Goal: Task Accomplishment & Management: Use online tool/utility

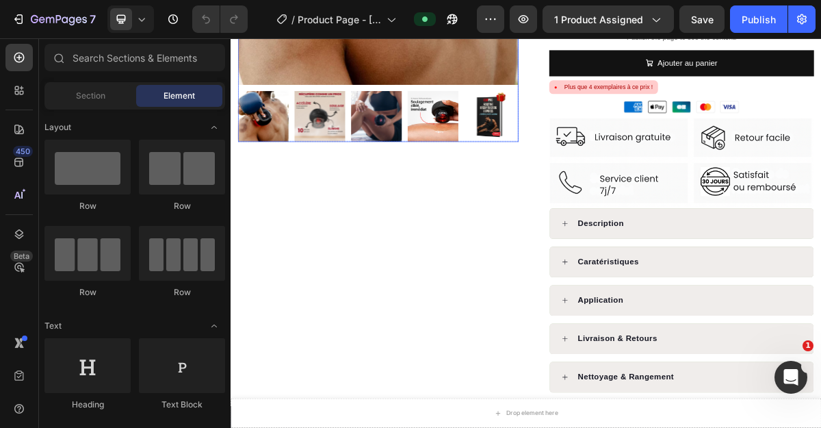
scroll to position [388, 0]
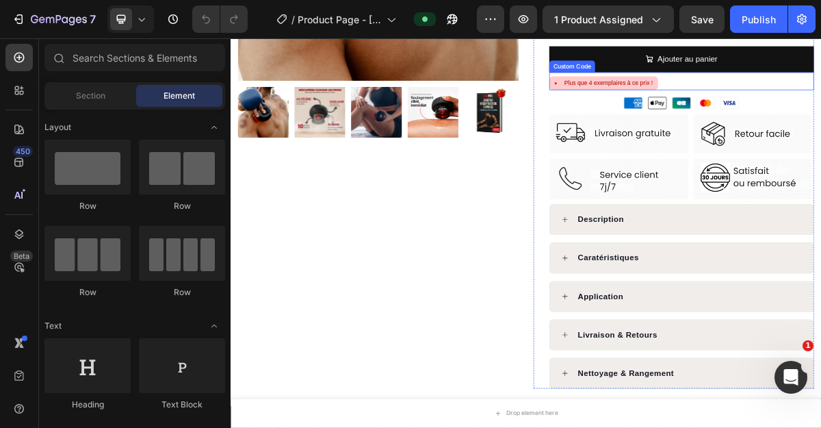
click at [726, 105] on div "Plus que 4 exemplaires à ce prix !" at bounding box center [755, 100] width 123 height 12
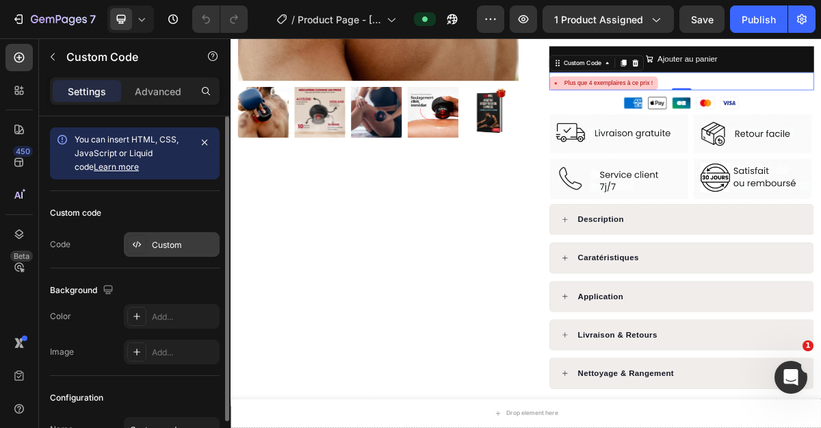
click at [168, 240] on div "Custom" at bounding box center [184, 245] width 64 height 12
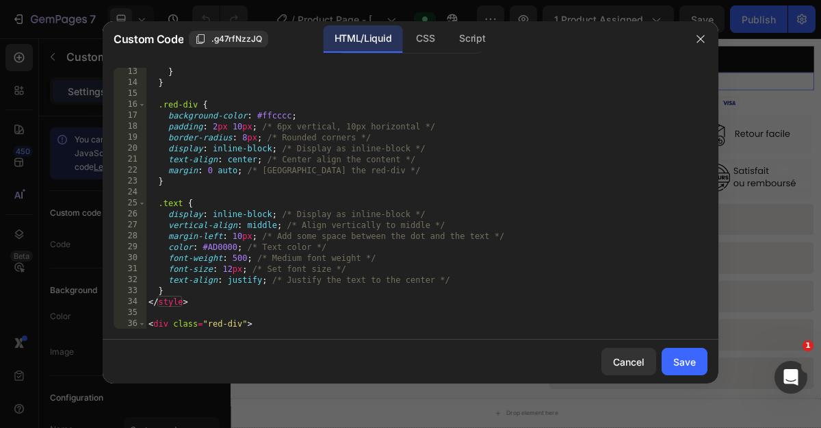
scroll to position [166, 0]
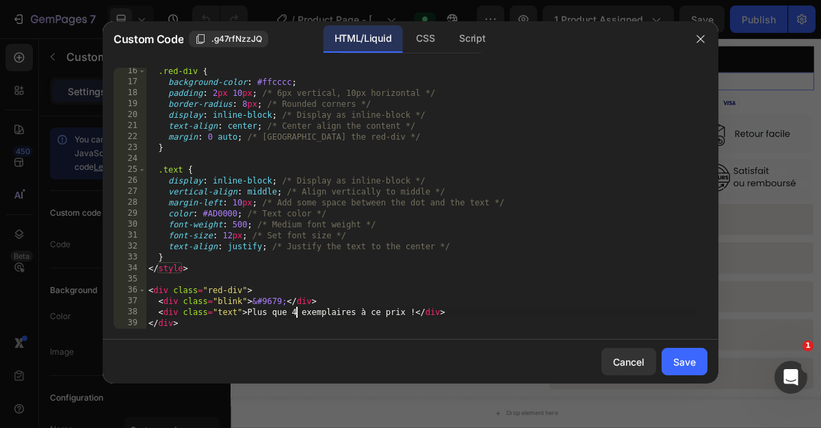
click at [298, 312] on div ".red-div { background-color : #ffcccc ; padding : 2 px 10 px ; /* 6px vertical,…" at bounding box center [421, 207] width 551 height 283
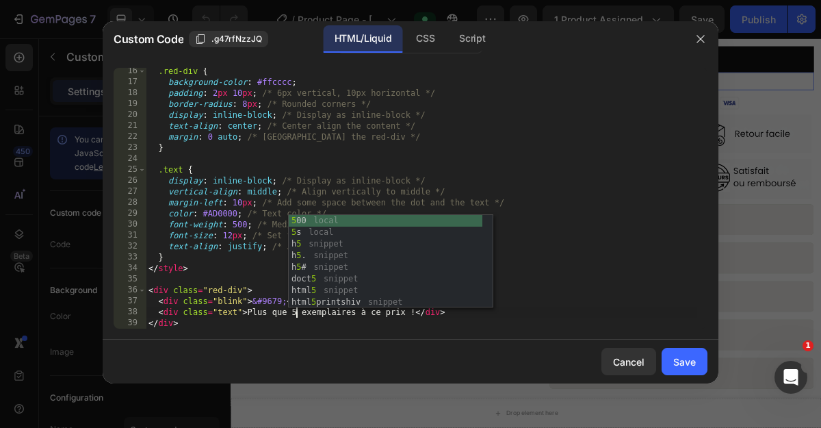
scroll to position [0, 12]
click at [574, 290] on div ".red-div { background-color : #ffcccc ; padding : 2 px 10 px ; /* 6px vertical,…" at bounding box center [421, 207] width 551 height 283
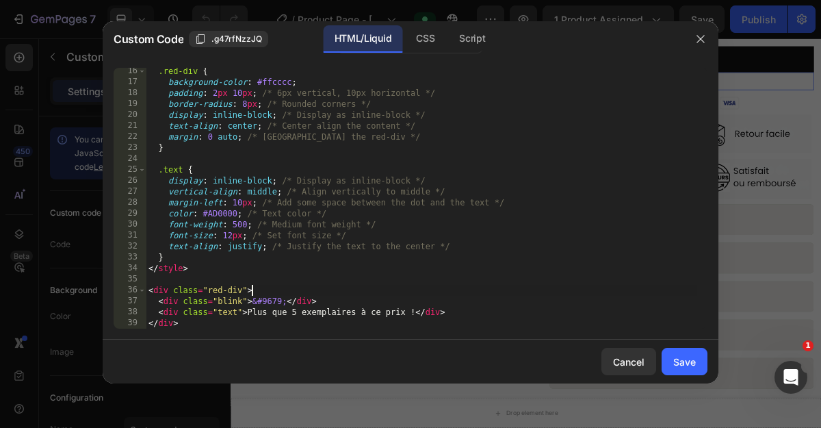
scroll to position [0, 8]
type textarea "<div class="red-div">"
click at [674, 363] on div "Save" at bounding box center [684, 361] width 23 height 14
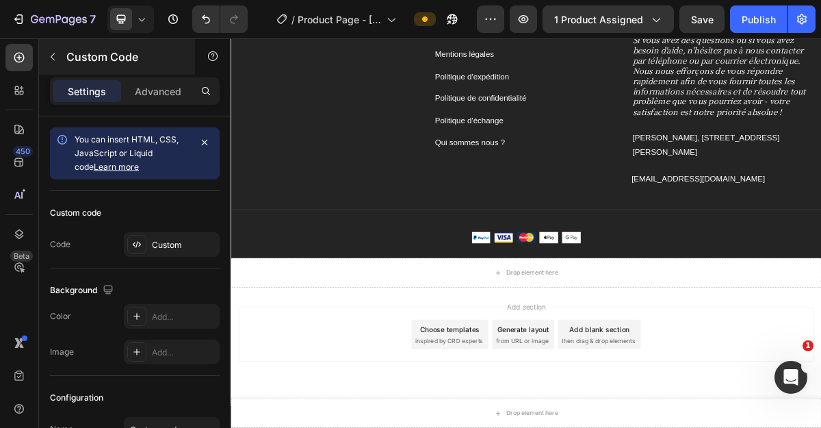
scroll to position [5300, 0]
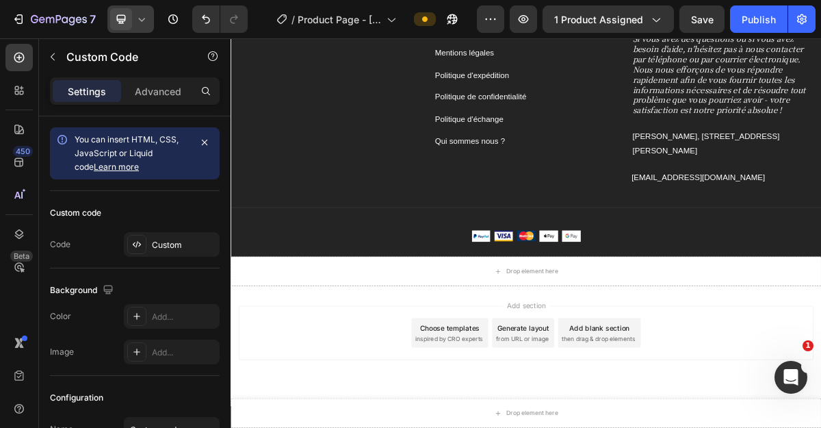
click at [138, 25] on icon at bounding box center [142, 19] width 14 height 14
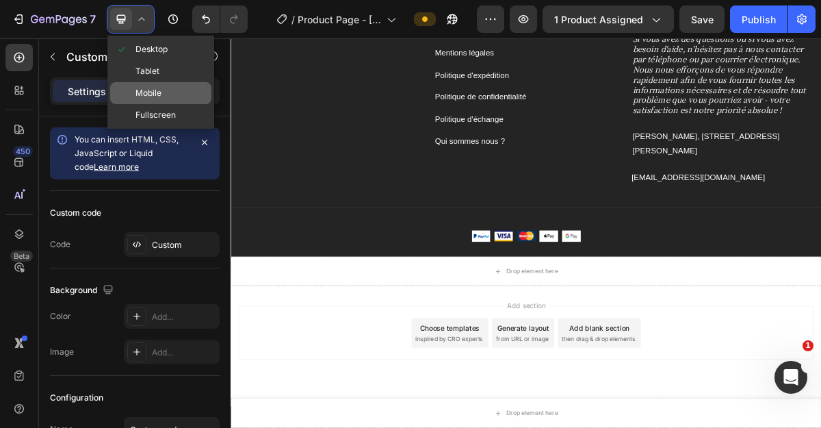
click at [155, 90] on span "Mobile" at bounding box center [148, 93] width 26 height 14
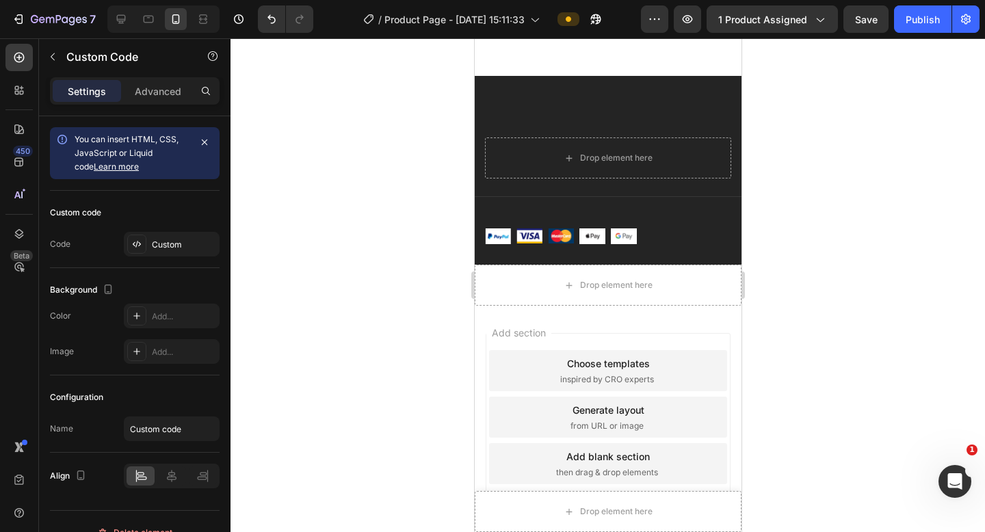
scroll to position [6854, 0]
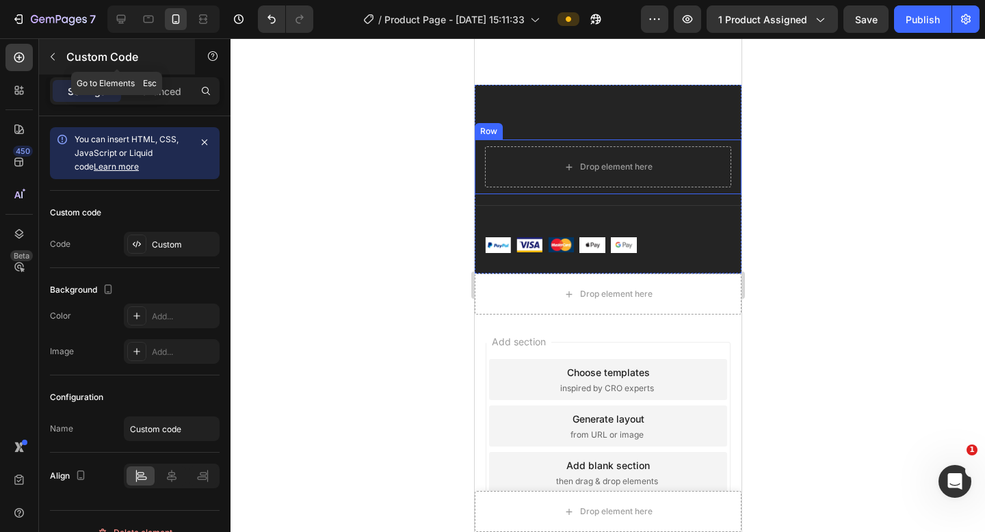
click at [60, 64] on button "button" at bounding box center [53, 57] width 22 height 22
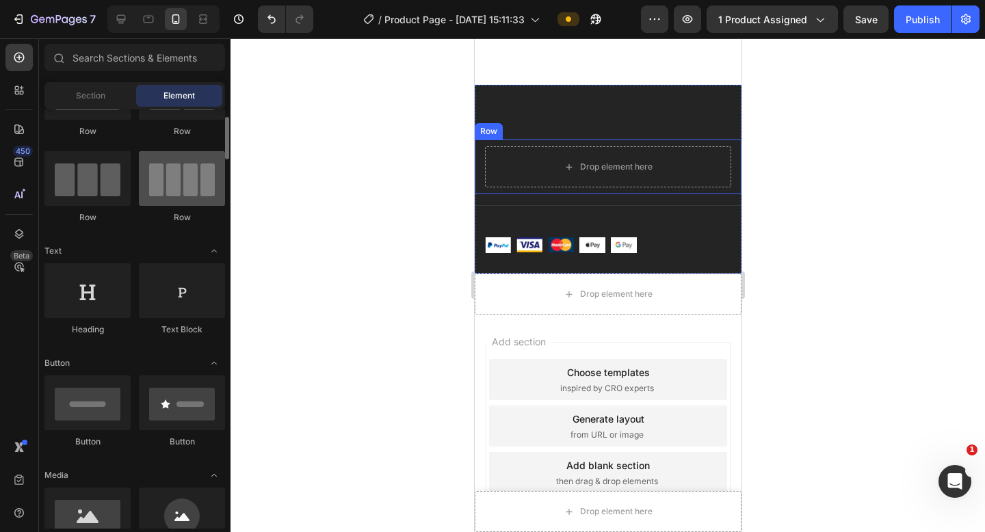
scroll to position [77, 0]
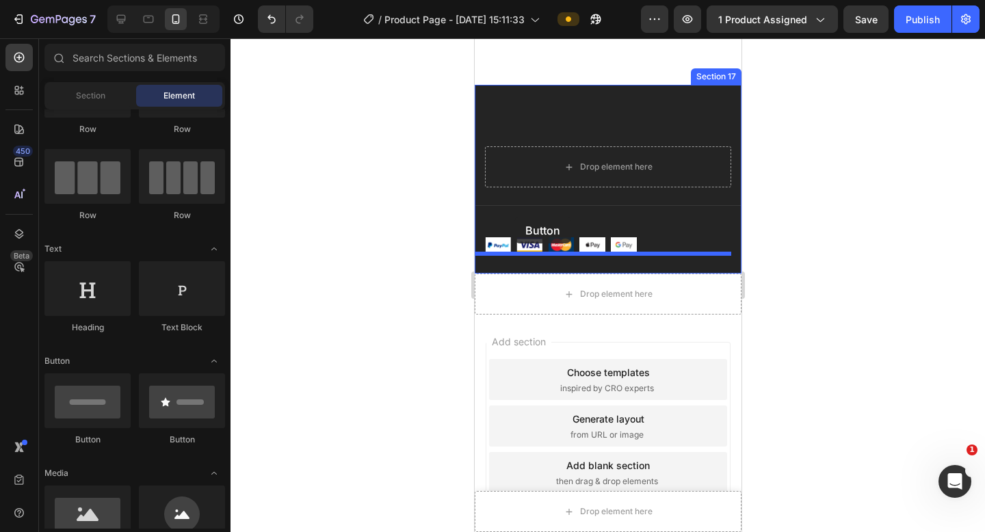
drag, startPoint x: 579, startPoint y: 430, endPoint x: 514, endPoint y: 217, distance: 222.5
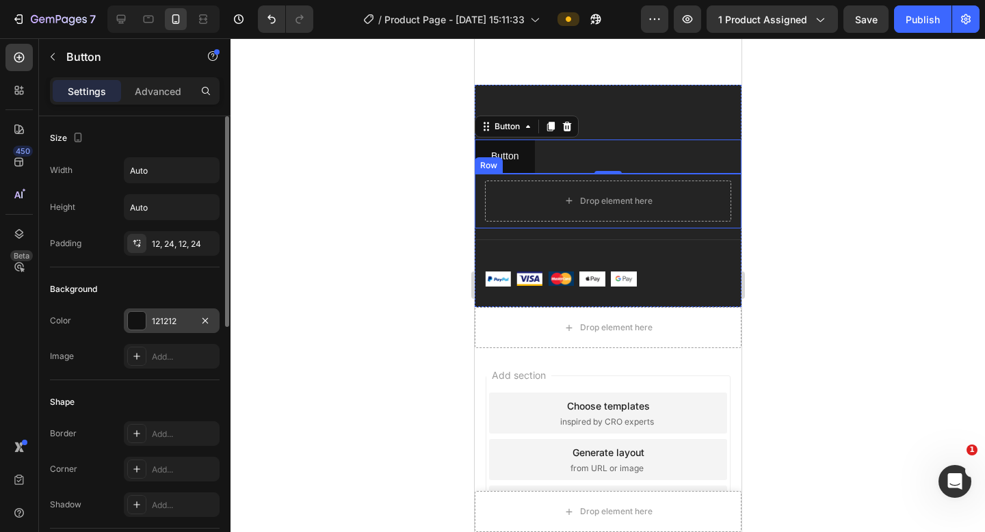
click at [181, 324] on div "121212" at bounding box center [172, 321] width 40 height 12
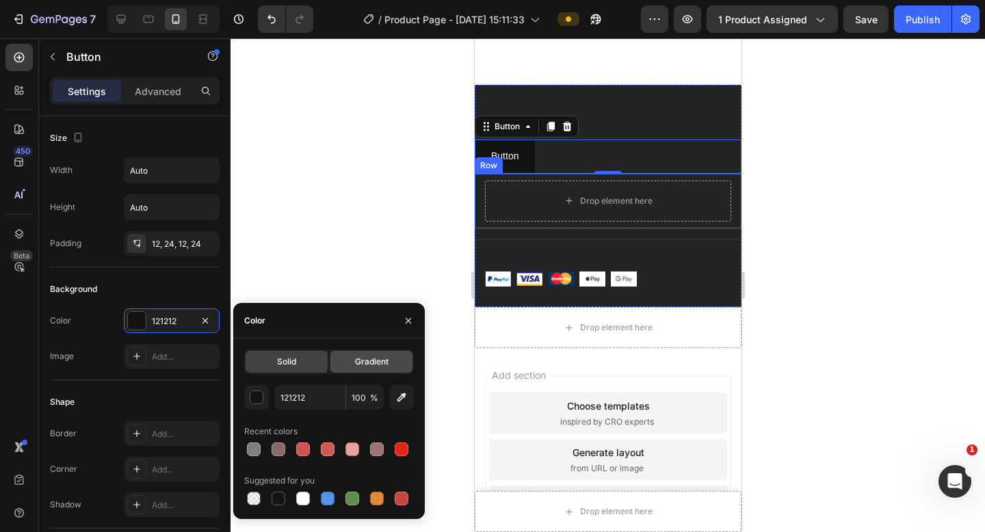
click at [371, 362] on span "Gradient" at bounding box center [372, 362] width 34 height 12
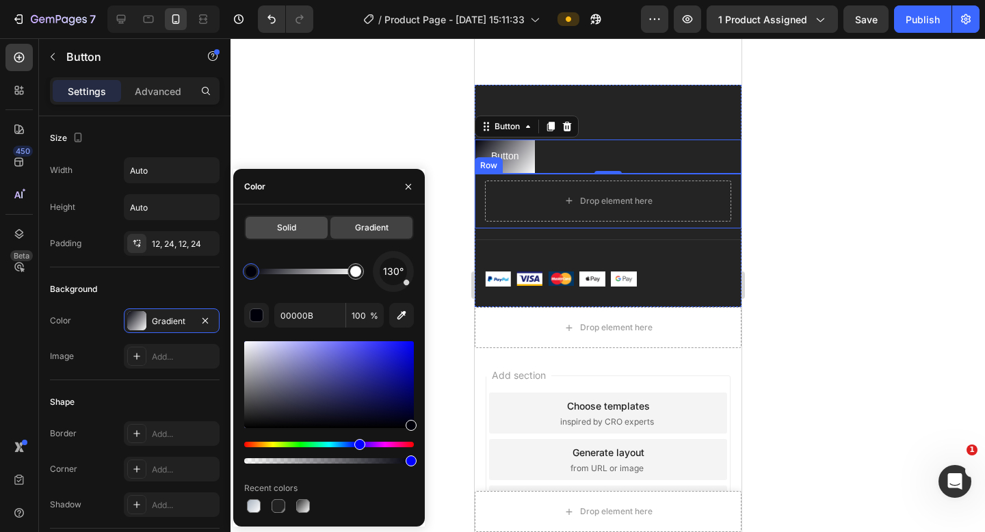
click at [300, 228] on div "Solid" at bounding box center [287, 228] width 82 height 22
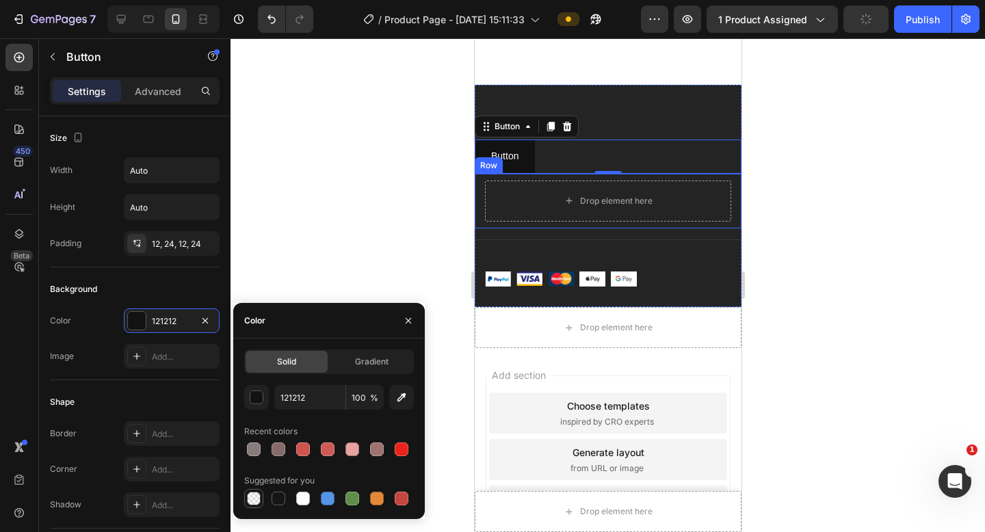
click at [254, 427] on div at bounding box center [254, 499] width 14 height 14
type input "000000"
type input "0"
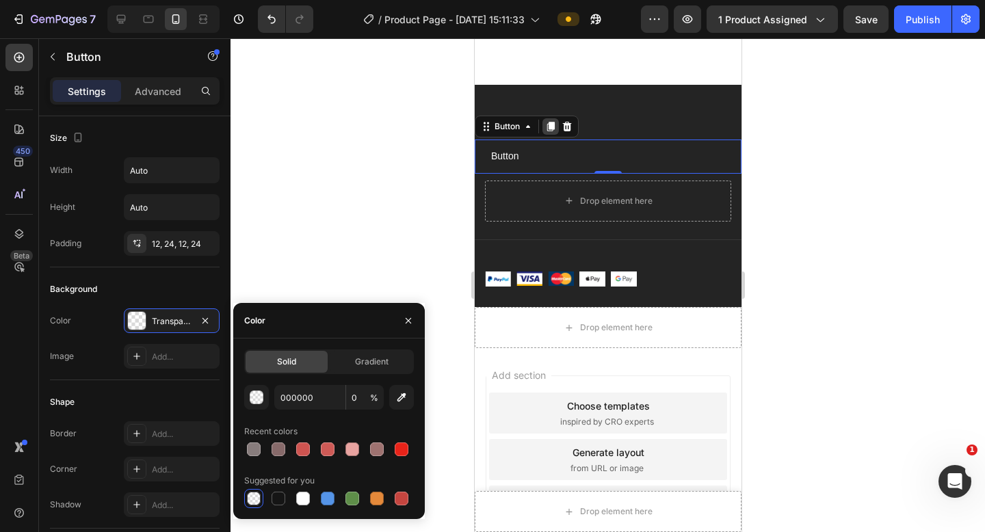
click at [551, 132] on icon at bounding box center [551, 127] width 8 height 10
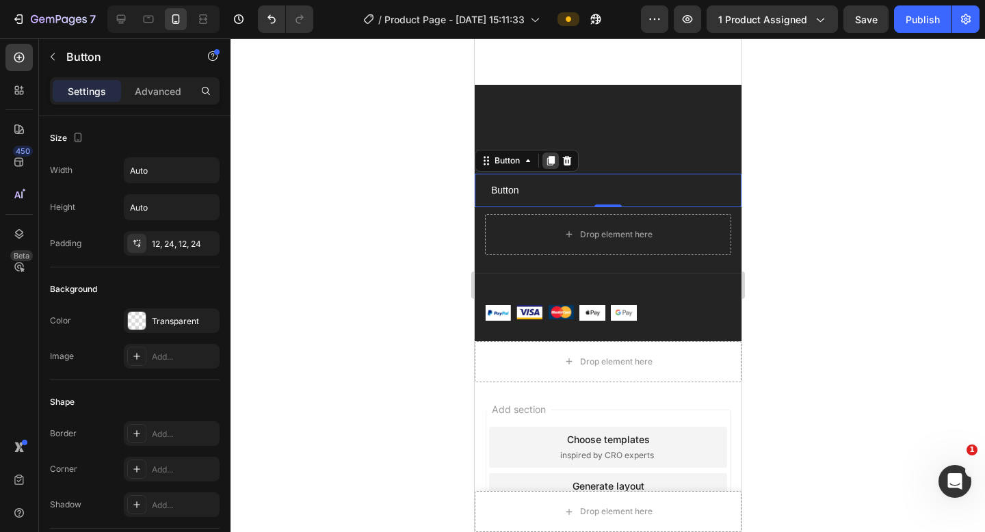
click at [552, 166] on icon at bounding box center [551, 161] width 8 height 10
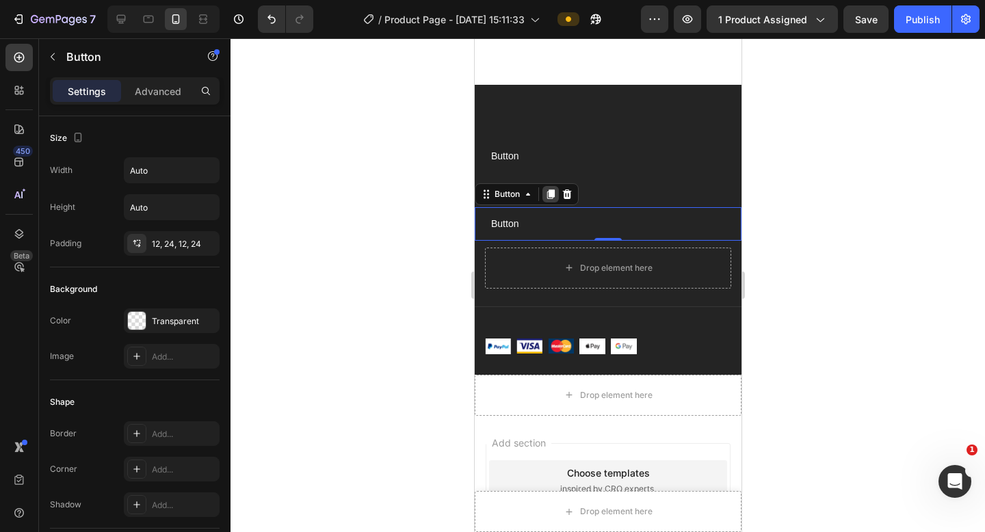
click at [549, 199] on icon at bounding box center [551, 194] width 8 height 10
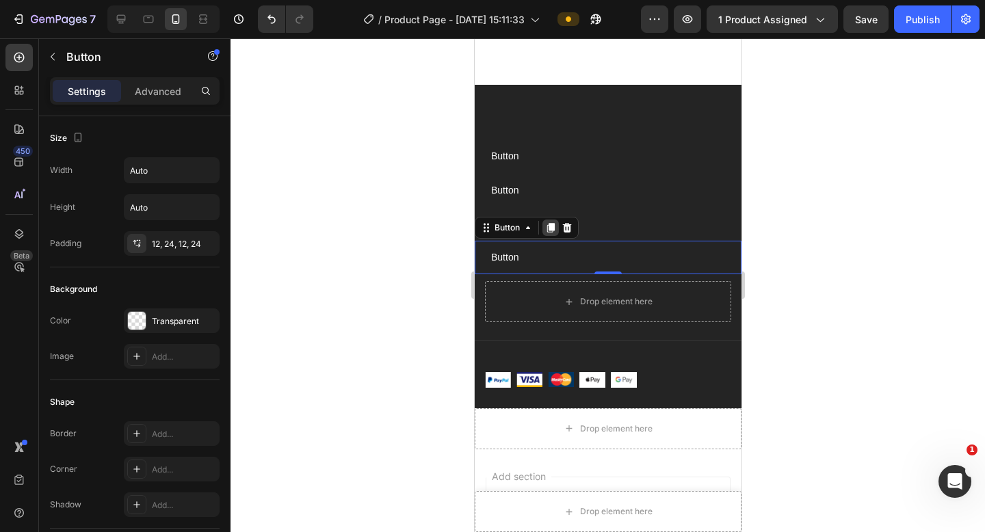
click at [550, 233] on icon at bounding box center [551, 228] width 8 height 10
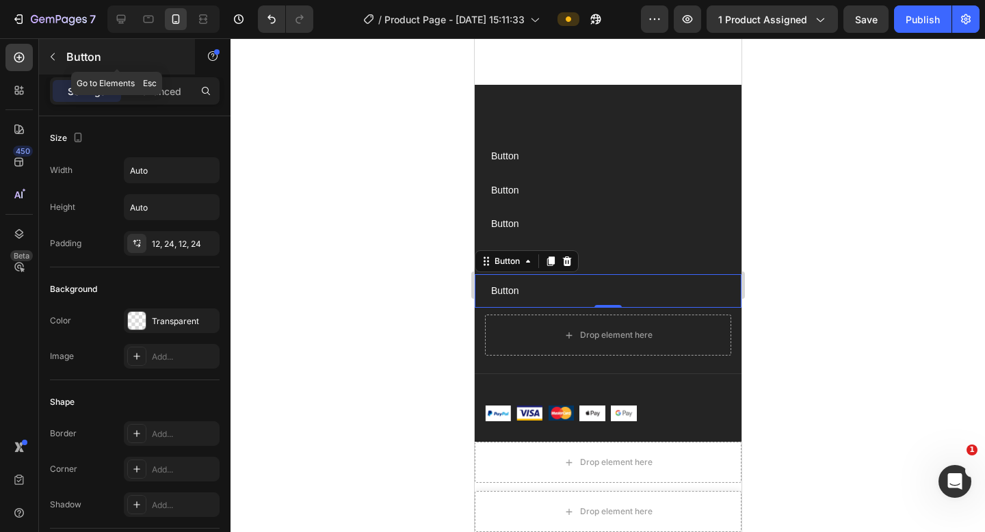
click at [54, 59] on icon "button" at bounding box center [52, 56] width 11 height 11
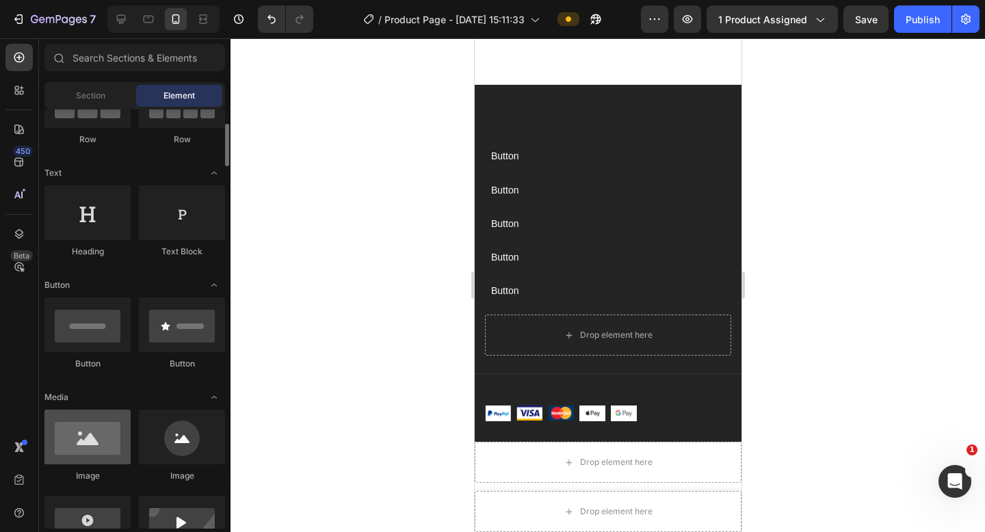
scroll to position [152, 0]
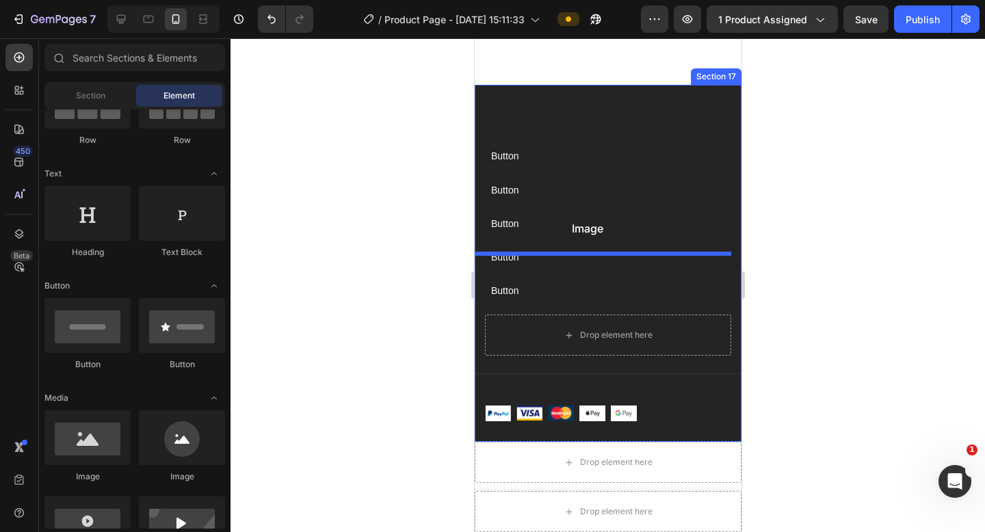
drag, startPoint x: 594, startPoint y: 486, endPoint x: 560, endPoint y: 215, distance: 273.0
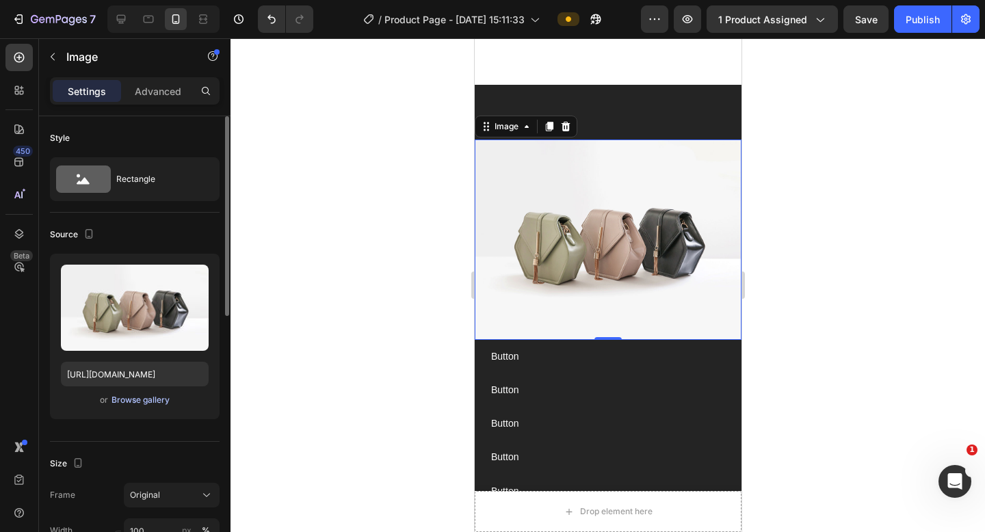
click at [152, 402] on div "Browse gallery" at bounding box center [141, 400] width 58 height 12
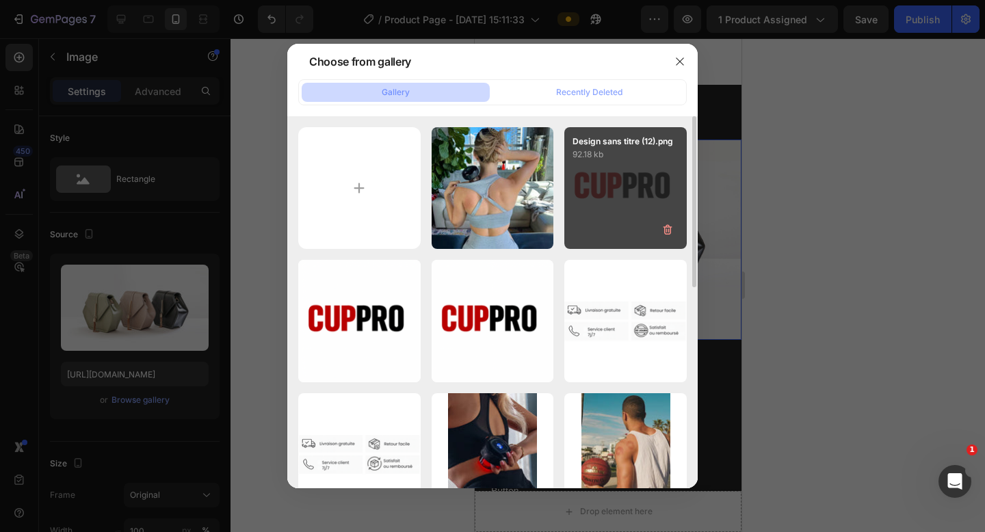
click at [640, 207] on div "Design sans titre (12).png 92.18 kb" at bounding box center [625, 188] width 122 height 122
type input "[URL][DOMAIN_NAME]"
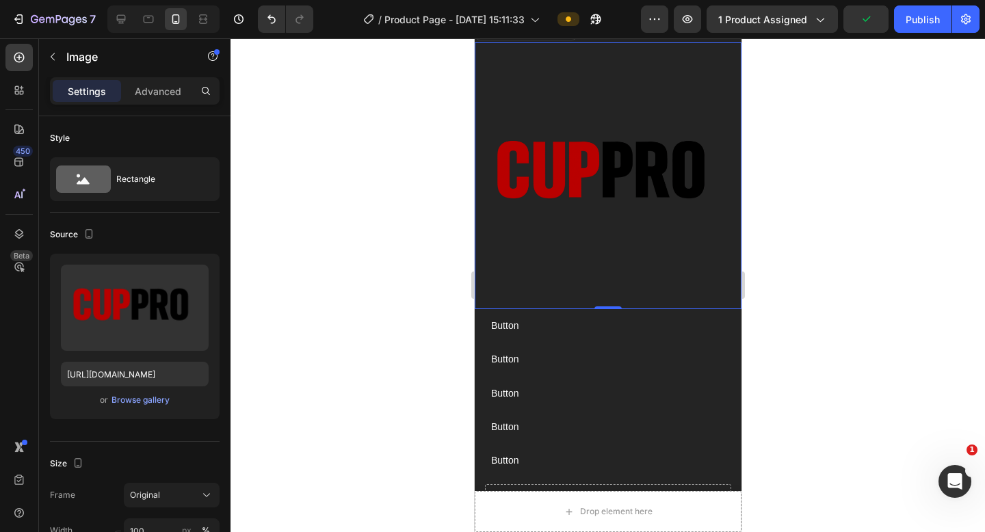
scroll to position [7066, 0]
drag, startPoint x: 213, startPoint y: 441, endPoint x: 218, endPoint y: 416, distance: 25.0
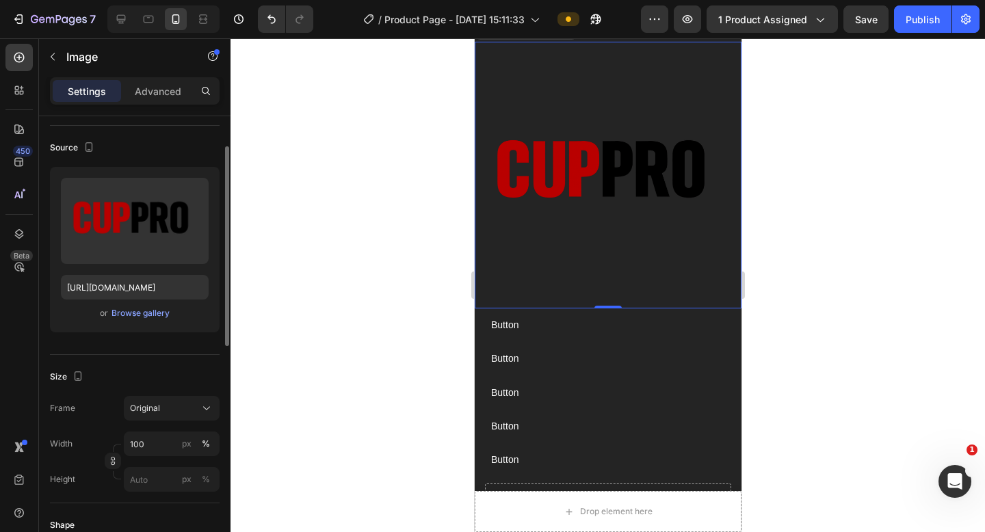
scroll to position [88, 0]
click at [662, 249] on img at bounding box center [607, 175] width 267 height 267
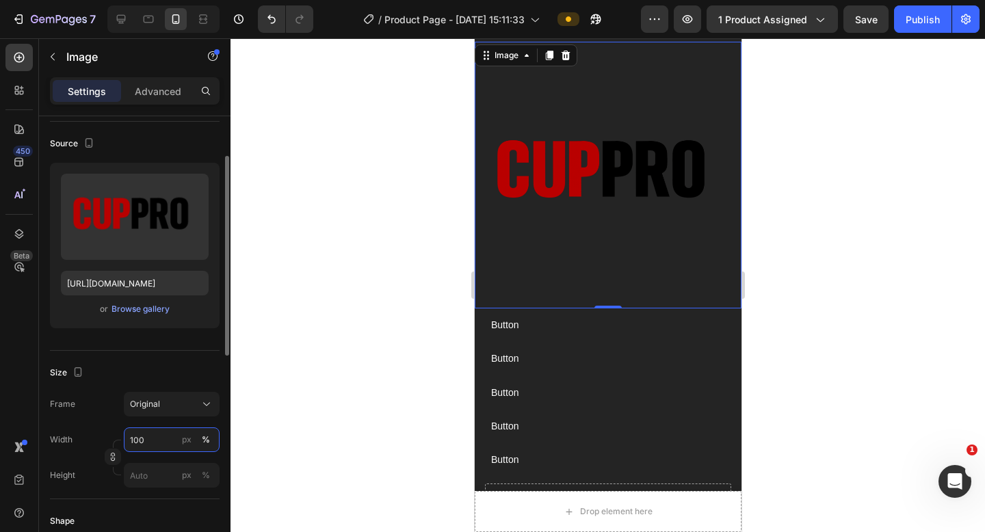
click at [167, 427] on input "100" at bounding box center [172, 440] width 96 height 25
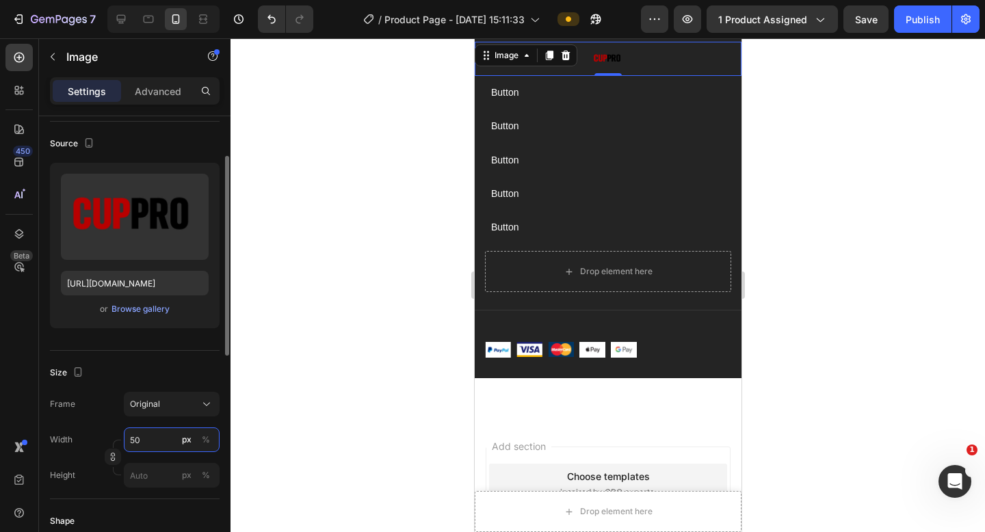
type input "5"
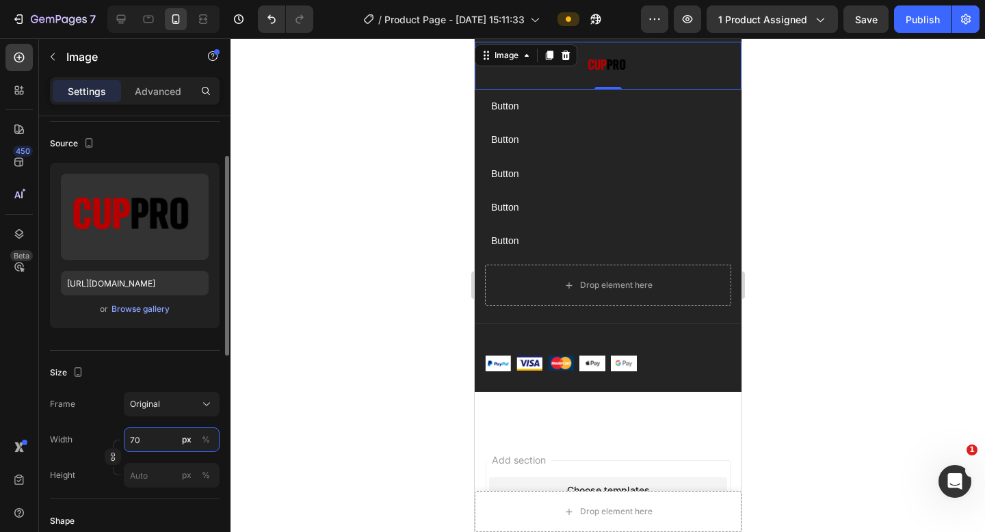
type input "7"
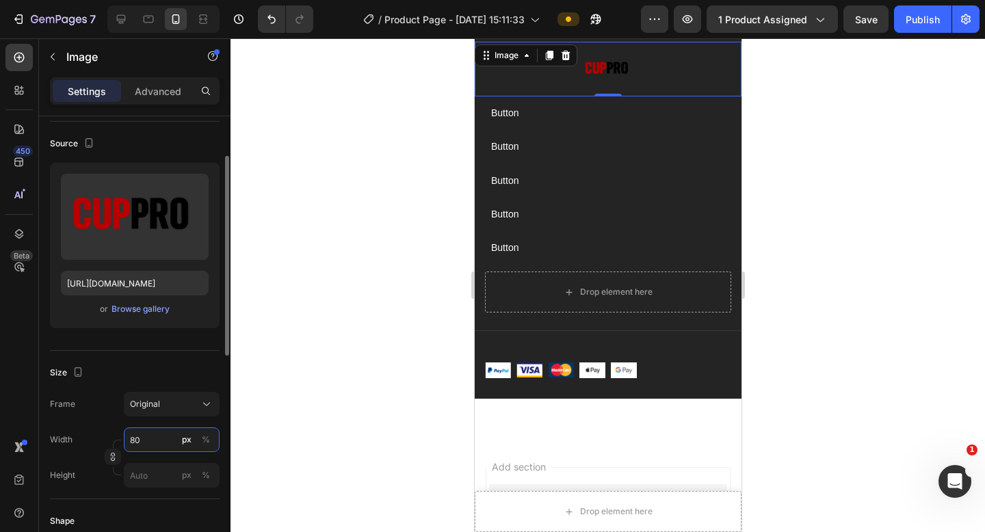
type input "8"
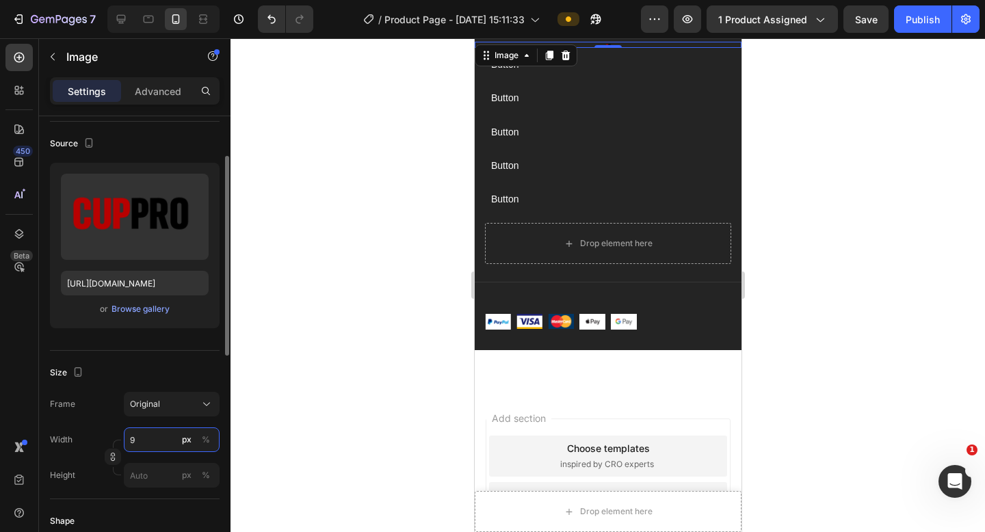
type input "90"
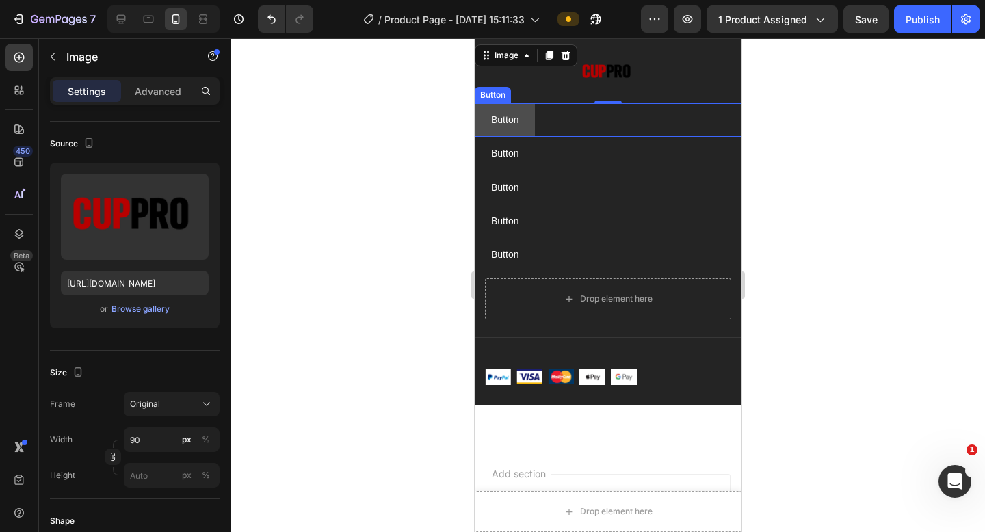
click at [520, 119] on button "Button" at bounding box center [504, 120] width 60 height 34
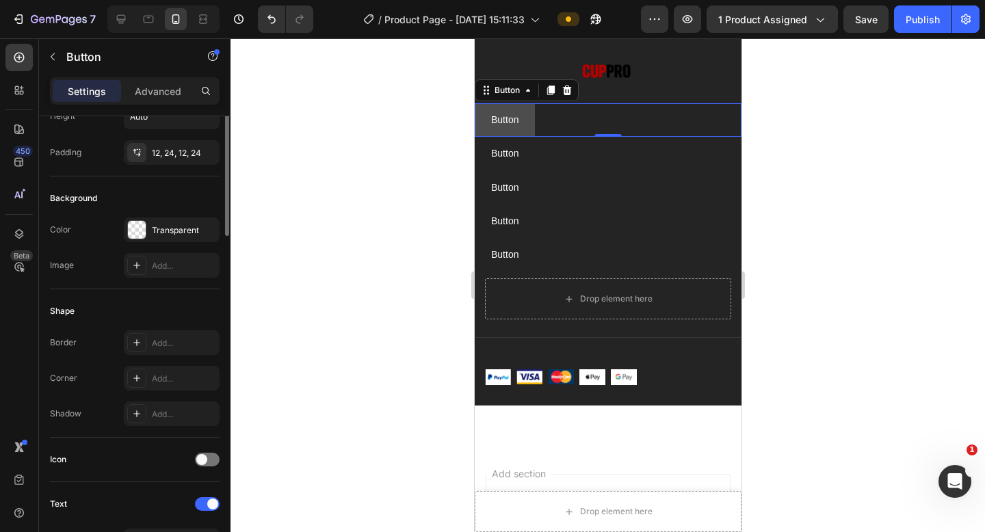
scroll to position [0, 0]
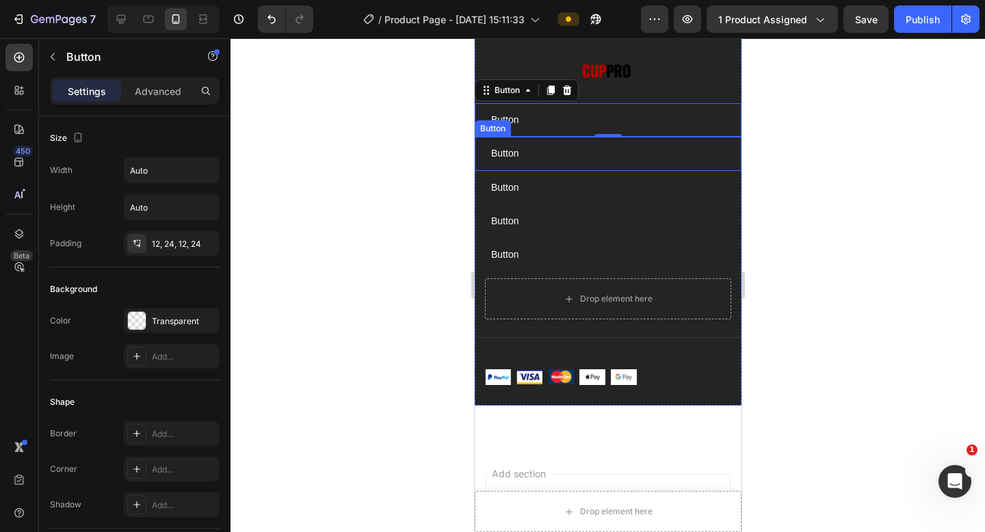
click at [541, 157] on div "Button Button" at bounding box center [607, 154] width 267 height 34
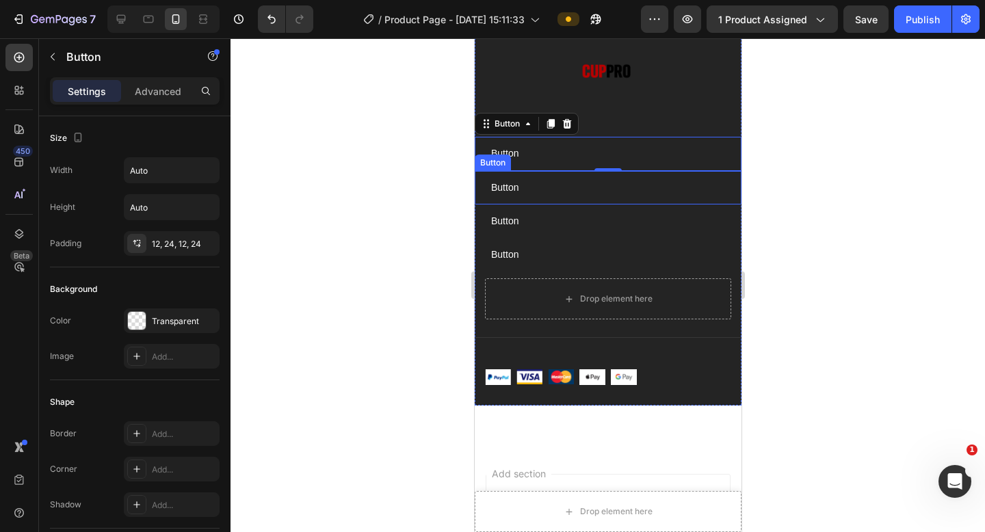
click at [547, 187] on div "Button Button" at bounding box center [607, 188] width 267 height 34
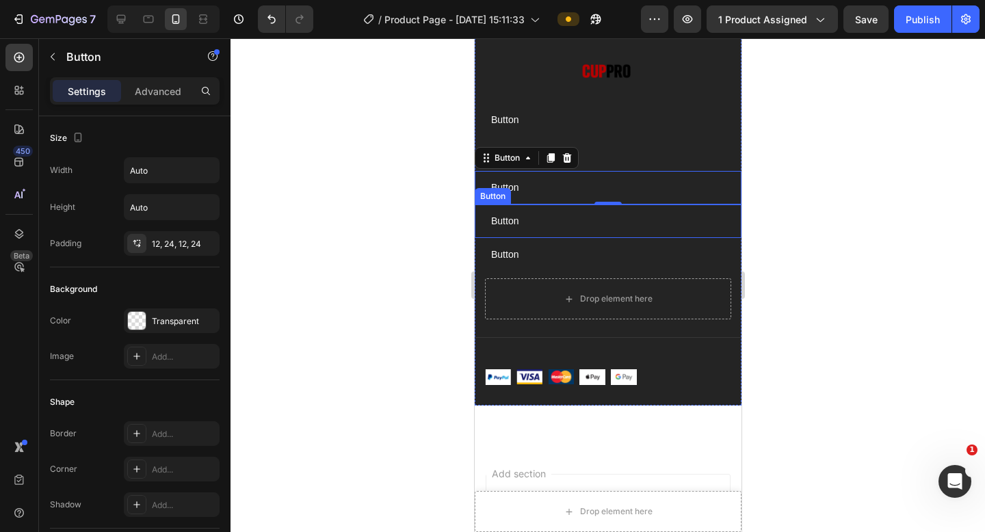
click at [555, 218] on div "Button Button" at bounding box center [607, 222] width 267 height 34
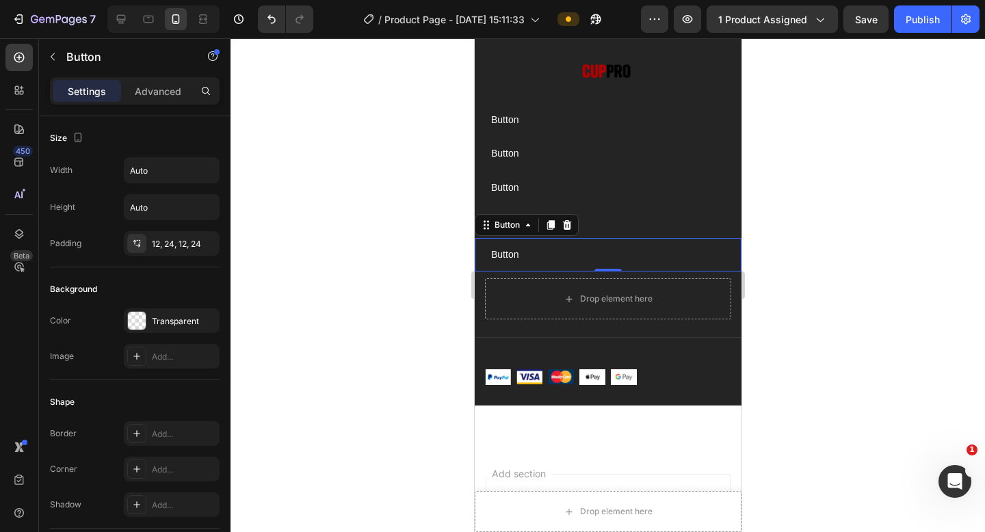
click at [555, 261] on div "Button Button 0" at bounding box center [607, 255] width 267 height 34
click at [126, 24] on icon at bounding box center [121, 19] width 14 height 14
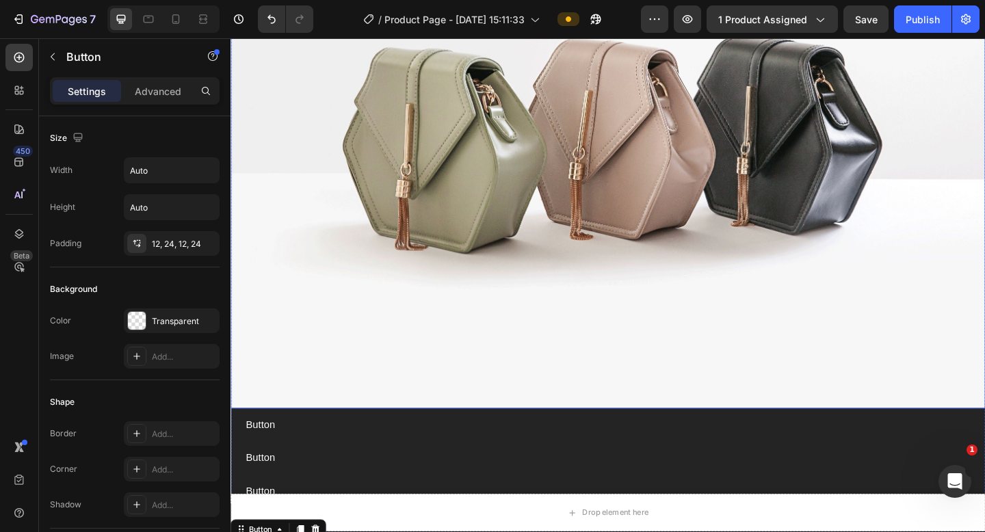
scroll to position [7105, 0]
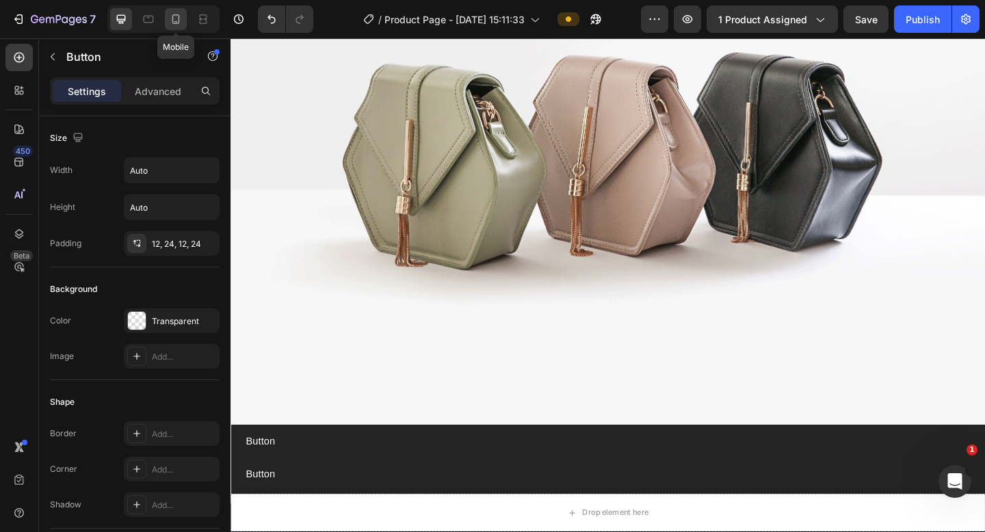
click at [179, 18] on icon at bounding box center [176, 19] width 8 height 10
type input "14"
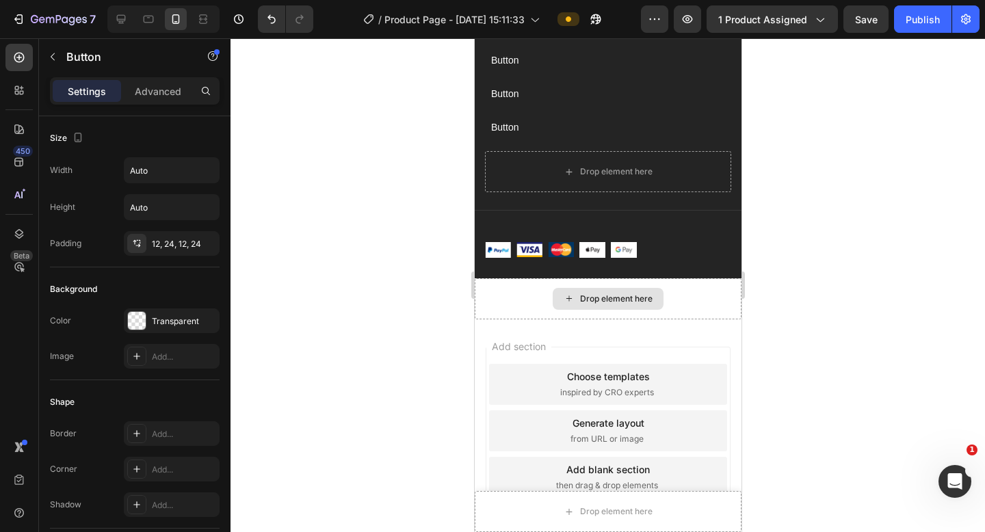
scroll to position [7271, 0]
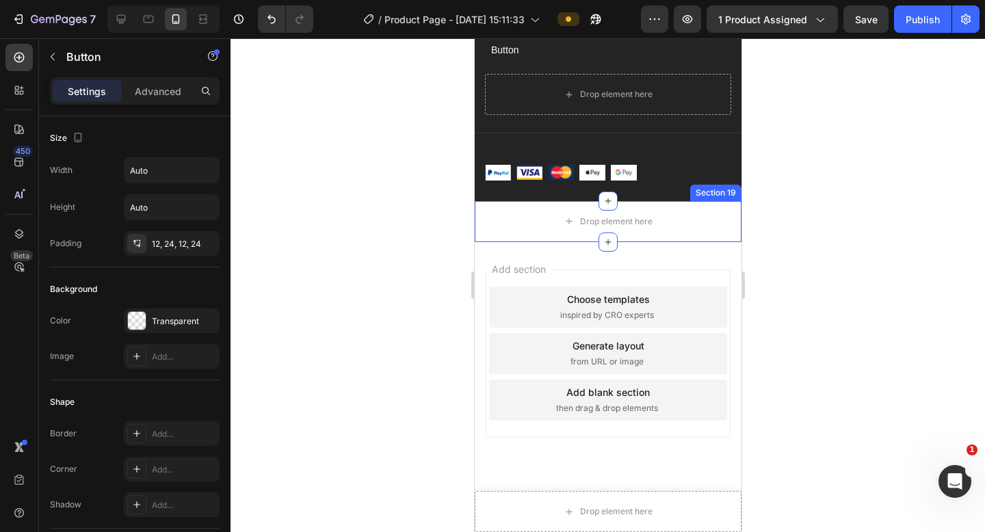
click at [820, 123] on div at bounding box center [608, 285] width 755 height 494
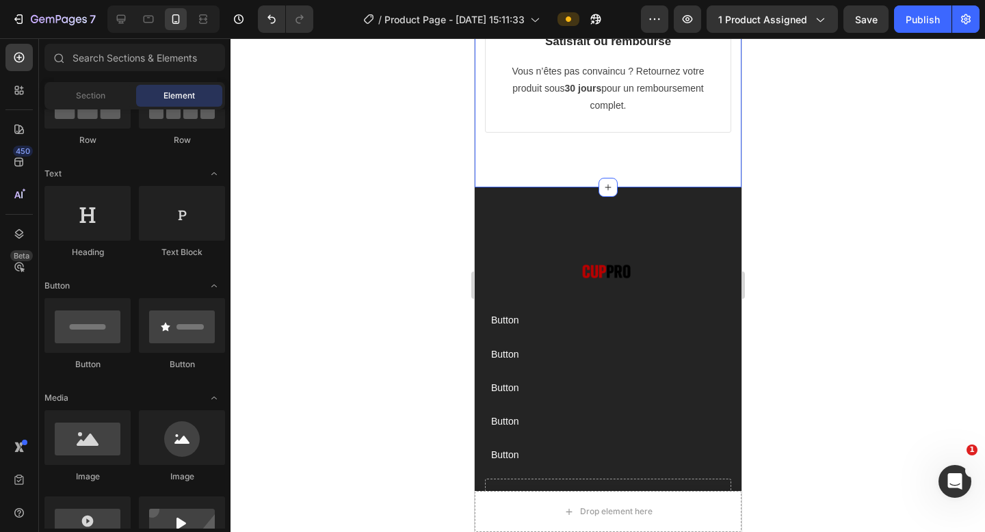
scroll to position [6878, 0]
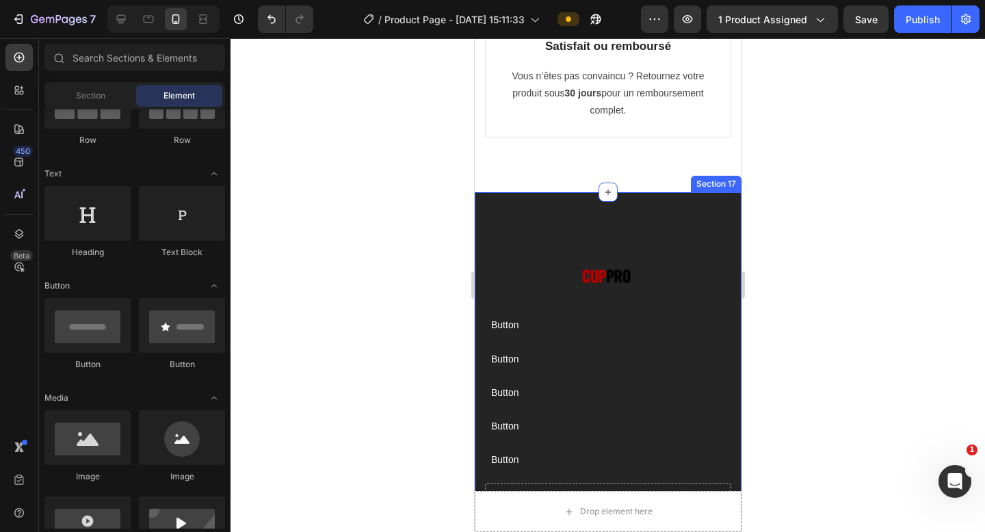
click at [664, 201] on div "Conditions Générales de Ventes Button Mentions légales Button Politique d'expéd…" at bounding box center [607, 401] width 267 height 419
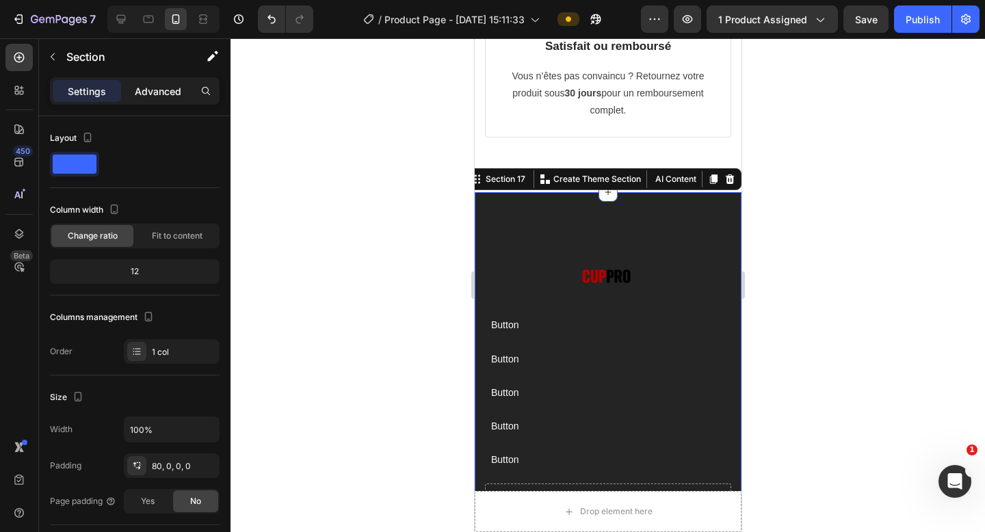
click at [159, 92] on p "Advanced" at bounding box center [158, 91] width 47 height 14
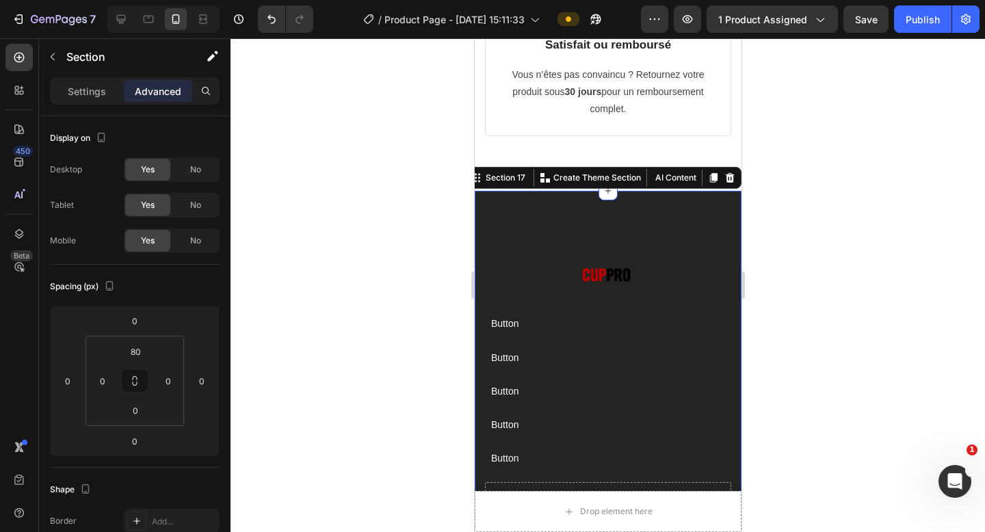
scroll to position [6880, 0]
click at [197, 177] on div "No" at bounding box center [195, 170] width 45 height 22
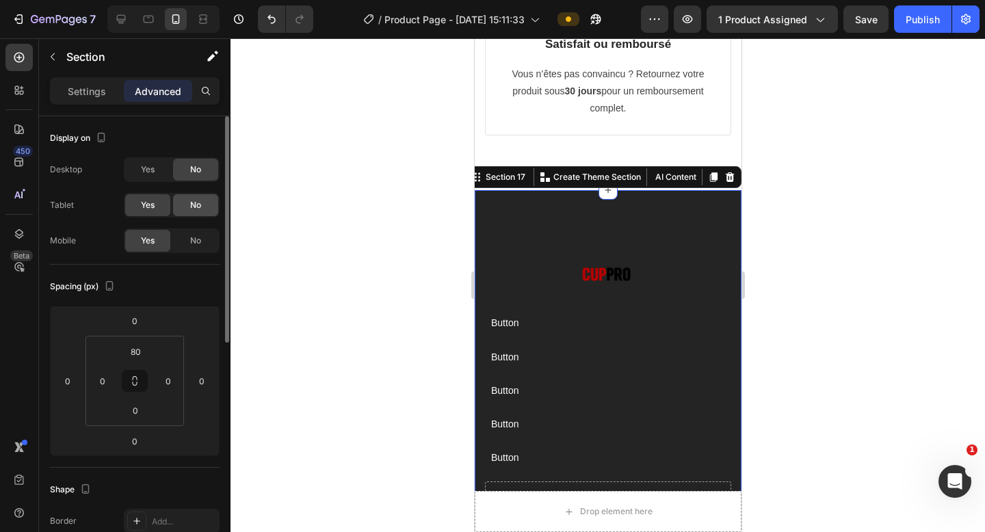
click at [196, 204] on span "No" at bounding box center [195, 205] width 11 height 12
click at [122, 21] on icon at bounding box center [121, 19] width 9 height 9
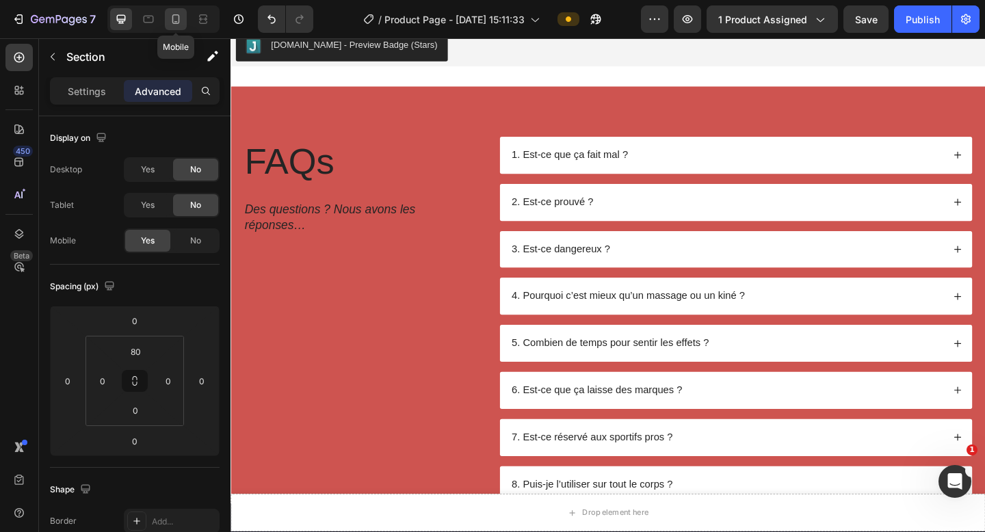
click at [180, 27] on div at bounding box center [176, 19] width 22 height 22
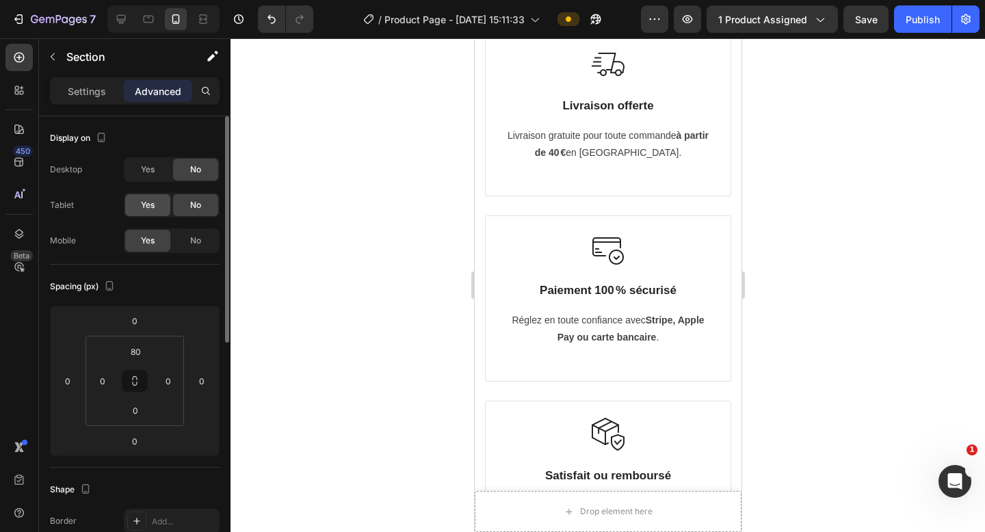
scroll to position [6454, 0]
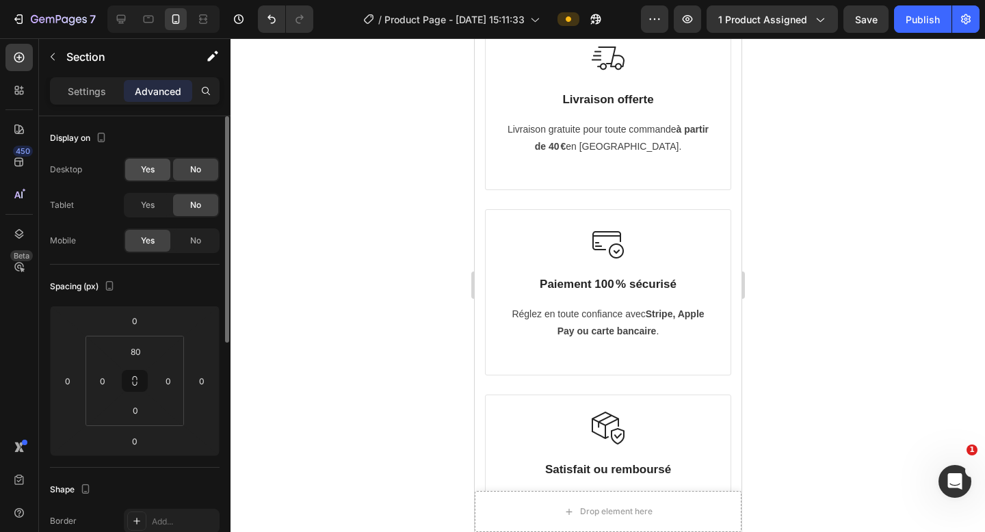
click at [150, 174] on span "Yes" at bounding box center [148, 169] width 14 height 12
click at [157, 202] on div "Yes" at bounding box center [147, 205] width 45 height 22
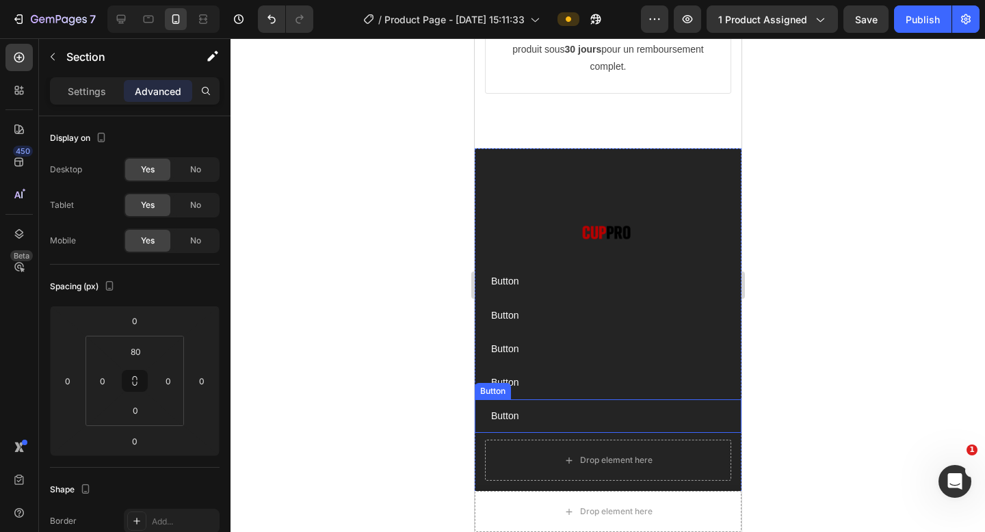
scroll to position [6949, 0]
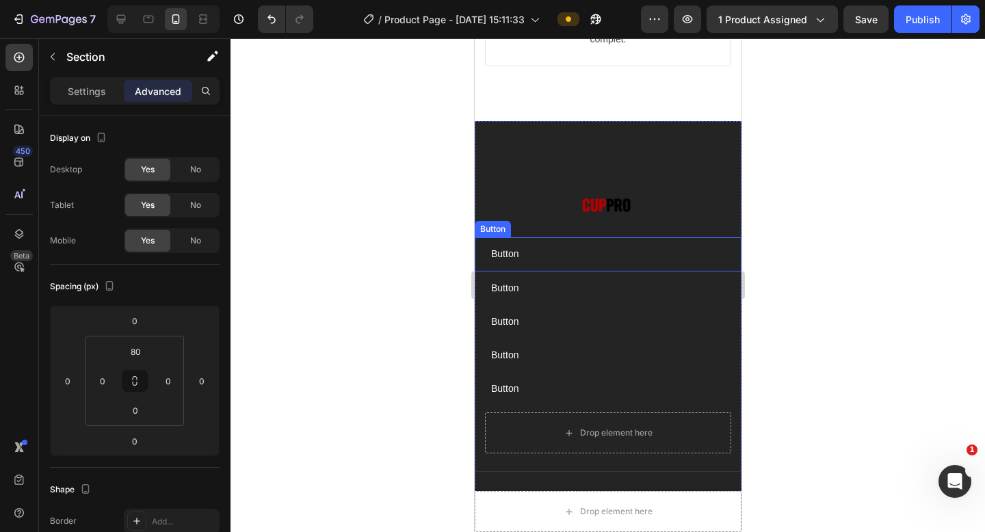
click at [553, 237] on div "Button Button" at bounding box center [607, 254] width 267 height 34
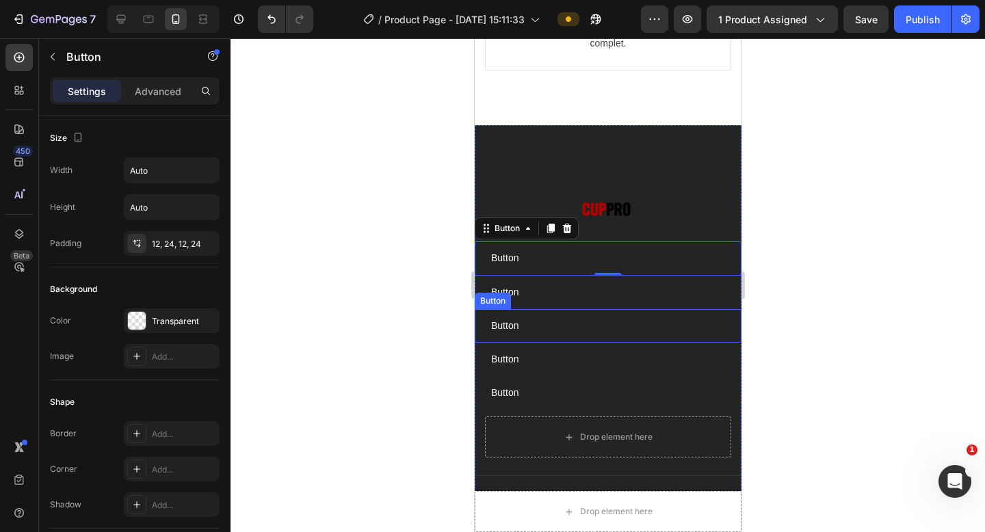
scroll to position [6942, 0]
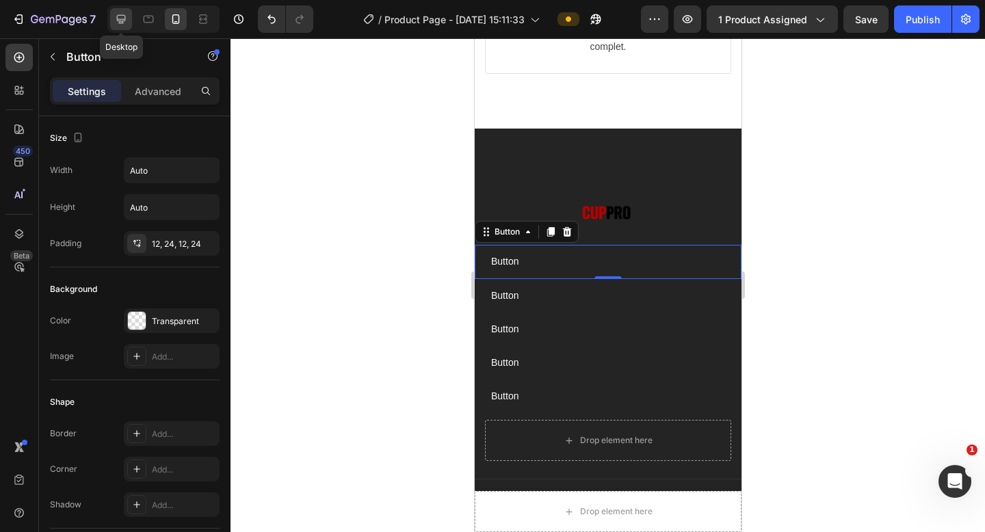
click at [127, 23] on icon at bounding box center [121, 19] width 14 height 14
type input "16"
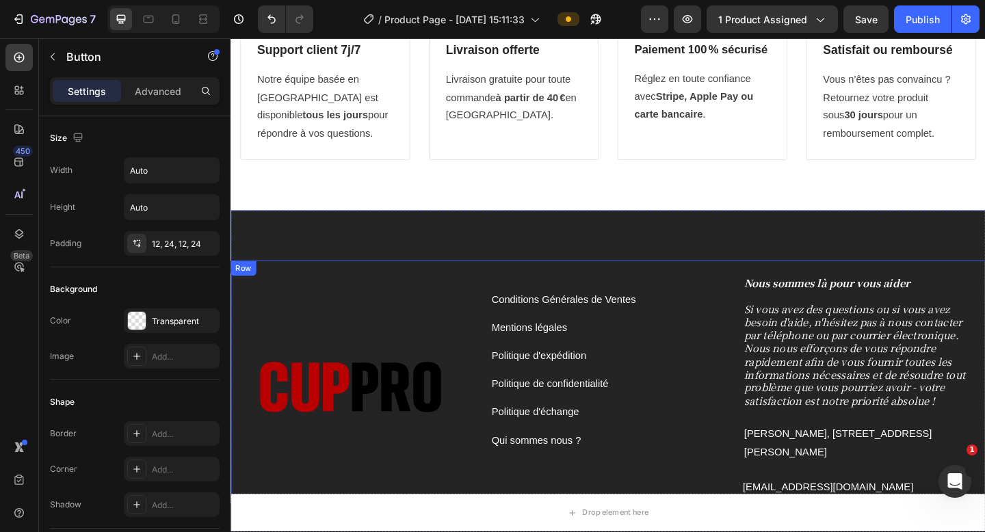
scroll to position [6418, 0]
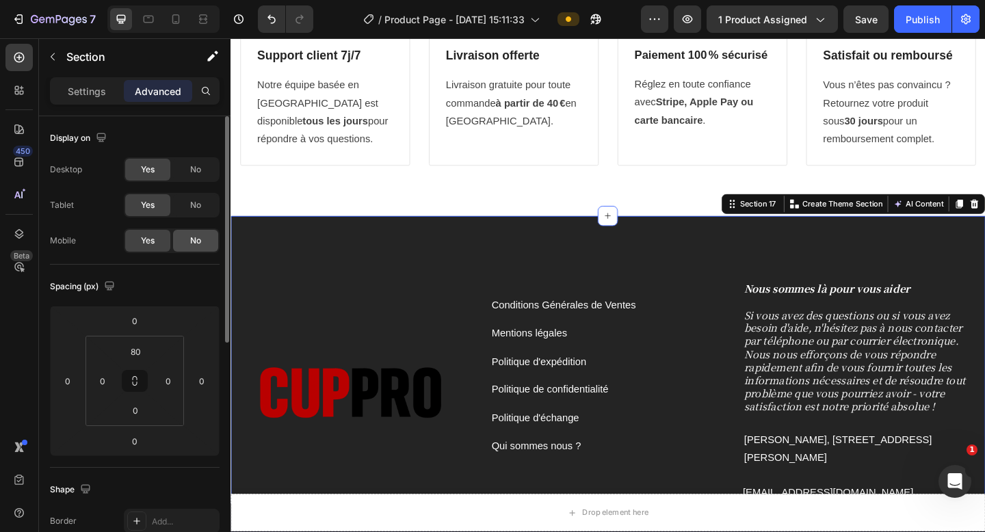
click at [204, 239] on div "No" at bounding box center [195, 241] width 45 height 22
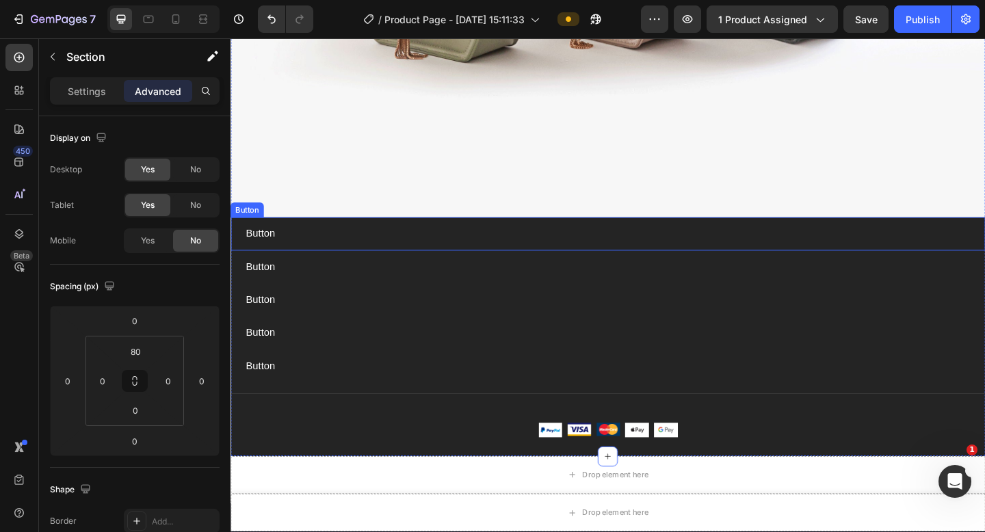
scroll to position [7383, 0]
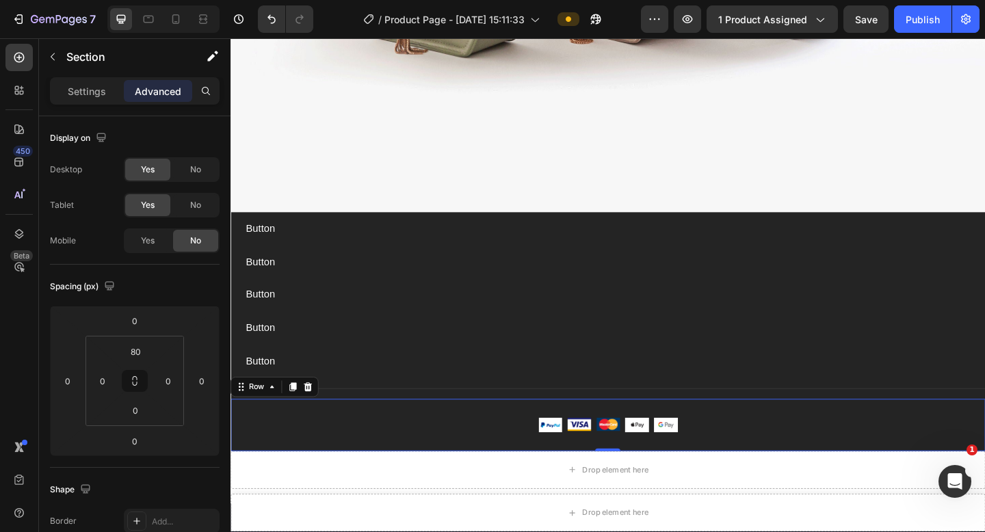
click at [287, 427] on div "Image Image Image Image Image Row Row 0" at bounding box center [641, 459] width 821 height 57
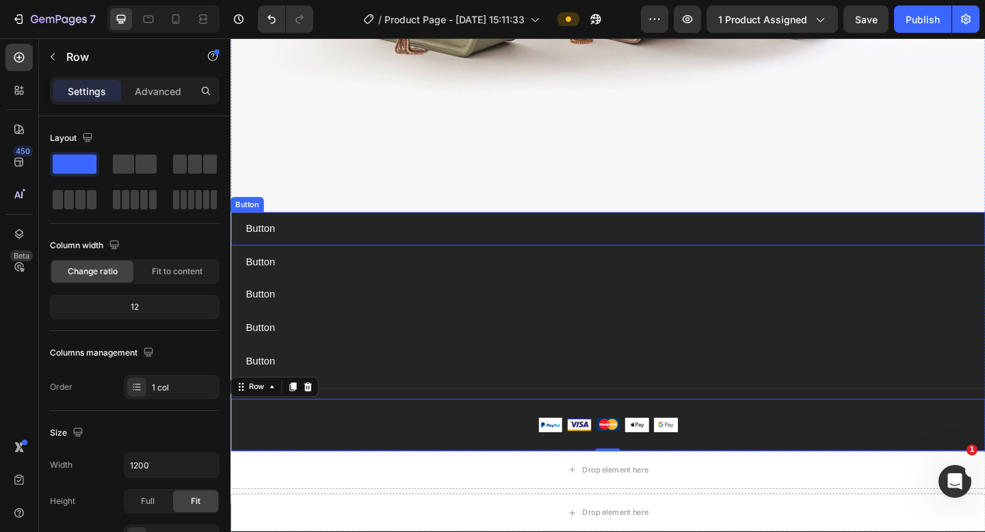
click at [323, 228] on div "Button Button" at bounding box center [641, 246] width 821 height 36
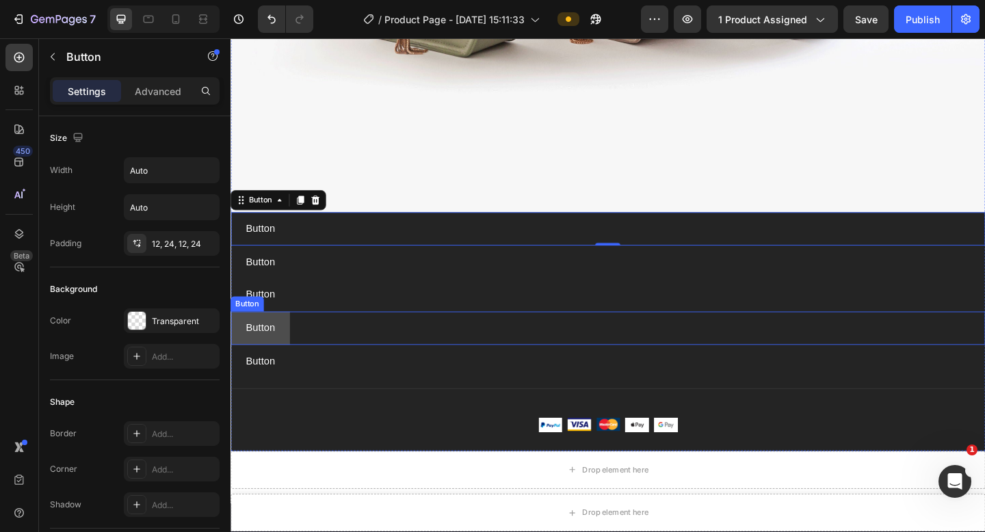
click at [233, 336] on button "Button" at bounding box center [263, 354] width 64 height 36
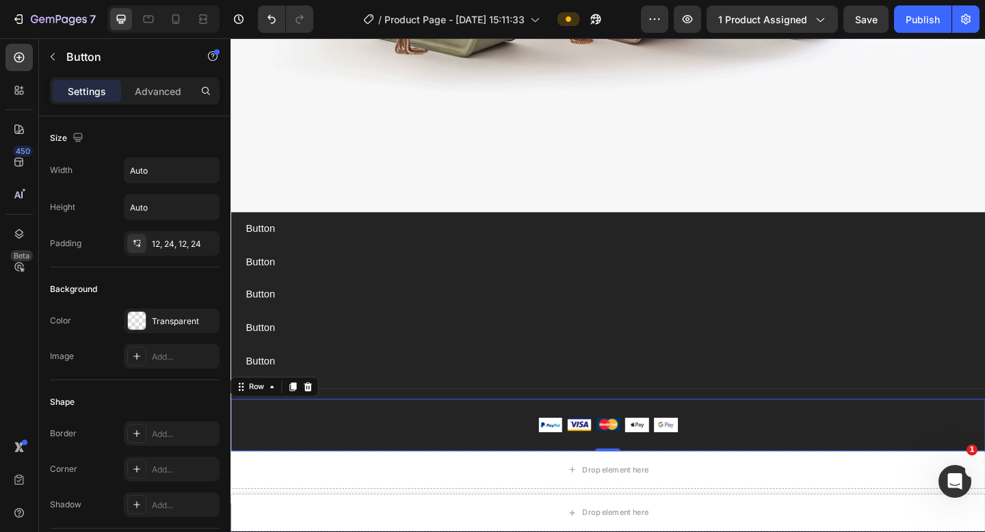
click at [233, 427] on div "Image Image Image Image Image Row Row 0" at bounding box center [641, 459] width 821 height 57
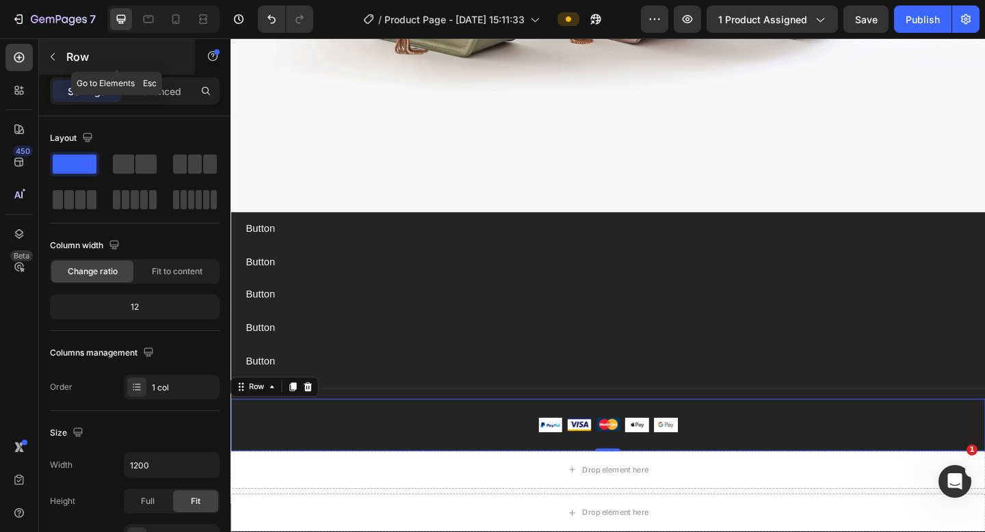
click at [62, 55] on button "button" at bounding box center [53, 57] width 22 height 22
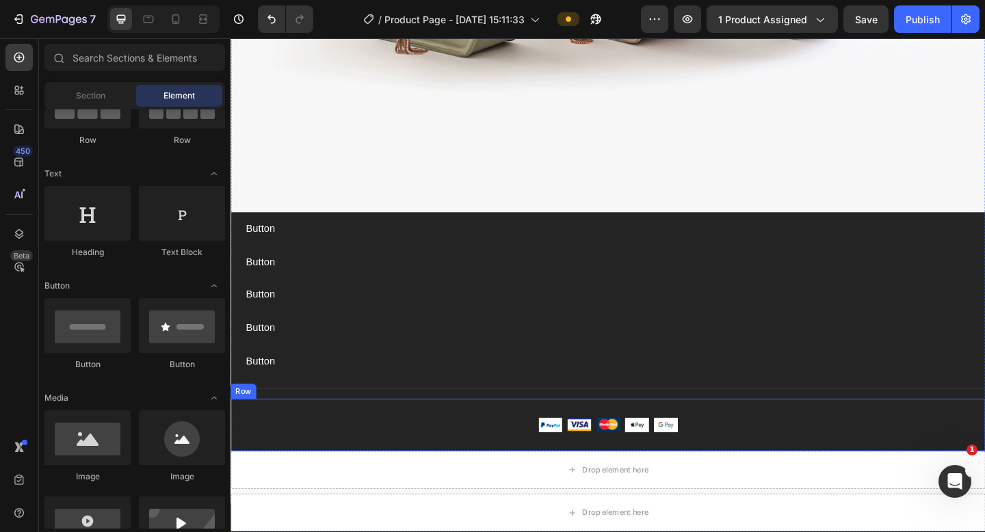
click at [313, 427] on div "Image Image Image Image Image Row Row" at bounding box center [641, 459] width 821 height 57
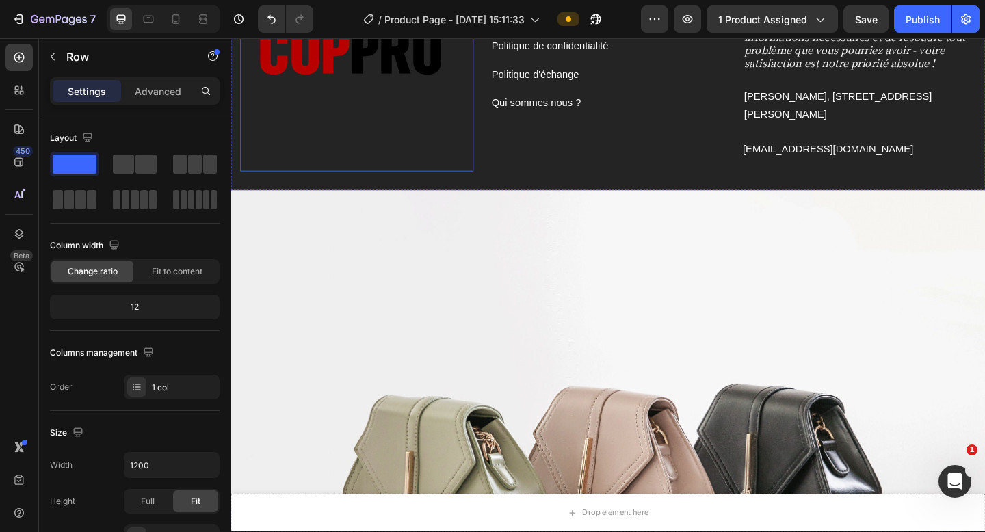
scroll to position [6801, 0]
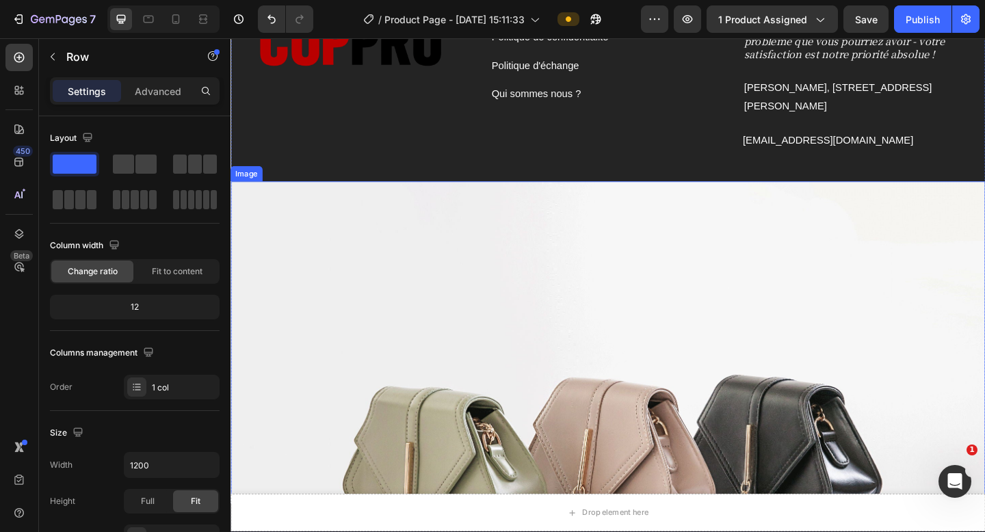
click at [401, 268] on img at bounding box center [641, 502] width 821 height 616
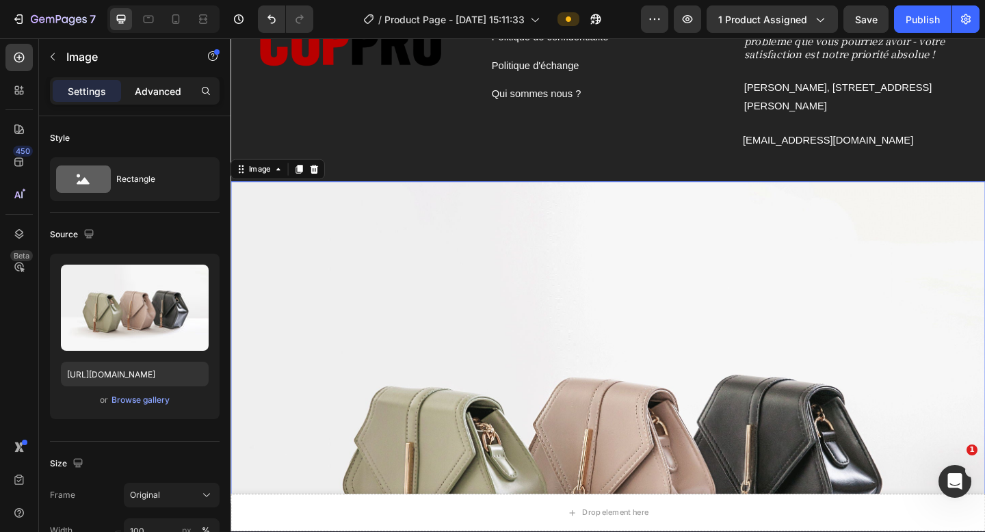
click at [157, 92] on p "Advanced" at bounding box center [158, 91] width 47 height 14
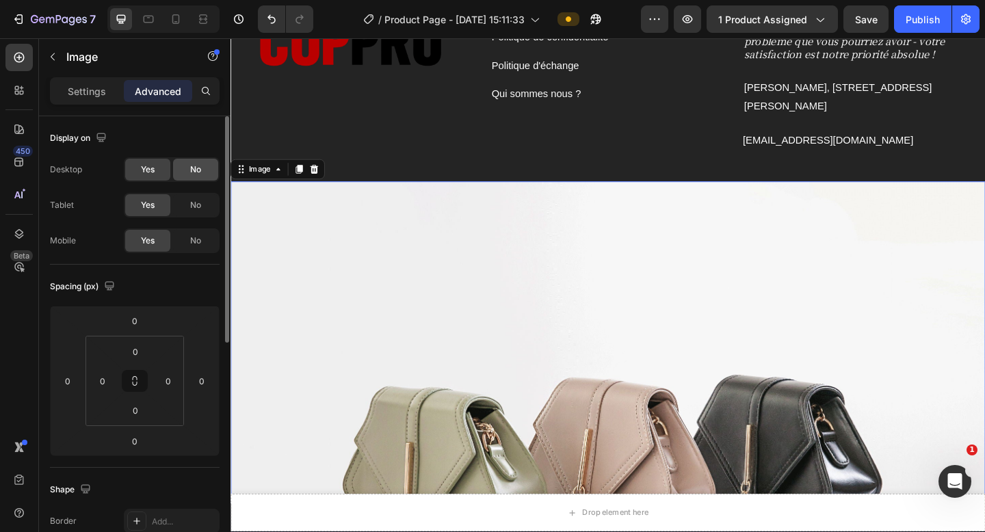
click at [187, 174] on div "No" at bounding box center [195, 170] width 45 height 22
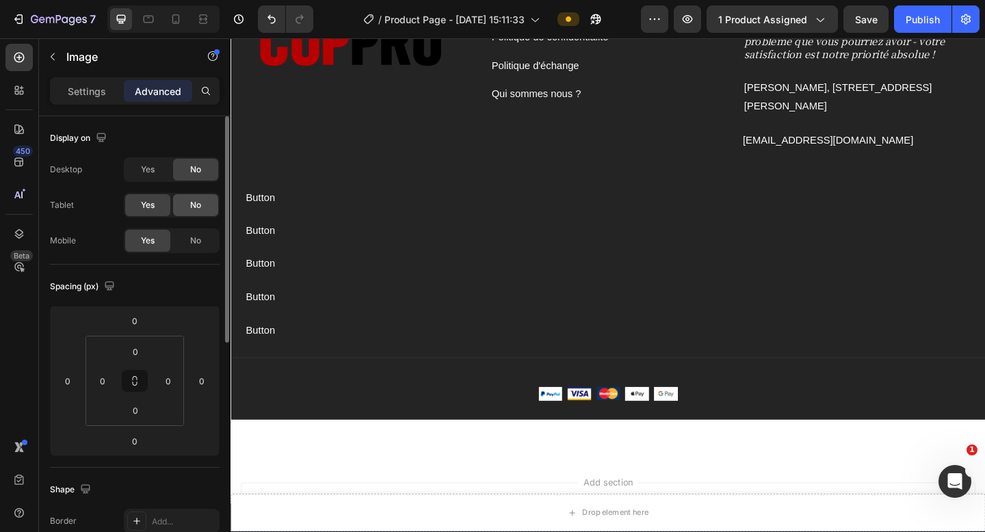
click at [197, 208] on span "No" at bounding box center [195, 205] width 11 height 12
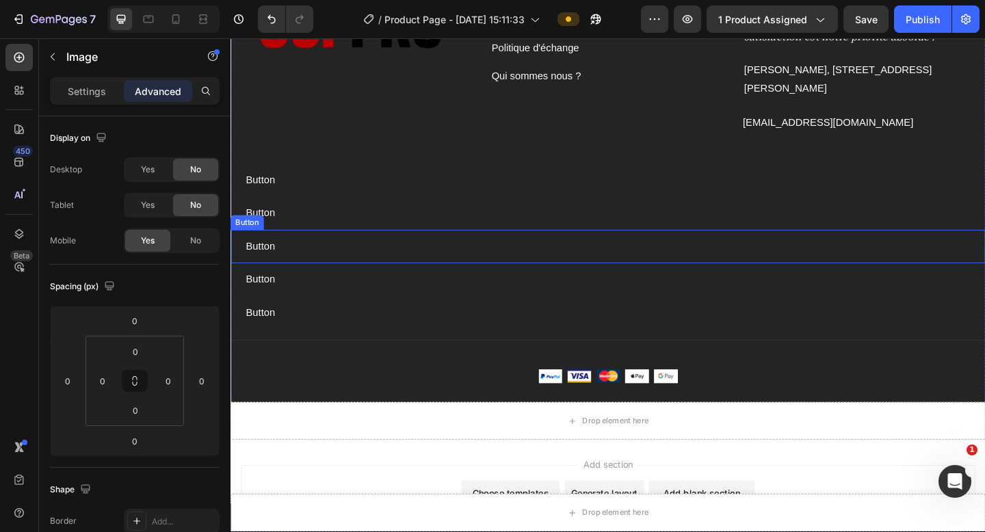
scroll to position [6807, 0]
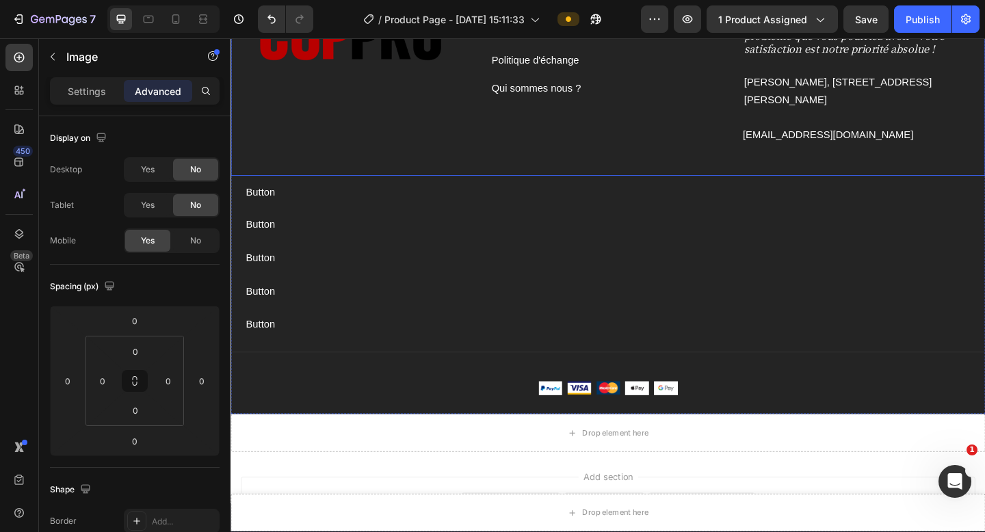
click at [312, 183] on div "Conditions Générales de Ventes Button Mentions légales Button Politique d'expéd…" at bounding box center [641, 42] width 821 height 291
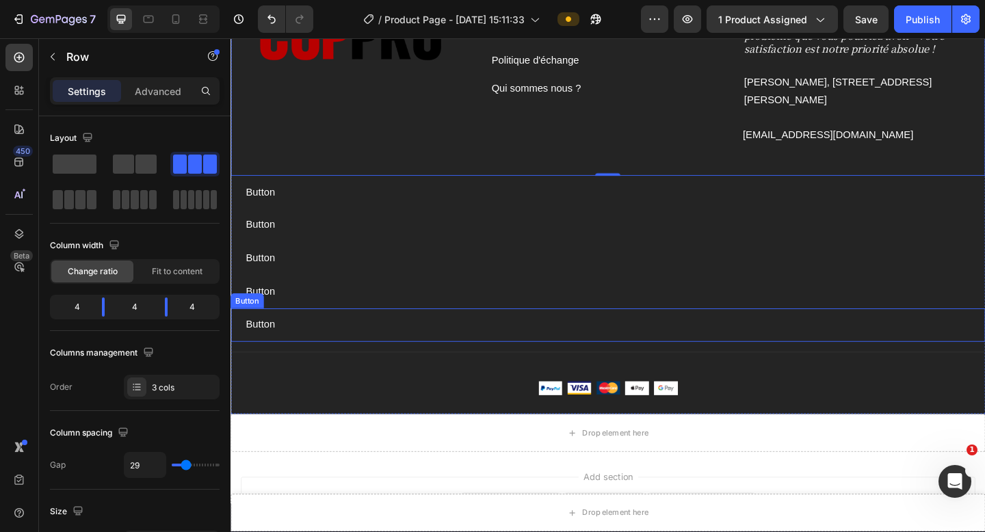
click at [378, 357] on div "Button Button" at bounding box center [641, 350] width 821 height 36
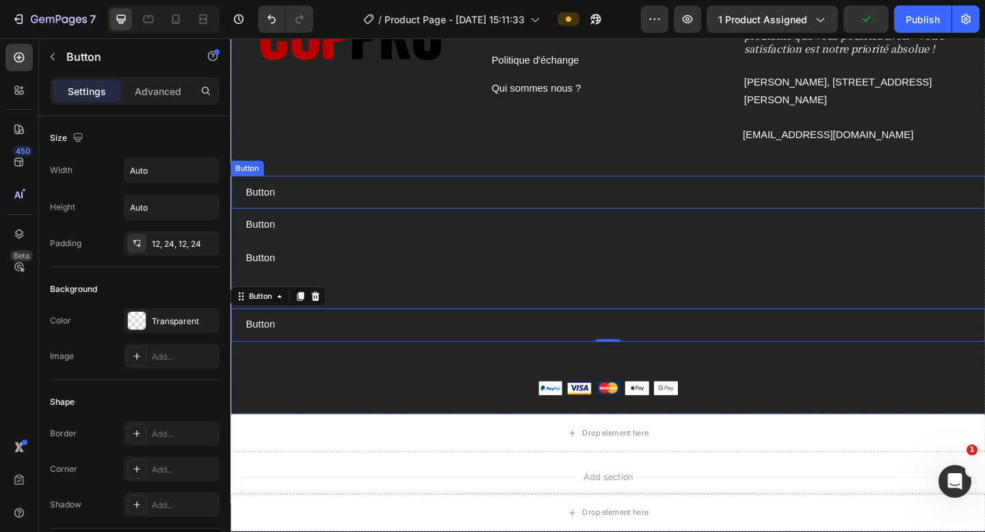
click at [376, 200] on div "Button Button" at bounding box center [641, 206] width 821 height 36
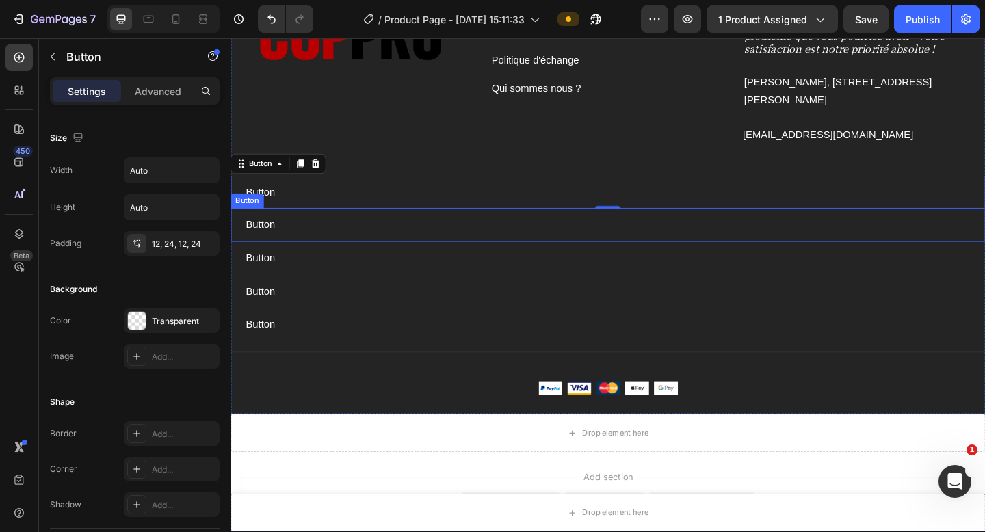
click at [352, 239] on div "Button Button" at bounding box center [641, 242] width 821 height 36
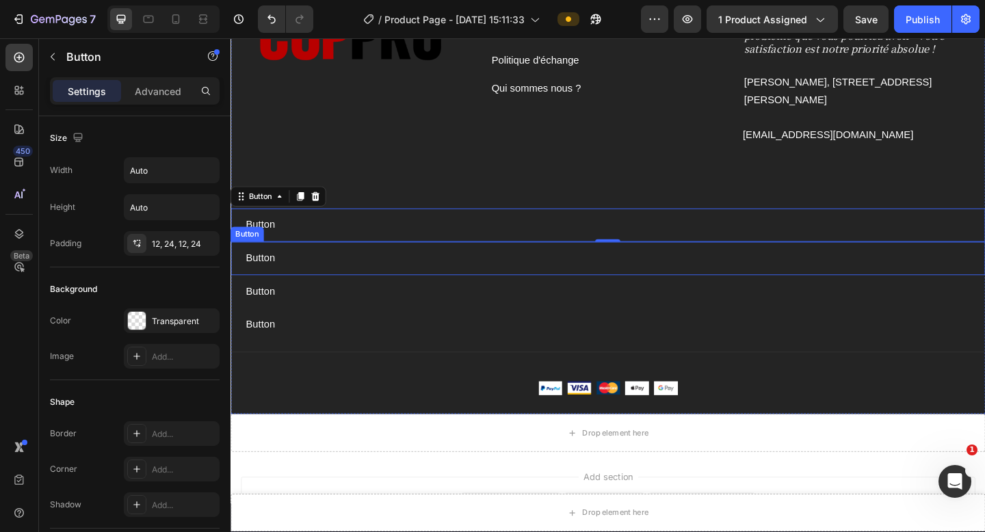
click at [350, 269] on div "Button Button" at bounding box center [641, 278] width 821 height 36
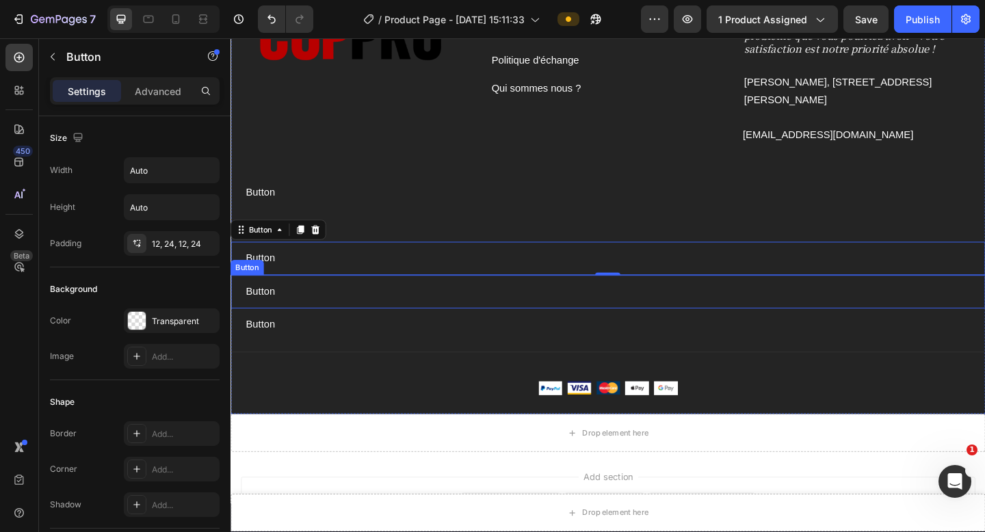
click at [351, 317] on div "Button Button" at bounding box center [641, 314] width 821 height 36
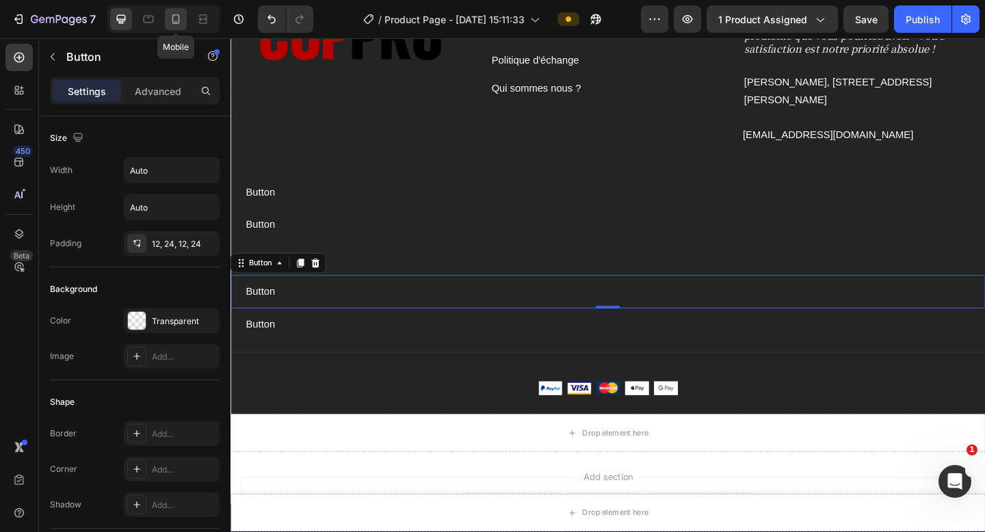
click at [179, 22] on icon at bounding box center [176, 19] width 14 height 14
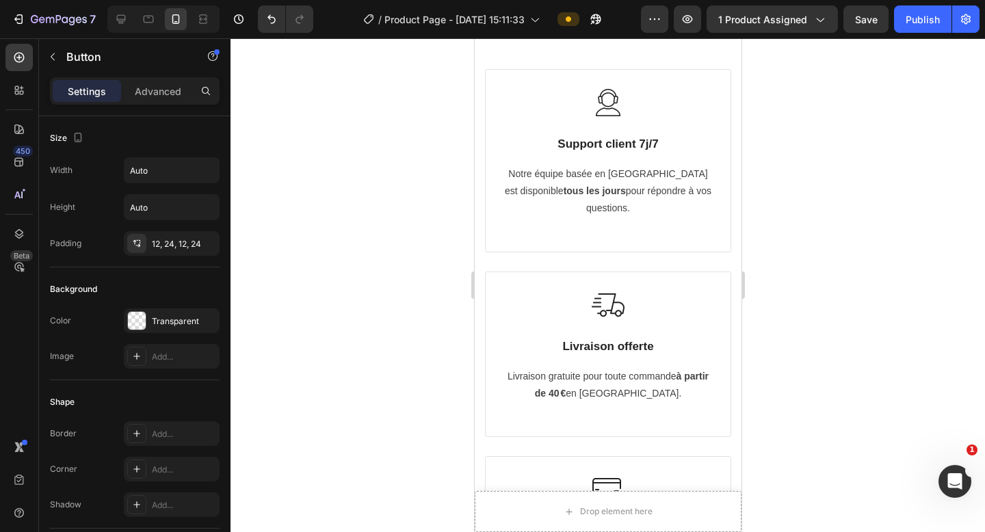
scroll to position [6852, 0]
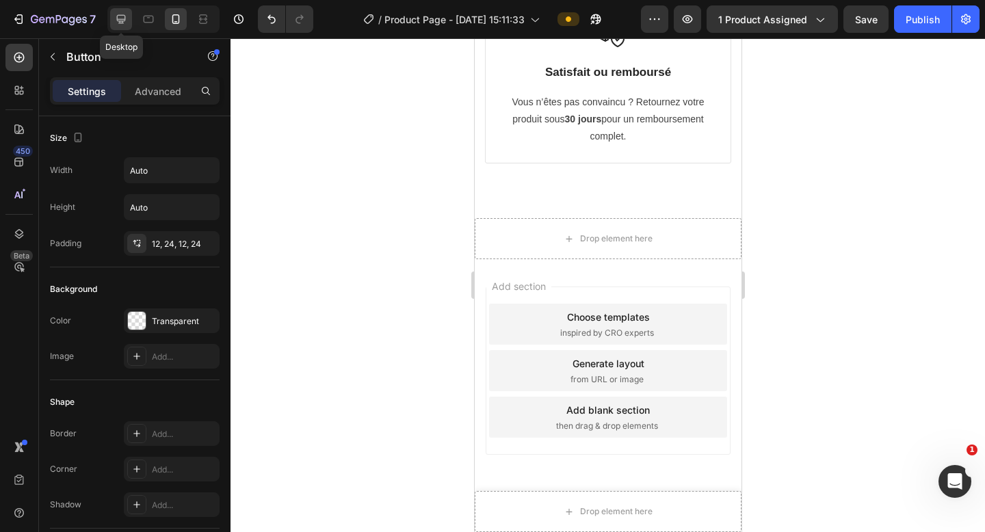
click at [119, 24] on icon at bounding box center [121, 19] width 14 height 14
type input "16"
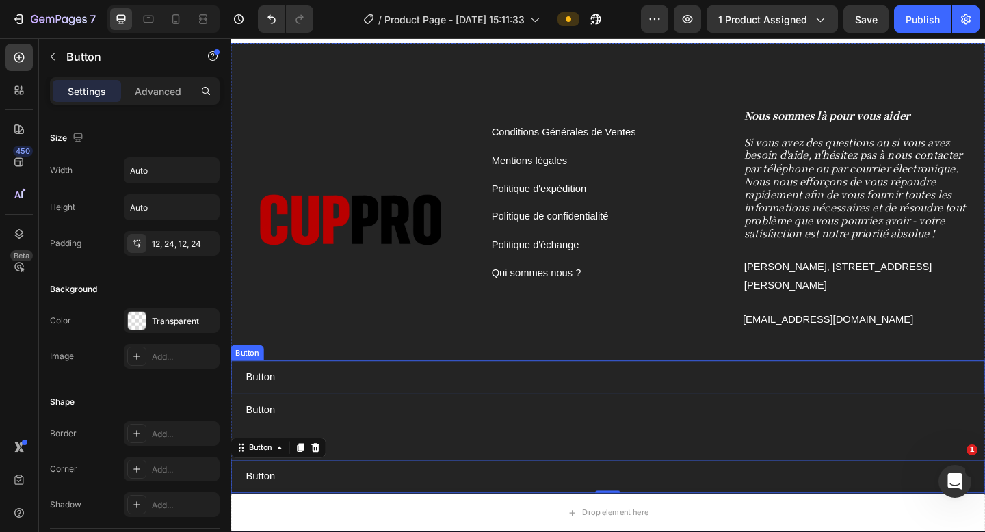
scroll to position [6647, 0]
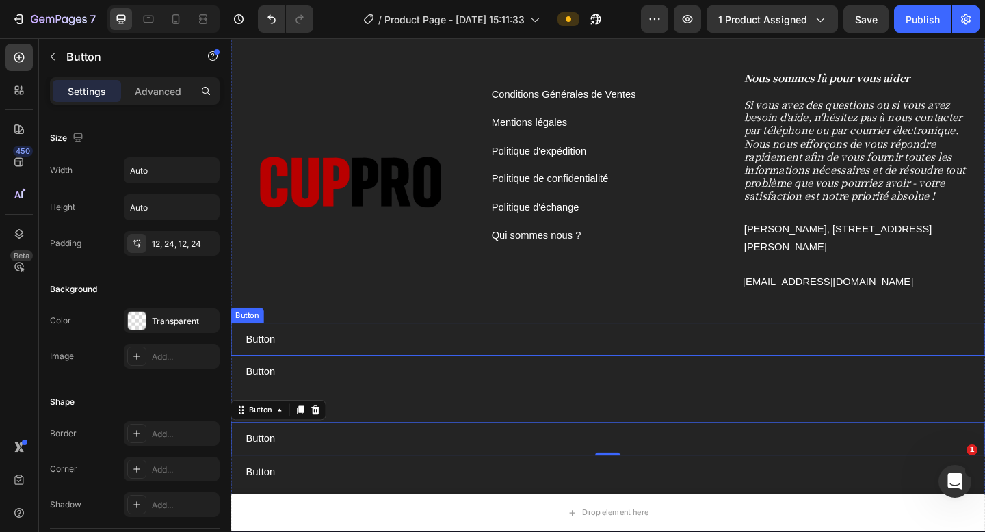
click at [343, 363] on div "Button Button" at bounding box center [641, 366] width 821 height 36
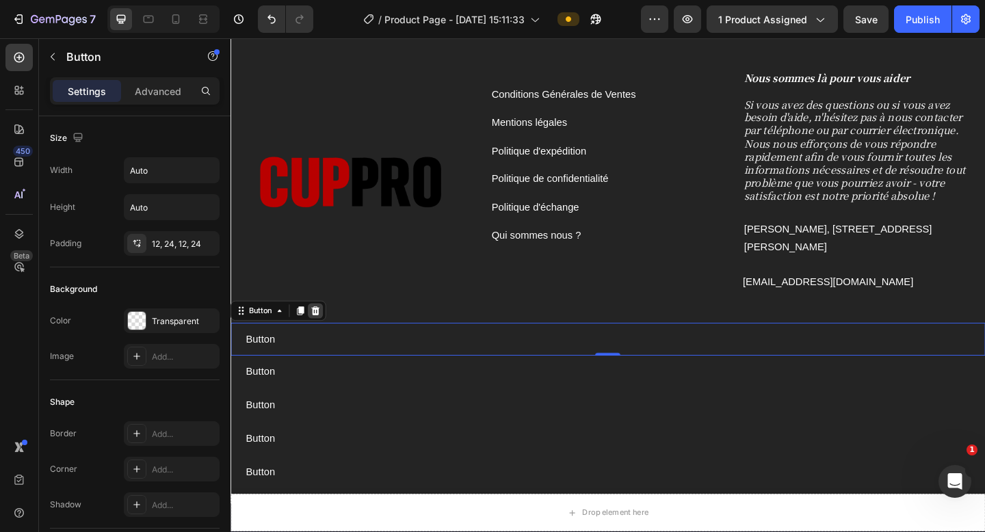
click at [322, 335] on icon at bounding box center [323, 335] width 9 height 10
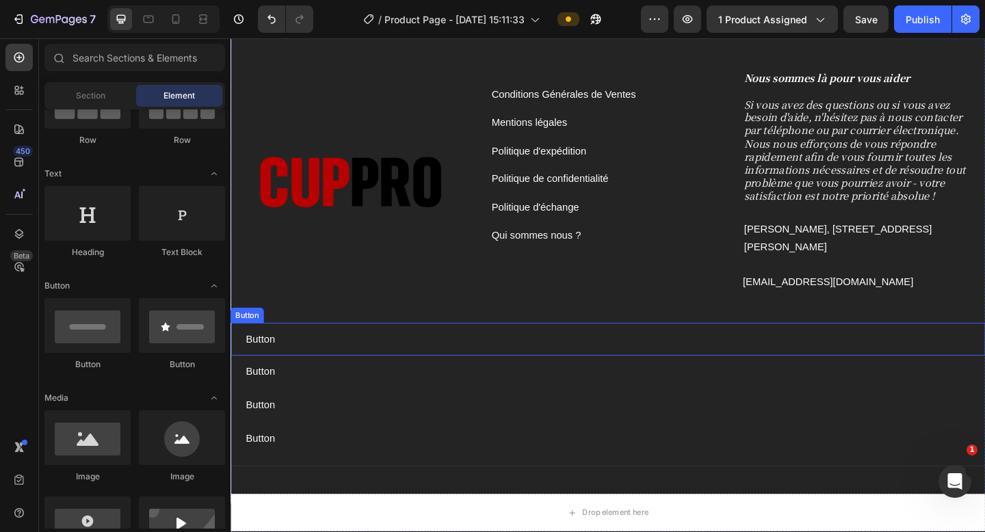
click at [307, 362] on div "Button Button" at bounding box center [641, 366] width 821 height 36
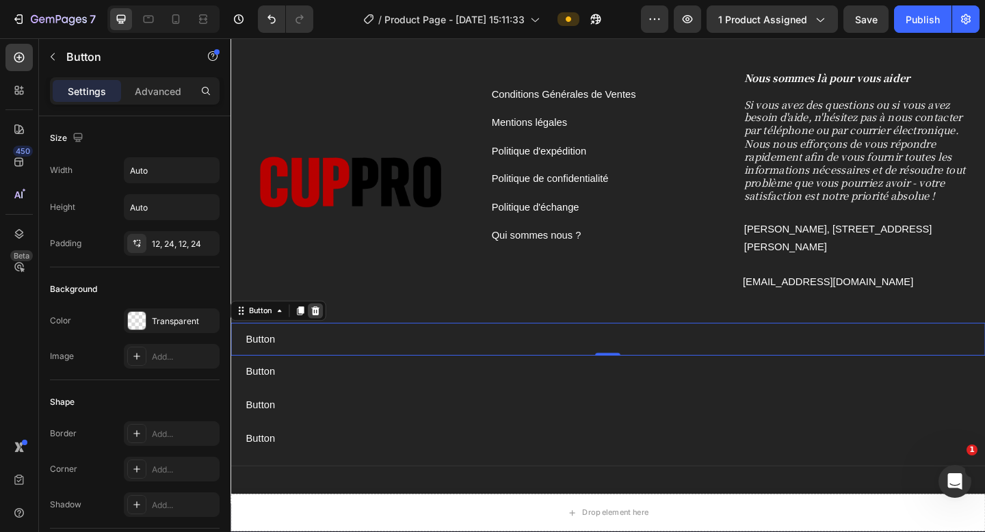
click at [326, 333] on icon at bounding box center [323, 335] width 9 height 10
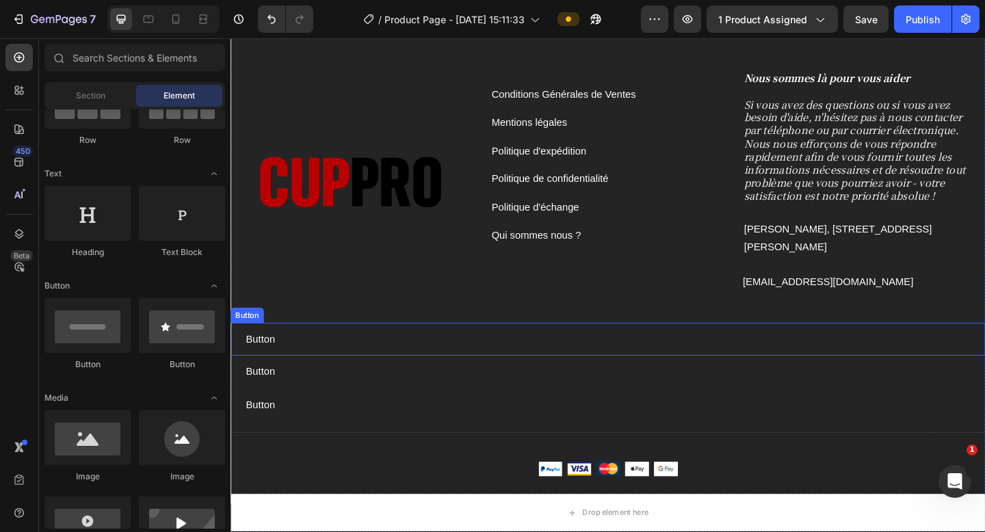
click at [302, 365] on div "Button Button" at bounding box center [641, 366] width 821 height 36
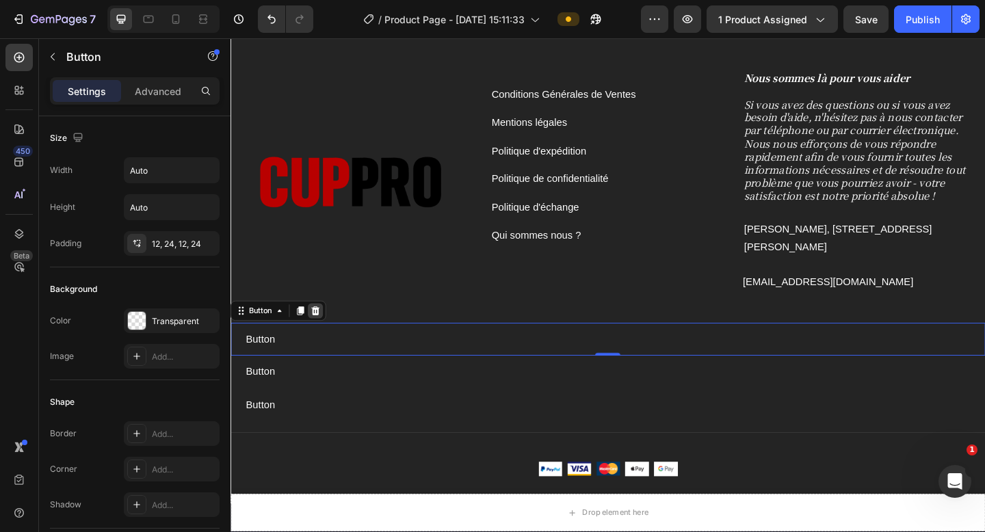
click at [326, 337] on icon at bounding box center [322, 335] width 11 height 11
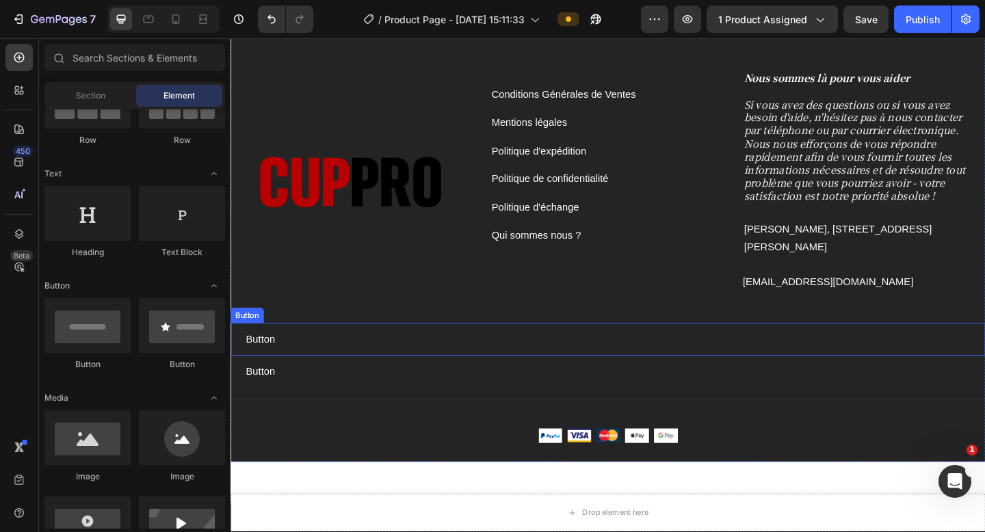
click at [313, 364] on div "Button Button" at bounding box center [641, 366] width 821 height 36
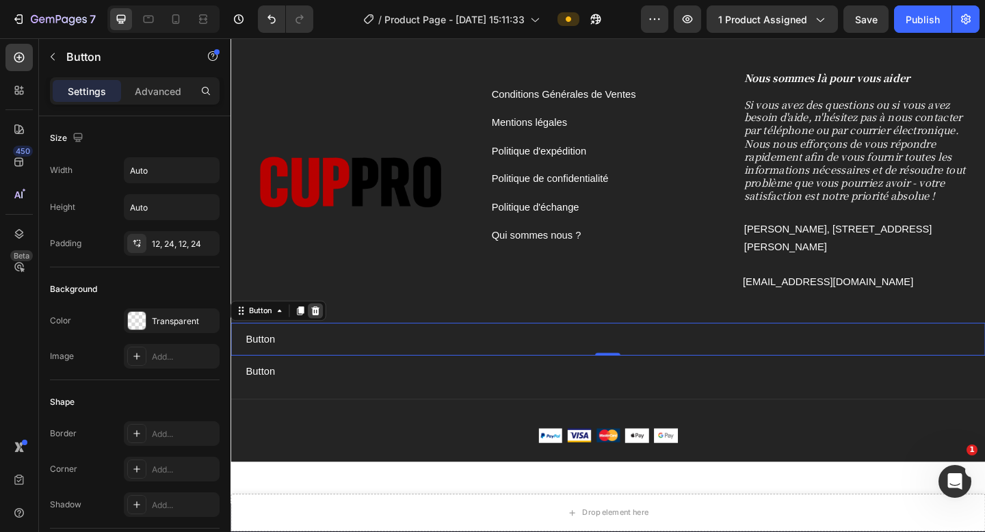
click at [326, 331] on icon at bounding box center [323, 335] width 9 height 10
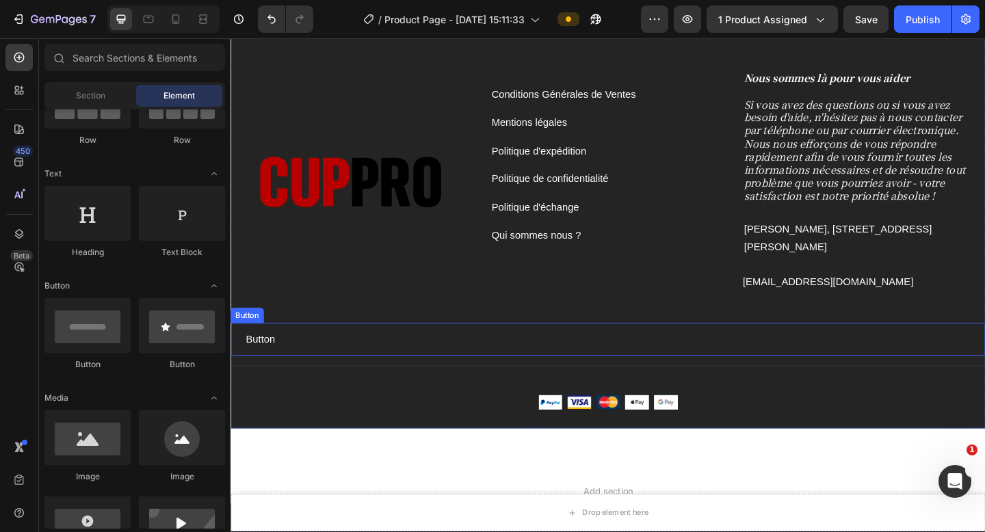
click at [315, 363] on div "Button Button" at bounding box center [641, 366] width 821 height 36
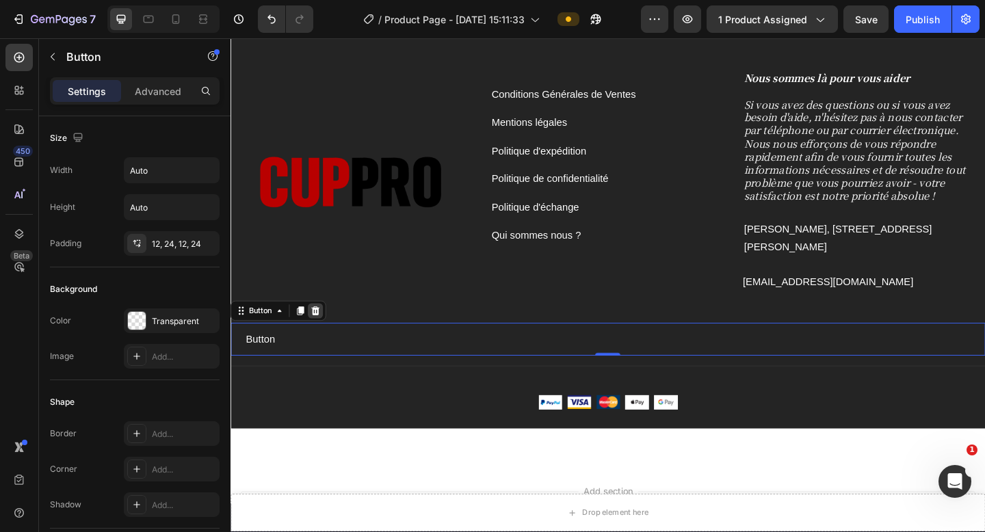
click at [326, 333] on icon at bounding box center [323, 335] width 9 height 10
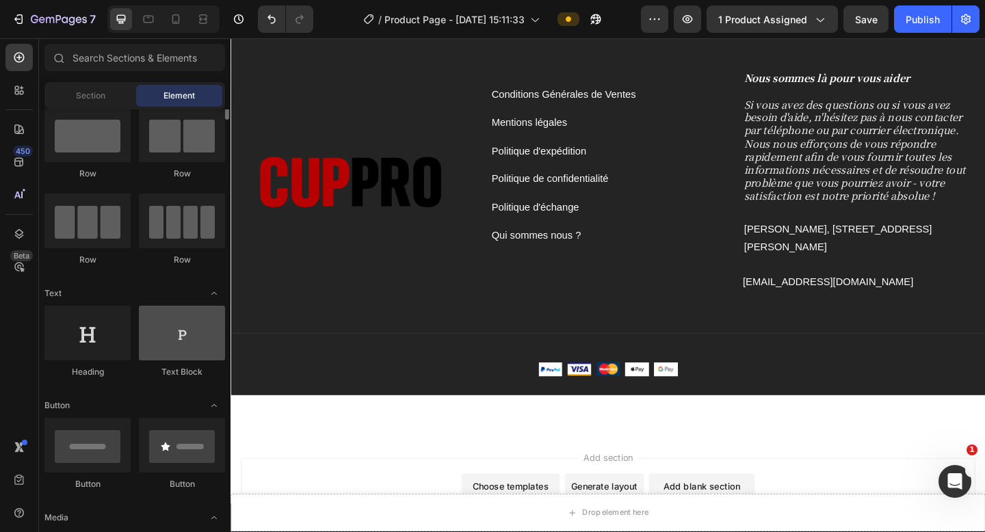
scroll to position [0, 0]
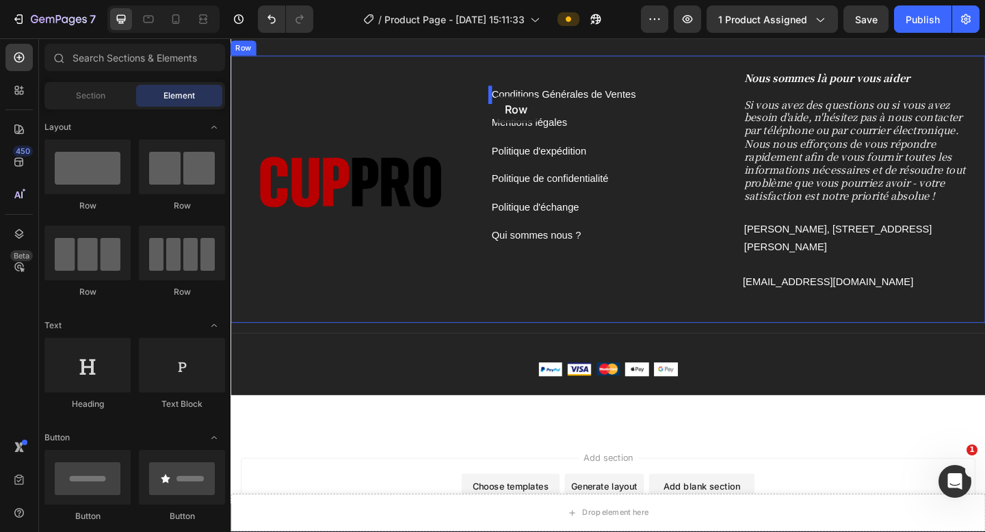
drag, startPoint x: 325, startPoint y: 199, endPoint x: 496, endPoint y: 140, distance: 181.1
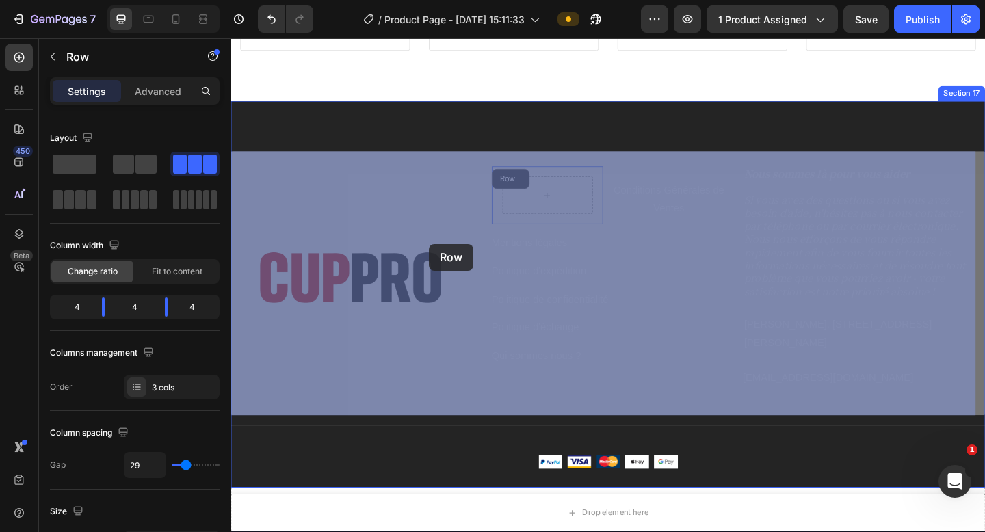
scroll to position [6445, 0]
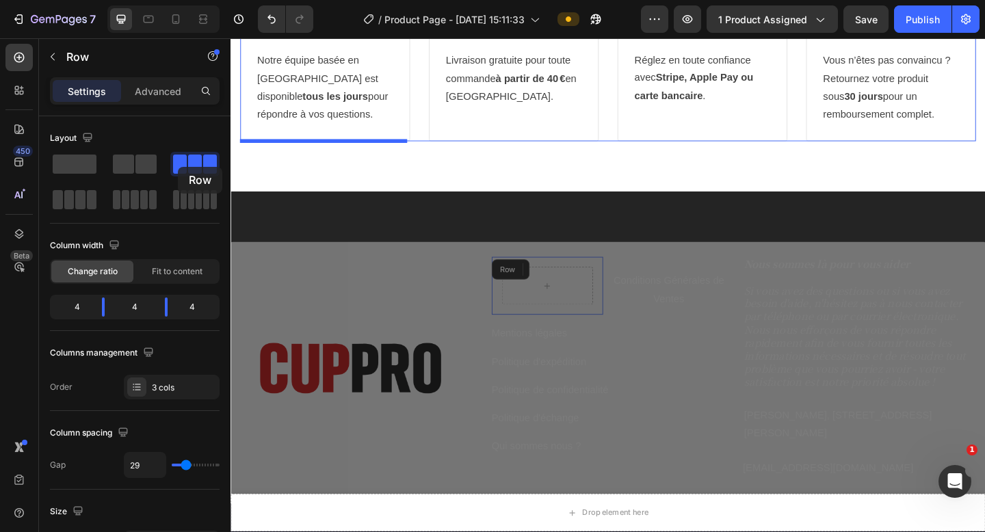
drag, startPoint x: 496, startPoint y: 140, endPoint x: 173, endPoint y: 178, distance: 325.2
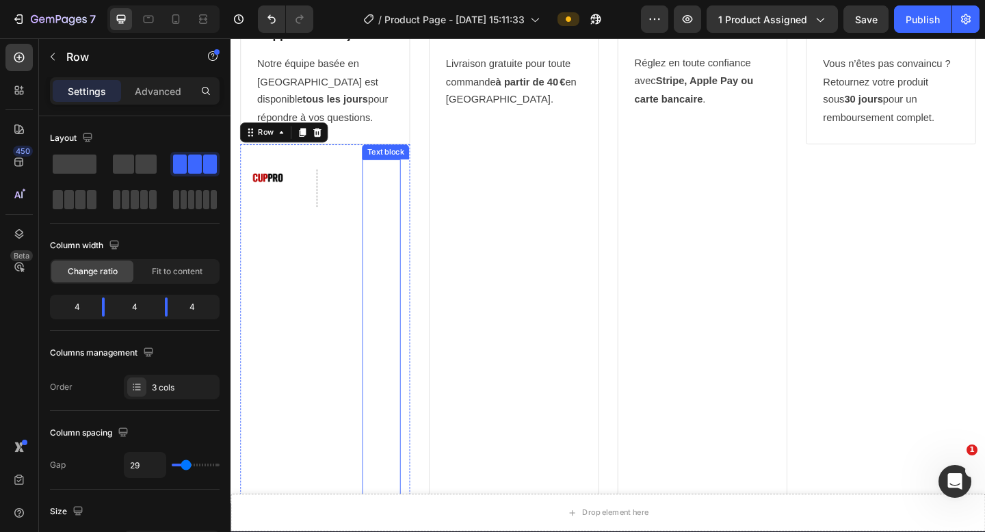
scroll to position [6433, 0]
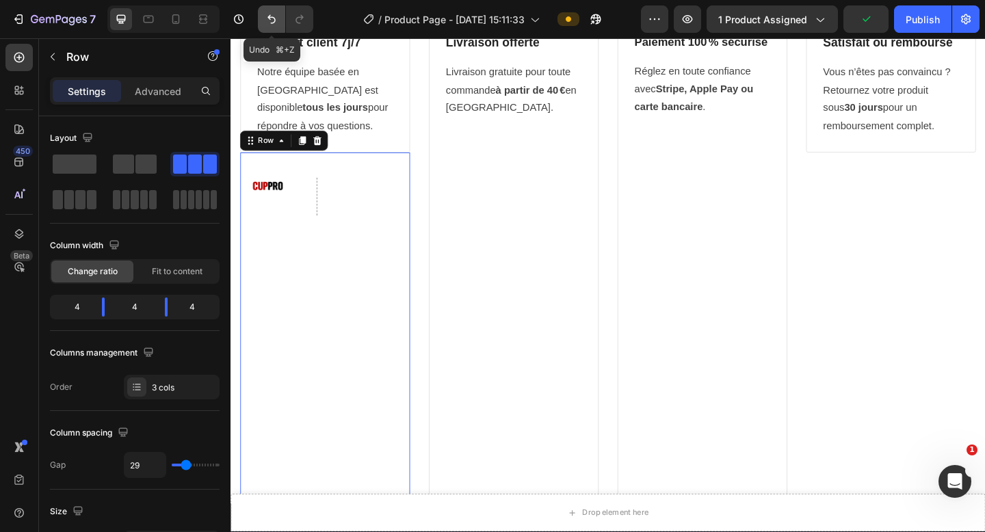
click at [276, 23] on icon "Undo/Redo" at bounding box center [272, 19] width 14 height 14
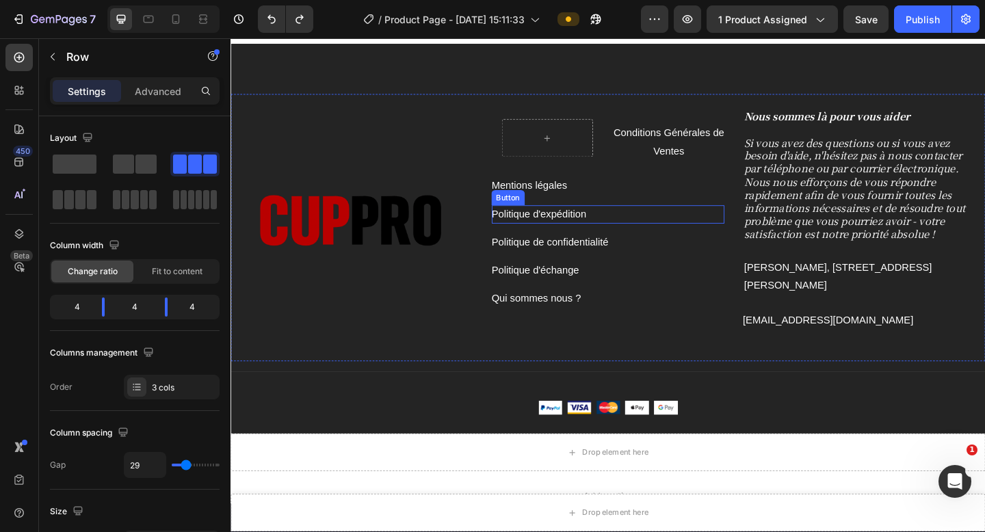
scroll to position [6606, 0]
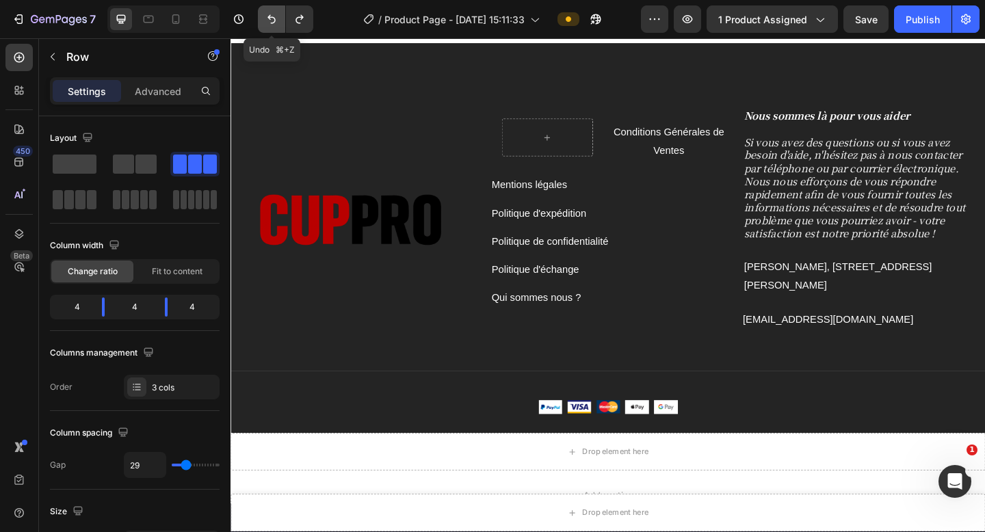
click at [265, 21] on icon "Undo/Redo" at bounding box center [272, 19] width 14 height 14
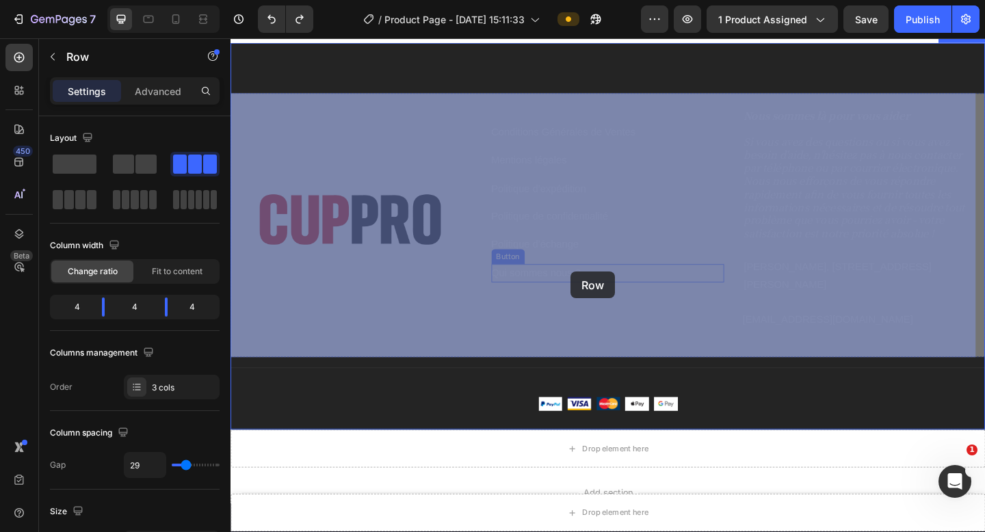
drag, startPoint x: 594, startPoint y: 319, endPoint x: 601, endPoint y: 292, distance: 27.4
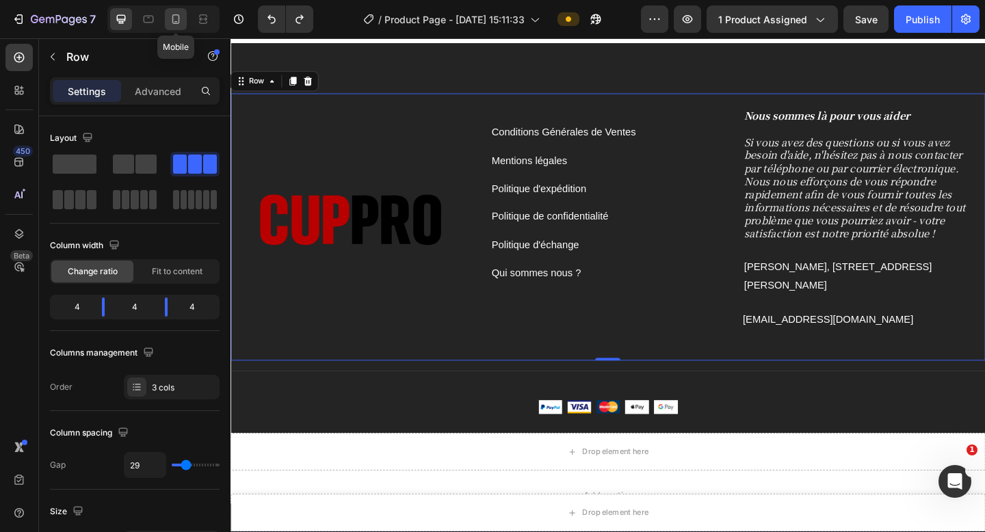
click at [176, 21] on icon at bounding box center [176, 19] width 14 height 14
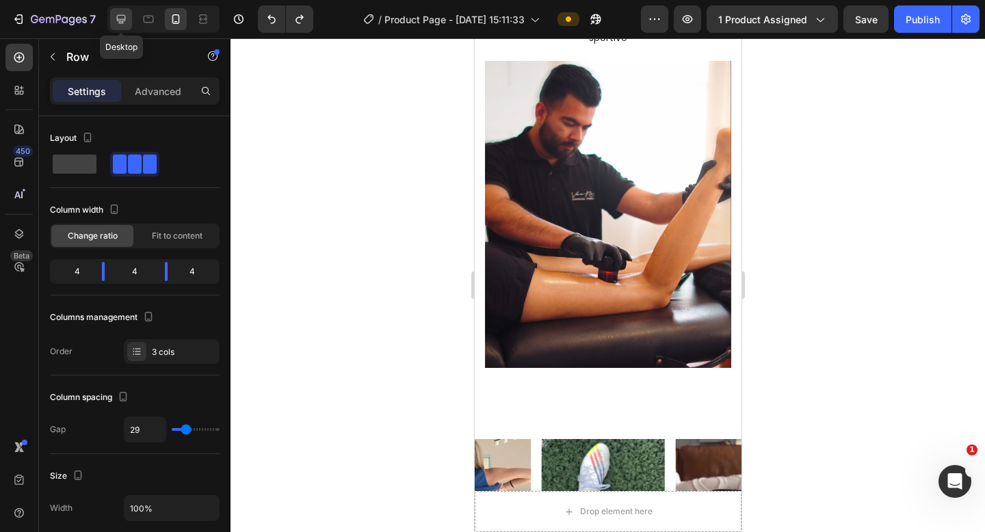
scroll to position [4530, 0]
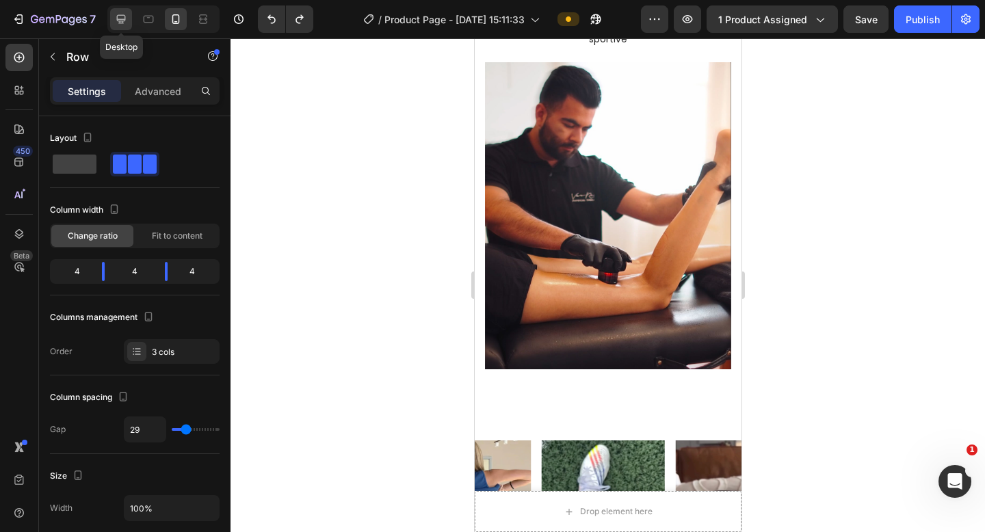
click at [122, 23] on icon at bounding box center [121, 19] width 14 height 14
type input "1200"
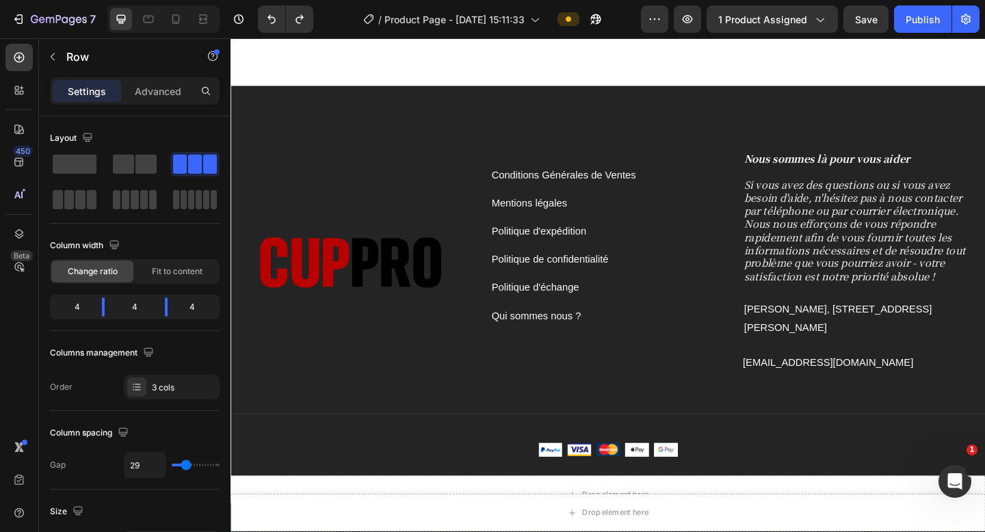
scroll to position [6671, 0]
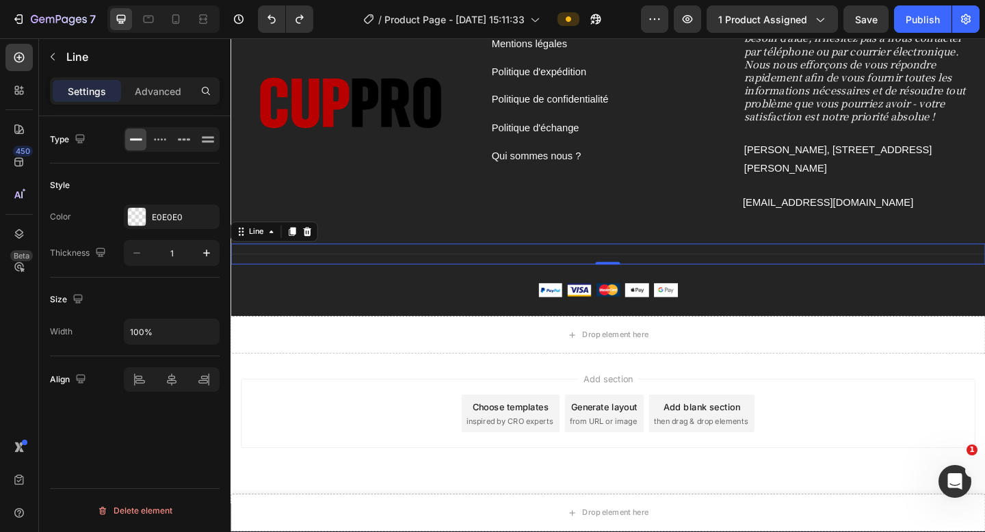
click at [402, 267] on div "Title Line 0" at bounding box center [641, 273] width 821 height 23
click at [167, 94] on p "Advanced" at bounding box center [158, 91] width 47 height 14
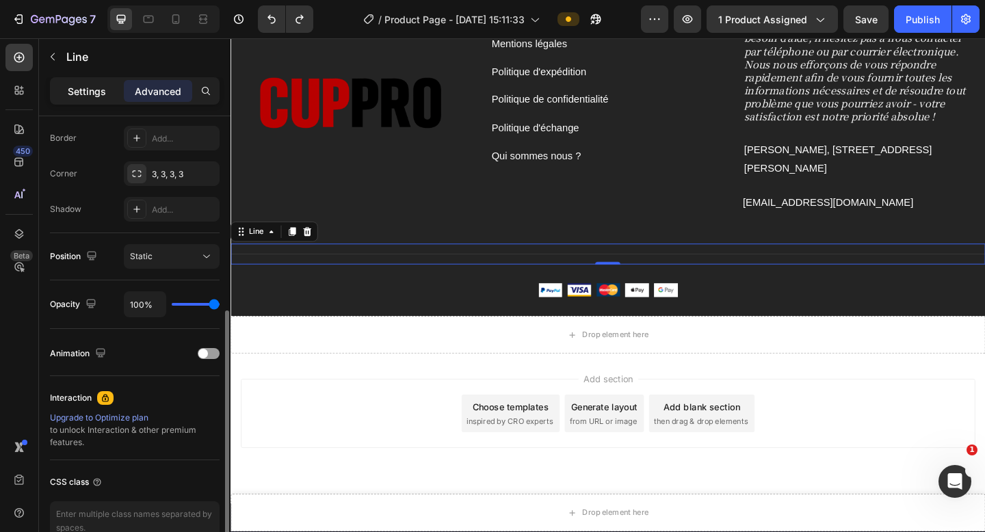
scroll to position [392, 0]
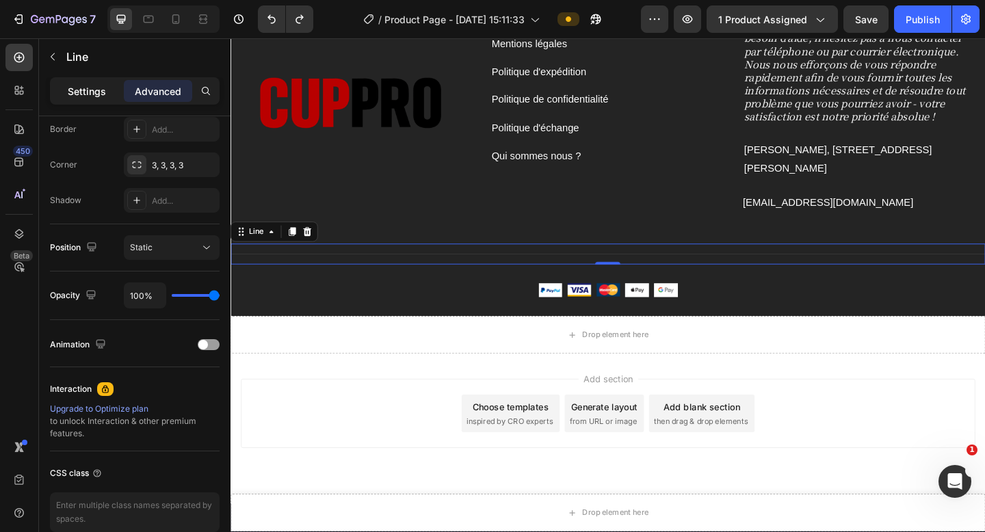
click at [96, 88] on p "Settings" at bounding box center [87, 91] width 38 height 14
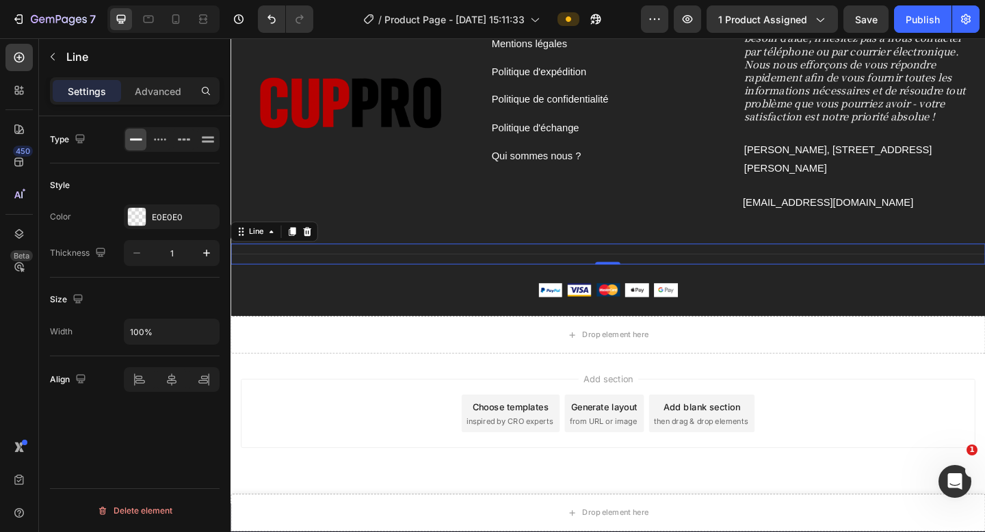
scroll to position [0, 0]
click at [354, 423] on div "Add section Choose templates inspired by CRO experts Generate layout from URL o…" at bounding box center [640, 446] width 799 height 75
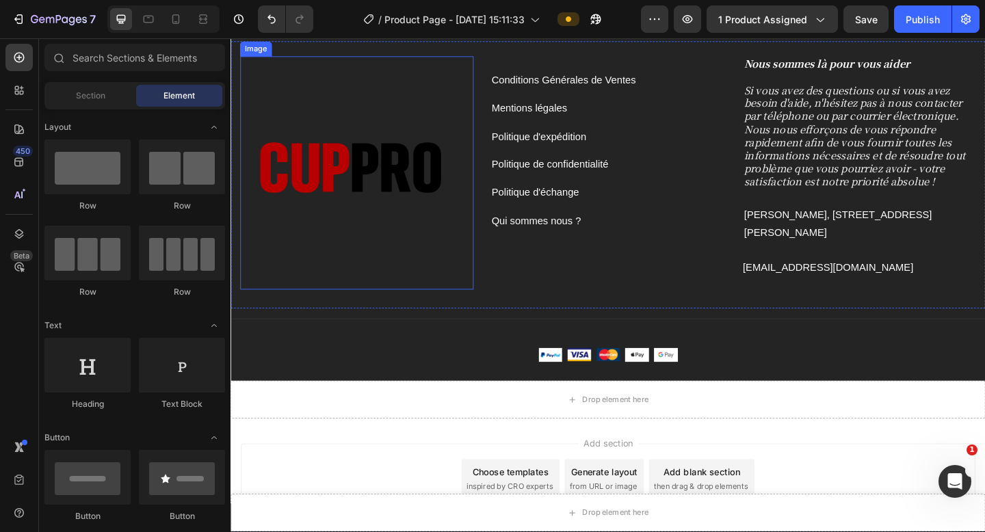
scroll to position [6483, 0]
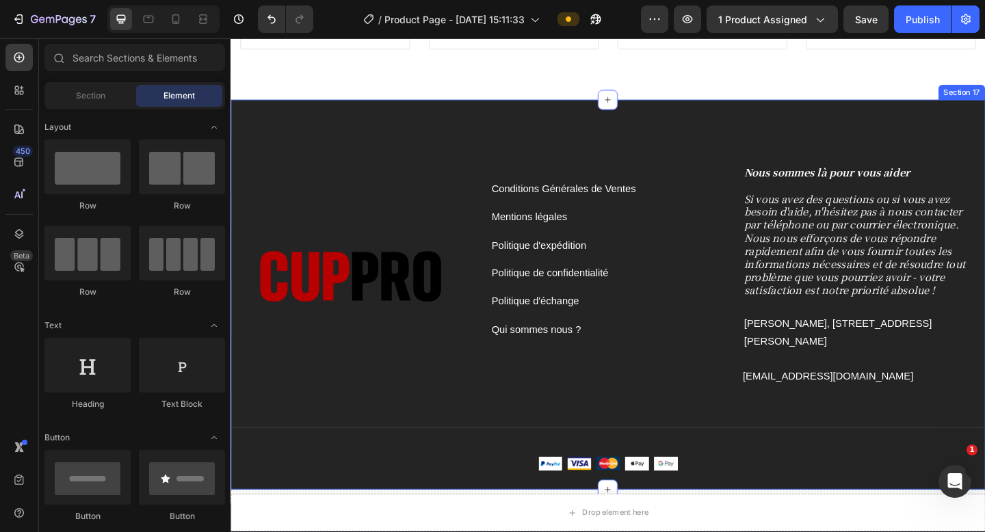
click at [244, 127] on div "Conditions Générales de Ventes Button Mentions légales Button Politique d'expéd…" at bounding box center [641, 317] width 821 height 424
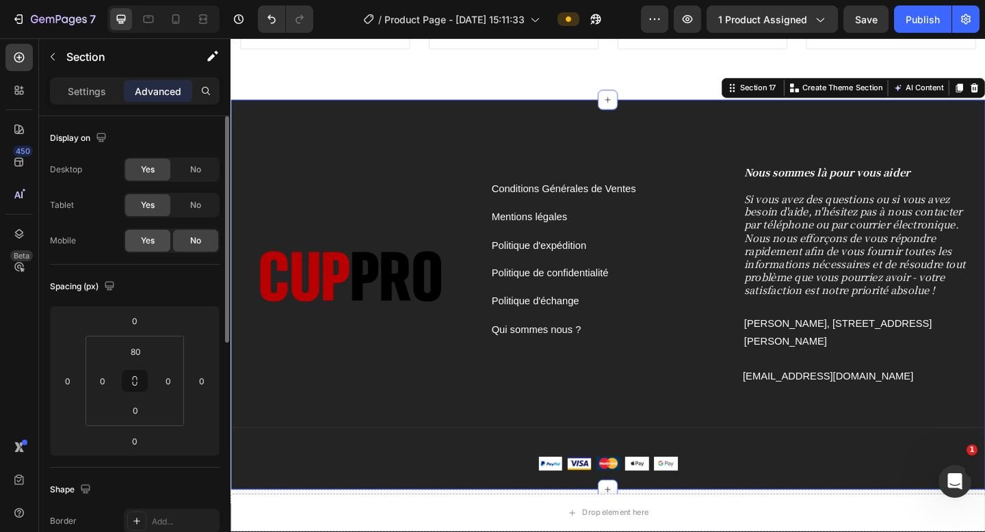
click at [156, 241] on div "Yes" at bounding box center [147, 241] width 45 height 22
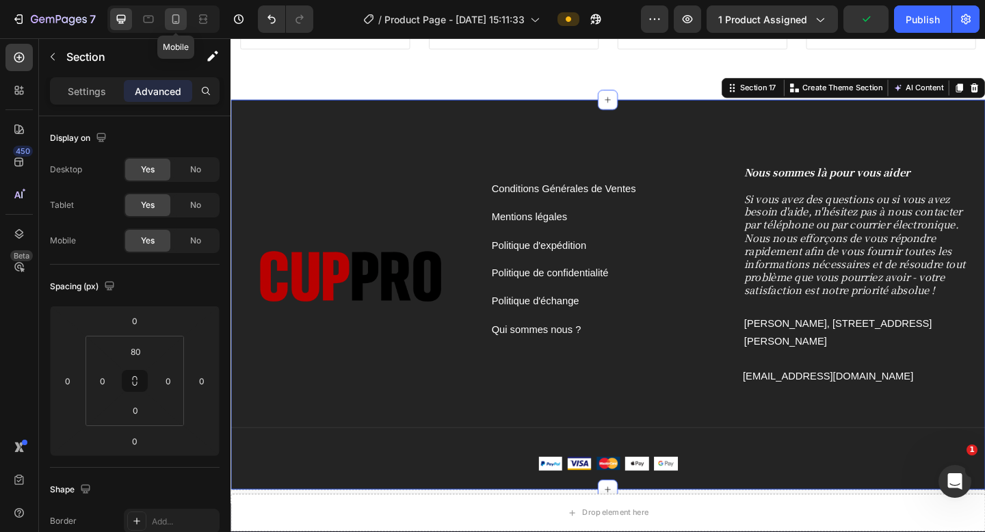
click at [174, 27] on div at bounding box center [176, 19] width 22 height 22
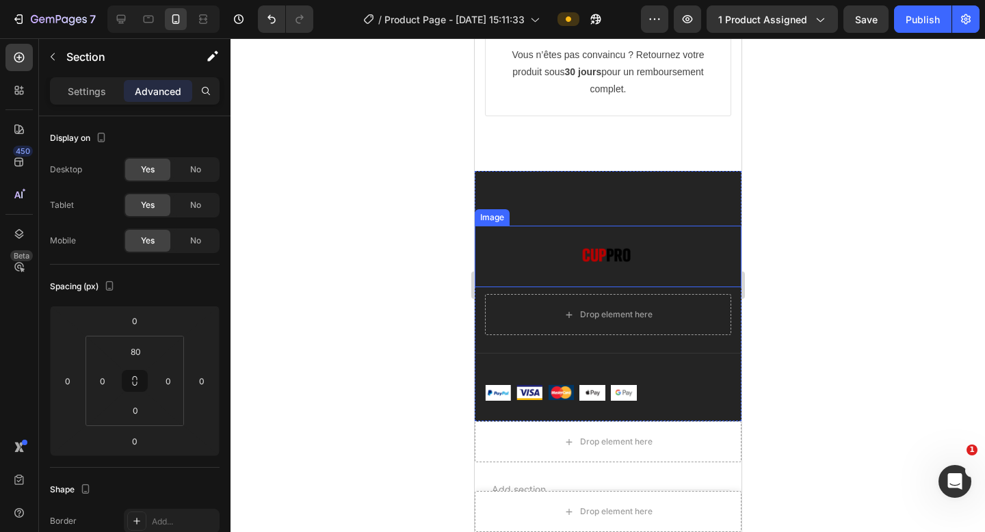
scroll to position [6836, 0]
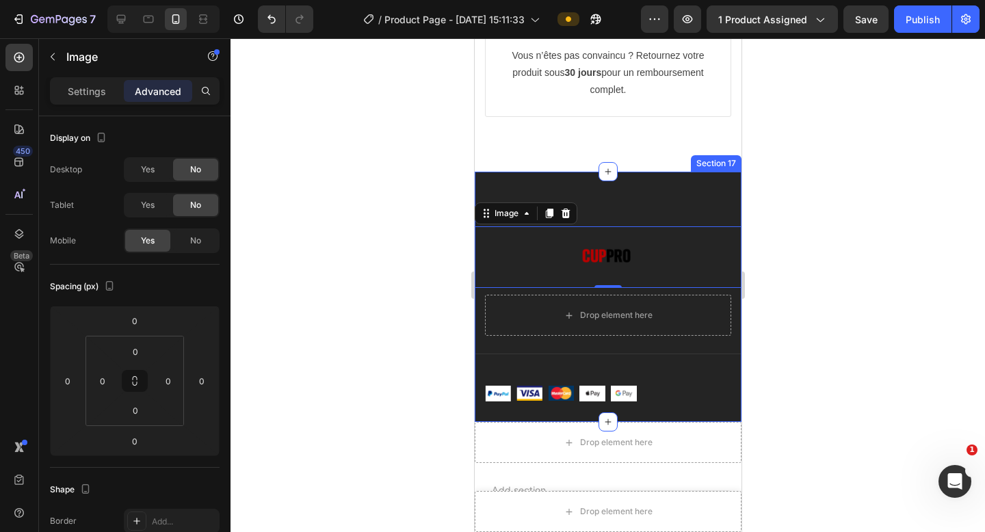
click at [636, 176] on div "Conditions Générales de Ventes Button Mentions légales Button Politique d'expéd…" at bounding box center [607, 297] width 267 height 250
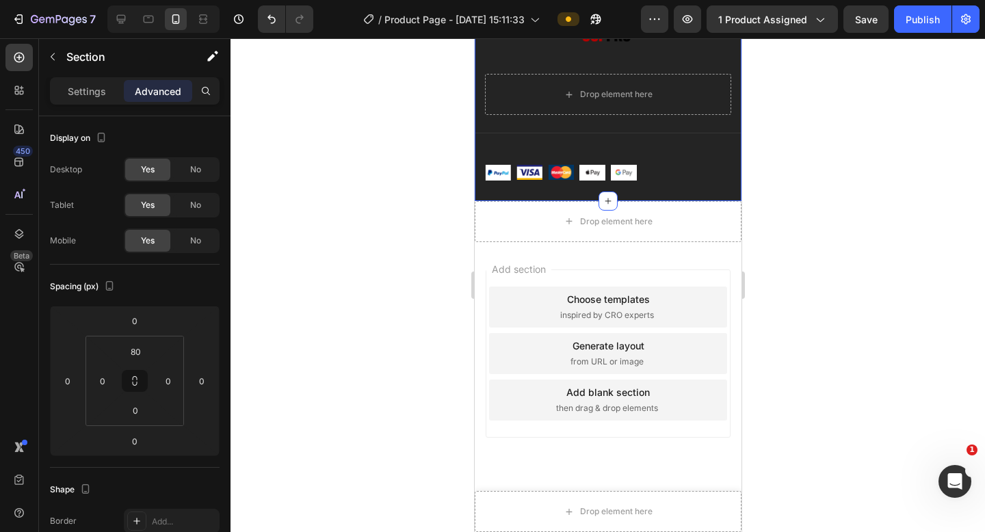
scroll to position [7039, 0]
click at [125, 18] on icon at bounding box center [121, 19] width 9 height 9
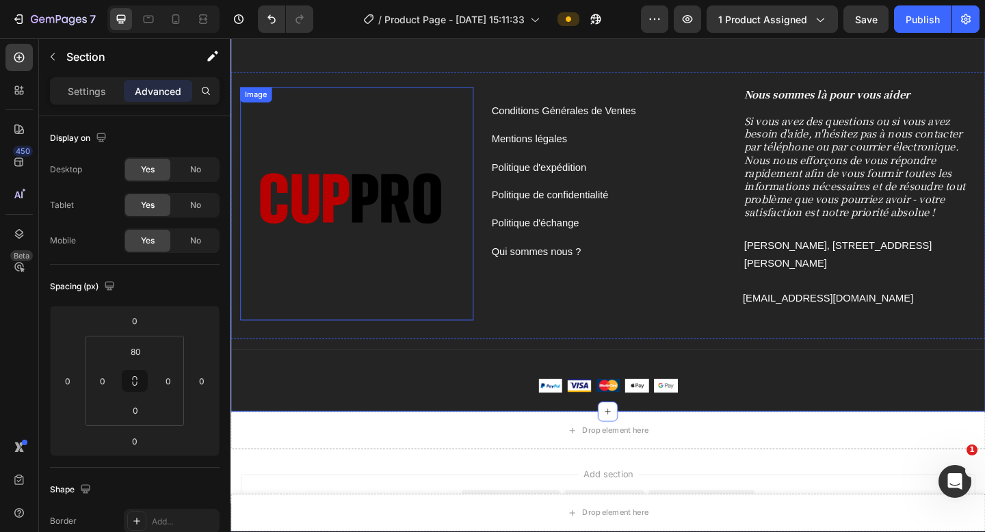
scroll to position [6469, 0]
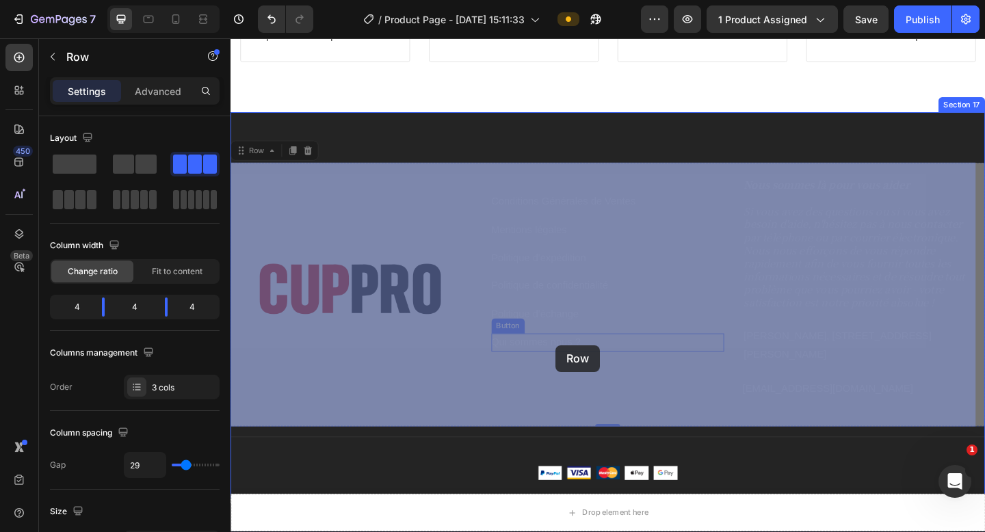
drag, startPoint x: 571, startPoint y: 380, endPoint x: 585, endPoint y: 374, distance: 14.7
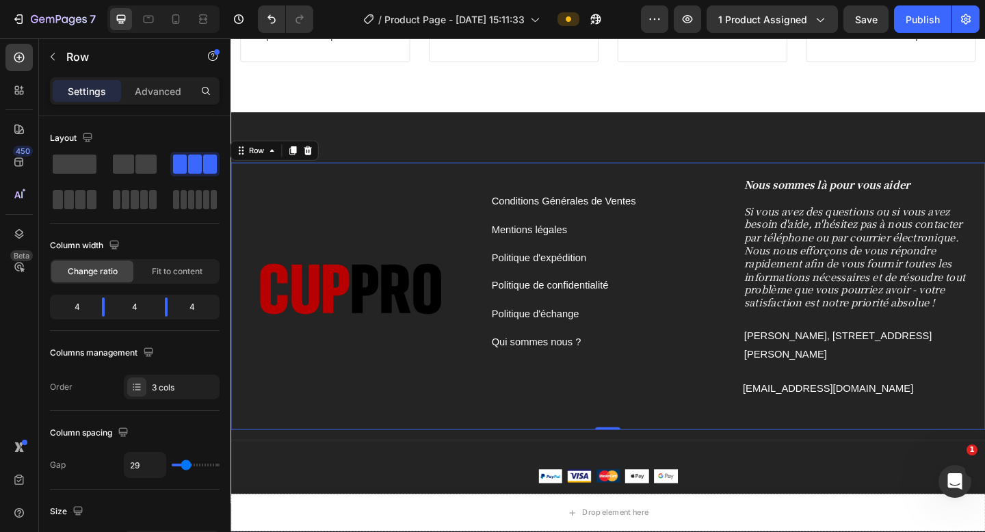
click at [688, 192] on div "Conditions Générales de Ventes Button" at bounding box center [641, 208] width 254 height 36
click at [180, 24] on icon at bounding box center [176, 19] width 14 height 14
type input "100%"
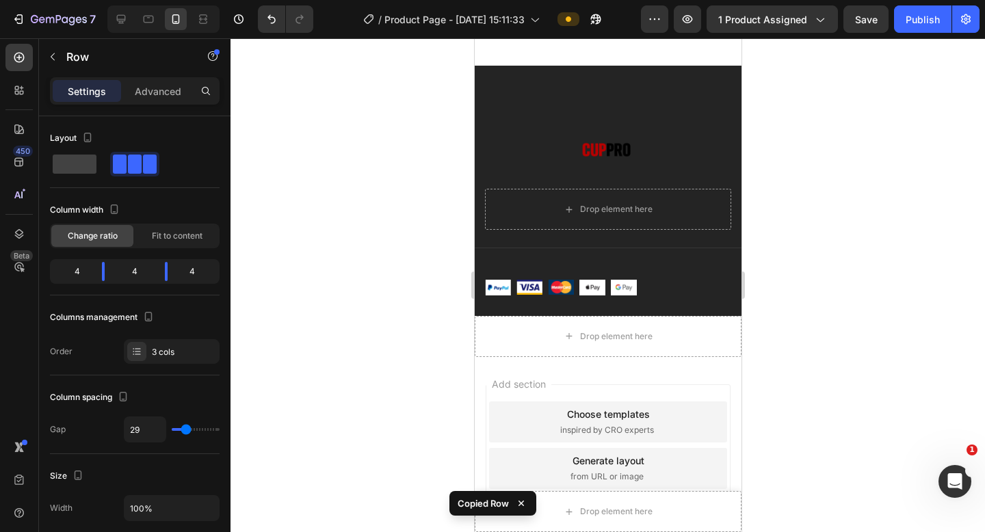
scroll to position [7040, 0]
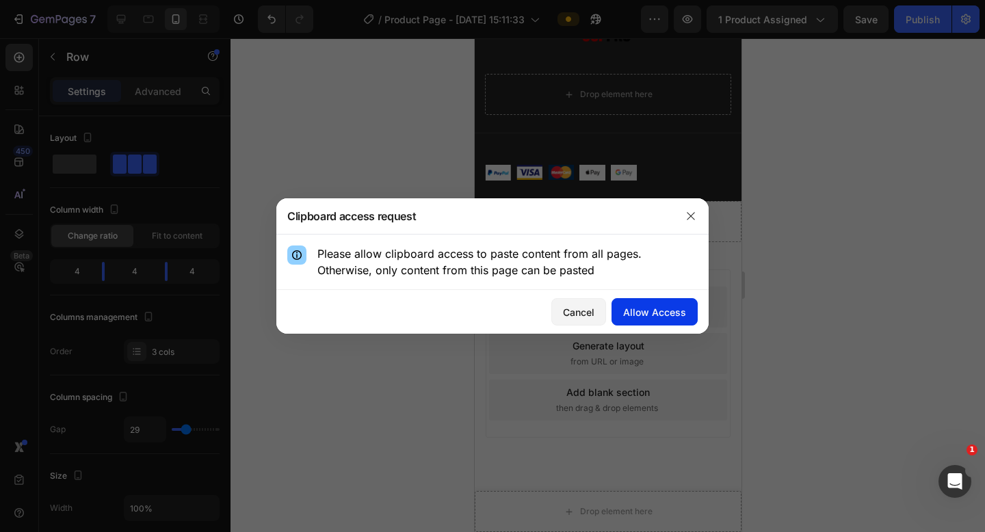
click at [670, 319] on button "Allow Access" at bounding box center [655, 311] width 86 height 27
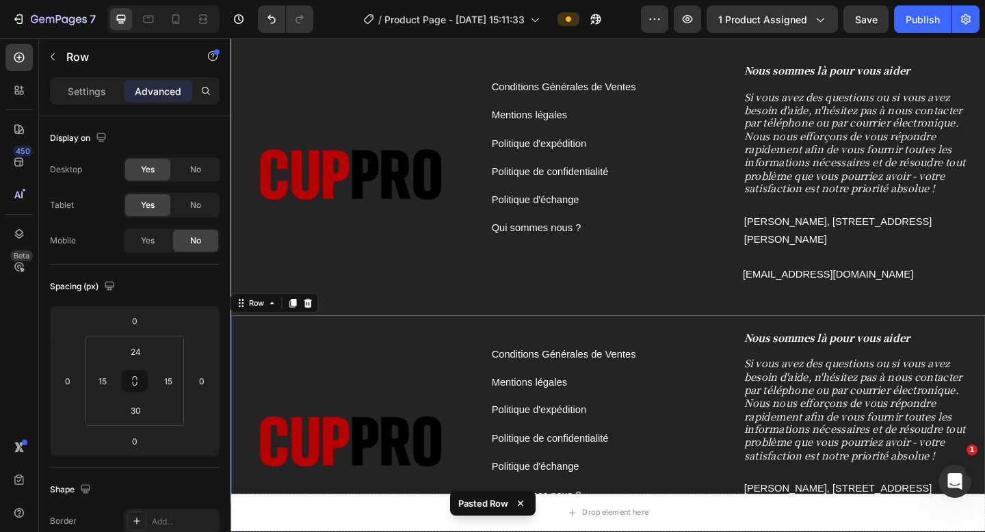
scroll to position [7069, 0]
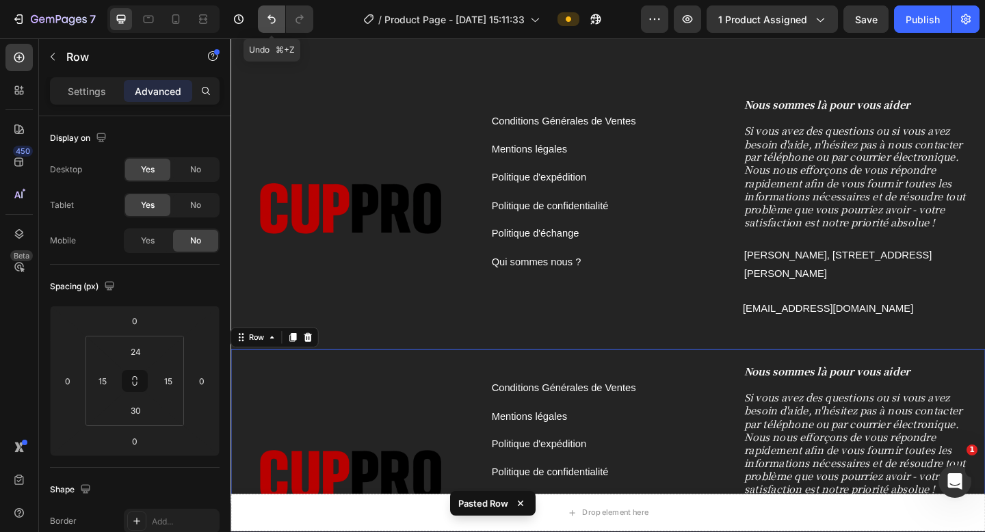
click at [271, 24] on icon "Undo/Redo" at bounding box center [272, 19] width 14 height 14
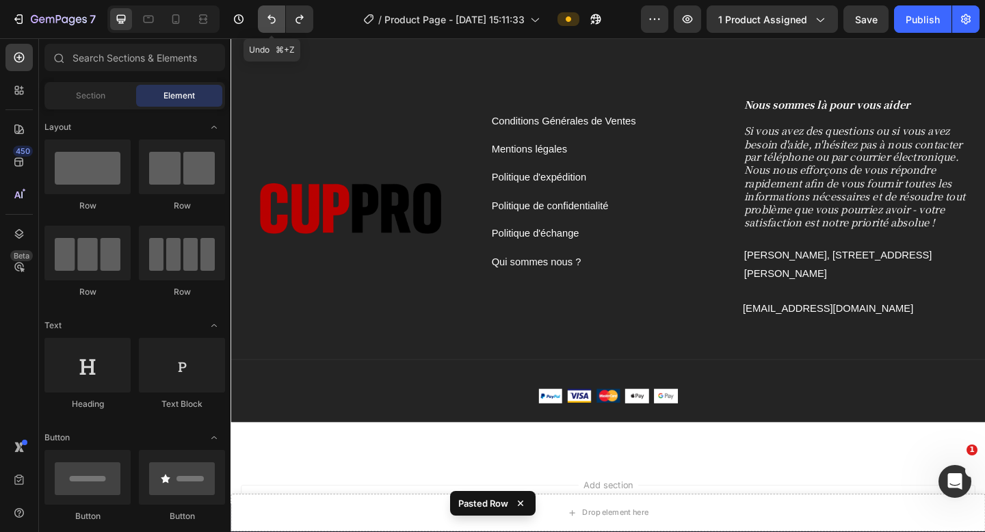
click at [271, 24] on icon "Undo/Redo" at bounding box center [272, 19] width 14 height 14
click at [176, 21] on icon at bounding box center [176, 19] width 14 height 14
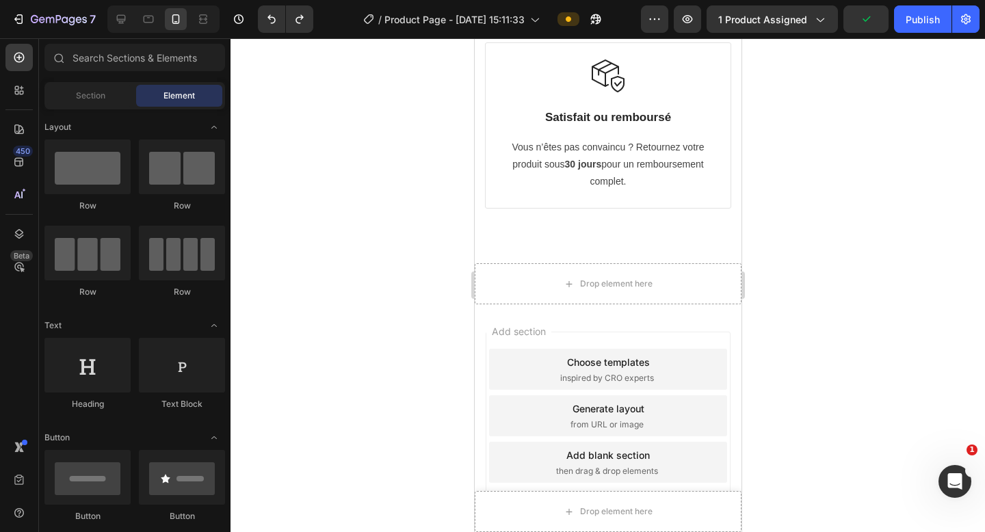
scroll to position [6557, 0]
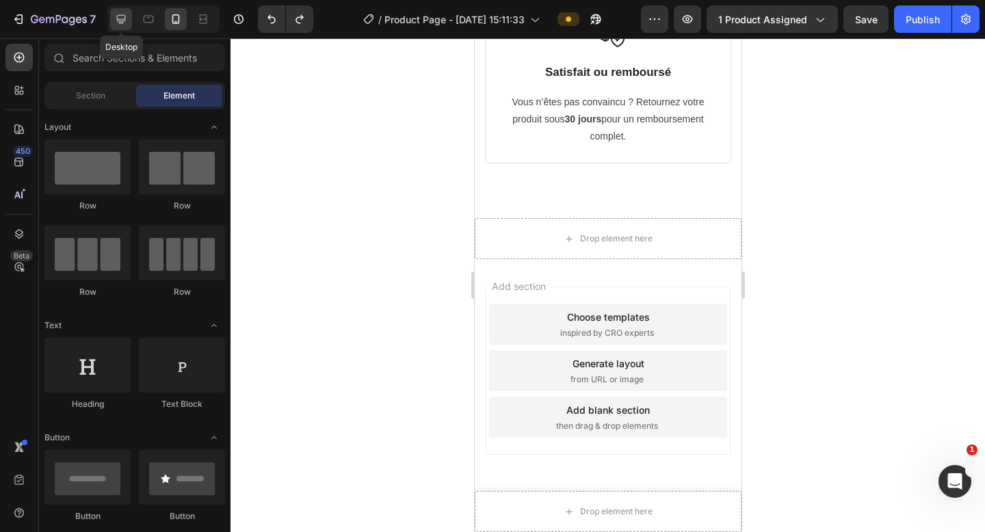
click at [122, 21] on icon at bounding box center [121, 19] width 9 height 9
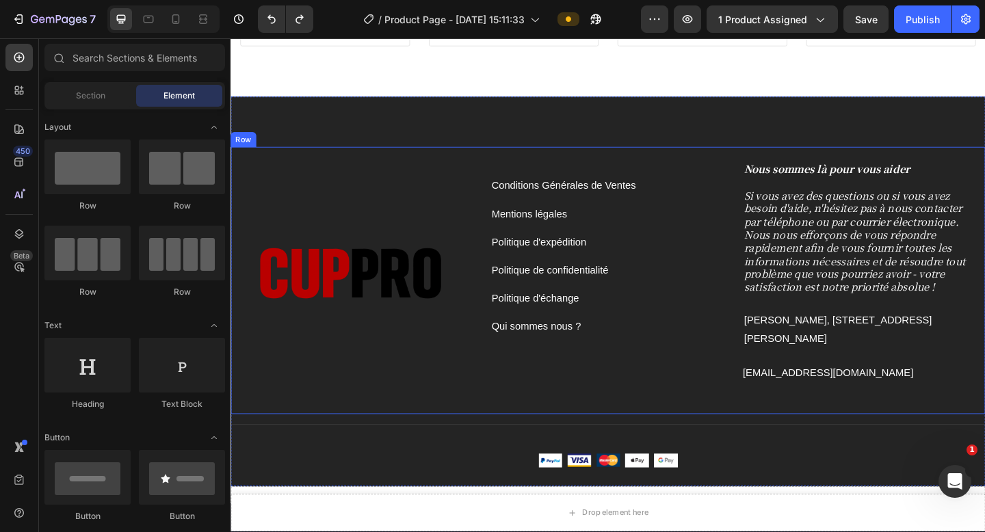
scroll to position [6256, 0]
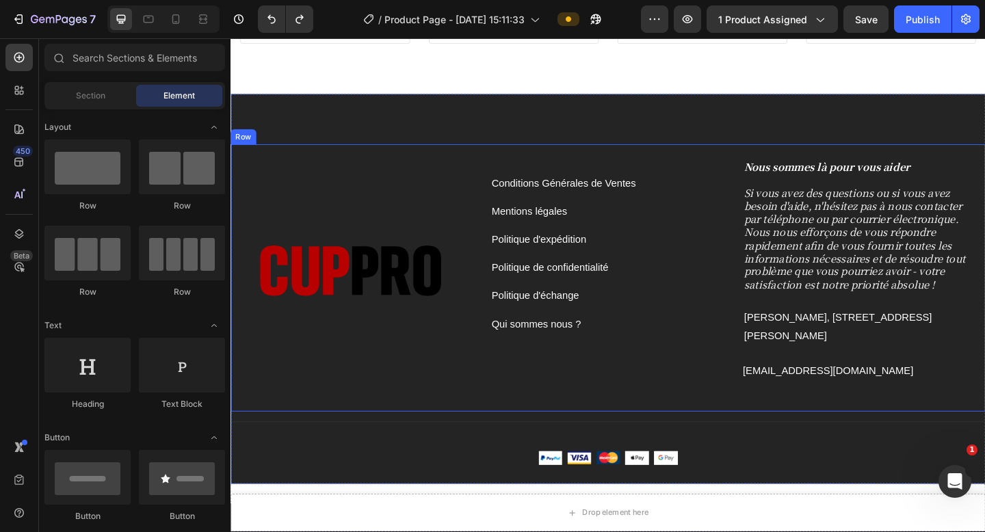
click at [562, 169] on div "Conditions Générales de Ventes Button Mentions légales Button Politique d'expéd…" at bounding box center [641, 299] width 821 height 291
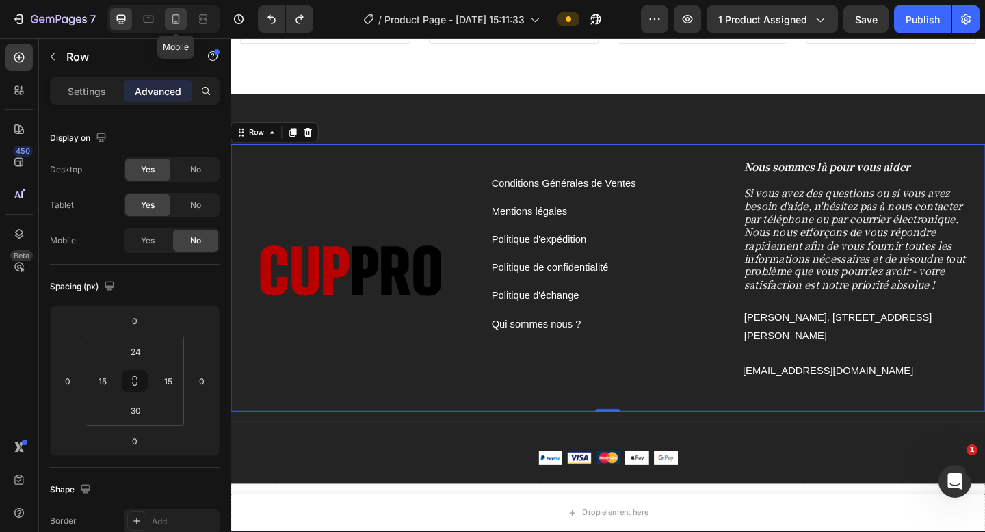
click at [181, 24] on icon at bounding box center [176, 19] width 14 height 14
type input "30"
type input "16"
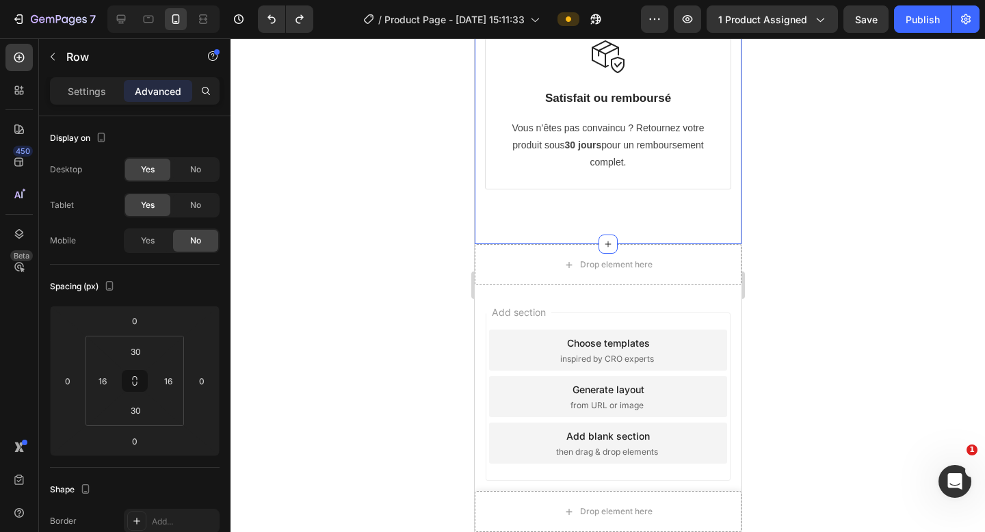
scroll to position [6529, 0]
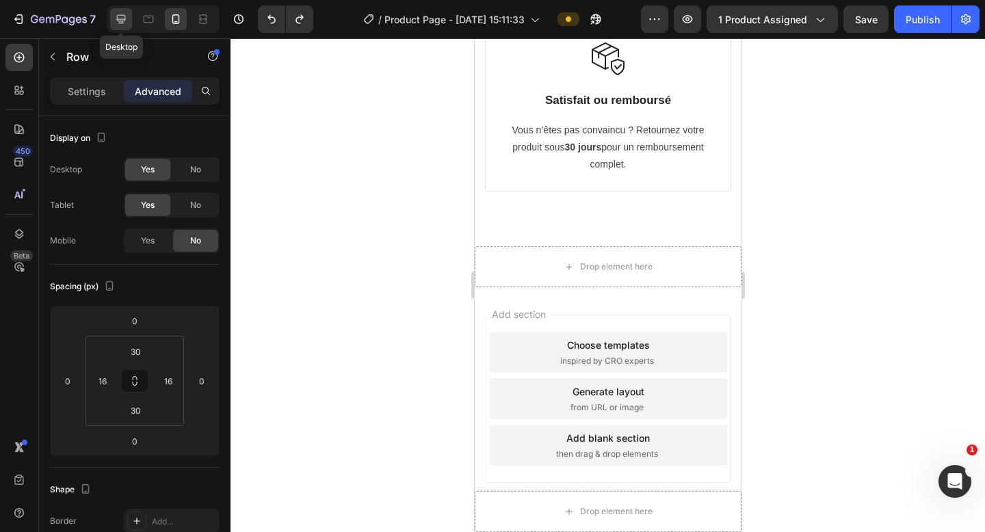
click at [121, 20] on icon at bounding box center [121, 19] width 14 height 14
type input "24"
type input "15"
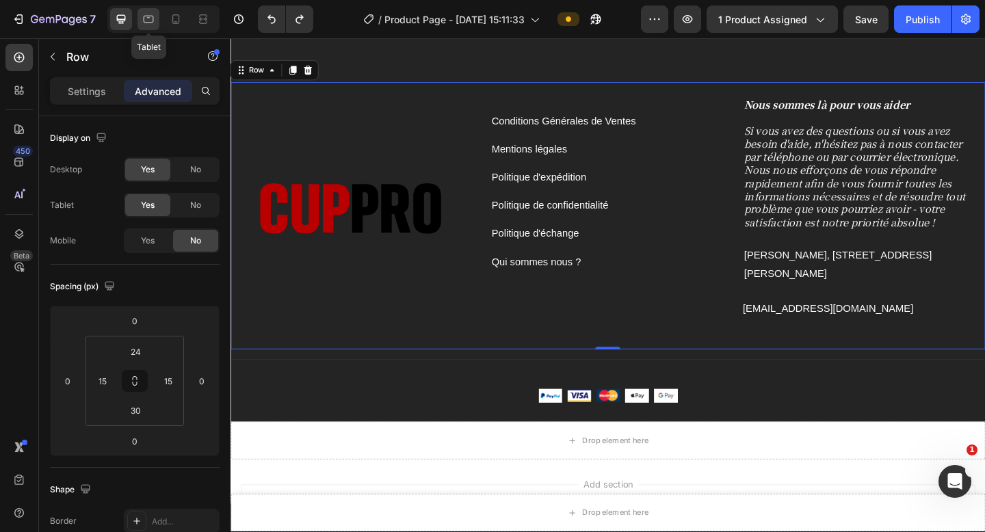
click at [147, 21] on icon at bounding box center [149, 19] width 14 height 14
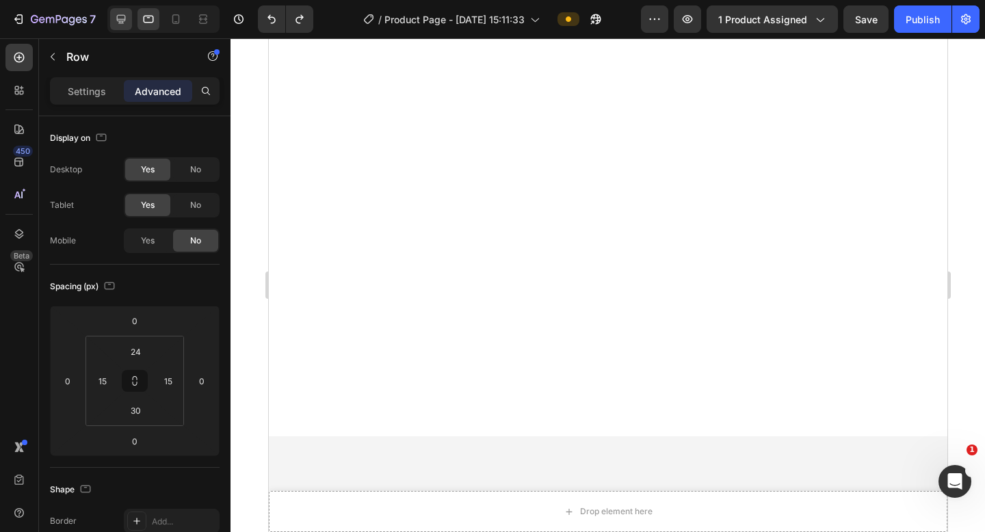
scroll to position [4196, 0]
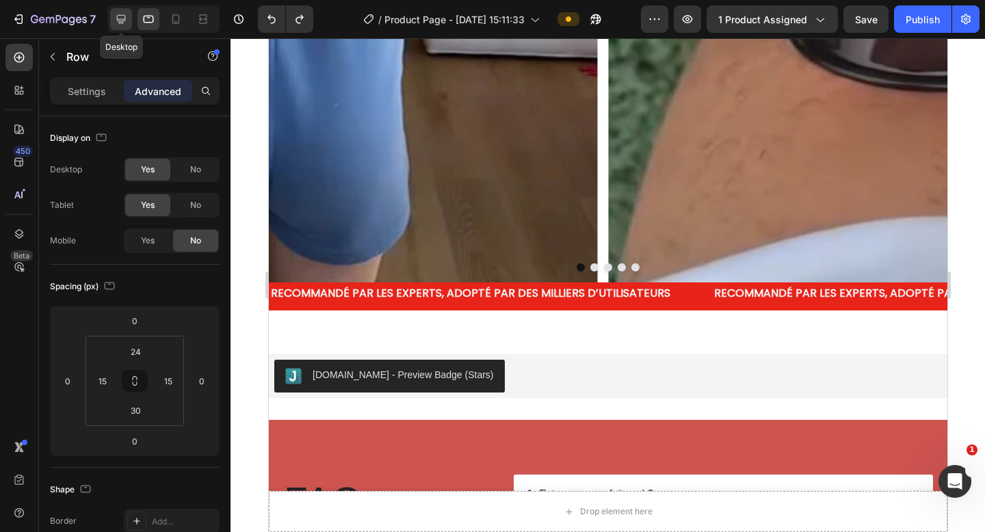
click at [123, 19] on icon at bounding box center [121, 19] width 9 height 9
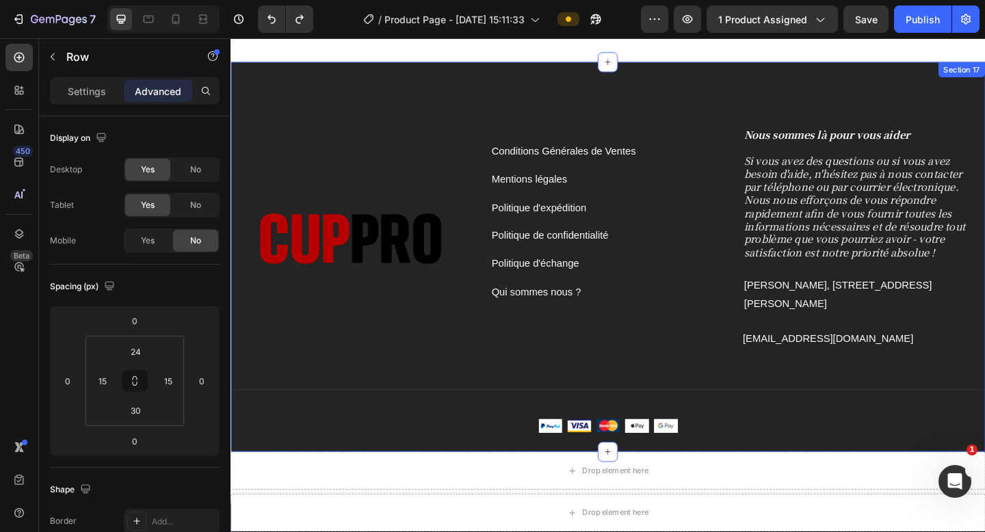
scroll to position [5014, 0]
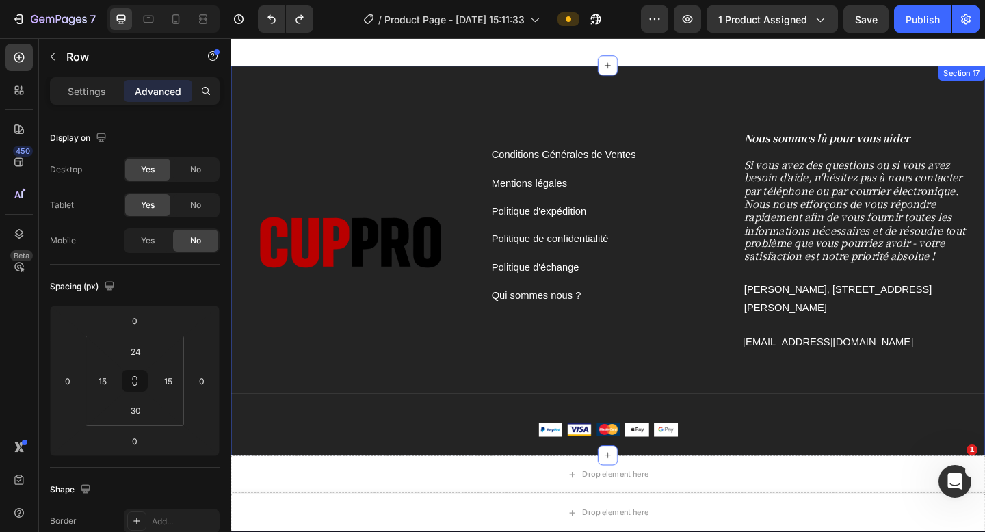
click at [343, 94] on div "Conditions Générales de Ventes Button Mentions légales Button Politique d'expéd…" at bounding box center [641, 280] width 821 height 424
click at [77, 90] on p "Settings" at bounding box center [87, 91] width 38 height 14
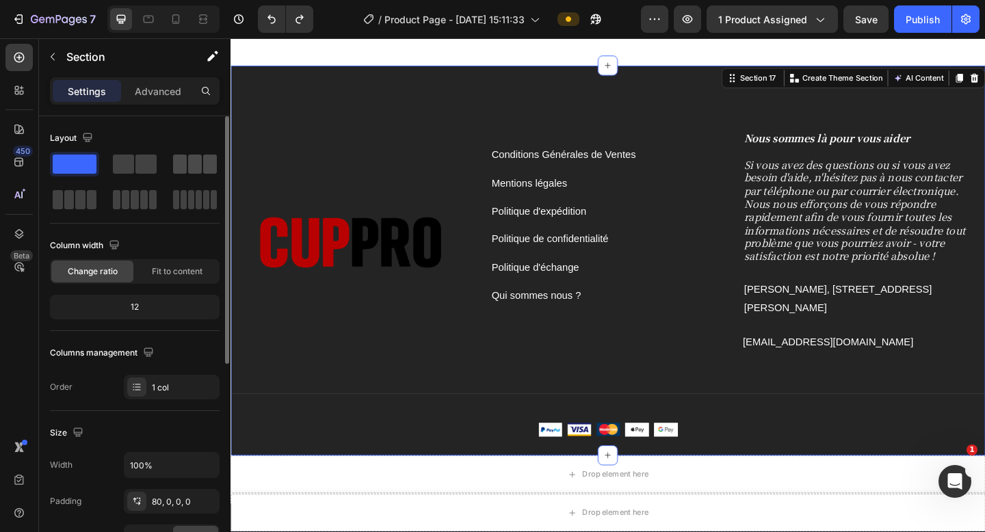
click at [185, 169] on span at bounding box center [180, 164] width 14 height 19
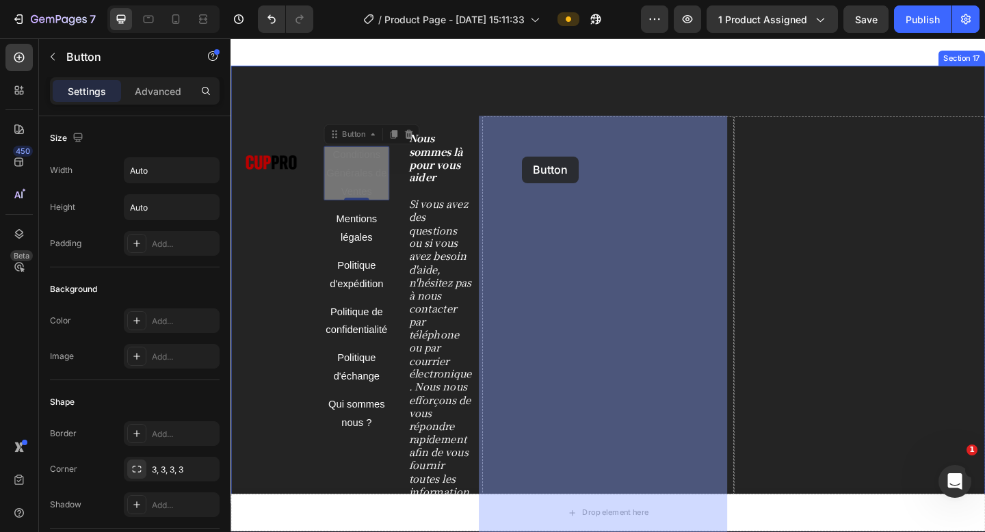
drag, startPoint x: 375, startPoint y: 199, endPoint x: 547, endPoint y: 167, distance: 175.4
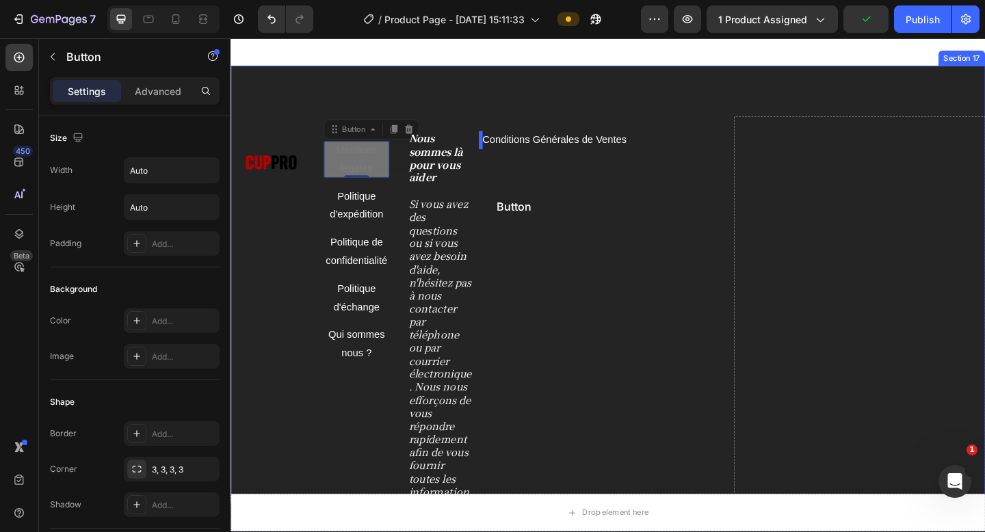
drag, startPoint x: 378, startPoint y: 182, endPoint x: 508, endPoint y: 207, distance: 132.3
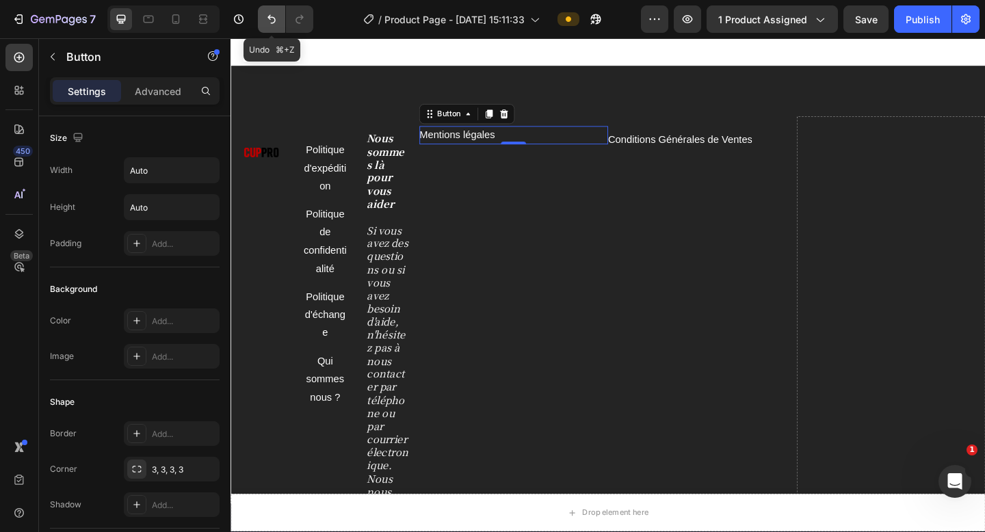
click at [274, 30] on button "Undo/Redo" at bounding box center [271, 18] width 27 height 27
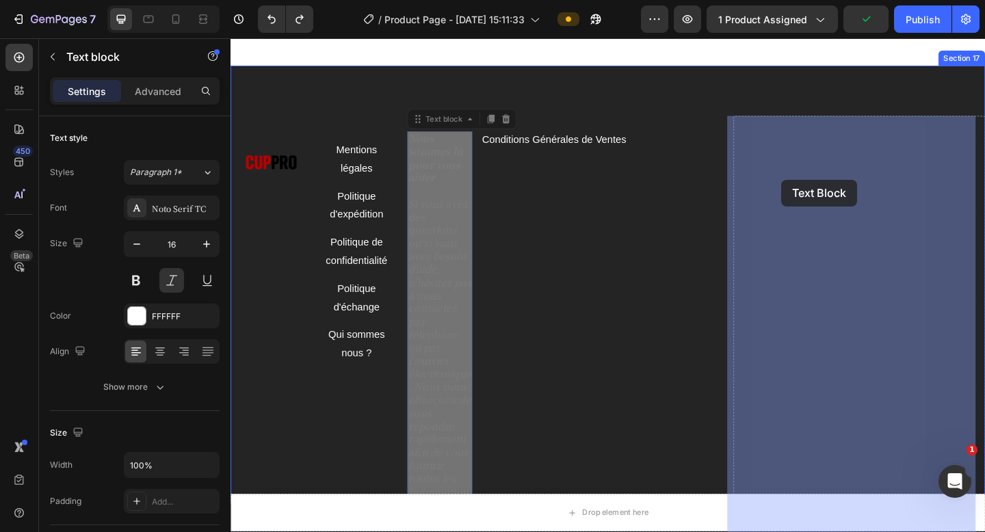
drag, startPoint x: 460, startPoint y: 198, endPoint x: 830, endPoint y: 192, distance: 369.5
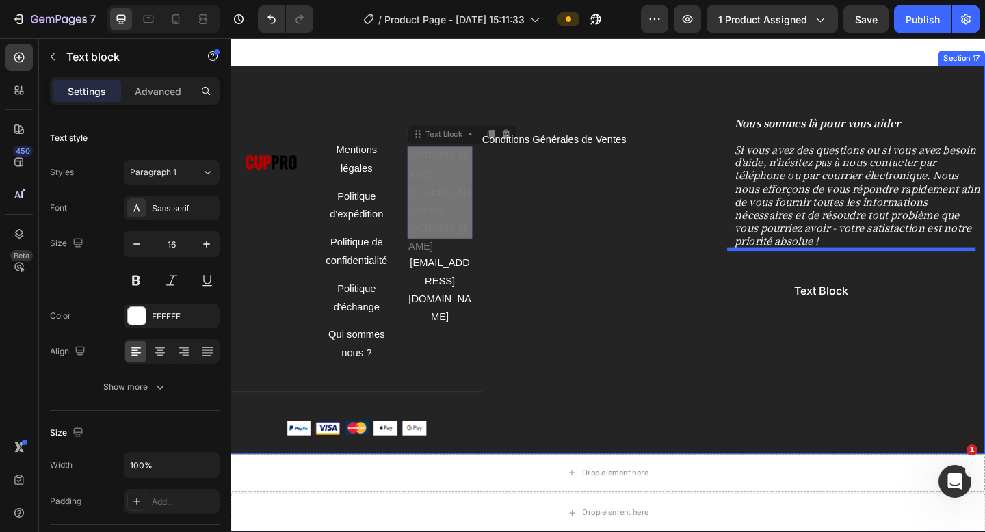
drag, startPoint x: 453, startPoint y: 207, endPoint x: 832, endPoint y: 298, distance: 389.8
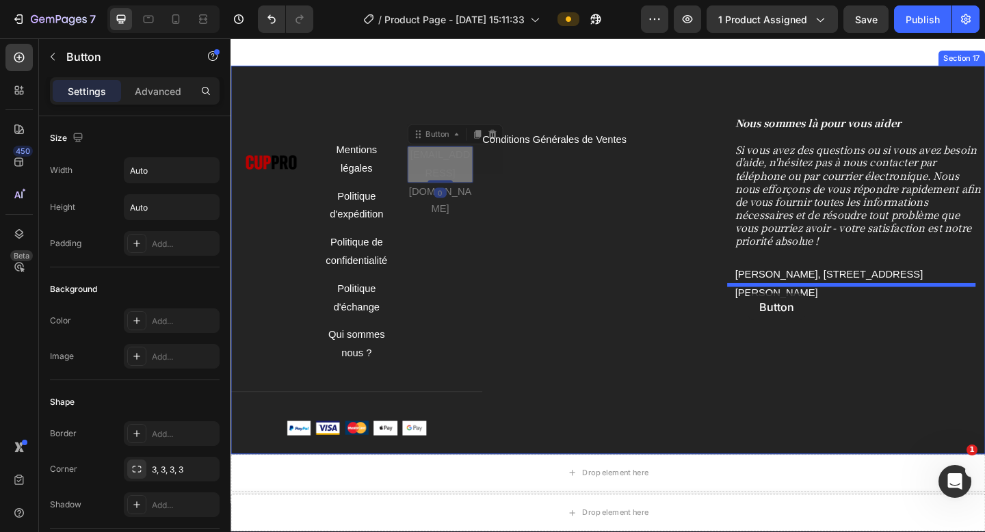
drag, startPoint x: 475, startPoint y: 191, endPoint x: 794, endPoint y: 316, distance: 343.1
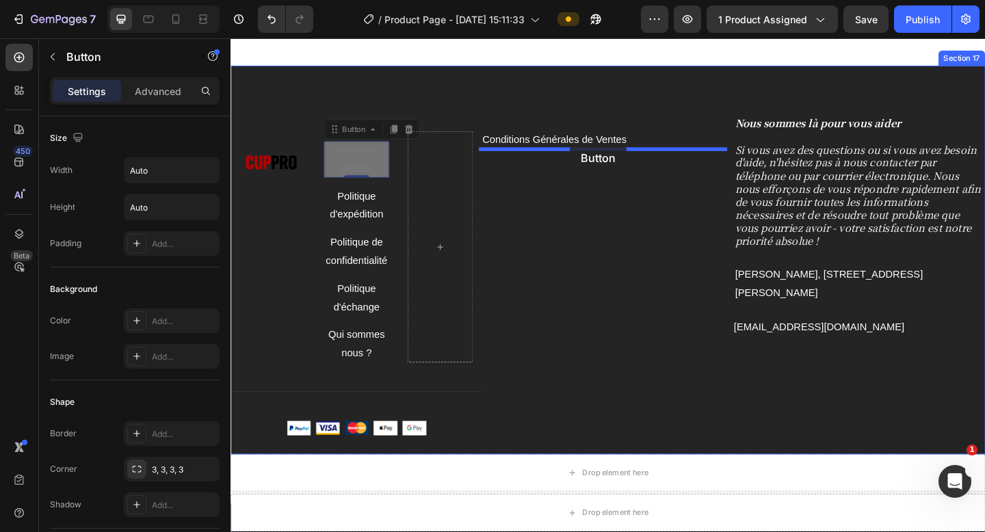
drag, startPoint x: 351, startPoint y: 170, endPoint x: 600, endPoint y: 154, distance: 249.6
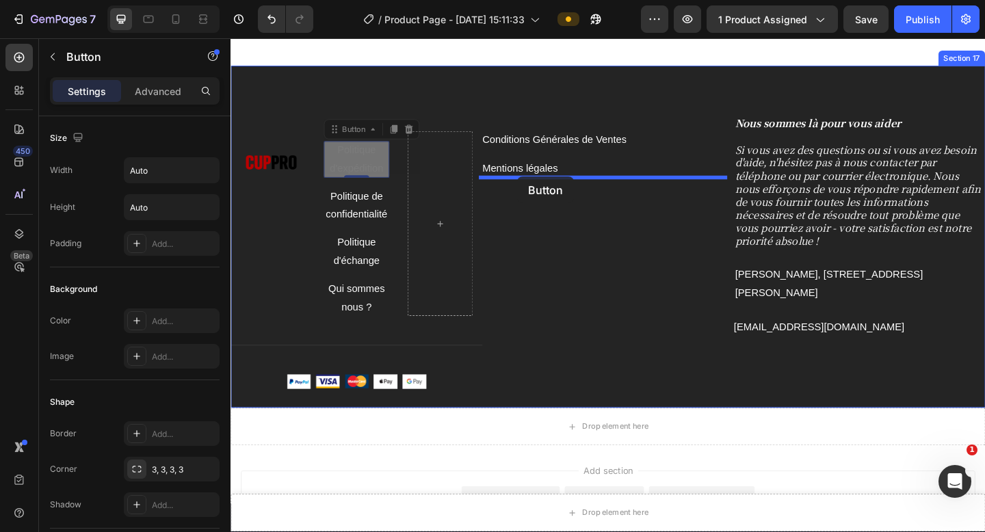
drag, startPoint x: 383, startPoint y: 172, endPoint x: 542, endPoint y: 189, distance: 160.2
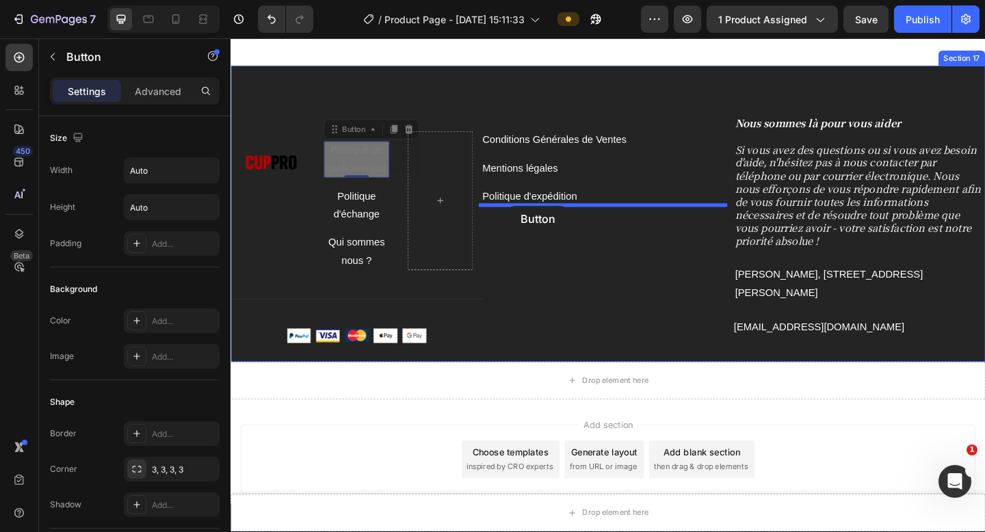
drag, startPoint x: 376, startPoint y: 172, endPoint x: 534, endPoint y: 220, distance: 165.1
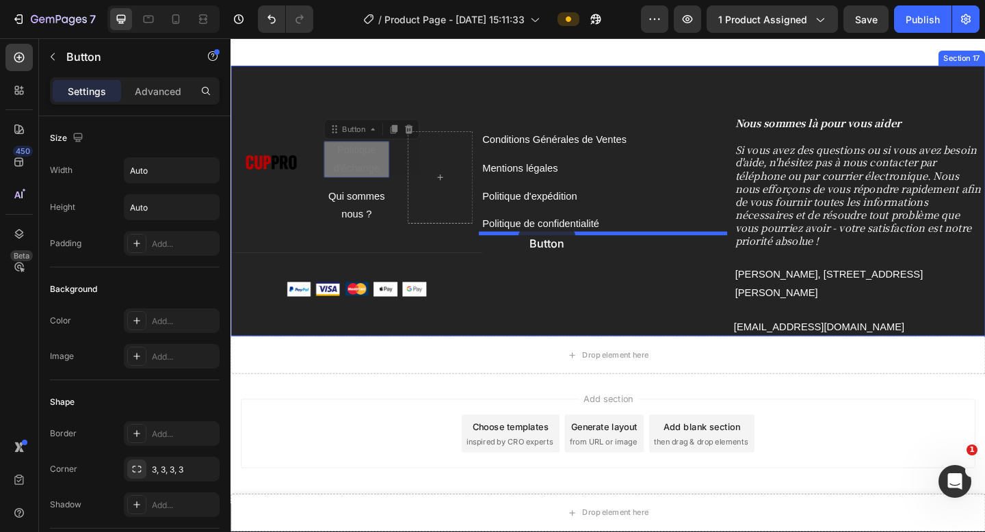
drag, startPoint x: 379, startPoint y: 178, endPoint x: 544, endPoint y: 247, distance: 178.8
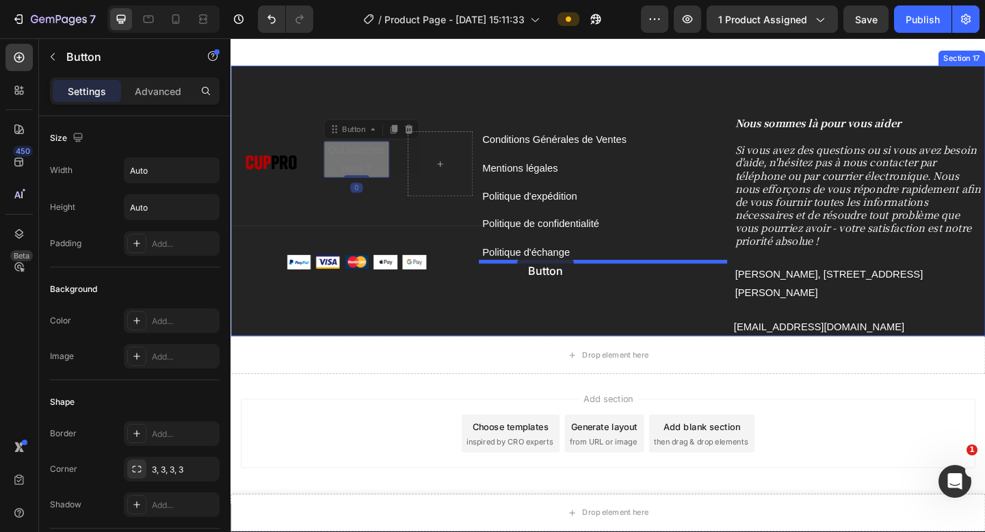
drag, startPoint x: 431, startPoint y: 199, endPoint x: 542, endPoint y: 277, distance: 136.1
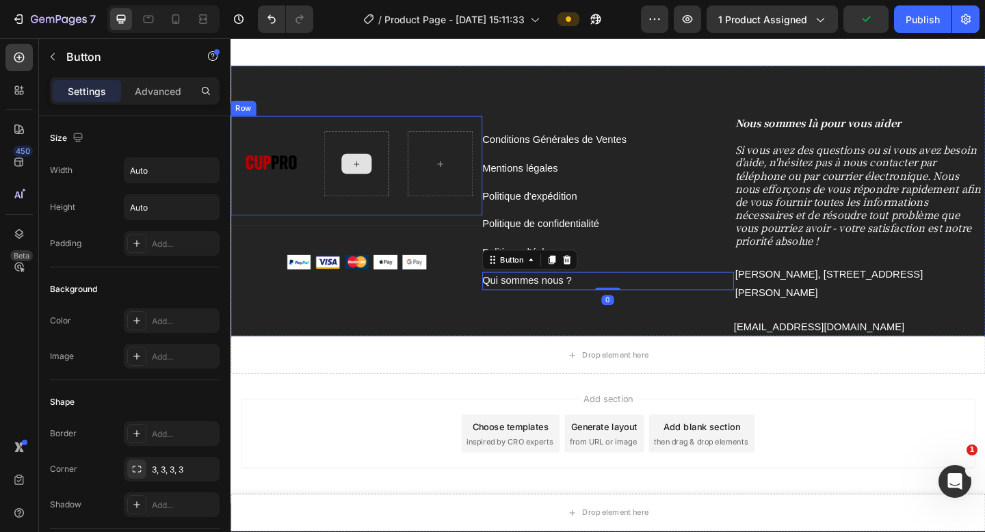
click at [311, 137] on div "Image Row" at bounding box center [368, 177] width 274 height 108
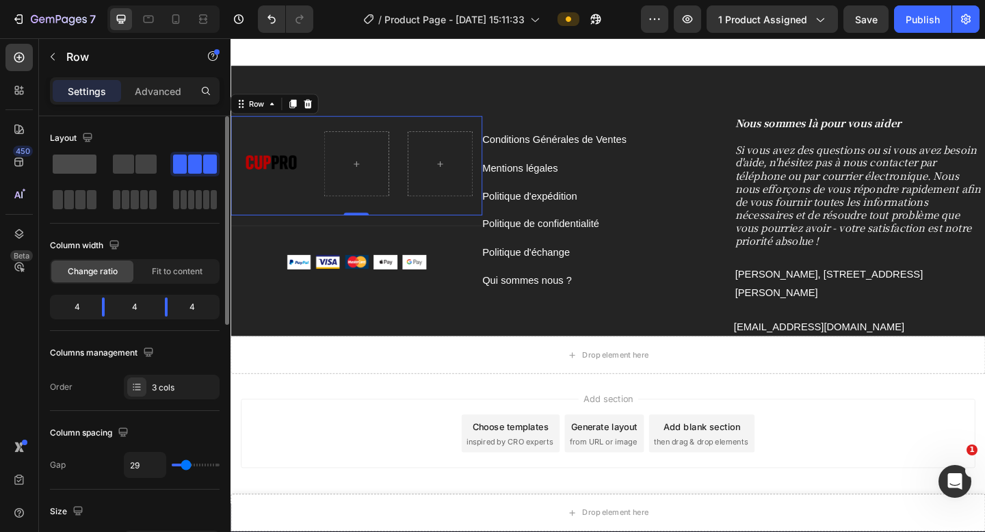
click at [87, 170] on span at bounding box center [75, 164] width 44 height 19
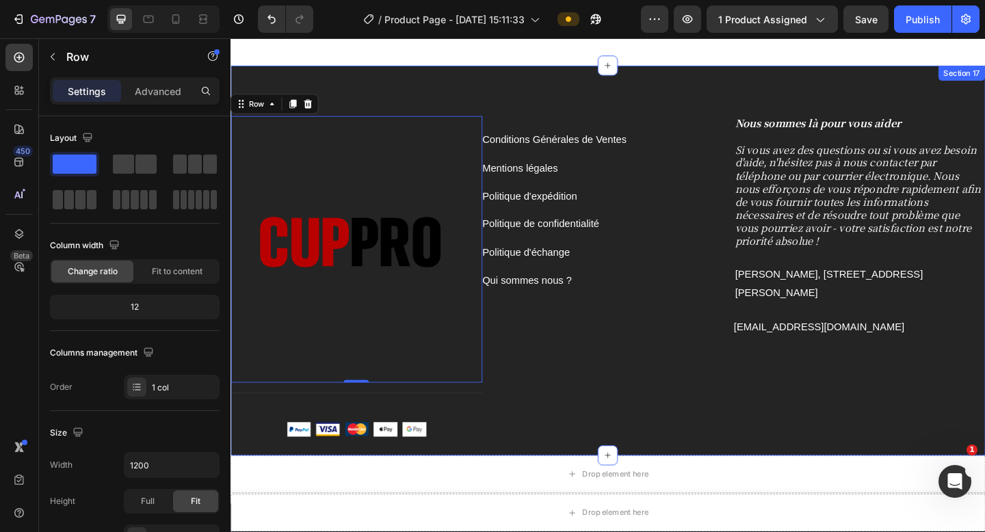
click at [718, 427] on div "Conditions Générales de Ventes Button Mentions légales Button Politique d'expéd…" at bounding box center [641, 307] width 274 height 369
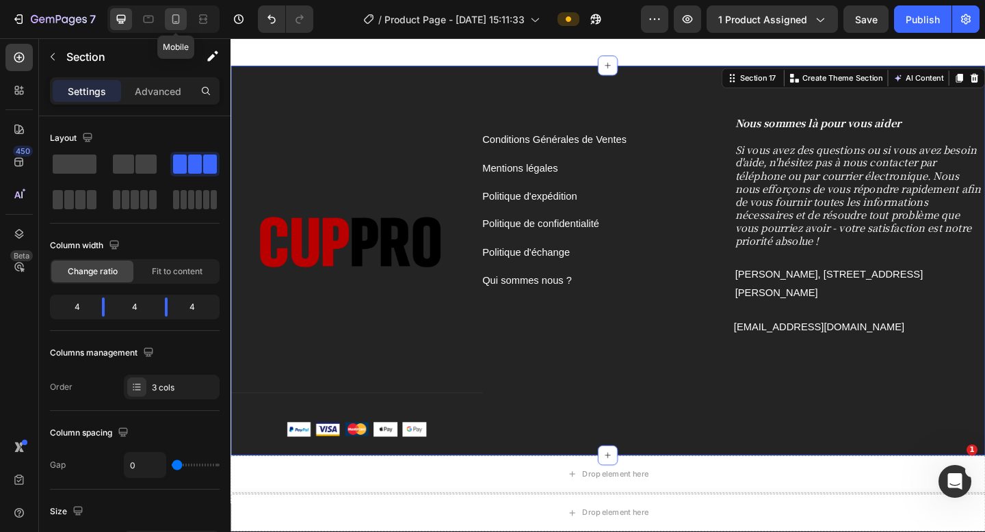
click at [181, 20] on icon at bounding box center [176, 19] width 14 height 14
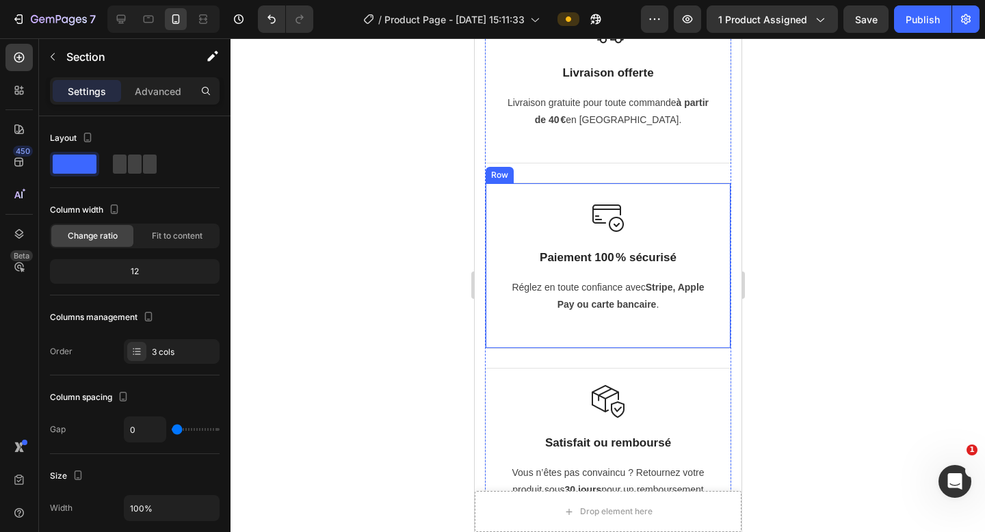
scroll to position [5285, 0]
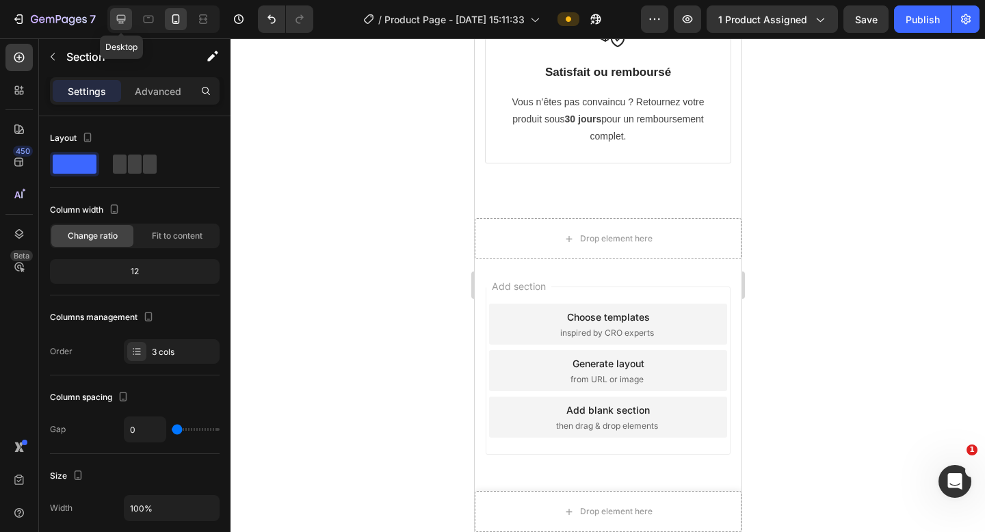
click at [120, 25] on icon at bounding box center [121, 19] width 14 height 14
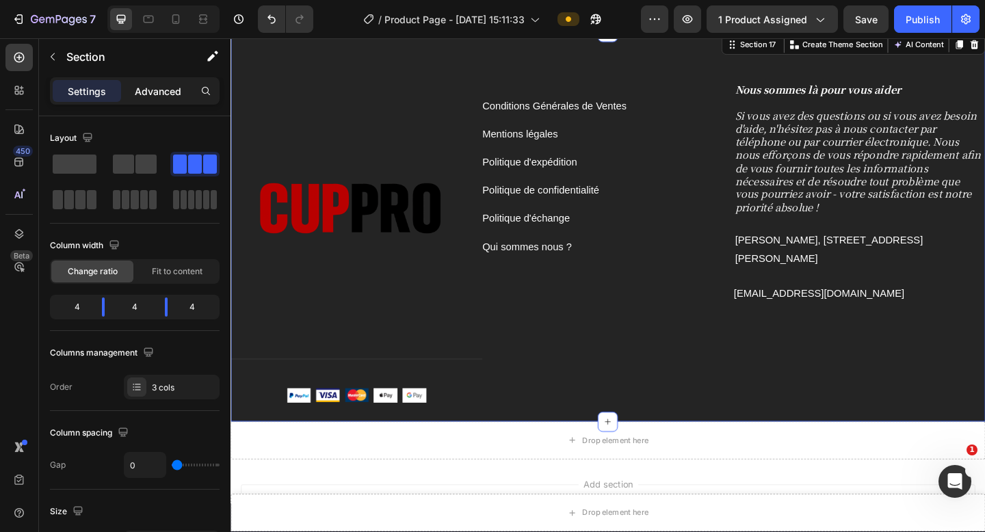
scroll to position [4997, 0]
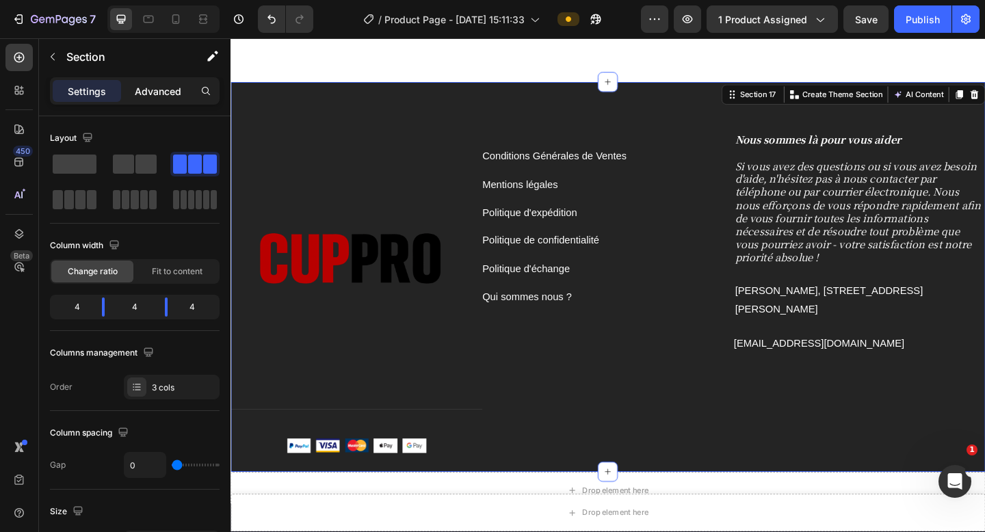
click at [168, 88] on p "Advanced" at bounding box center [158, 91] width 47 height 14
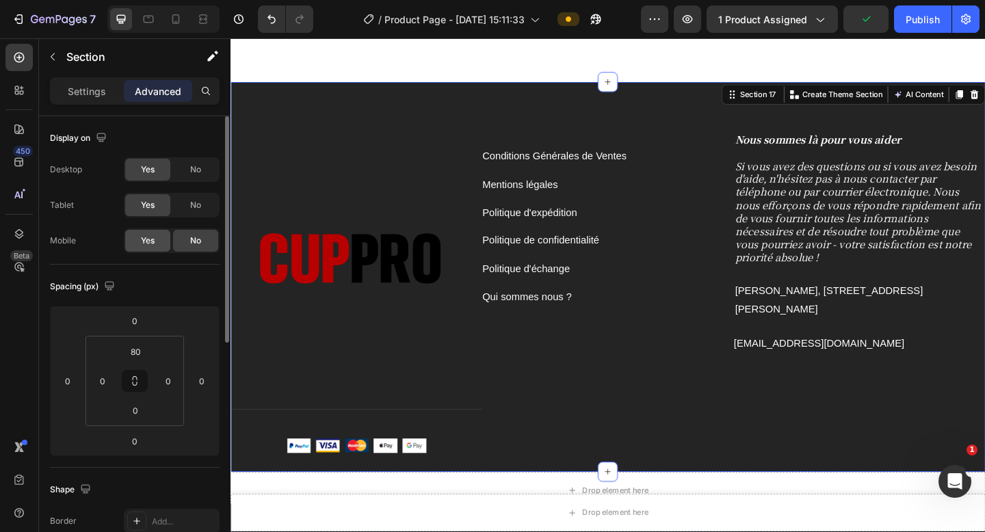
click at [153, 238] on span "Yes" at bounding box center [148, 241] width 14 height 12
click at [172, 22] on icon at bounding box center [176, 19] width 8 height 10
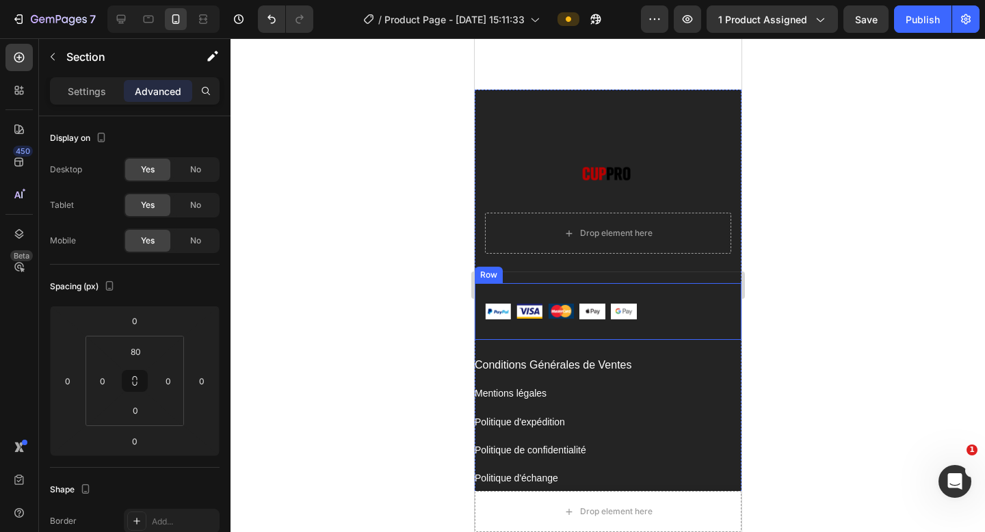
scroll to position [5417, 0]
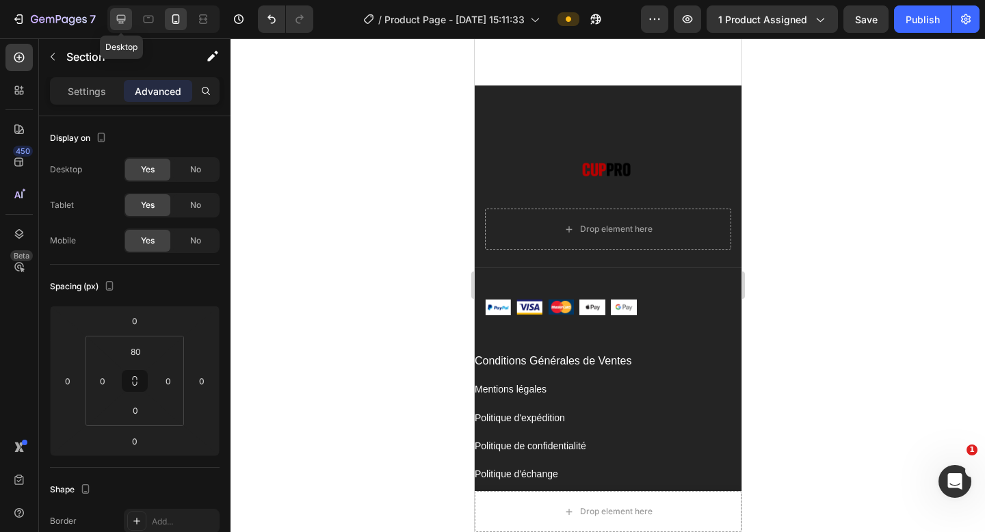
click at [125, 25] on icon at bounding box center [121, 19] width 14 height 14
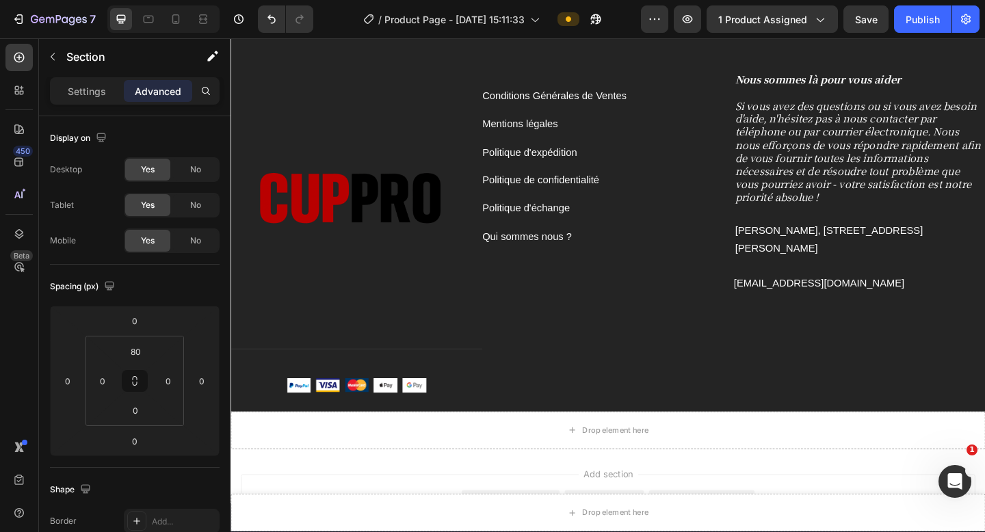
scroll to position [5120, 0]
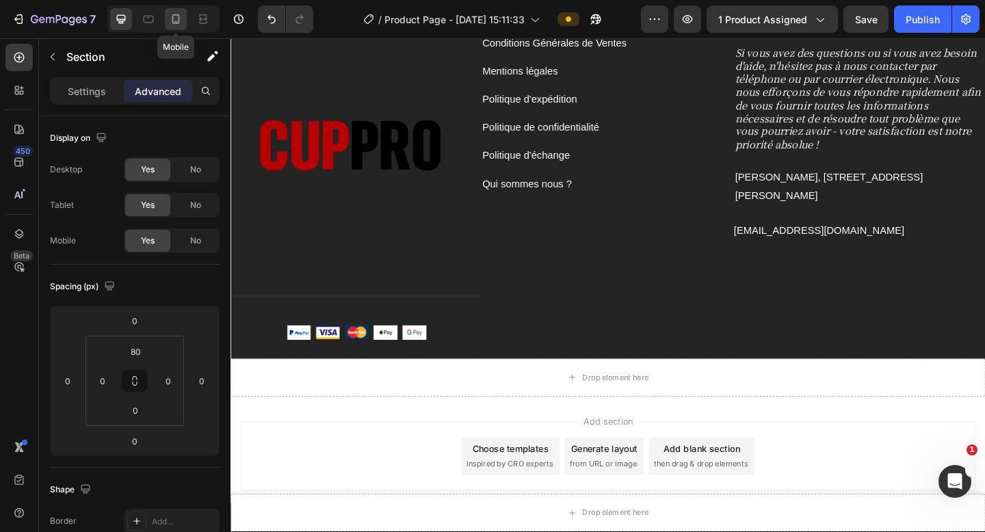
click at [181, 21] on icon at bounding box center [176, 19] width 14 height 14
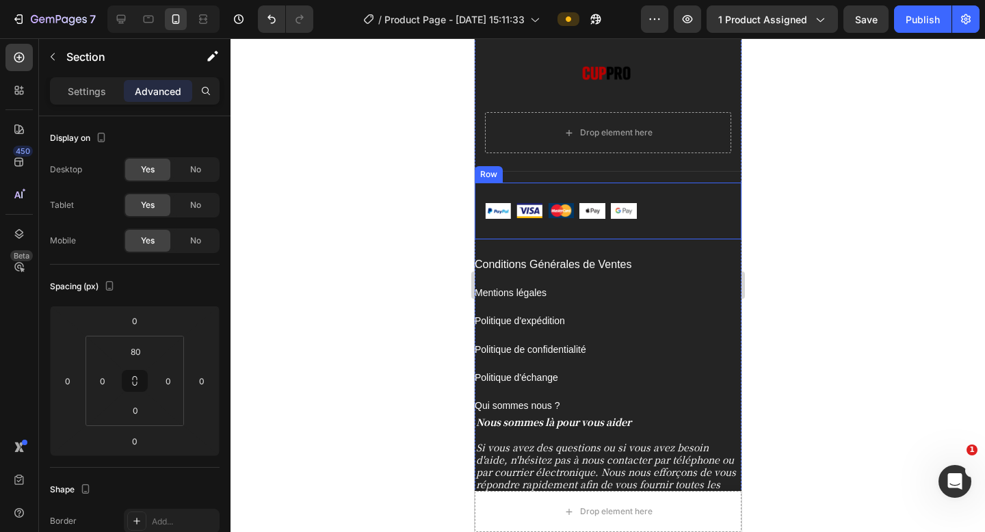
scroll to position [5492, 0]
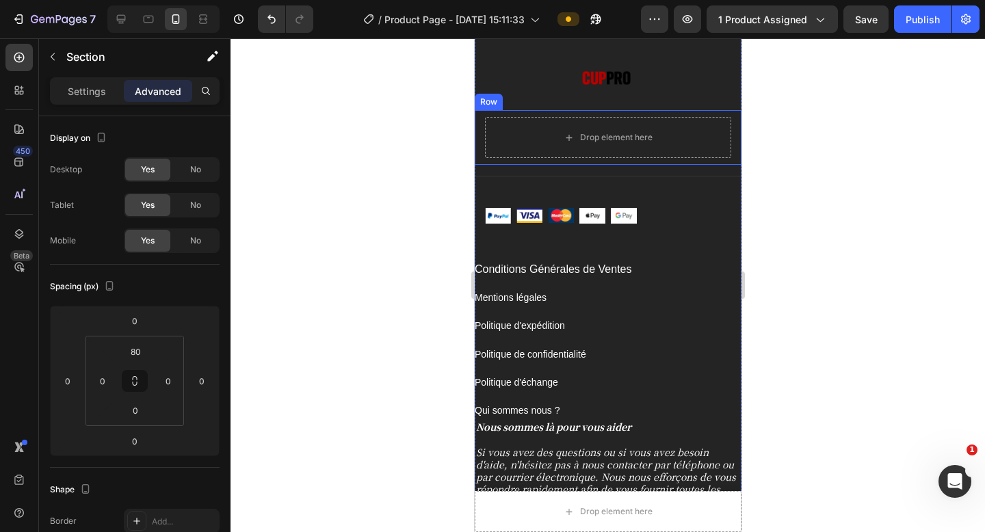
click at [657, 114] on div "Drop element here Row" at bounding box center [607, 137] width 267 height 55
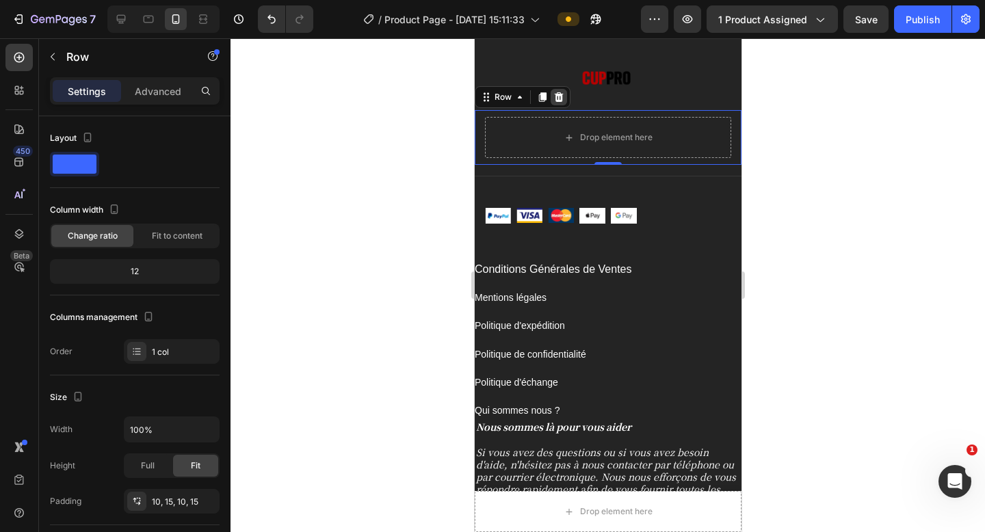
click at [564, 101] on div at bounding box center [558, 97] width 16 height 16
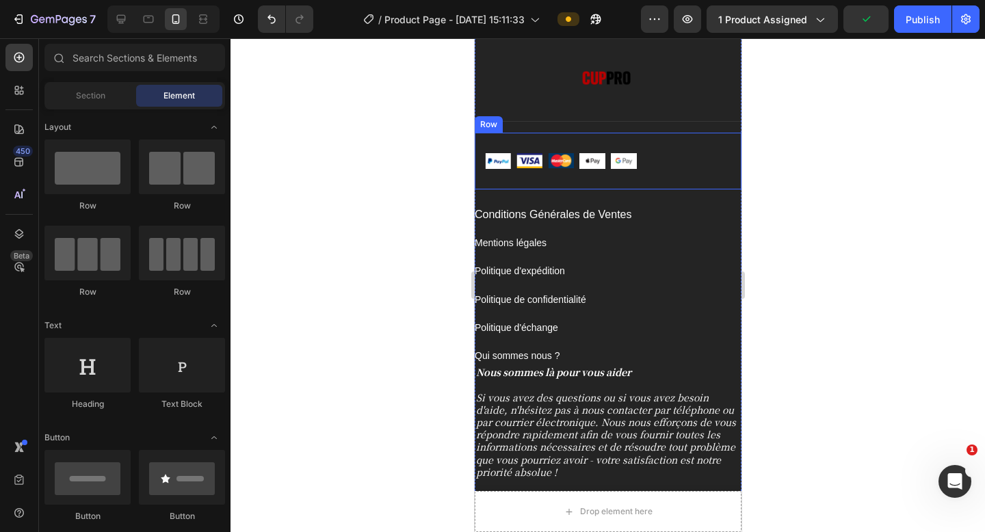
click at [663, 178] on div "Image Image Image Image Image Row Row" at bounding box center [607, 161] width 267 height 57
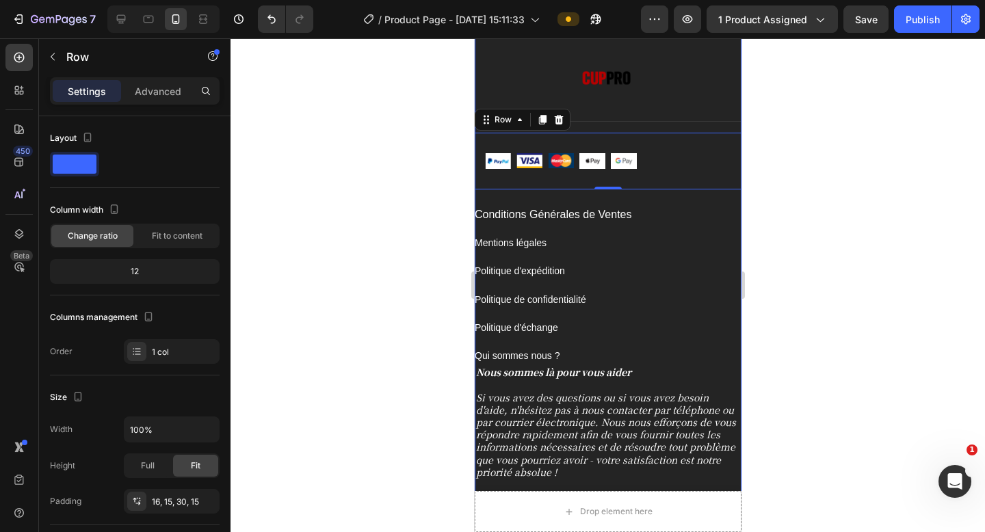
click at [676, 202] on div "Conditions Générales de Ventes Button" at bounding box center [607, 206] width 267 height 34
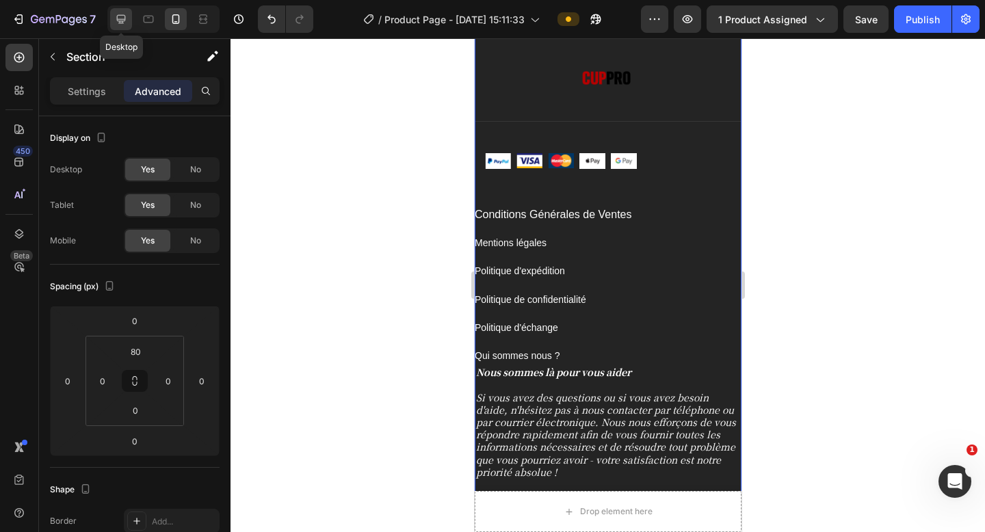
click at [122, 19] on icon at bounding box center [121, 19] width 9 height 9
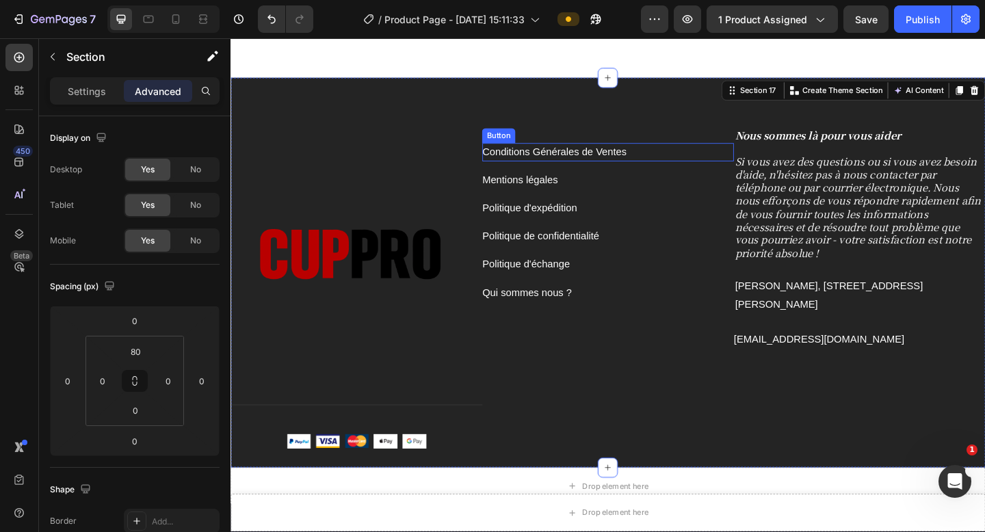
scroll to position [4973, 0]
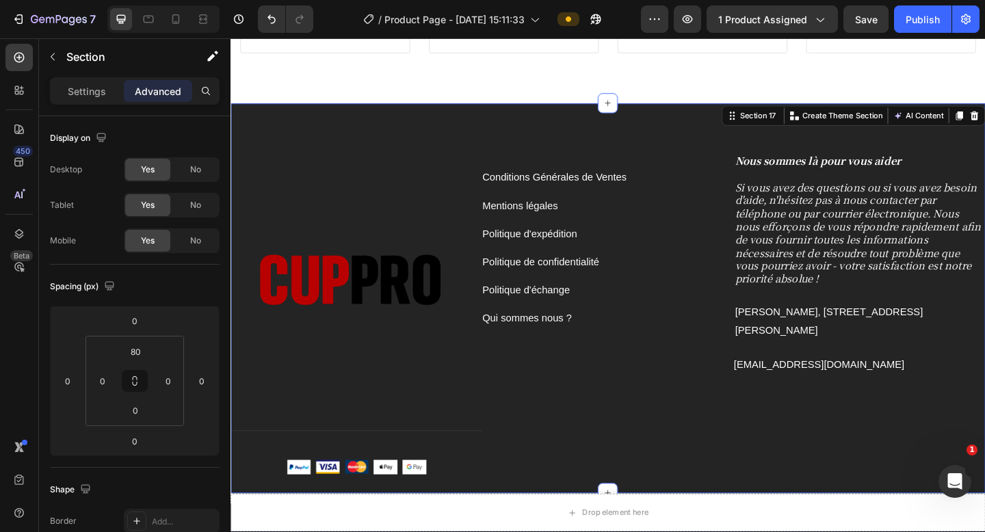
click at [562, 170] on div "Conditions Générales de Ventes Button" at bounding box center [641, 182] width 274 height 36
click at [553, 143] on div "Image Row Image Title Line Image Image Image Image Image Row Row Conditions Gén…" at bounding box center [641, 321] width 821 height 424
click at [541, 178] on div "Conditions Générales de Ventes Button" at bounding box center [641, 182] width 274 height 36
click at [687, 151] on div "Image Row Image Title Line Image Image Image Image Image Row Row Conditions Gén…" at bounding box center [641, 321] width 821 height 424
click at [102, 92] on p "Settings" at bounding box center [87, 91] width 38 height 14
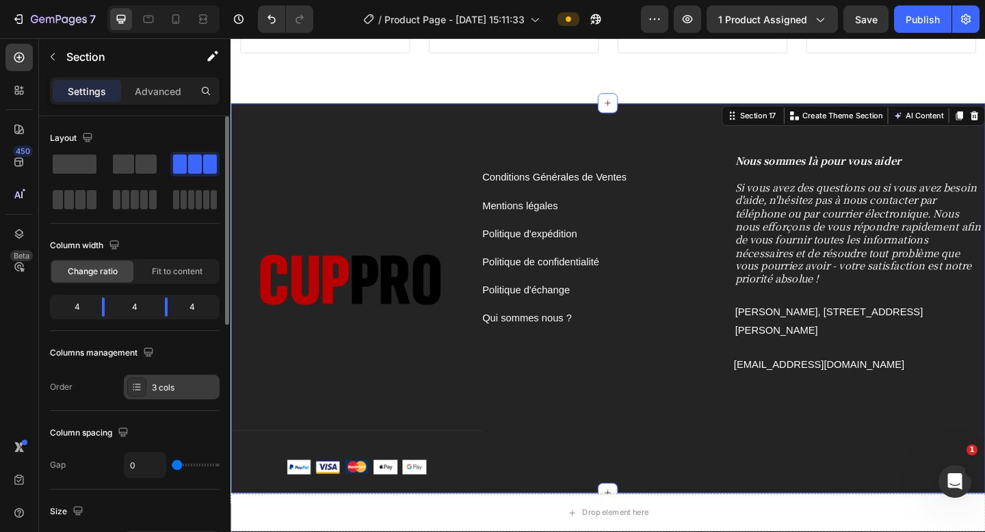
click at [179, 391] on div "3 cols" at bounding box center [184, 388] width 64 height 12
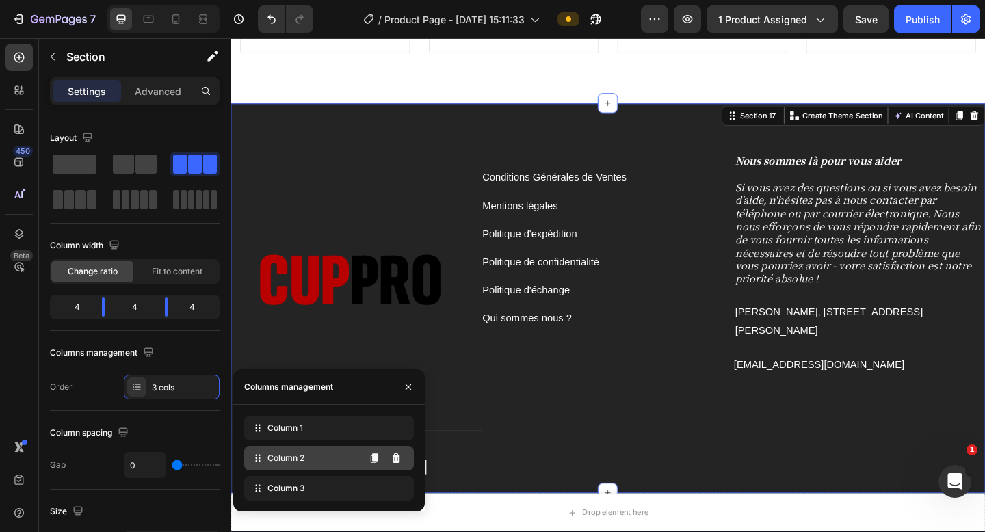
click at [321, 427] on div "Column 2" at bounding box center [329, 458] width 170 height 25
click at [577, 427] on div "Conditions Générales de Ventes Button Mentions légales Button Politique d'expéd…" at bounding box center [641, 348] width 274 height 369
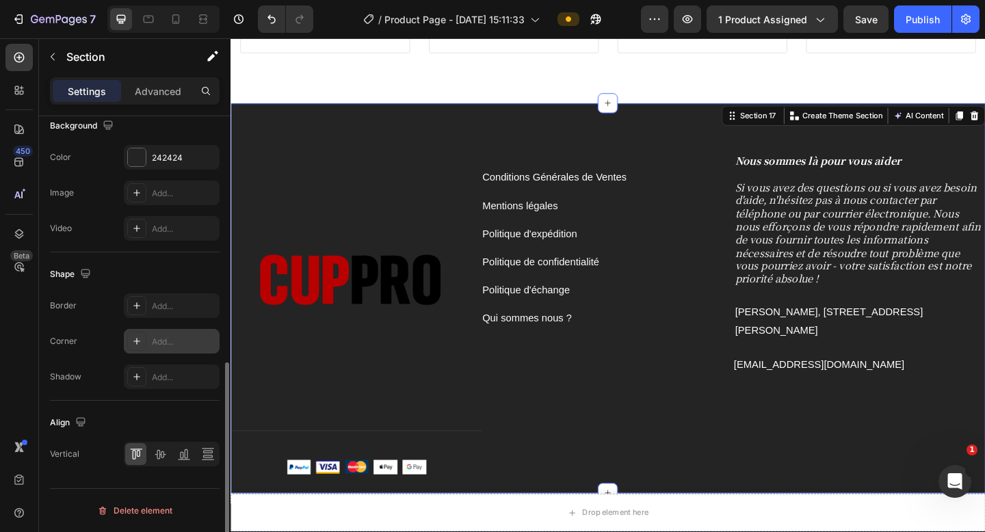
scroll to position [0, 0]
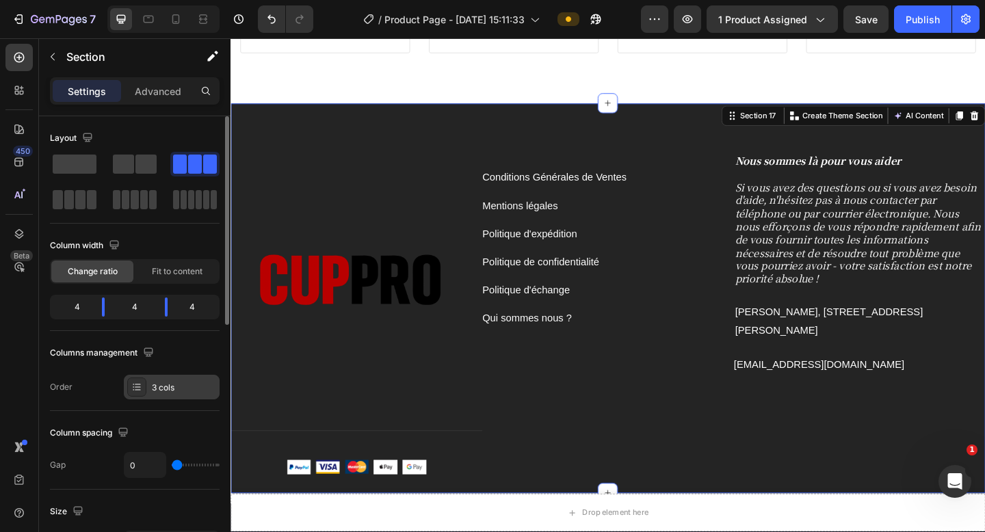
click at [165, 385] on div "3 cols" at bounding box center [184, 388] width 64 height 12
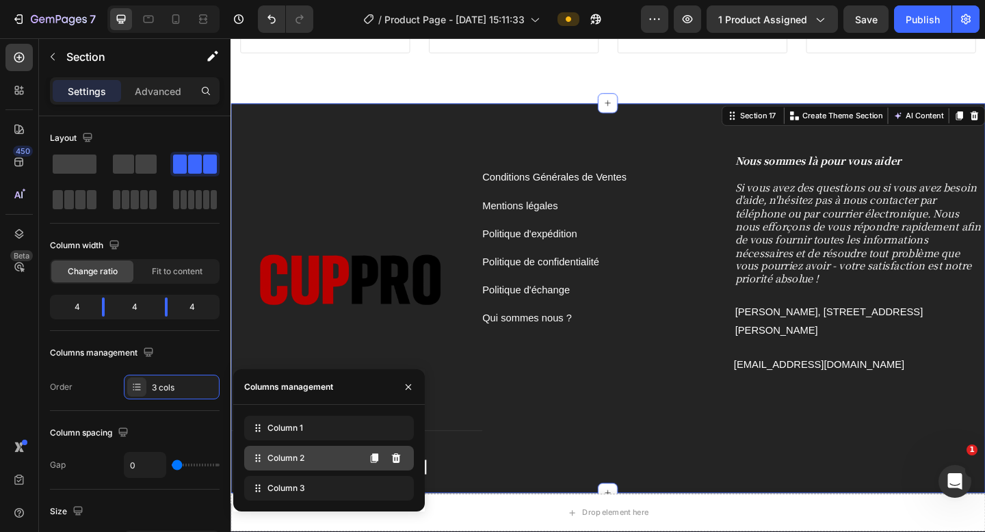
click at [315, 427] on div "Column 2" at bounding box center [329, 458] width 170 height 25
click at [168, 99] on div "Advanced" at bounding box center [158, 91] width 68 height 22
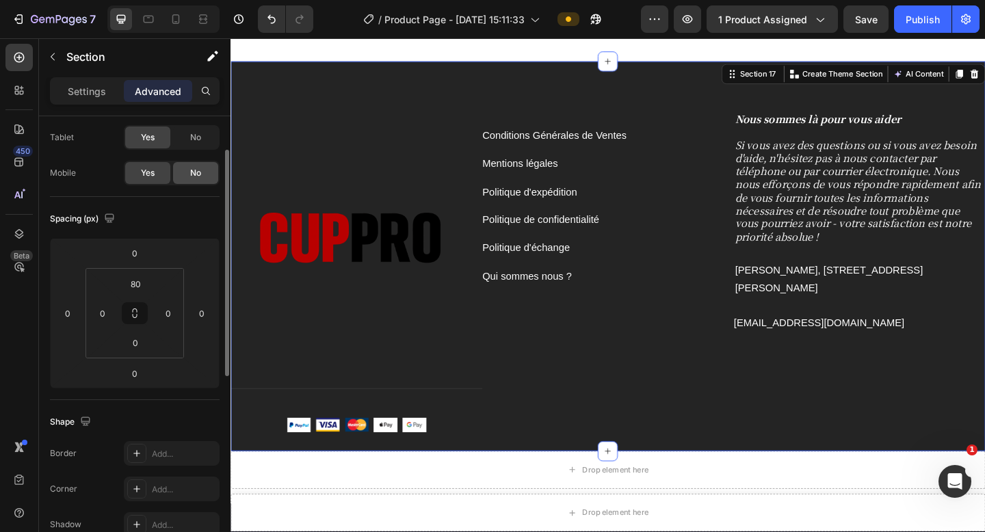
scroll to position [79, 0]
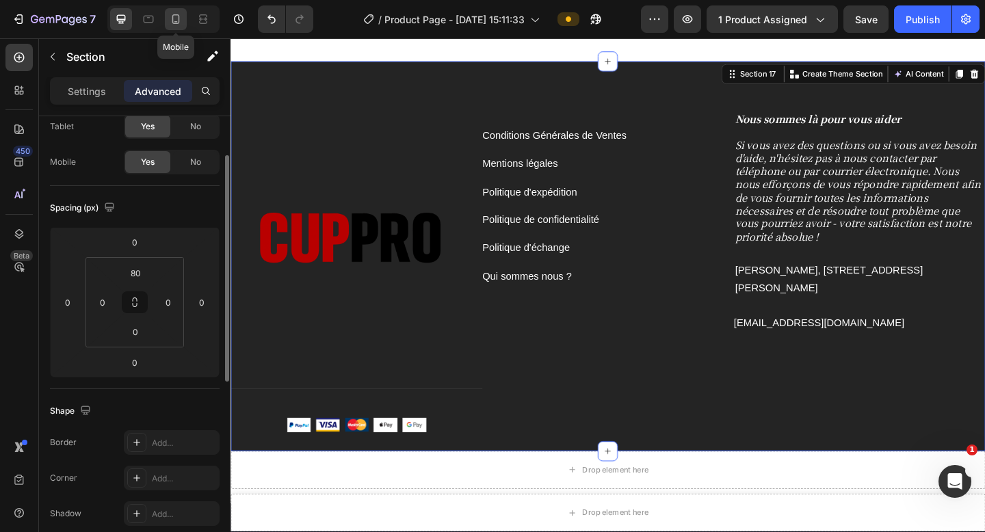
click at [169, 23] on icon at bounding box center [176, 19] width 14 height 14
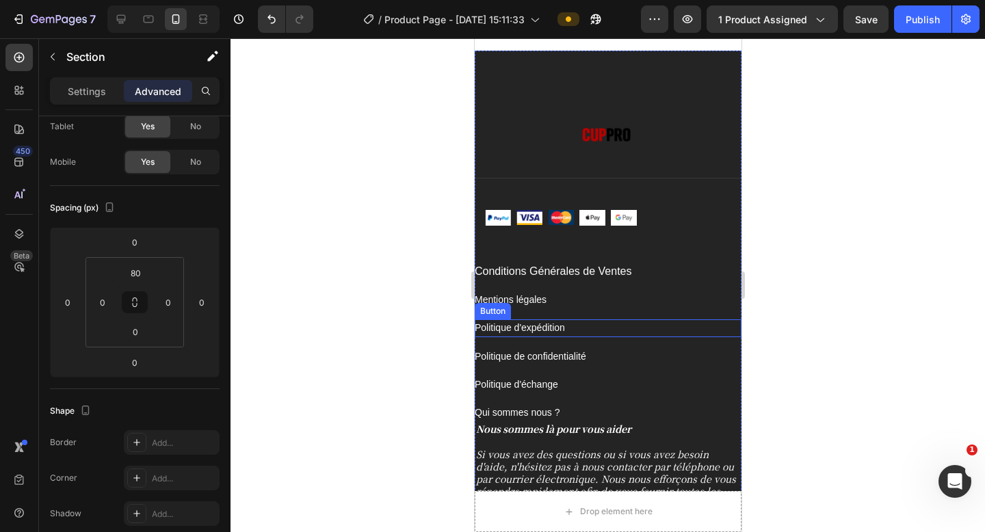
scroll to position [5456, 0]
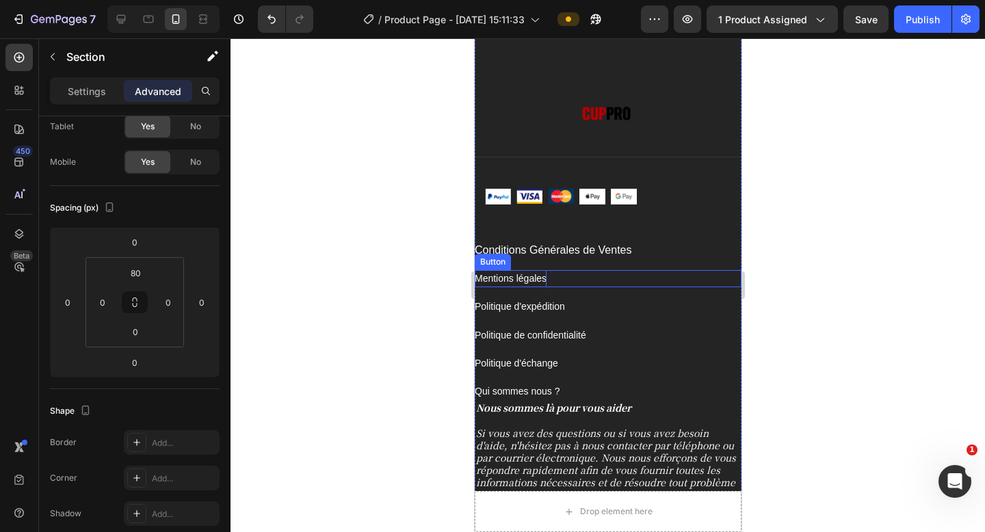
click at [519, 278] on p "Mentions légales" at bounding box center [510, 278] width 72 height 17
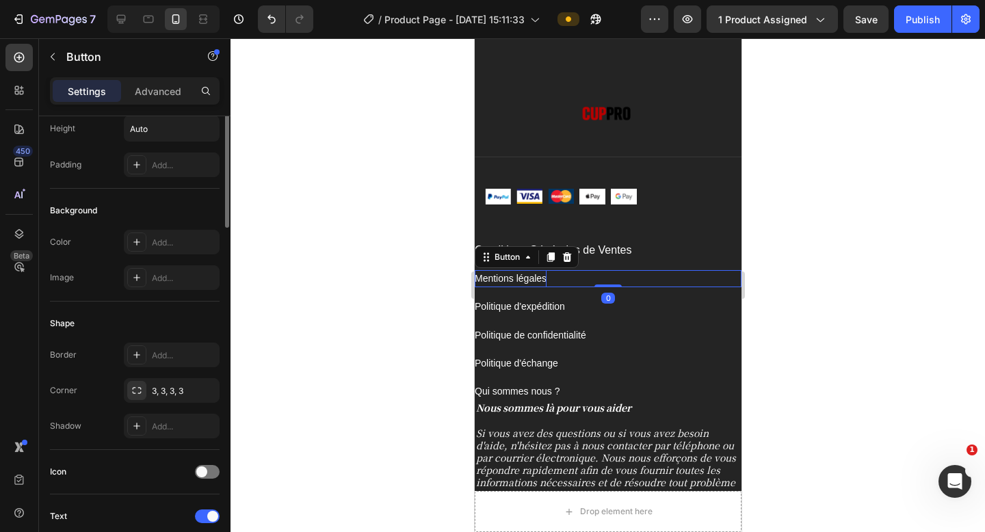
scroll to position [0, 0]
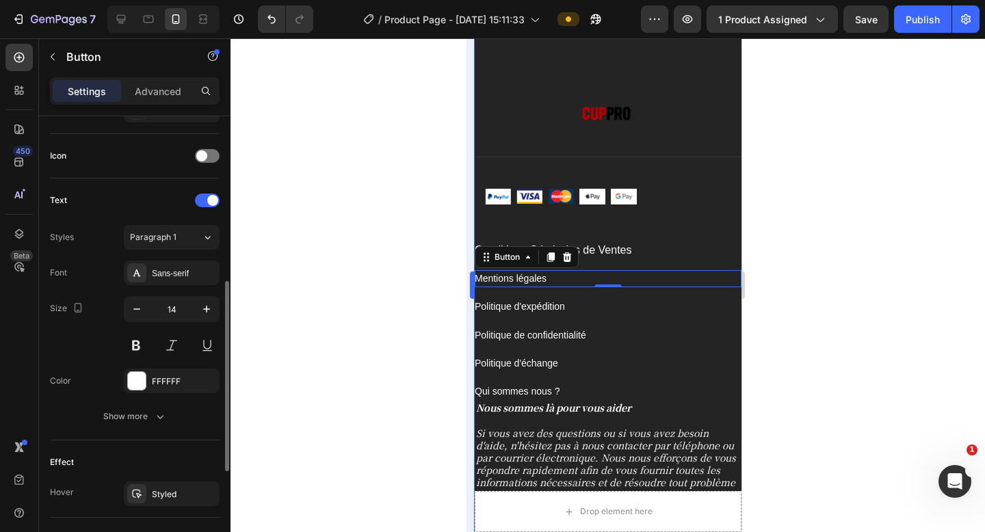
scroll to position [397, 0]
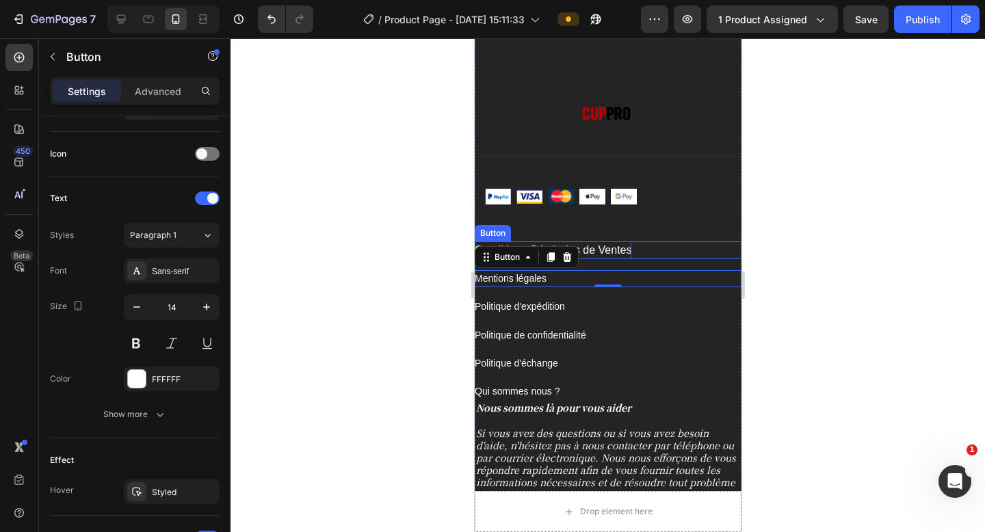
click at [594, 253] on span "Conditions Générales de Ventes" at bounding box center [552, 250] width 157 height 12
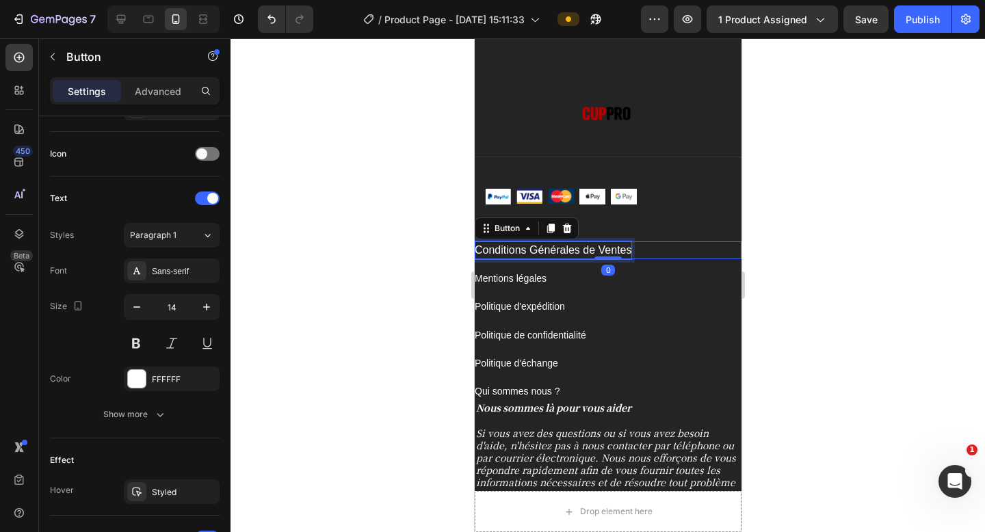
click at [594, 253] on span "Conditions Générales de Ventes" at bounding box center [552, 250] width 157 height 12
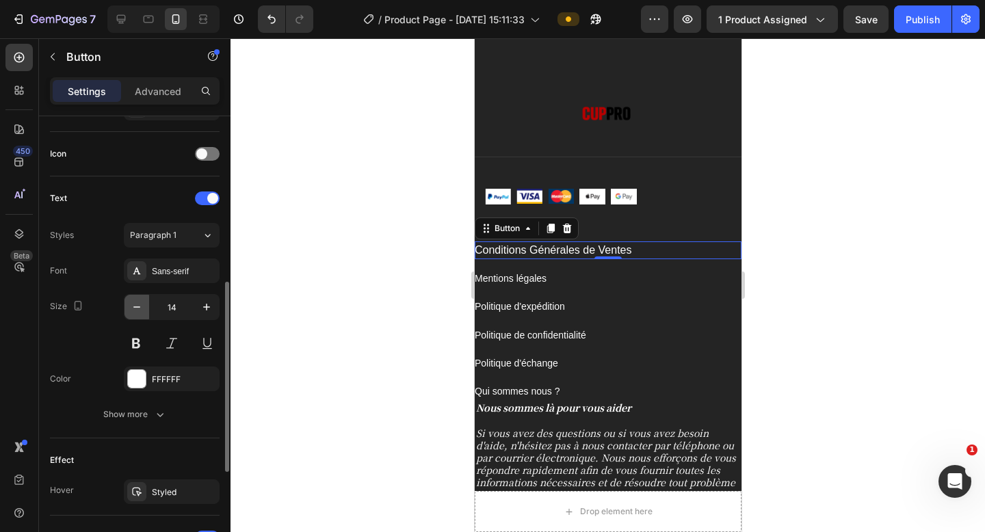
click at [142, 309] on icon "button" at bounding box center [137, 307] width 14 height 14
click at [134, 310] on icon "button" at bounding box center [137, 307] width 14 height 14
type input "11"
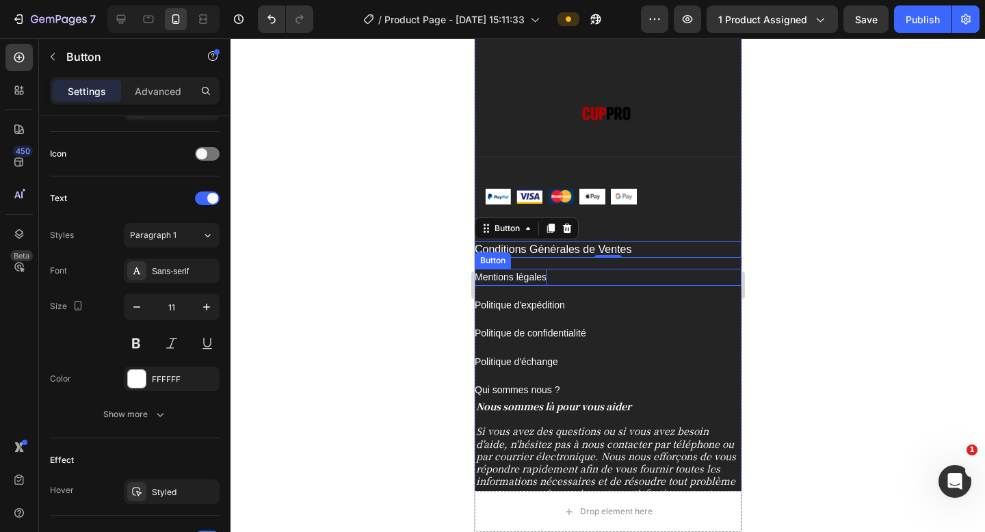
click at [533, 284] on p "Mentions légales" at bounding box center [510, 277] width 72 height 17
click at [607, 251] on span "Conditions Générales de Ventes" at bounding box center [552, 250] width 157 height 12
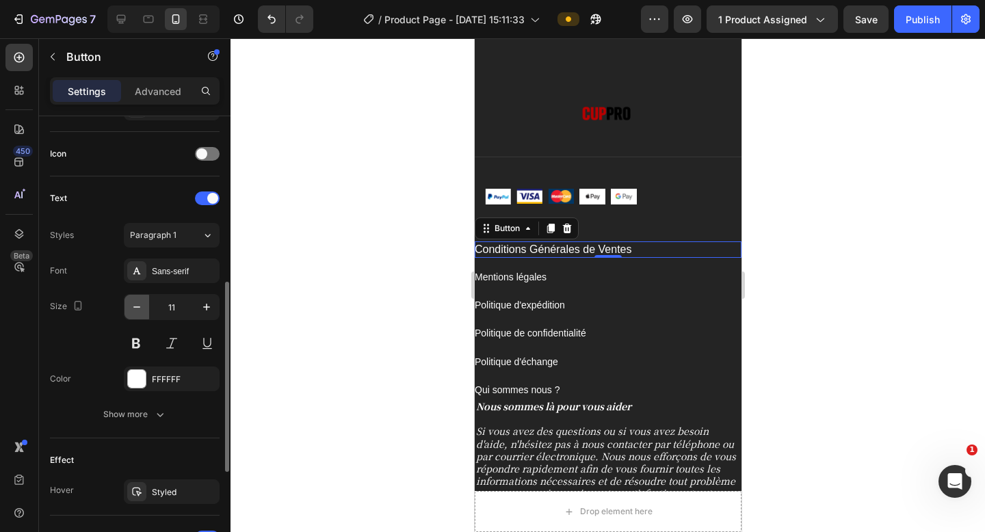
click at [140, 303] on icon "button" at bounding box center [137, 307] width 14 height 14
click at [140, 304] on icon "button" at bounding box center [137, 307] width 14 height 14
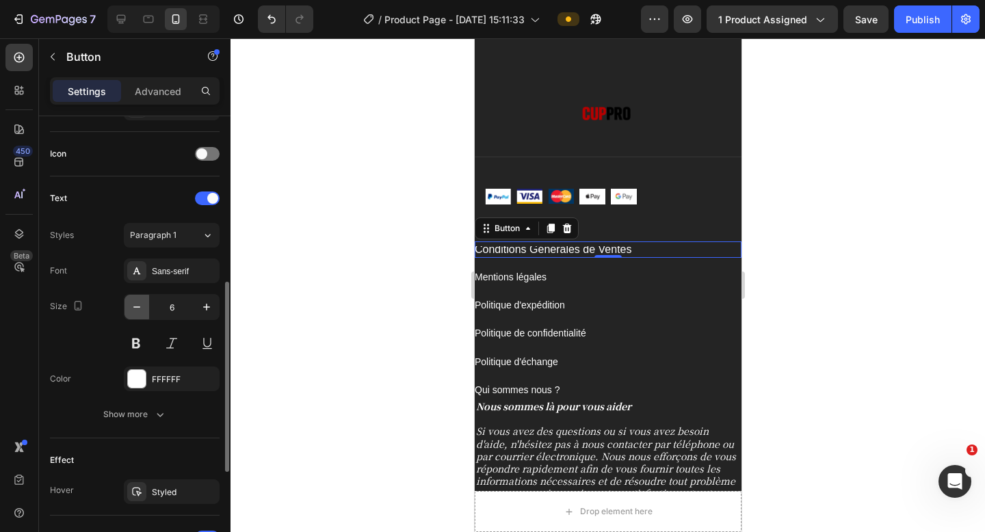
click at [140, 305] on icon "button" at bounding box center [137, 307] width 14 height 14
type input "5"
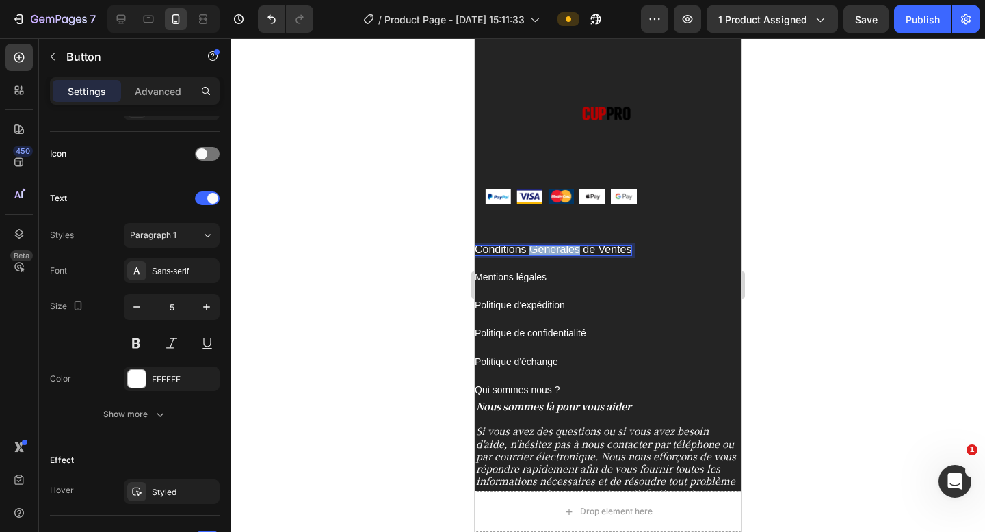
click at [544, 250] on span "Conditions Générales de Ventes" at bounding box center [552, 250] width 157 height 12
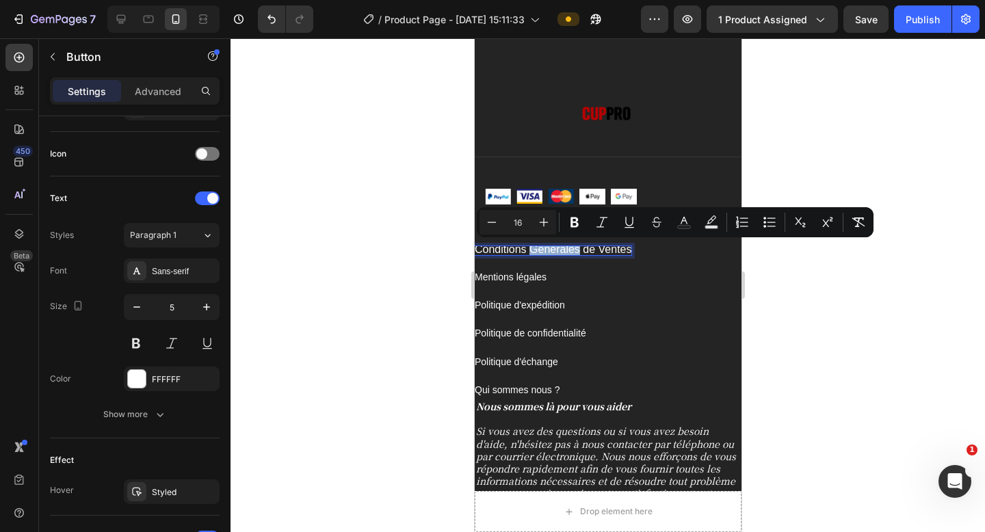
click at [544, 250] on span "Conditions Générales de Ventes" at bounding box center [552, 250] width 157 height 12
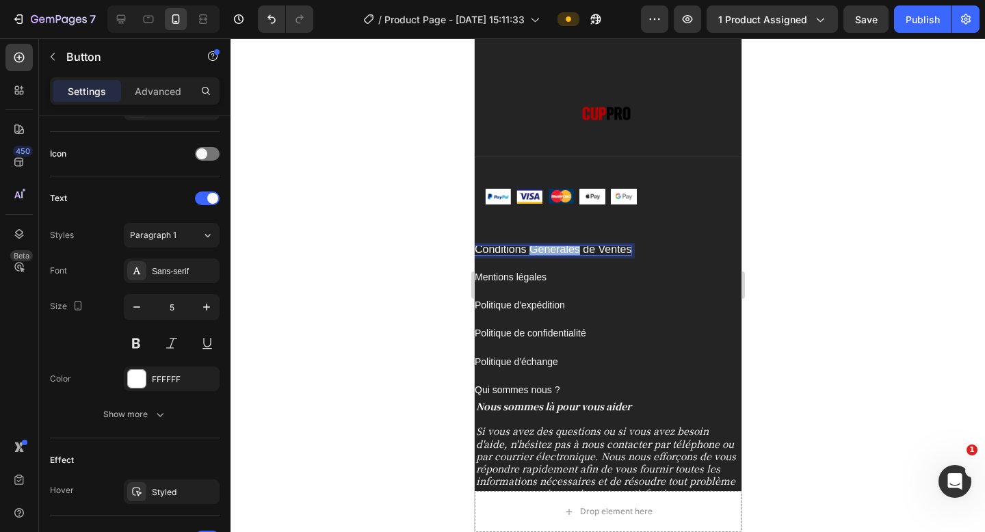
click at [544, 250] on span "Conditions Générales de Ventes" at bounding box center [552, 250] width 157 height 12
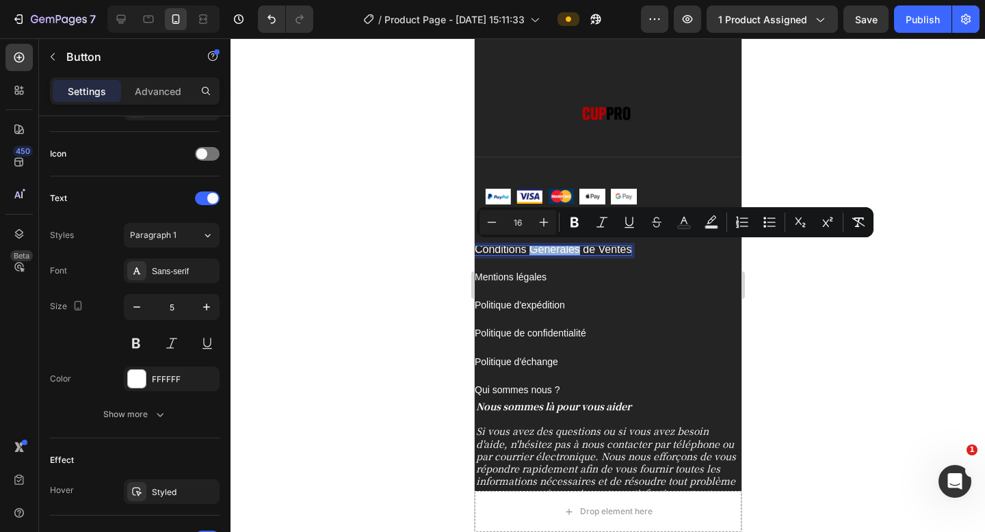
click at [544, 250] on span "Conditions Générales de Ventes" at bounding box center [552, 250] width 157 height 12
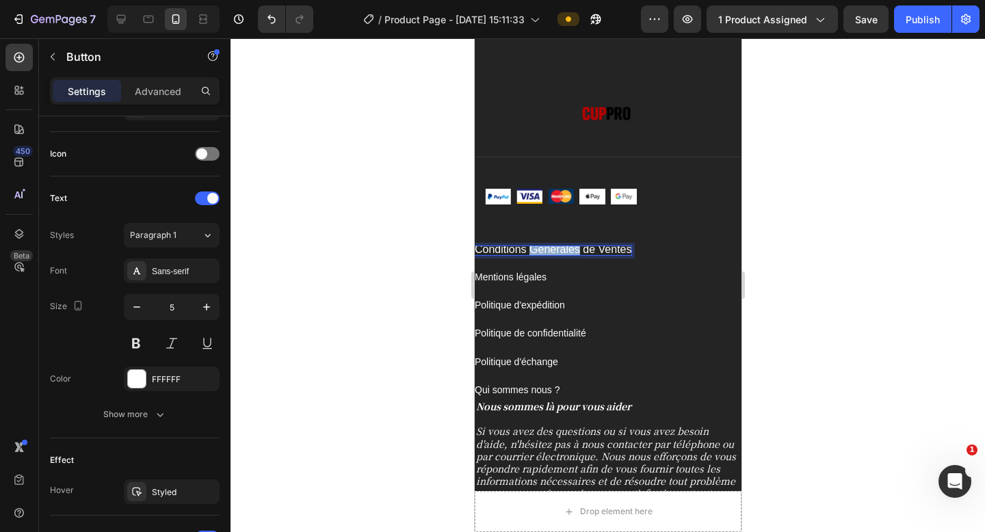
click at [544, 250] on span "Conditions Générales de Ventes" at bounding box center [552, 250] width 157 height 12
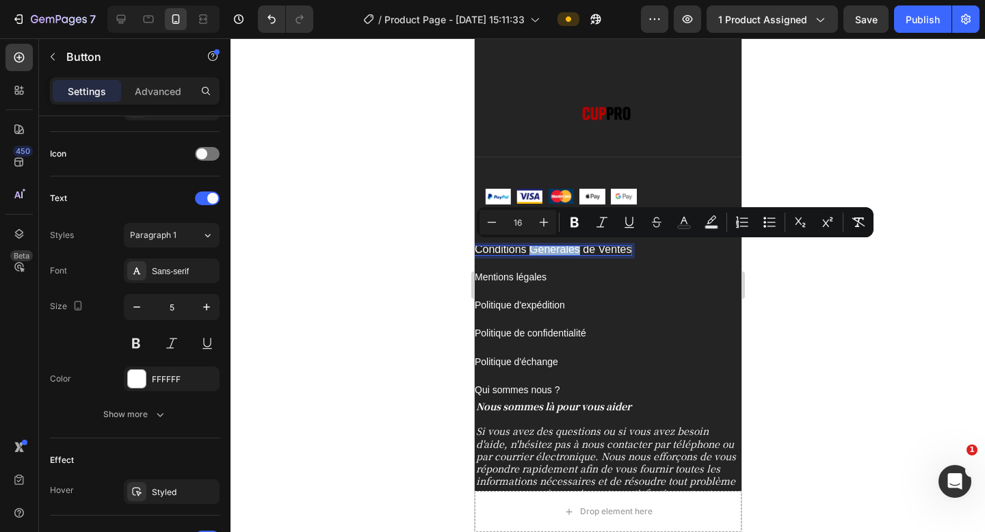
click at [544, 250] on span "Conditions Générales de Ventes" at bounding box center [552, 250] width 157 height 12
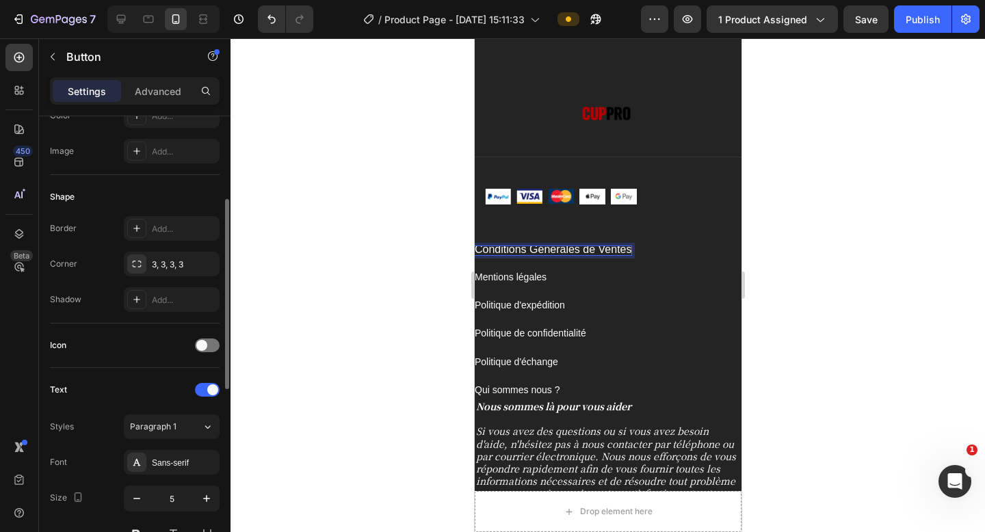
scroll to position [209, 0]
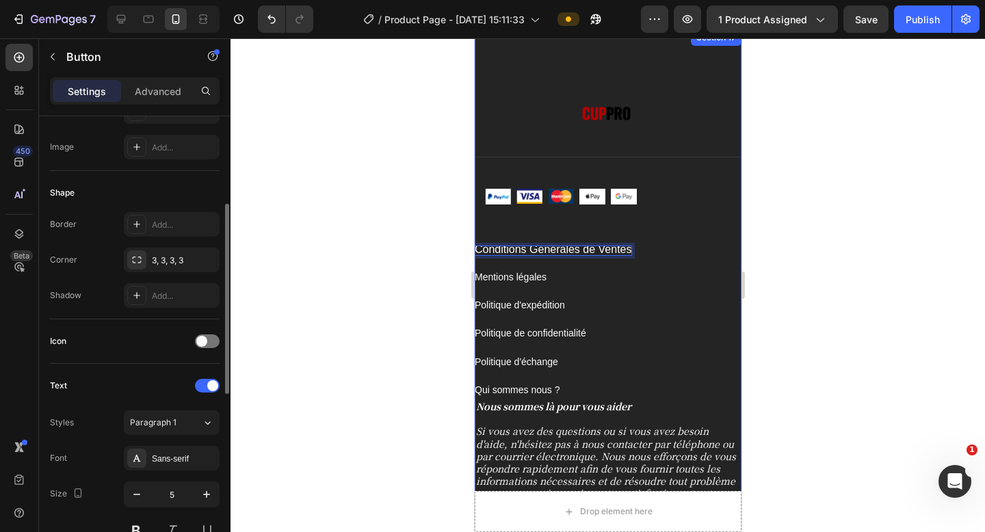
click at [659, 291] on div "Politique d'expédition Button" at bounding box center [607, 300] width 267 height 28
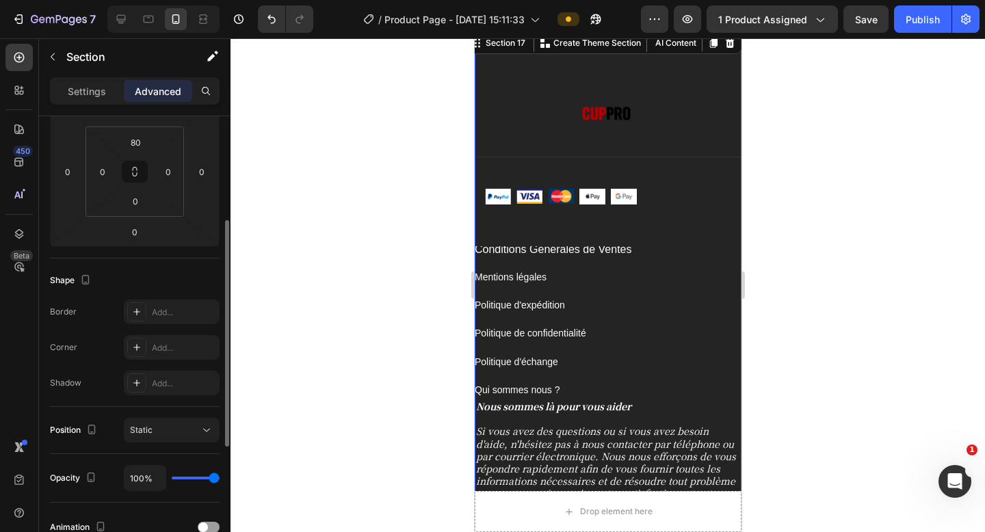
scroll to position [0, 0]
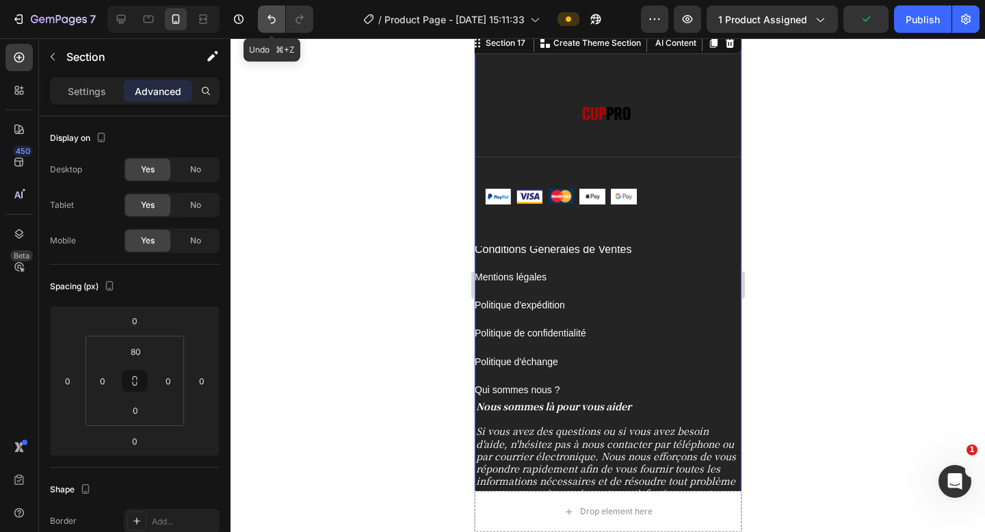
click at [277, 29] on button "Undo/Redo" at bounding box center [271, 18] width 27 height 27
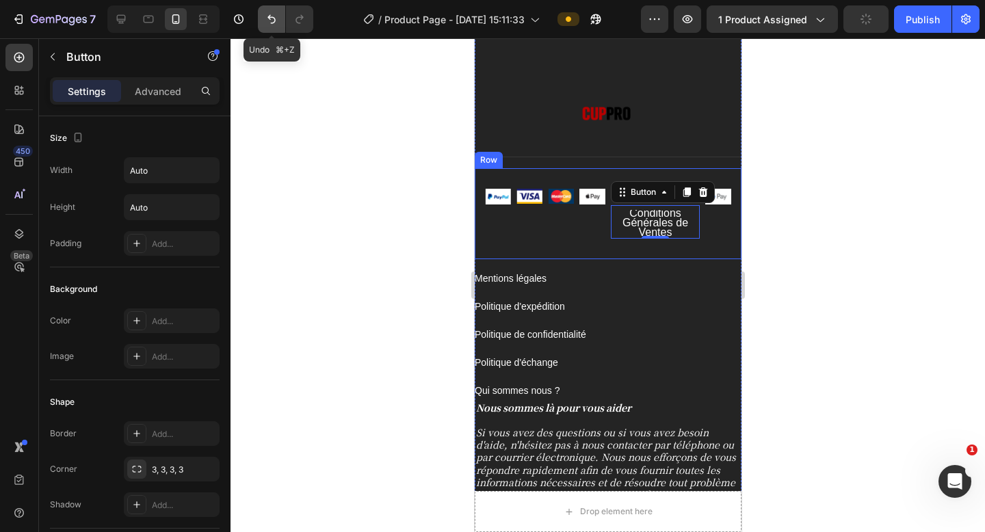
click at [280, 27] on button "Undo/Redo" at bounding box center [271, 18] width 27 height 27
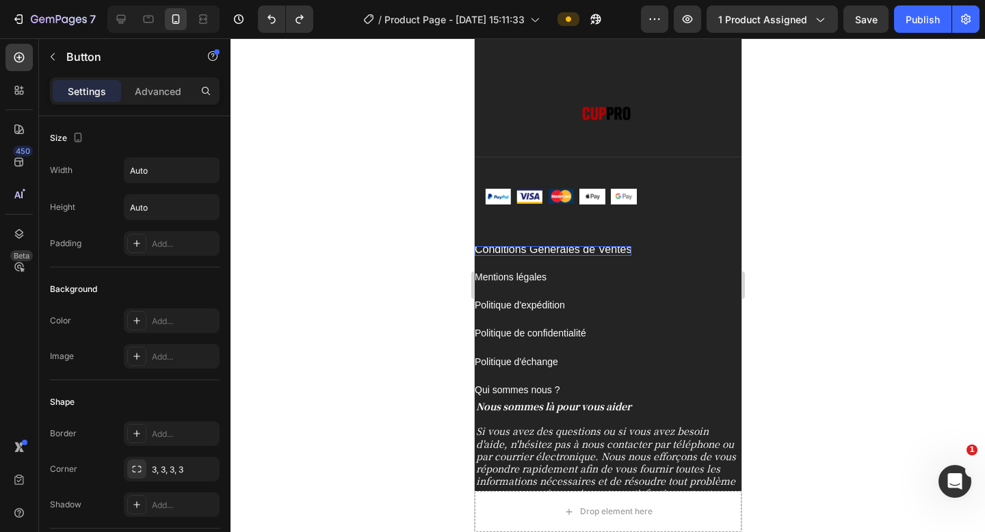
click at [587, 255] on span "Conditions Générales de Ventes" at bounding box center [552, 250] width 157 height 12
click at [172, 91] on p "Advanced" at bounding box center [158, 91] width 47 height 14
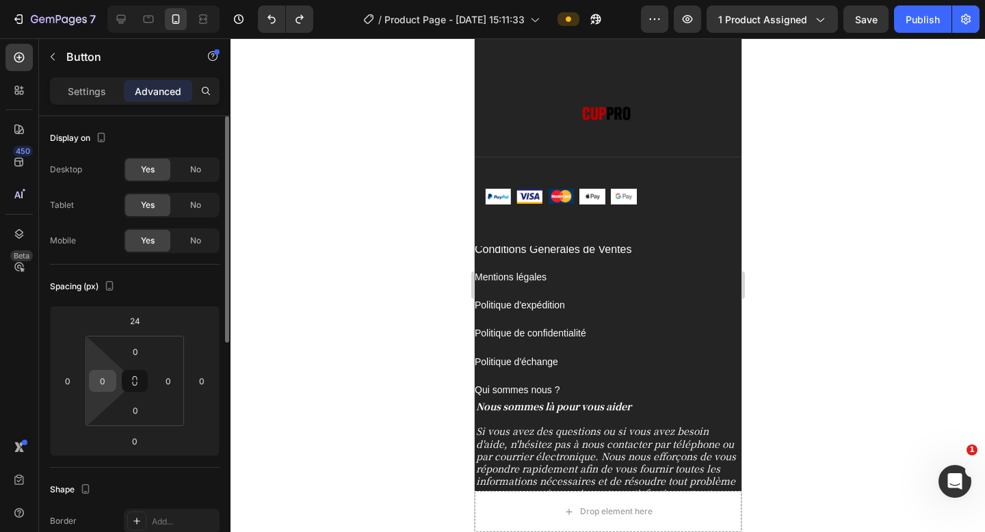
click at [108, 384] on input "0" at bounding box center [102, 381] width 21 height 21
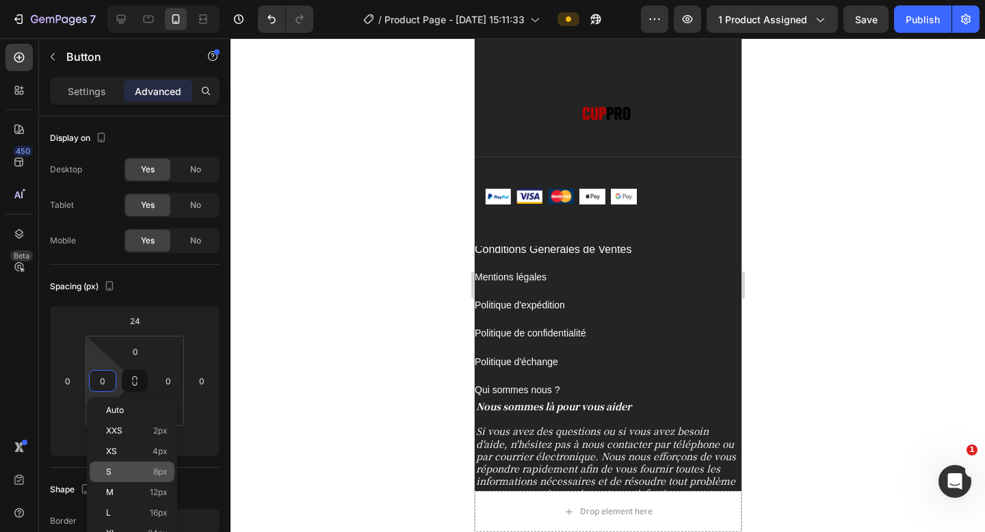
click at [135, 475] on p "S 8px" at bounding box center [137, 472] width 62 height 10
type input "8"
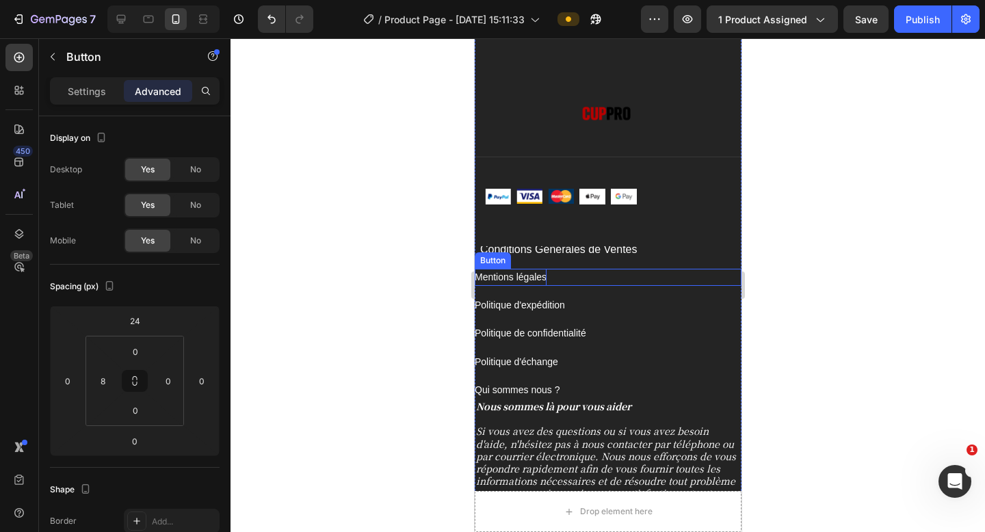
click at [519, 275] on p "Mentions légales" at bounding box center [510, 277] width 72 height 17
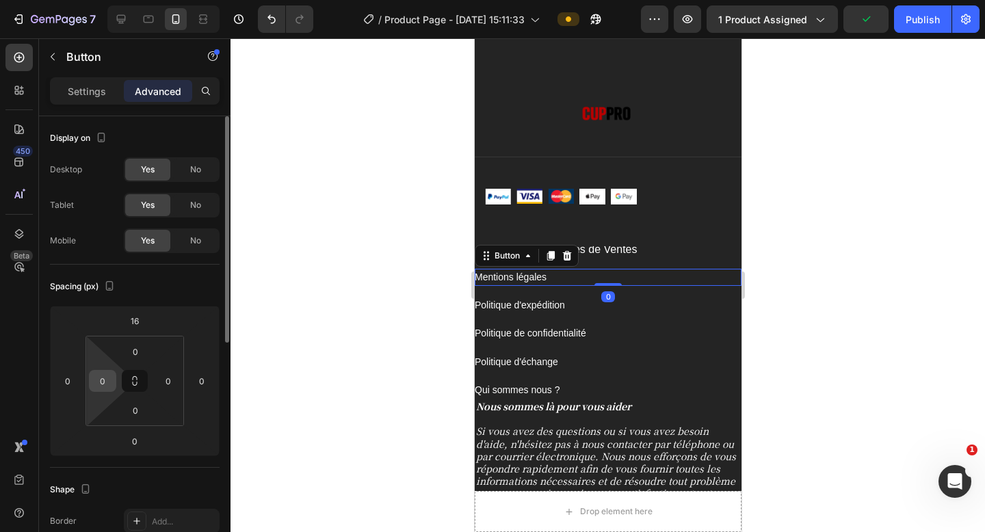
click at [107, 380] on input "0" at bounding box center [102, 381] width 21 height 21
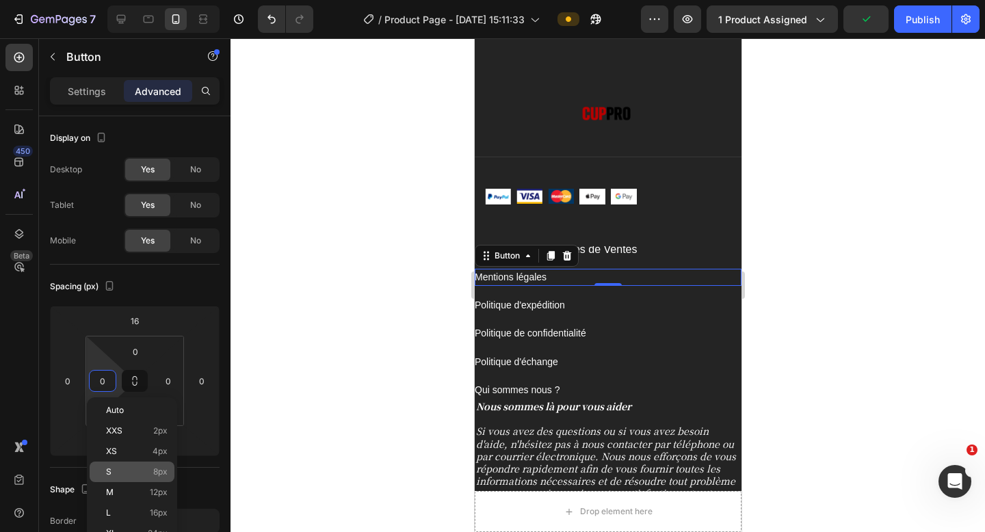
click at [148, 478] on div "S 8px" at bounding box center [132, 472] width 85 height 21
type input "8"
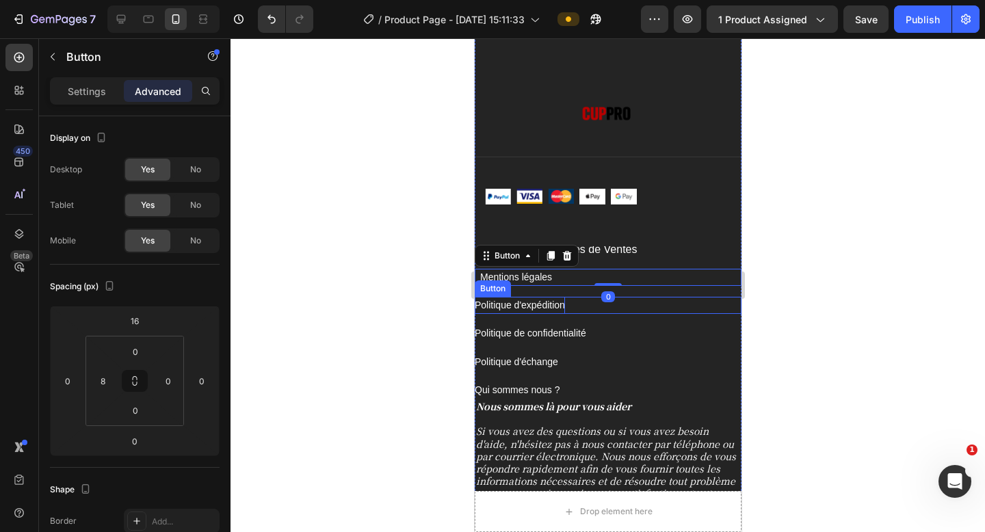
click at [512, 307] on p "Politique d'expédition" at bounding box center [519, 305] width 90 height 17
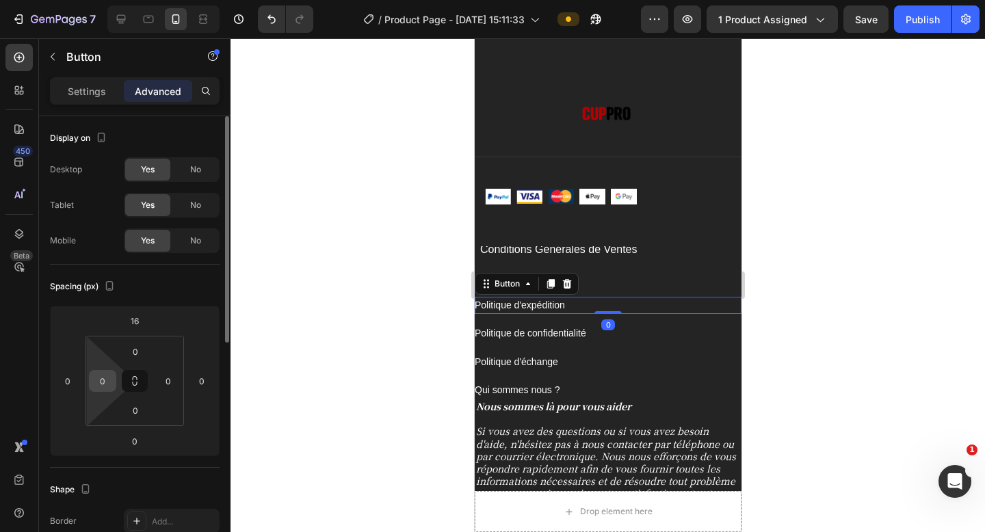
click at [109, 380] on input "0" at bounding box center [102, 381] width 21 height 21
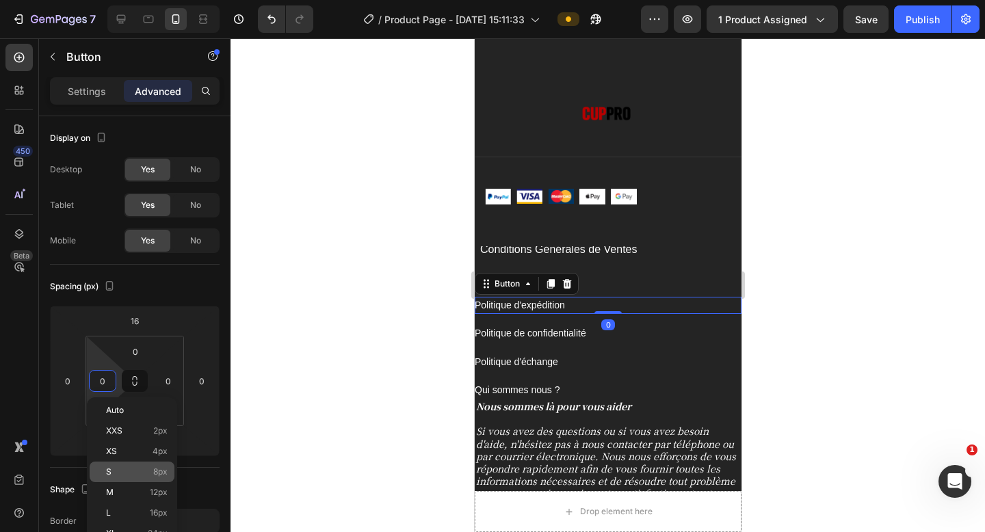
click at [161, 475] on span "8px" at bounding box center [160, 472] width 14 height 10
type input "8"
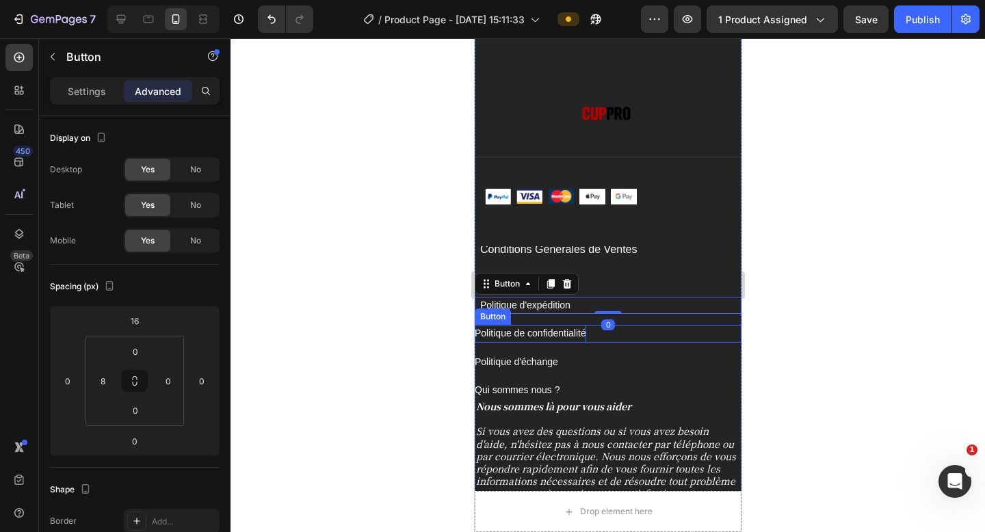
click at [517, 335] on p "Politique de confidentialité" at bounding box center [530, 333] width 112 height 17
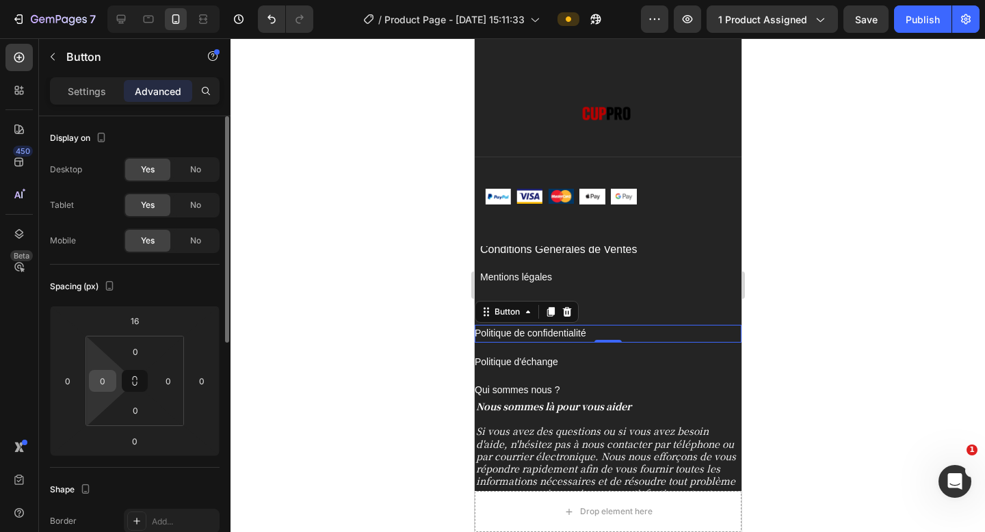
click at [107, 381] on input "0" at bounding box center [102, 381] width 21 height 21
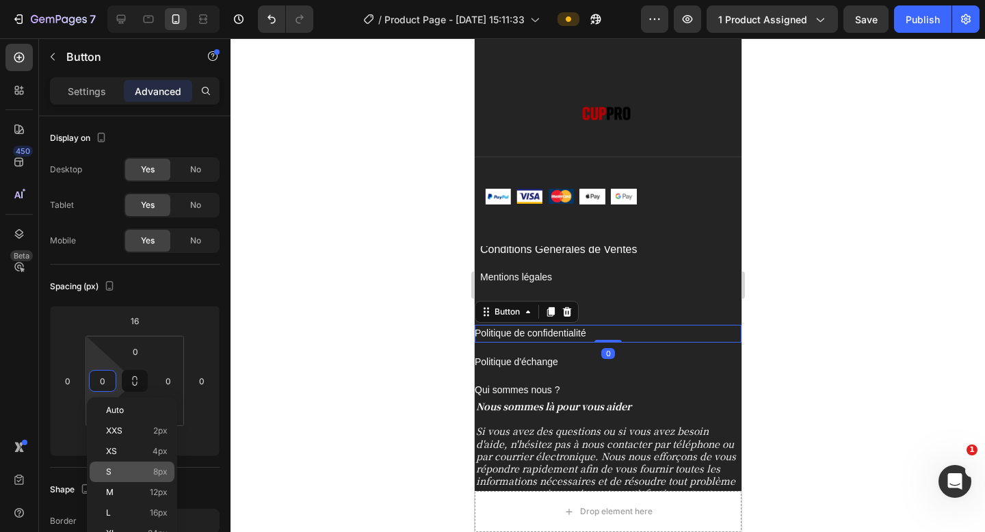
click at [163, 476] on span "8px" at bounding box center [160, 472] width 14 height 10
type input "8"
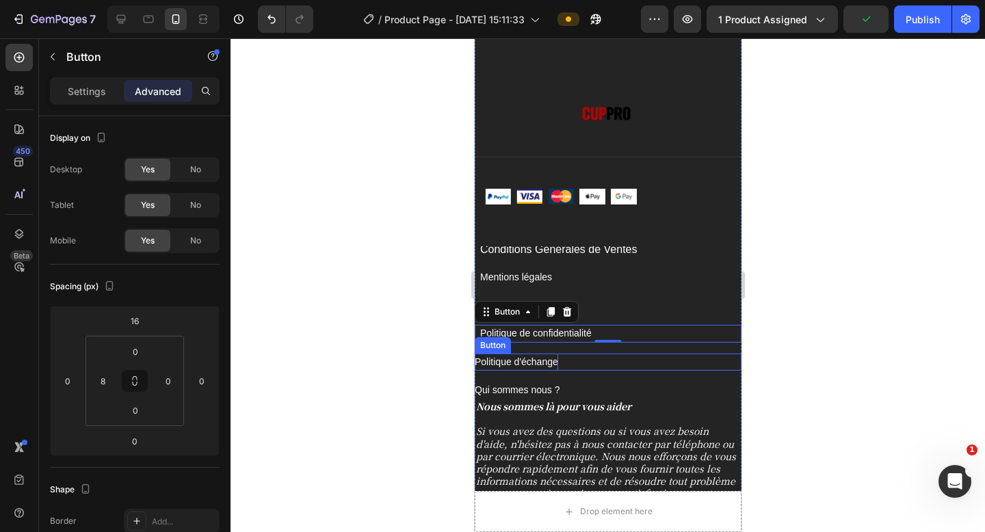
click at [531, 366] on p "Politique d'échange" at bounding box center [515, 362] width 83 height 17
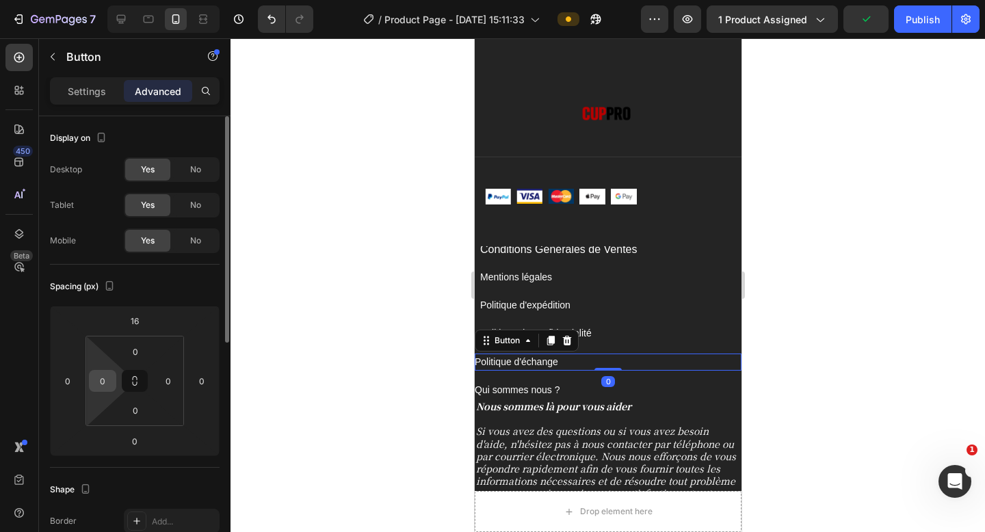
click at [109, 376] on input "0" at bounding box center [102, 381] width 21 height 21
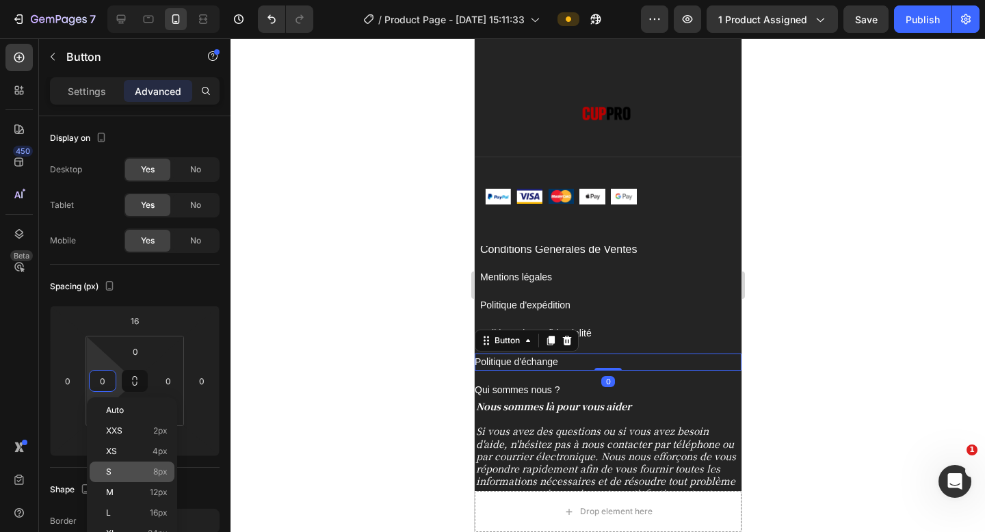
click at [151, 471] on p "S 8px" at bounding box center [137, 472] width 62 height 10
type input "8"
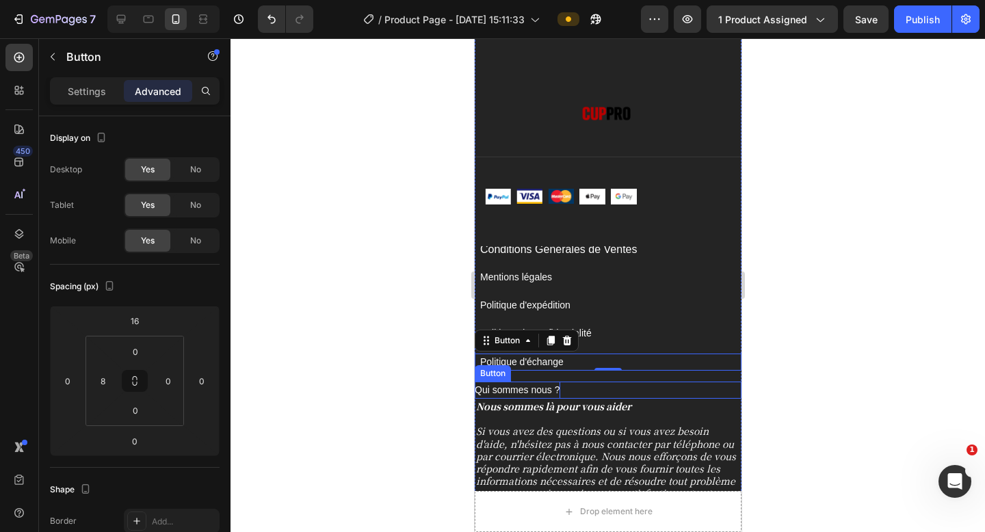
click at [493, 391] on p "Qui sommes nous ?" at bounding box center [517, 390] width 86 height 17
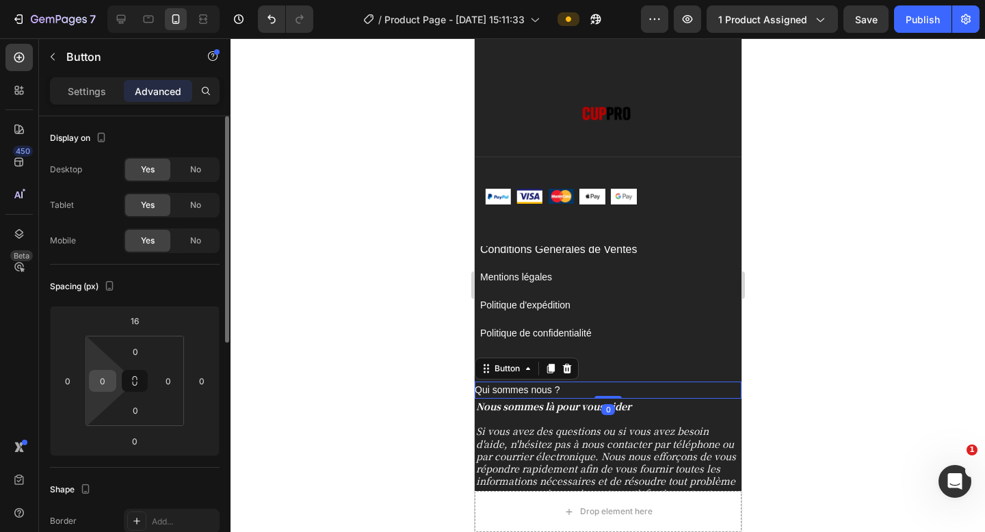
click at [111, 384] on input "0" at bounding box center [102, 381] width 21 height 21
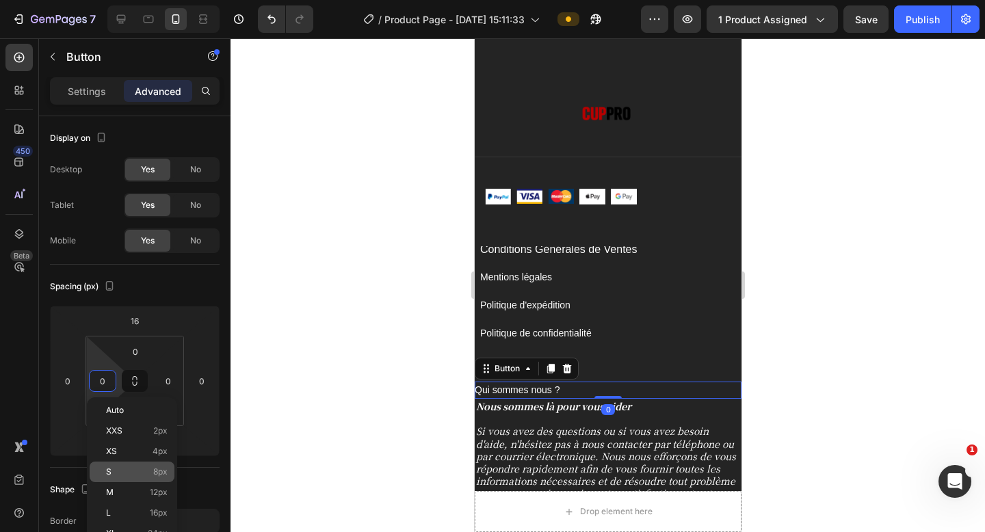
click at [162, 477] on div "S 8px" at bounding box center [132, 472] width 85 height 21
type input "8"
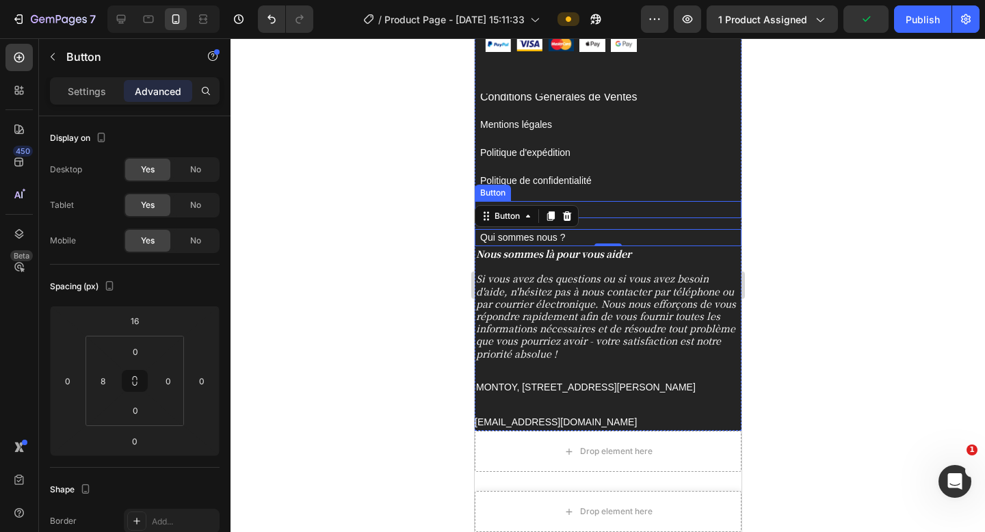
scroll to position [5610, 0]
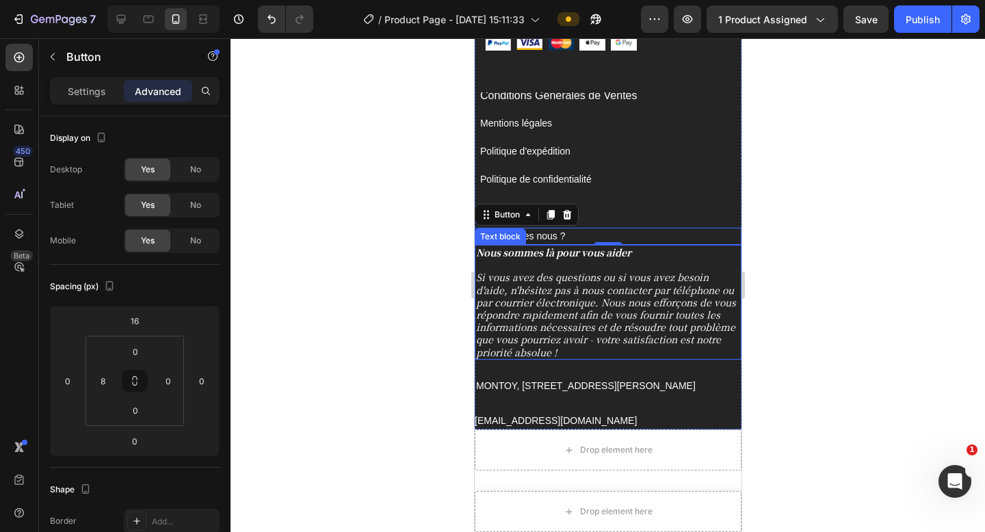
click at [610, 257] on strong "Nous sommes là pour vous aider" at bounding box center [552, 253] width 155 height 14
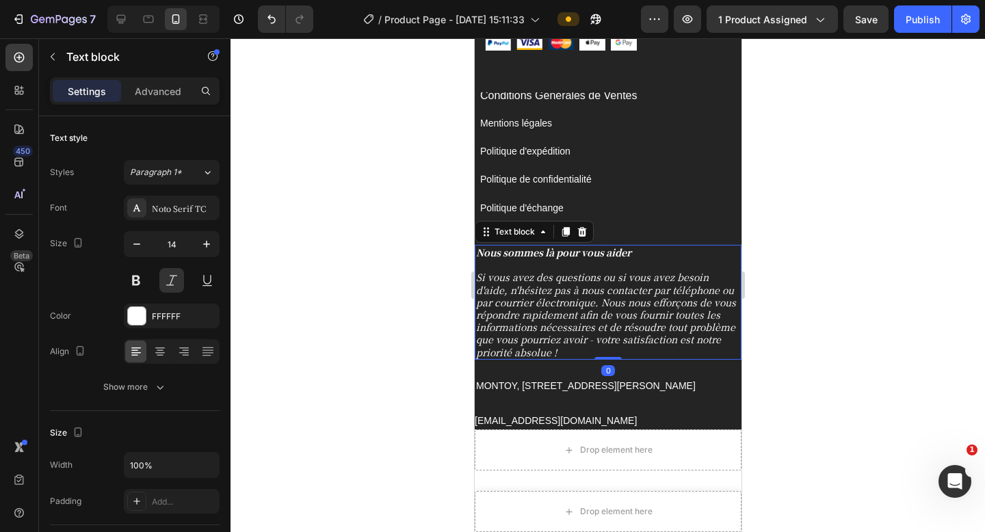
click at [549, 257] on strong "Nous sommes là pour vous aider" at bounding box center [552, 253] width 155 height 14
click at [155, 96] on p "Advanced" at bounding box center [158, 91] width 47 height 14
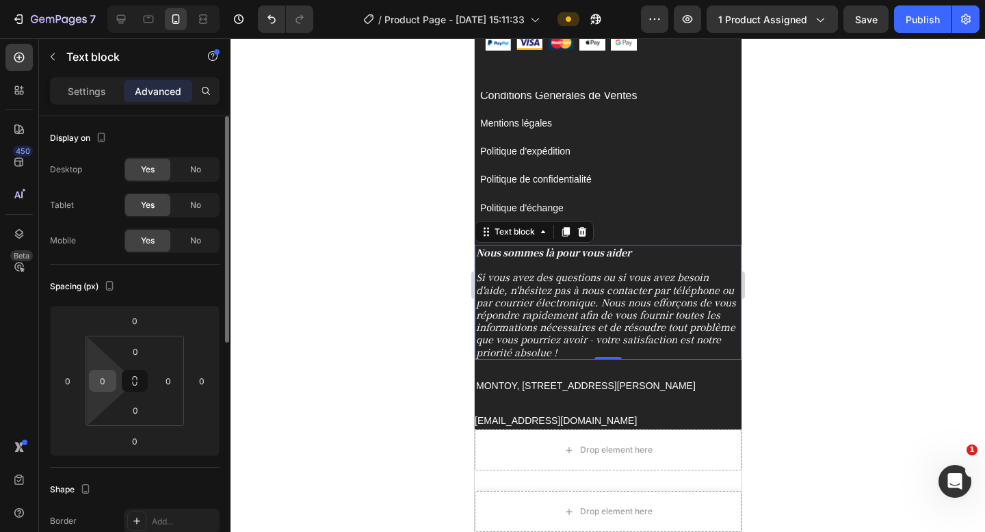
click at [110, 377] on input "0" at bounding box center [102, 381] width 21 height 21
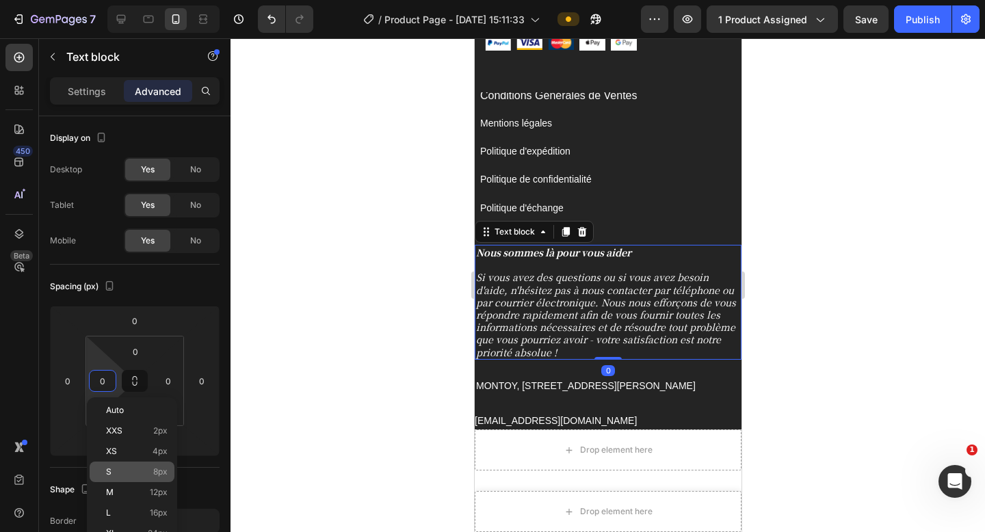
click at [148, 469] on p "S 8px" at bounding box center [137, 472] width 62 height 10
type input "8"
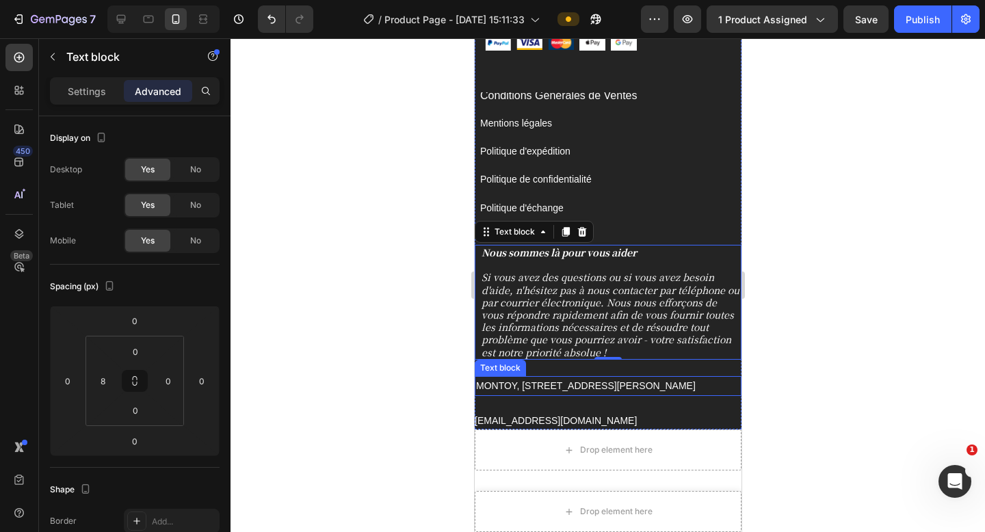
click at [549, 391] on p "[PERSON_NAME], [STREET_ADDRESS][PERSON_NAME]" at bounding box center [607, 386] width 264 height 17
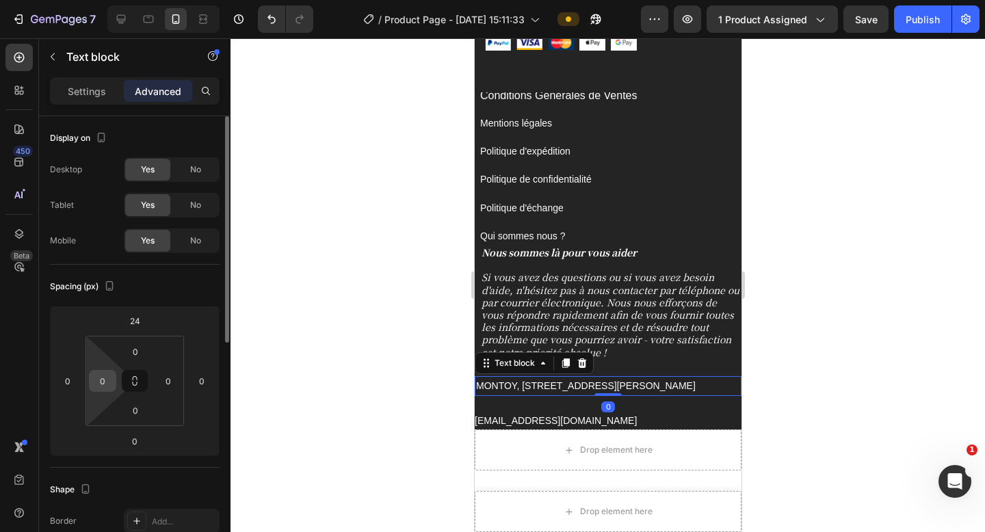
click at [103, 377] on input "0" at bounding box center [102, 381] width 21 height 21
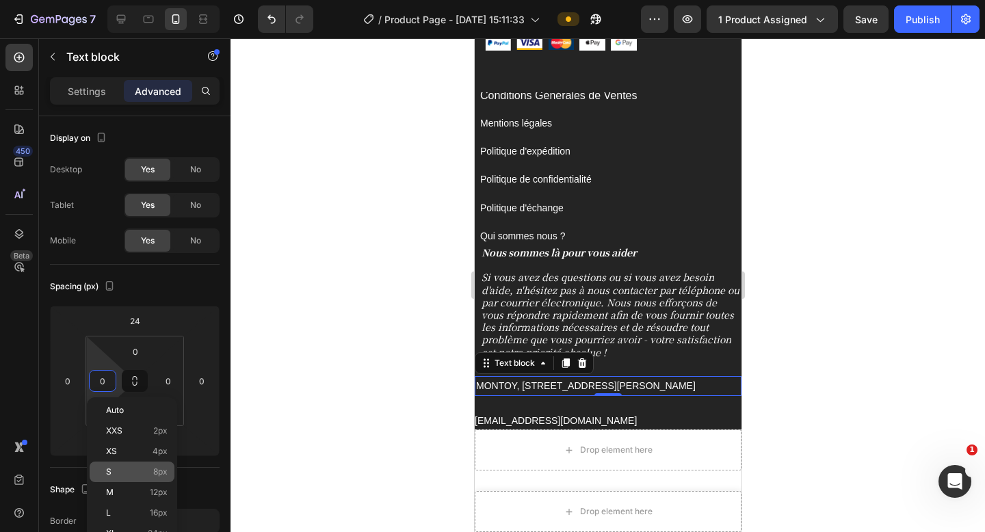
click at [157, 472] on span "8px" at bounding box center [160, 472] width 14 height 10
type input "8"
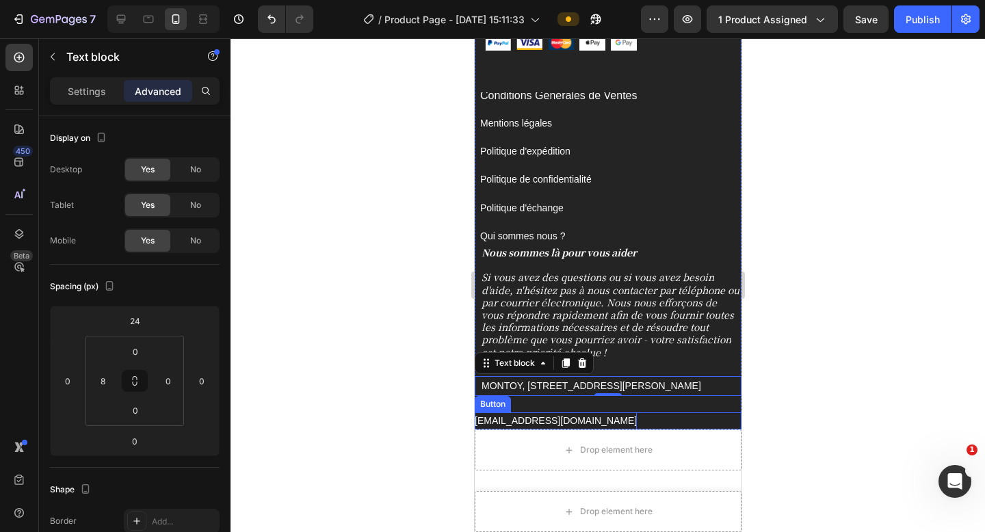
click at [512, 421] on p "[EMAIL_ADDRESS][DOMAIN_NAME]" at bounding box center [555, 421] width 162 height 17
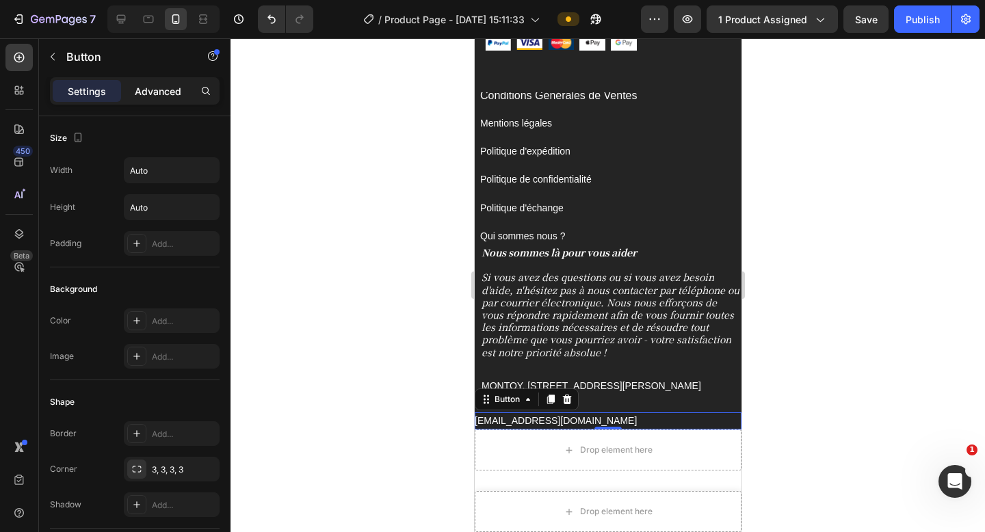
click at [155, 101] on div "Advanced" at bounding box center [158, 91] width 68 height 22
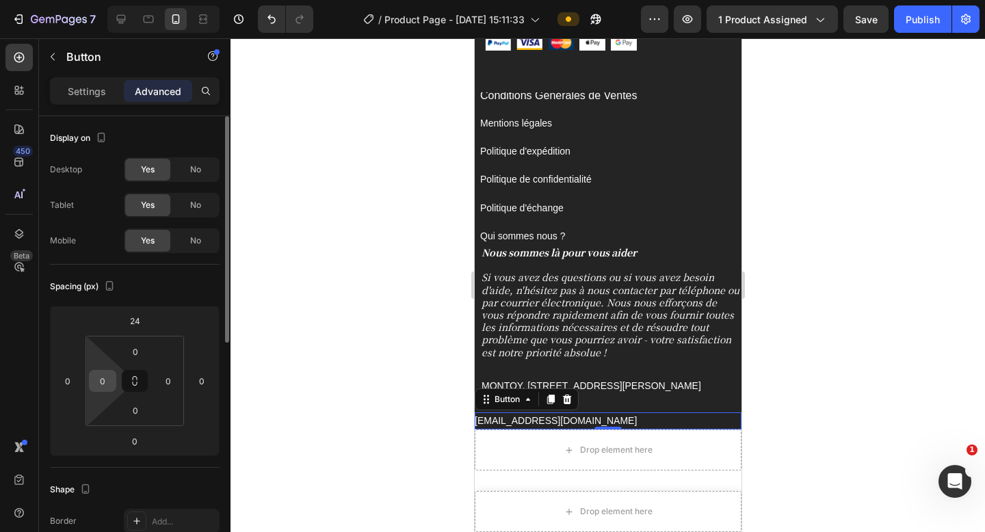
click at [107, 390] on input "0" at bounding box center [102, 381] width 21 height 21
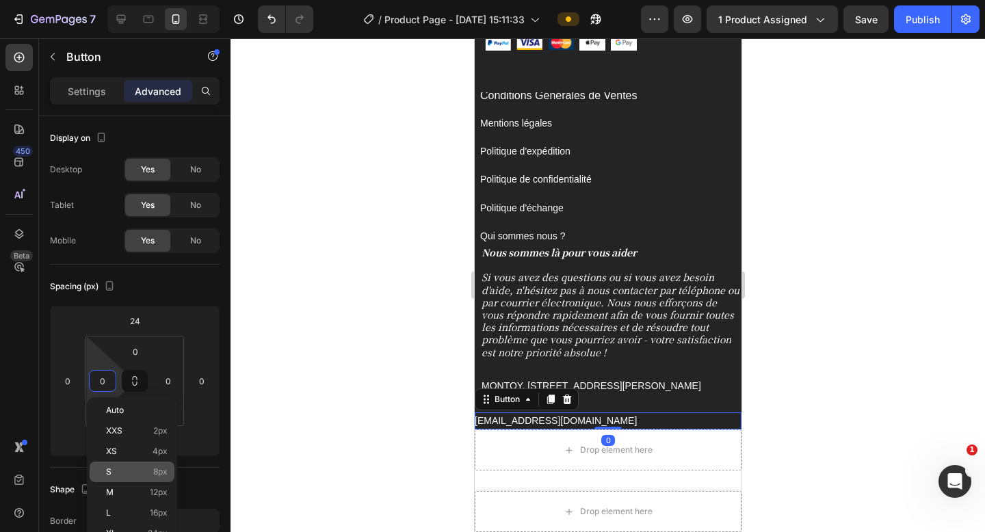
click at [141, 469] on p "S 8px" at bounding box center [137, 472] width 62 height 10
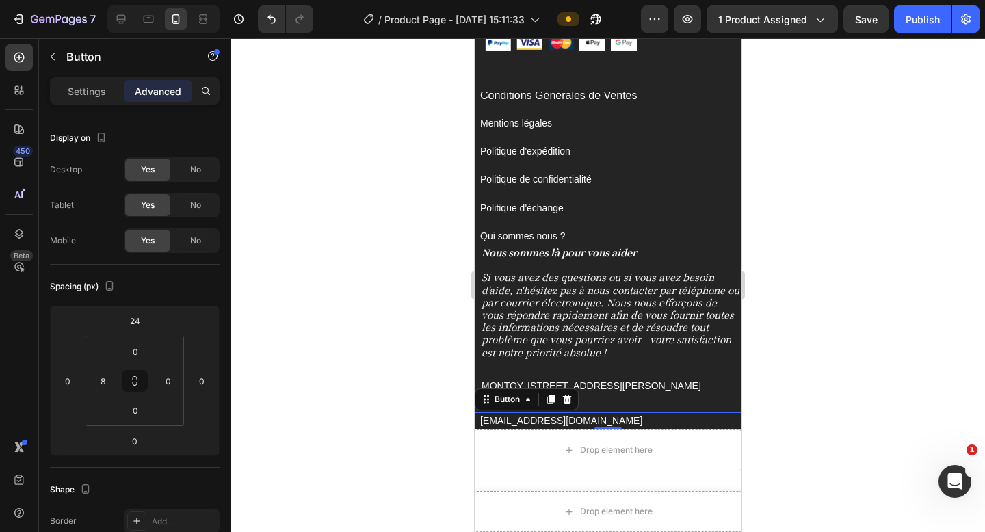
click at [132, 15] on div at bounding box center [163, 18] width 112 height 27
click at [131, 16] on div at bounding box center [121, 19] width 22 height 22
type input "0"
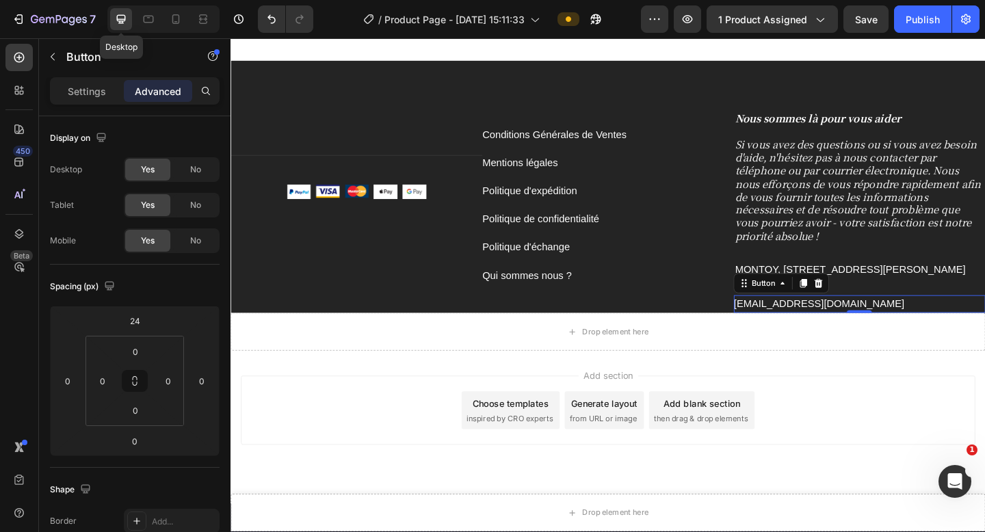
scroll to position [5150, 0]
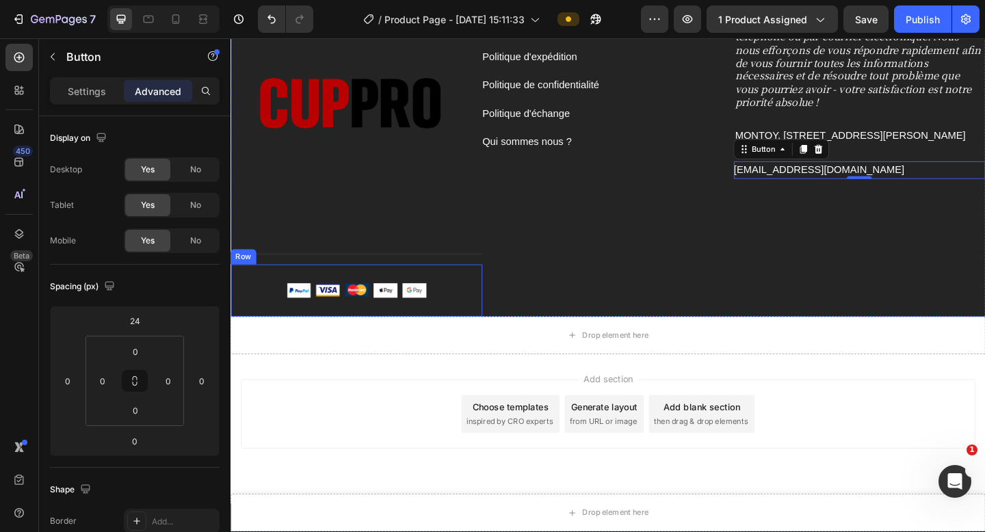
click at [481, 288] on div "Image Image Image Image Image Row Row" at bounding box center [368, 313] width 274 height 57
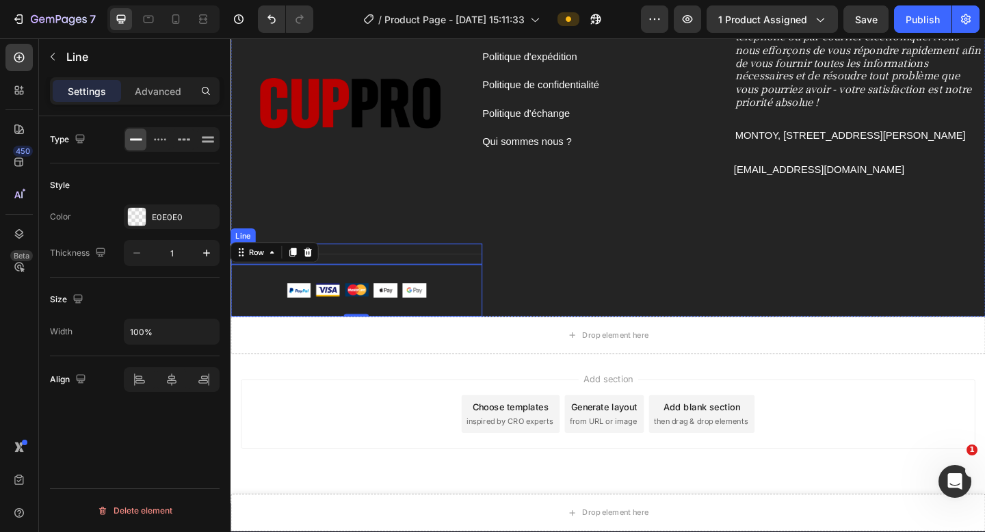
click at [451, 270] on div "Title Line" at bounding box center [368, 273] width 274 height 23
click at [635, 246] on div "Conditions Générales de Ventes Button Mentions légales Button Politique d'expéd…" at bounding box center [641, 156] width 274 height 369
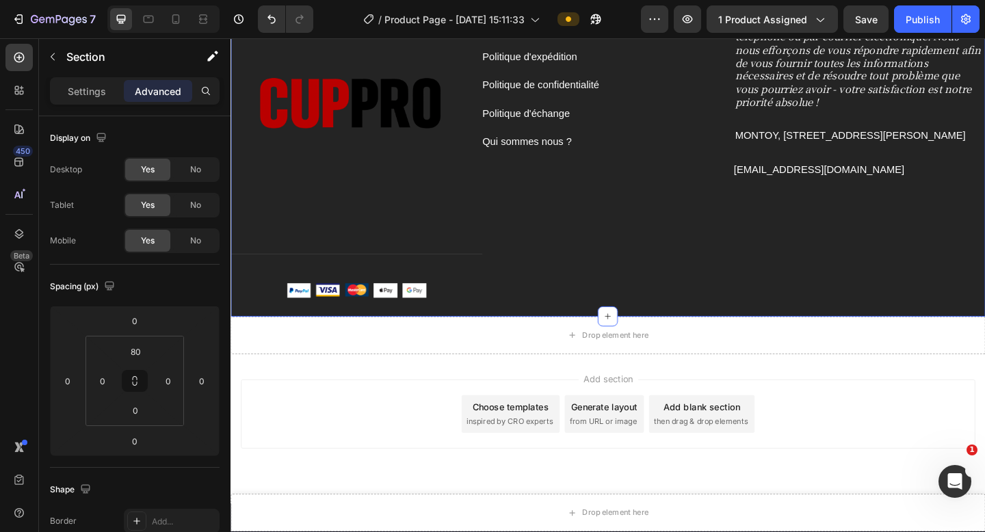
click at [634, 235] on div "Conditions Générales de Ventes Button Mentions légales Button Politique d'expéd…" at bounding box center [641, 156] width 274 height 369
click at [443, 285] on div "Image Image Image Image Image Row Row" at bounding box center [368, 313] width 274 height 57
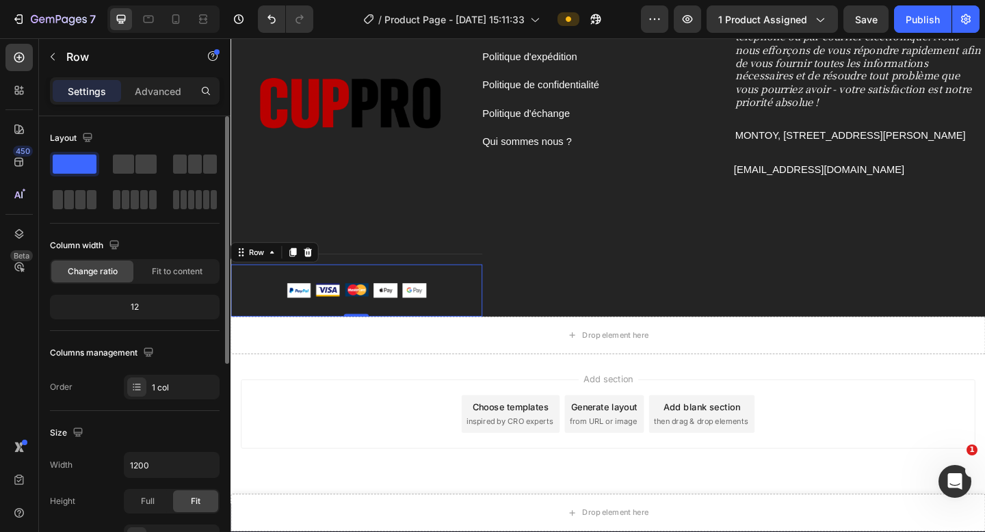
click at [86, 161] on span at bounding box center [75, 164] width 44 height 19
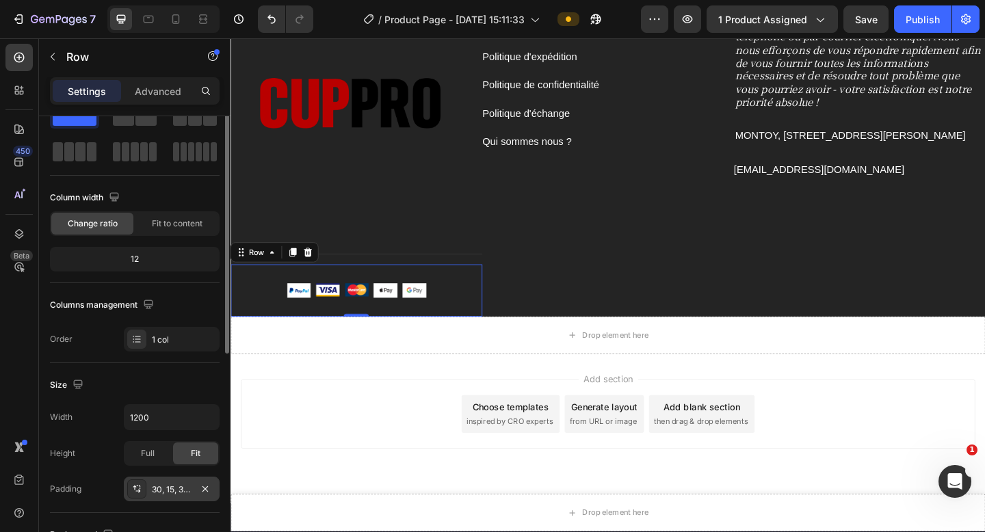
scroll to position [55, 0]
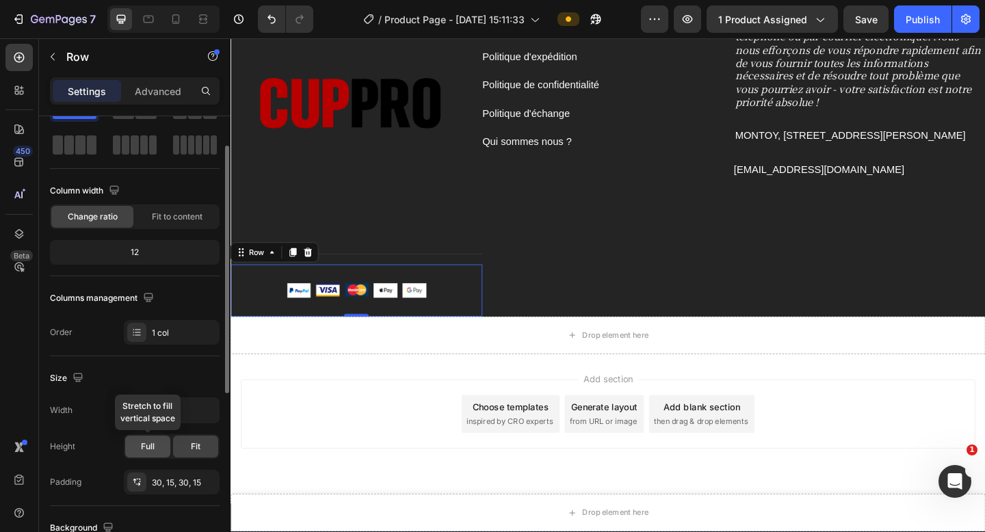
click at [155, 445] on div "Full" at bounding box center [147, 447] width 45 height 22
click at [196, 450] on span "Fit" at bounding box center [196, 447] width 10 height 12
click at [189, 333] on div "1 col" at bounding box center [184, 333] width 64 height 12
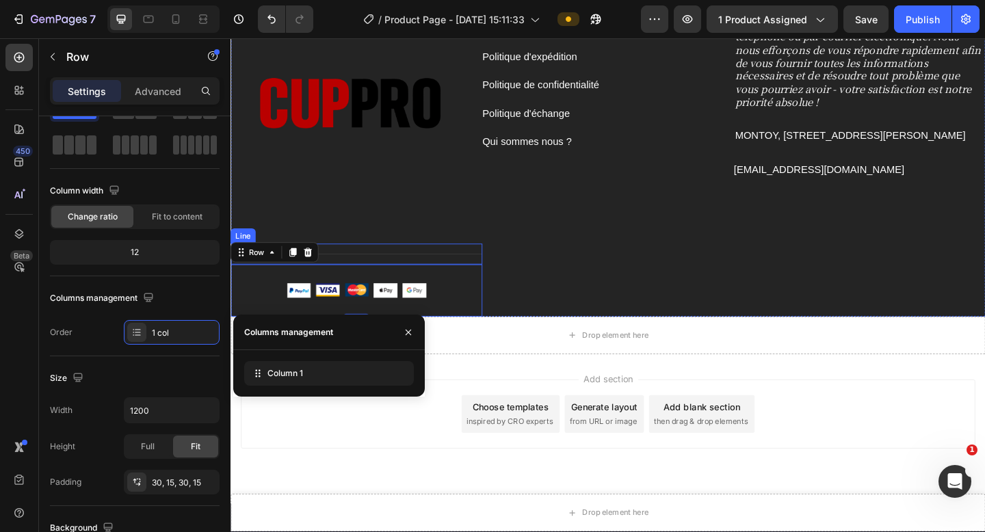
click at [475, 274] on div "Title Line" at bounding box center [368, 273] width 274 height 23
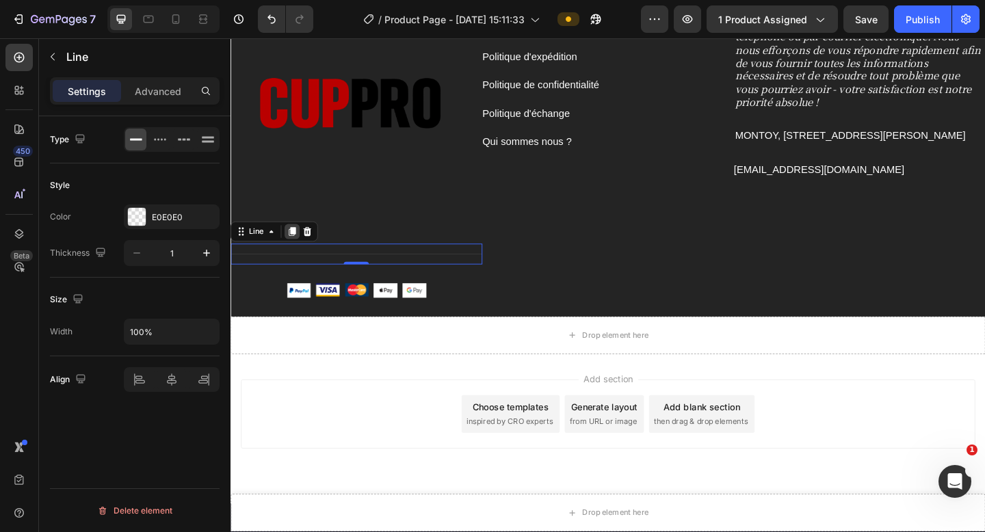
click at [299, 249] on icon at bounding box center [297, 249] width 11 height 11
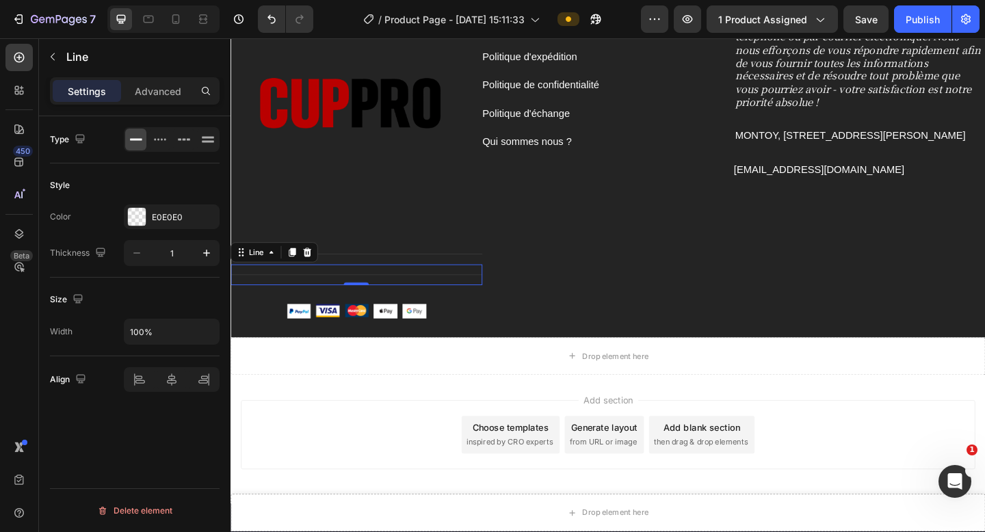
scroll to position [5172, 0]
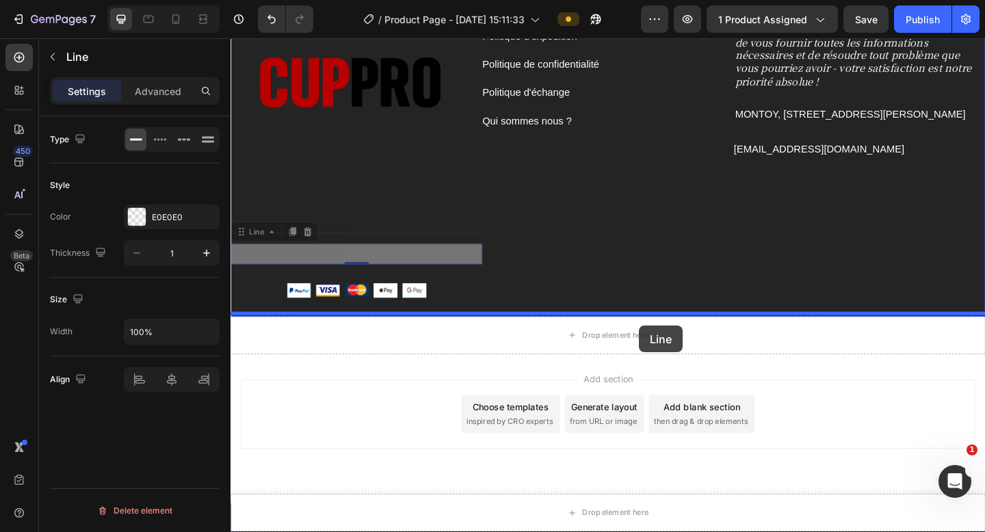
drag, startPoint x: 380, startPoint y: 272, endPoint x: 675, endPoint y: 351, distance: 305.3
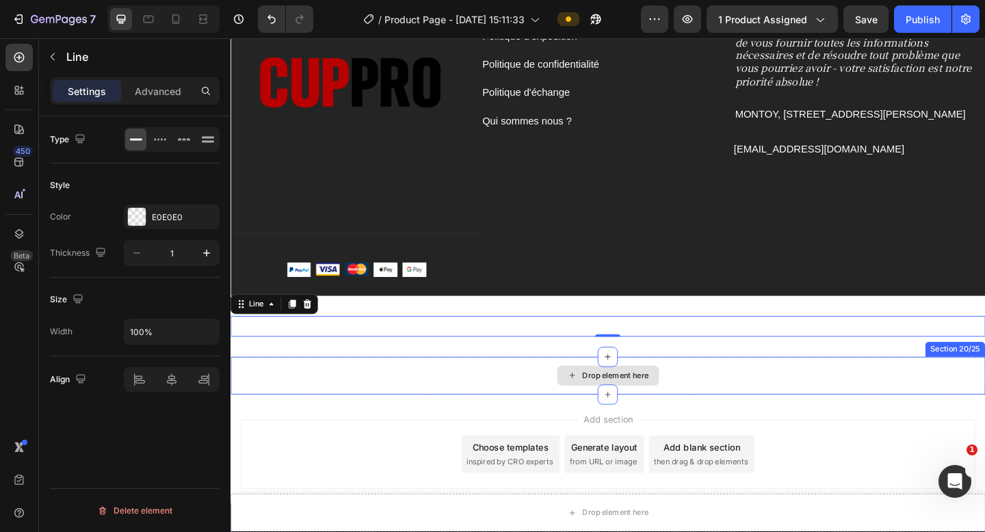
scroll to position [5216, 0]
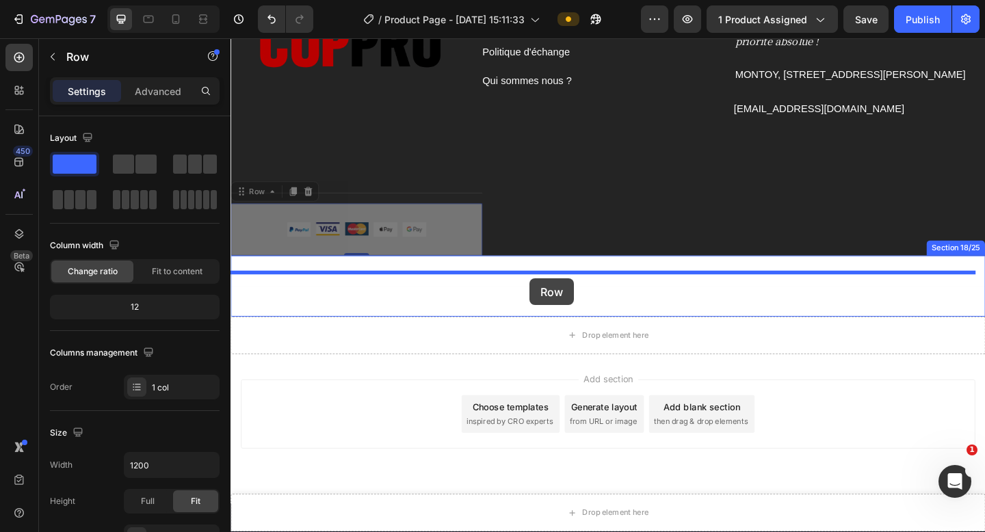
drag, startPoint x: 466, startPoint y: 226, endPoint x: 555, endPoint y: 300, distance: 116.1
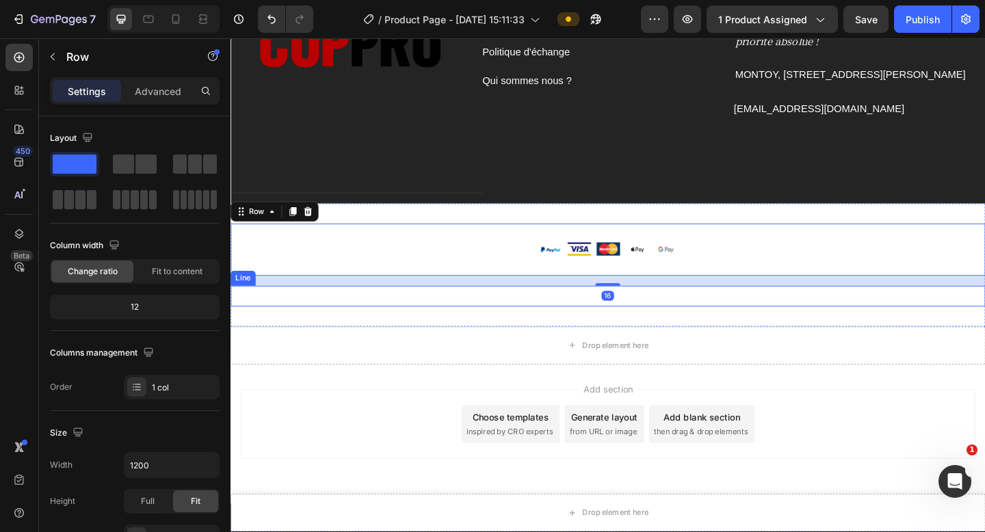
scroll to position [5227, 0]
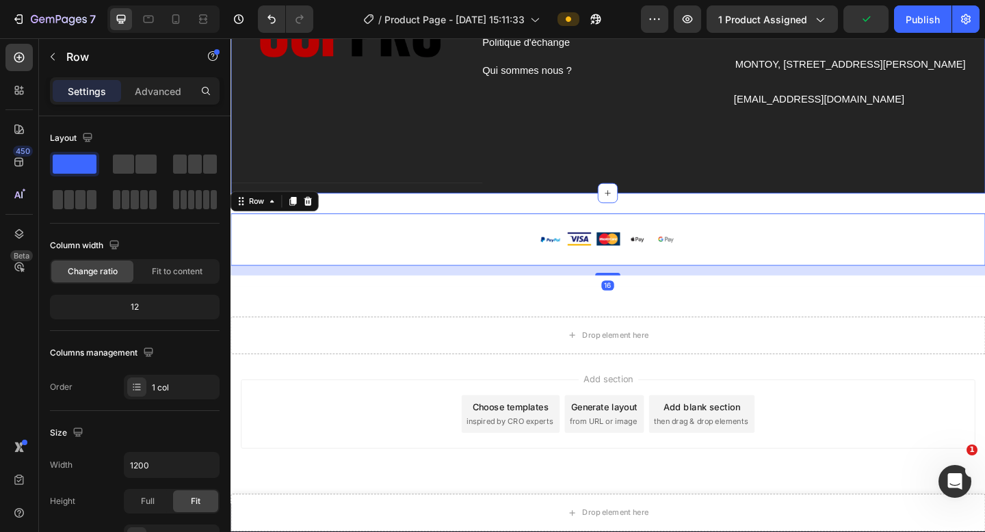
click at [642, 173] on div "Conditions Générales de Ventes Button Mentions légales Button Politique d'expéd…" at bounding box center [641, 51] width 274 height 313
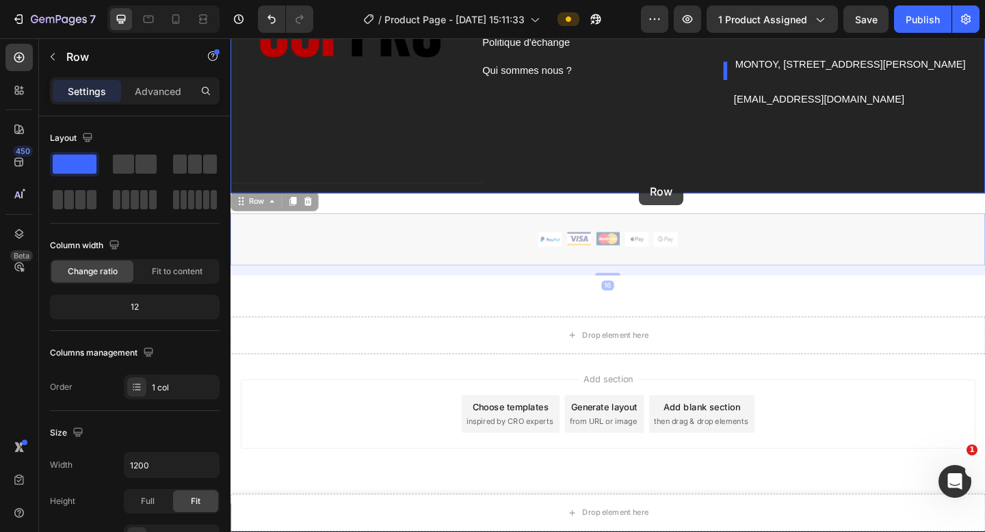
drag, startPoint x: 697, startPoint y: 245, endPoint x: 675, endPoint y: 191, distance: 58.3
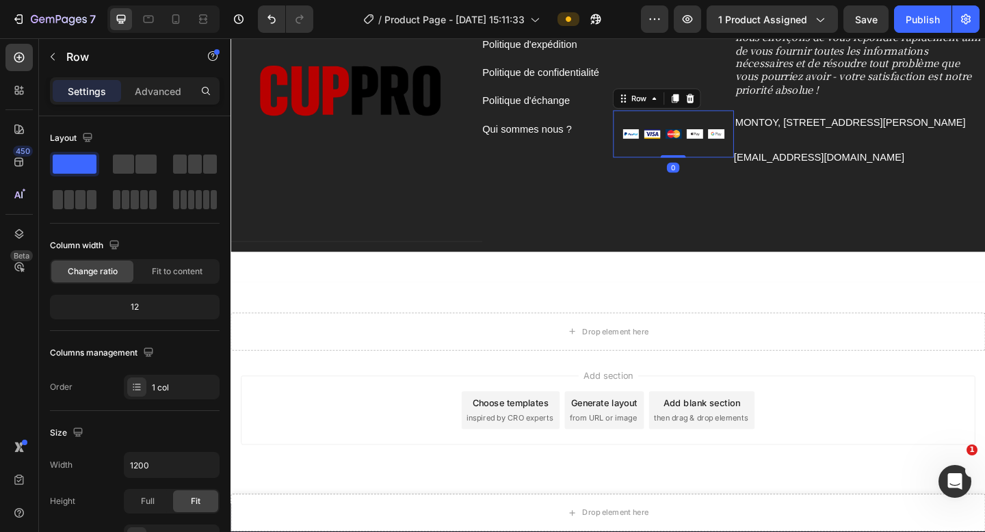
scroll to position [5159, 0]
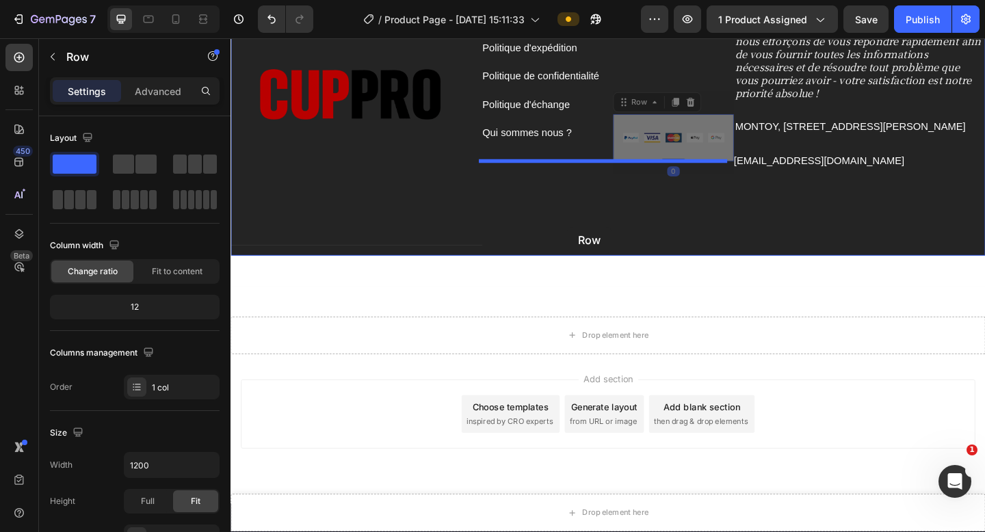
drag, startPoint x: 738, startPoint y: 130, endPoint x: 597, endPoint y: 244, distance: 181.5
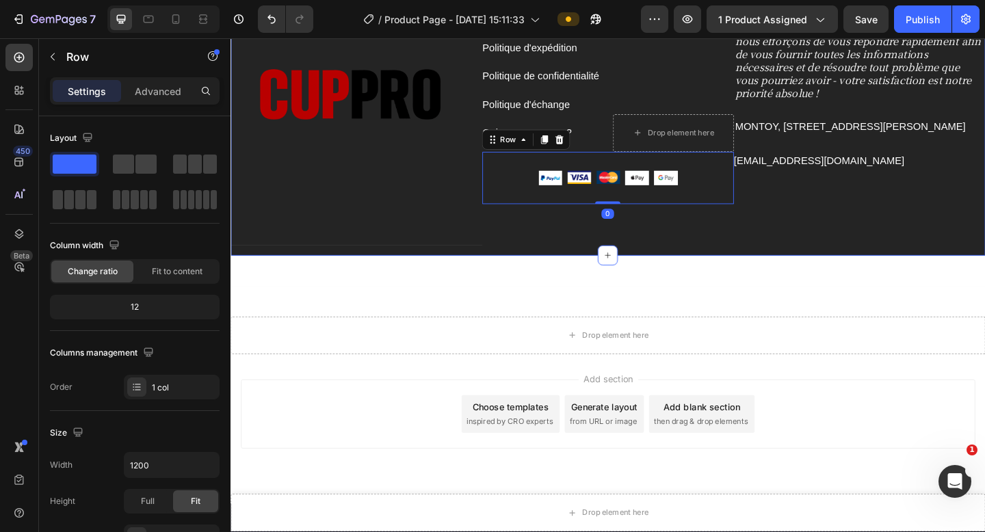
click at [847, 208] on div "Nous sommes là pour vous aider Si vous avez des questions ou si vous avez besoi…" at bounding box center [915, 118] width 274 height 313
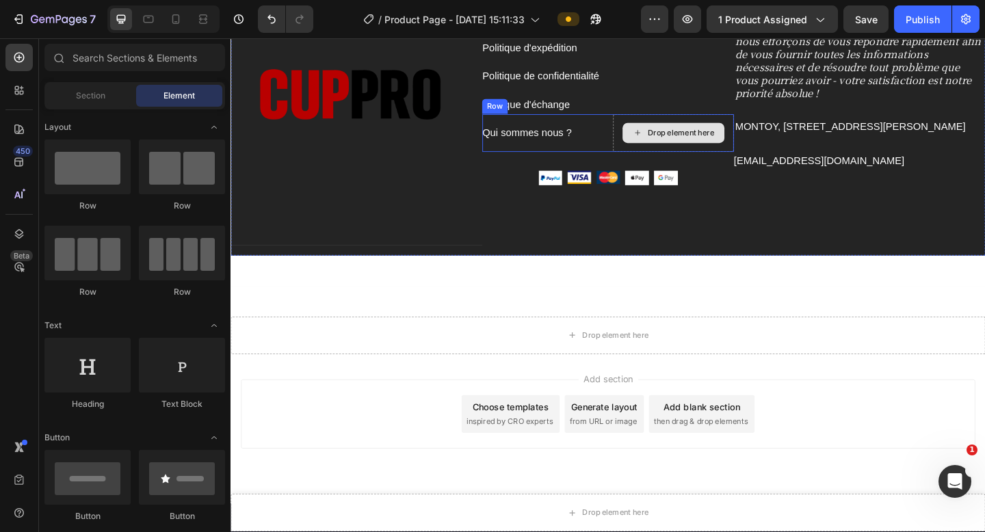
click at [714, 143] on div "Drop element here" at bounding box center [720, 141] width 73 height 11
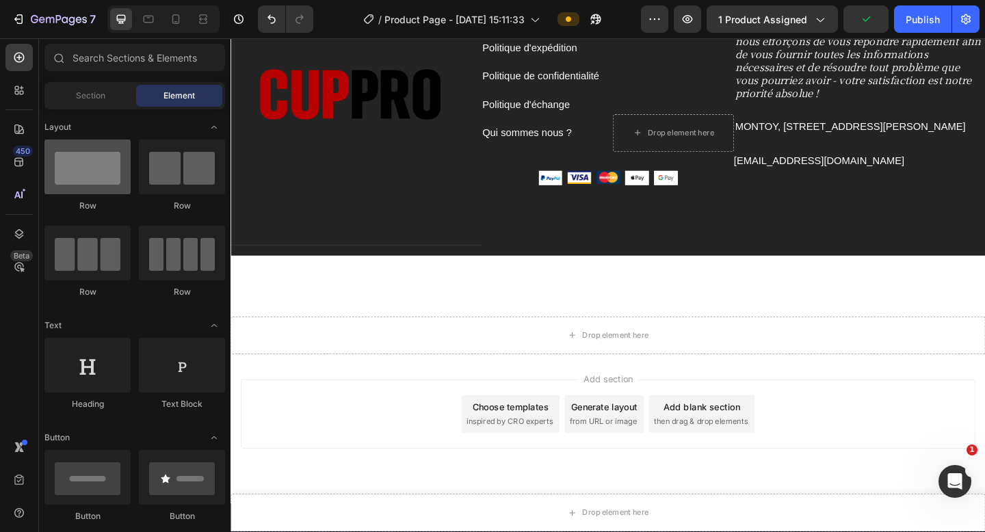
click at [114, 165] on div at bounding box center [87, 167] width 86 height 55
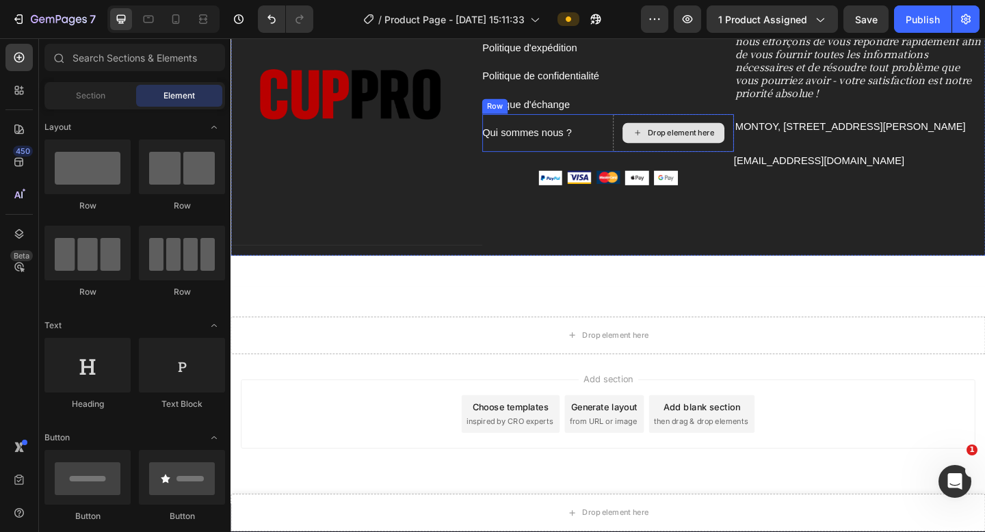
click at [755, 124] on div "Drop element here" at bounding box center [711, 141] width 131 height 41
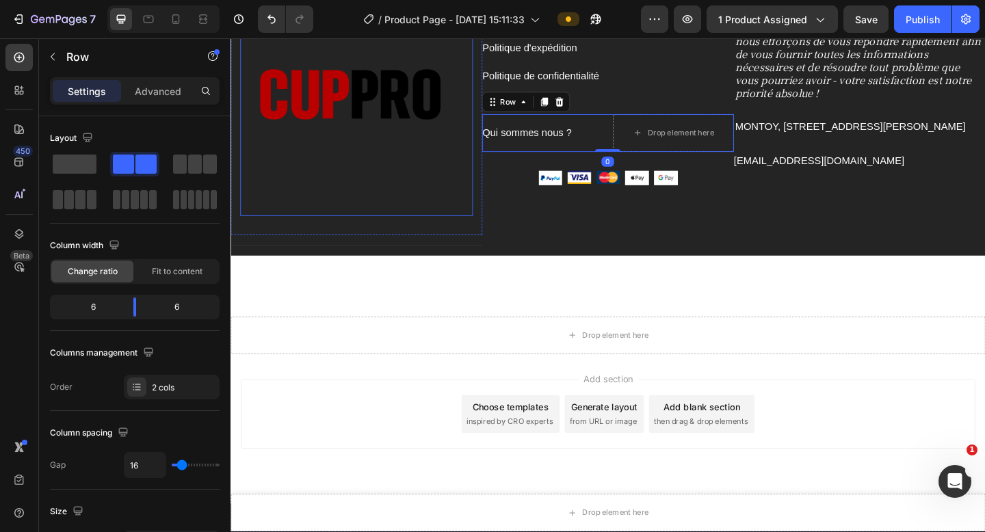
click at [462, 211] on img at bounding box center [367, 105] width 253 height 253
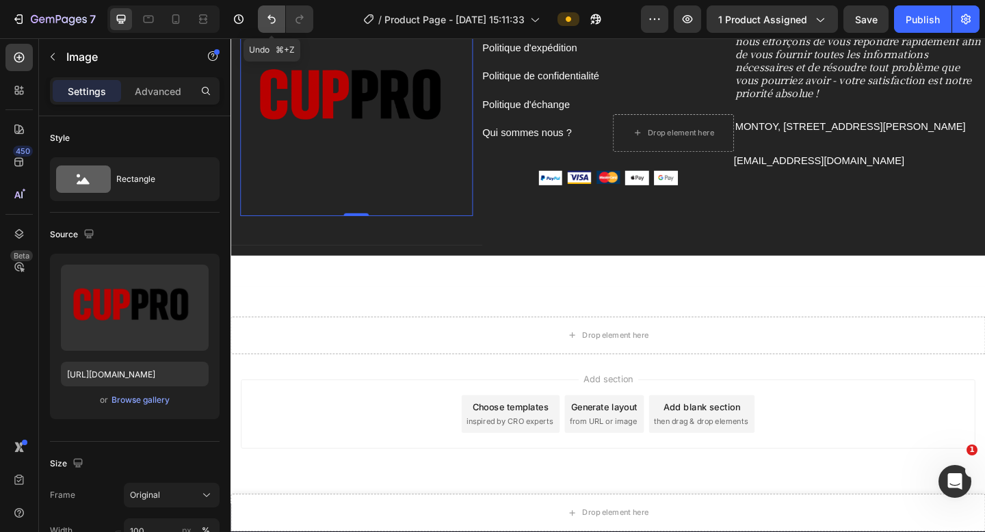
click at [261, 16] on button "Undo/Redo" at bounding box center [271, 18] width 27 height 27
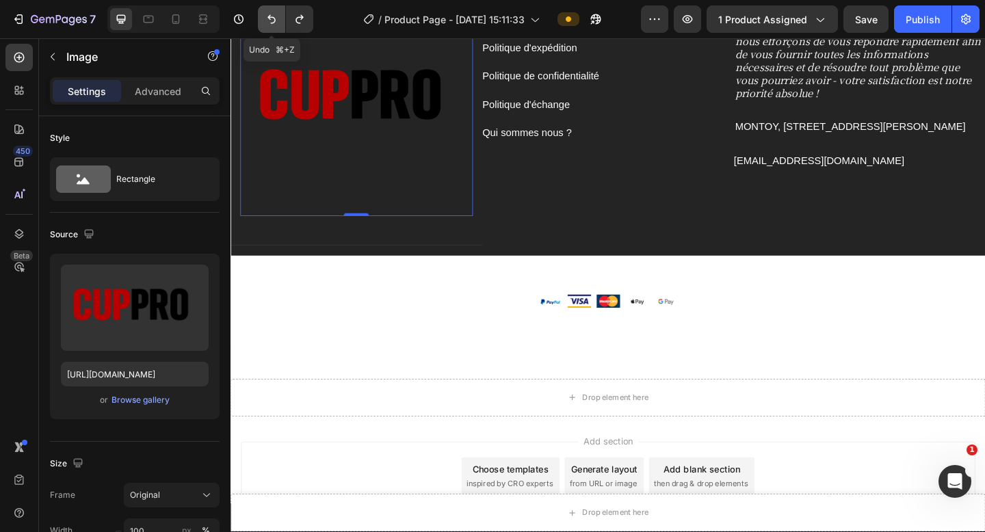
scroll to position [5227, 0]
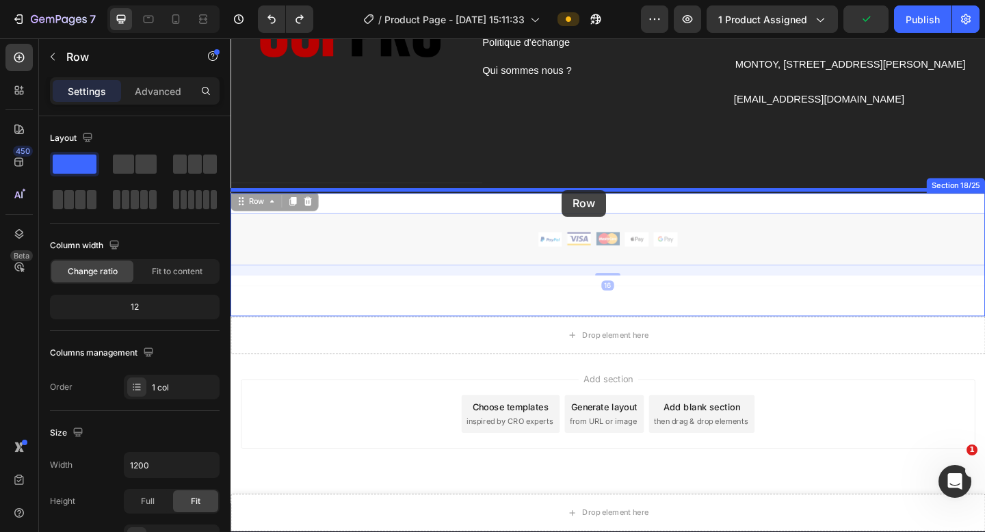
drag, startPoint x: 746, startPoint y: 237, endPoint x: 591, endPoint y: 203, distance: 158.9
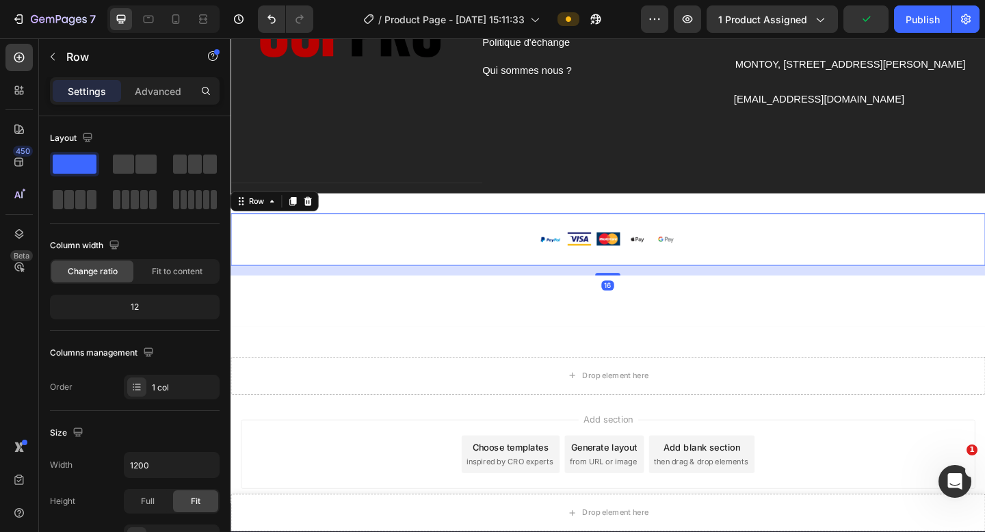
scroll to position [5271, 0]
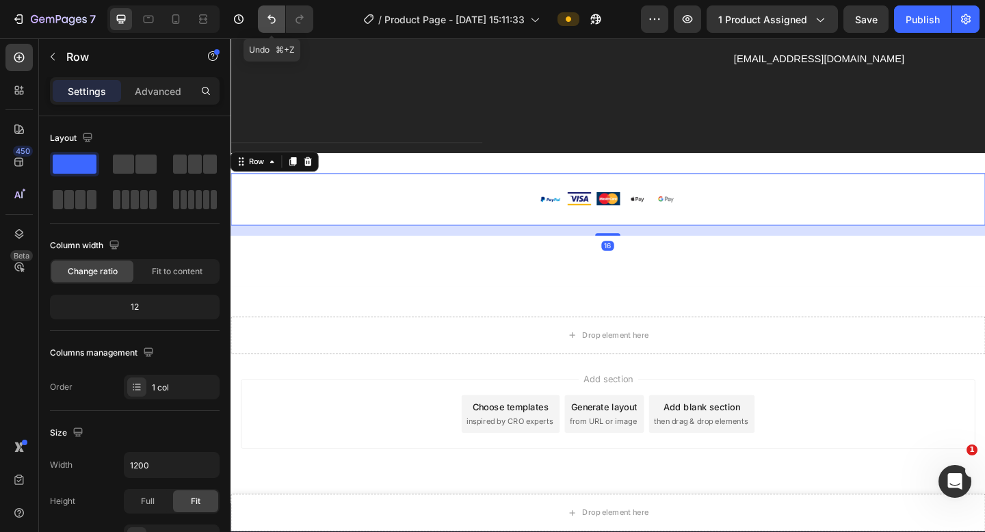
click at [269, 19] on icon "Undo/Redo" at bounding box center [272, 19] width 14 height 14
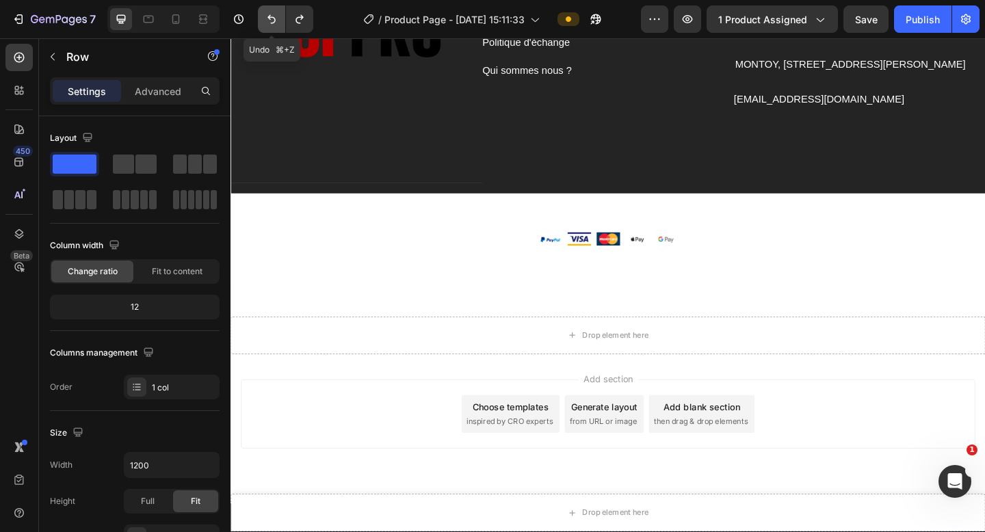
click at [269, 19] on icon "Undo/Redo" at bounding box center [272, 19] width 14 height 14
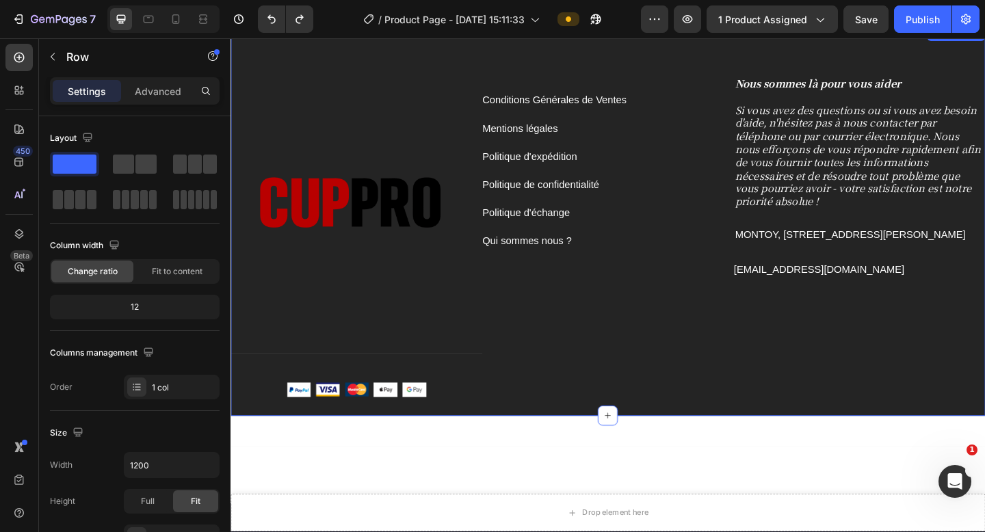
scroll to position [4986, 0]
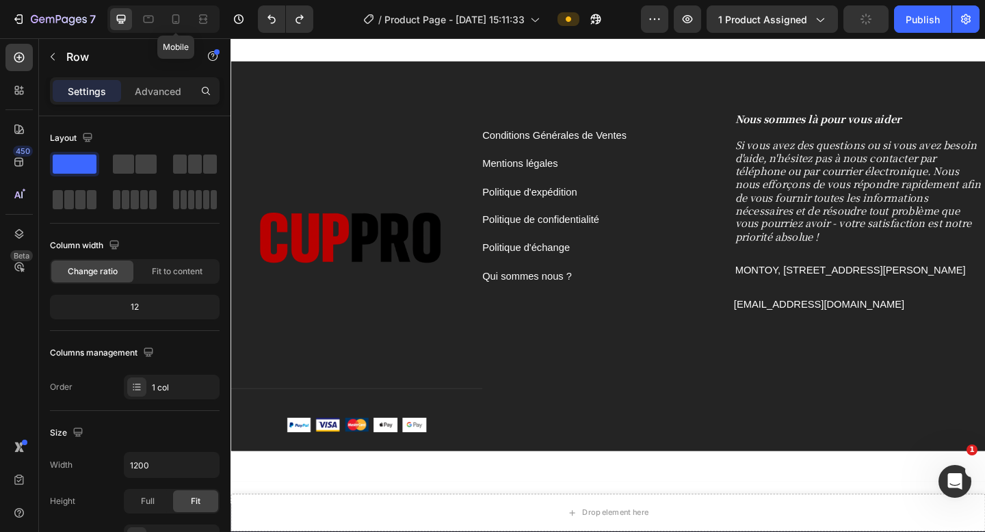
drag, startPoint x: 180, startPoint y: 23, endPoint x: 186, endPoint y: 29, distance: 9.2
click at [180, 23] on icon at bounding box center [176, 19] width 14 height 14
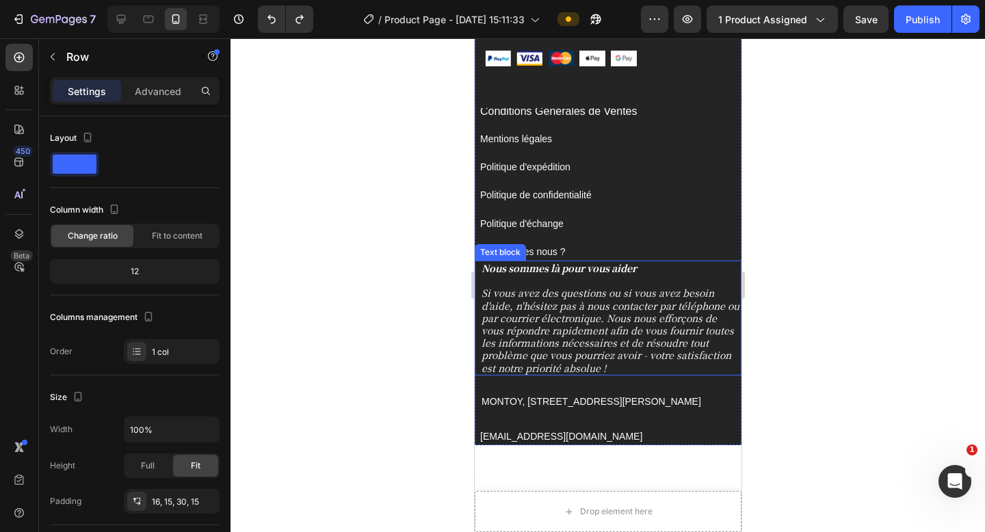
scroll to position [5597, 0]
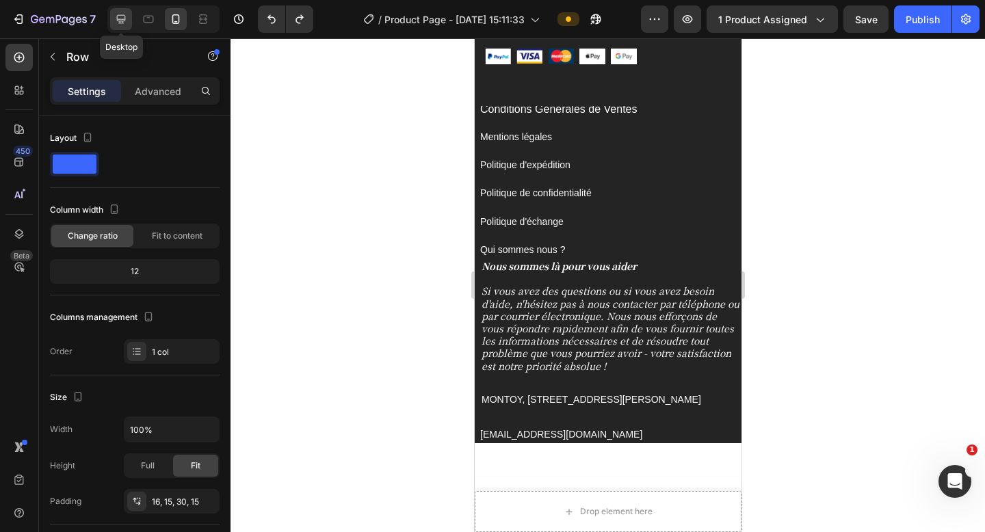
click at [118, 23] on icon at bounding box center [121, 19] width 14 height 14
type input "1200"
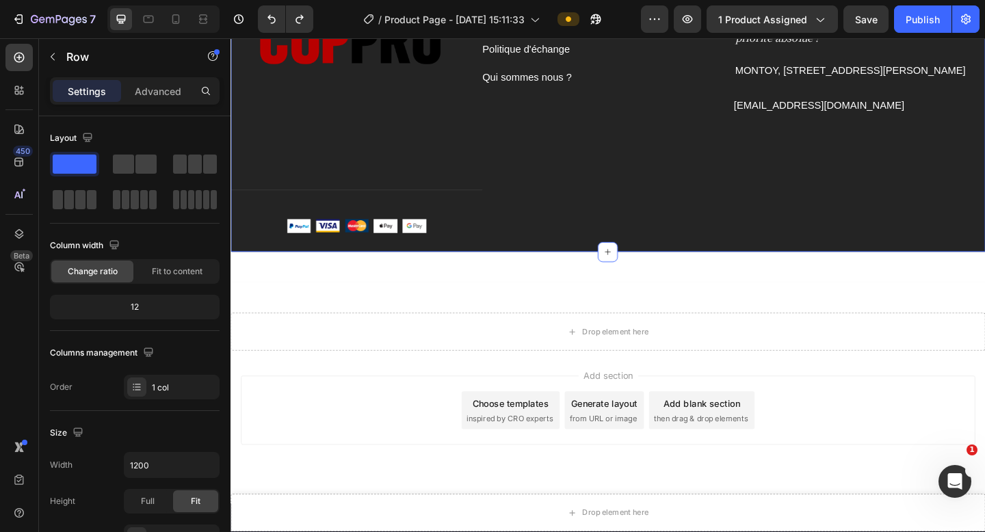
scroll to position [5269, 0]
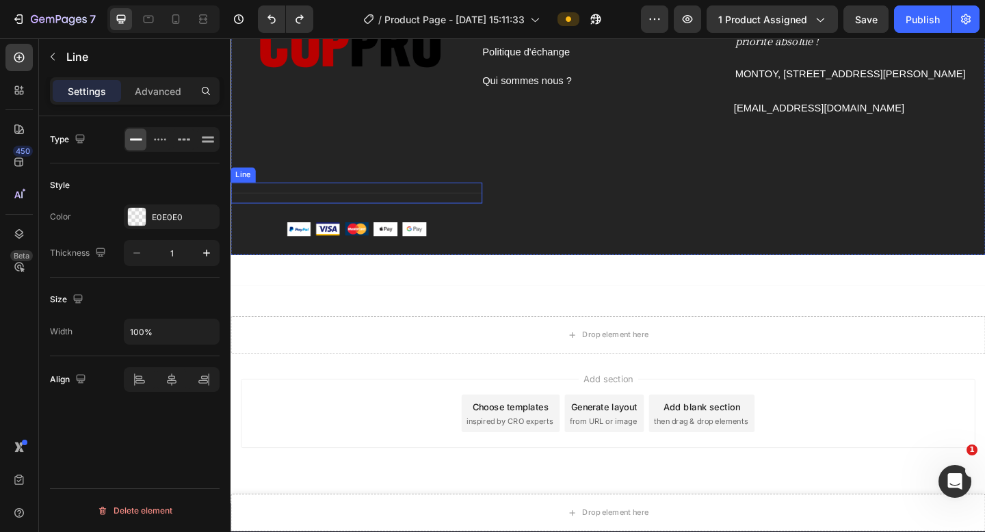
click at [430, 202] on div "Title Line" at bounding box center [368, 207] width 274 height 23
click at [317, 179] on icon at bounding box center [314, 182] width 9 height 10
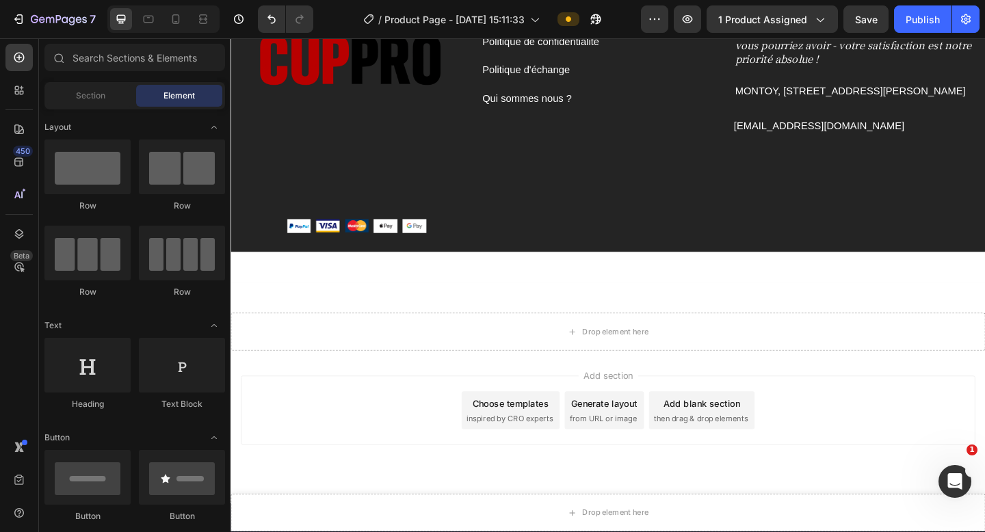
scroll to position [5246, 0]
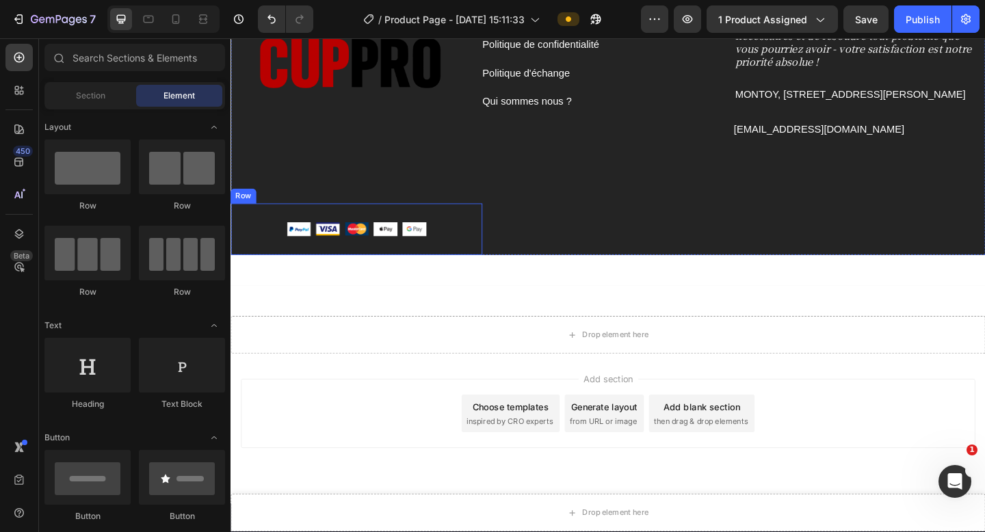
click at [482, 223] on div "Image Image Image Image Image Row Row" at bounding box center [368, 246] width 274 height 57
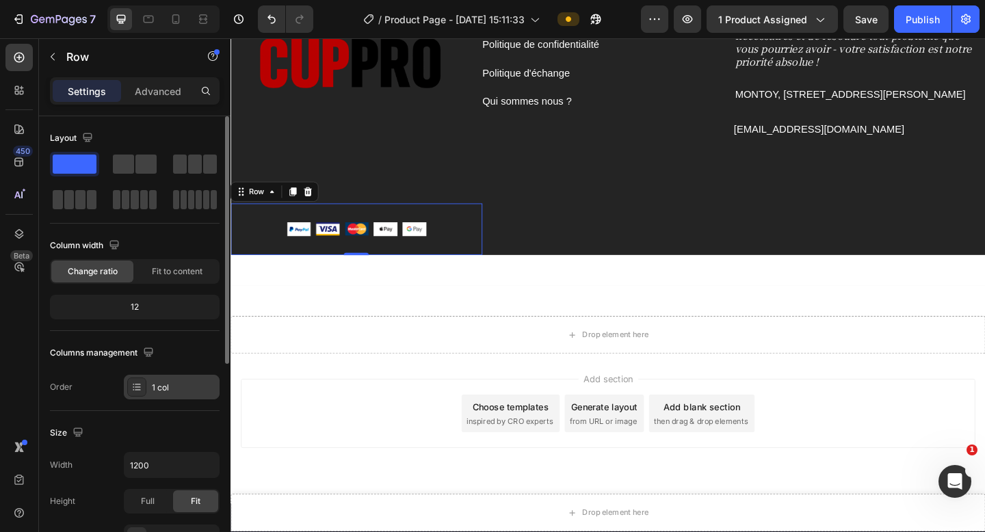
click at [181, 385] on div "1 col" at bounding box center [184, 388] width 64 height 12
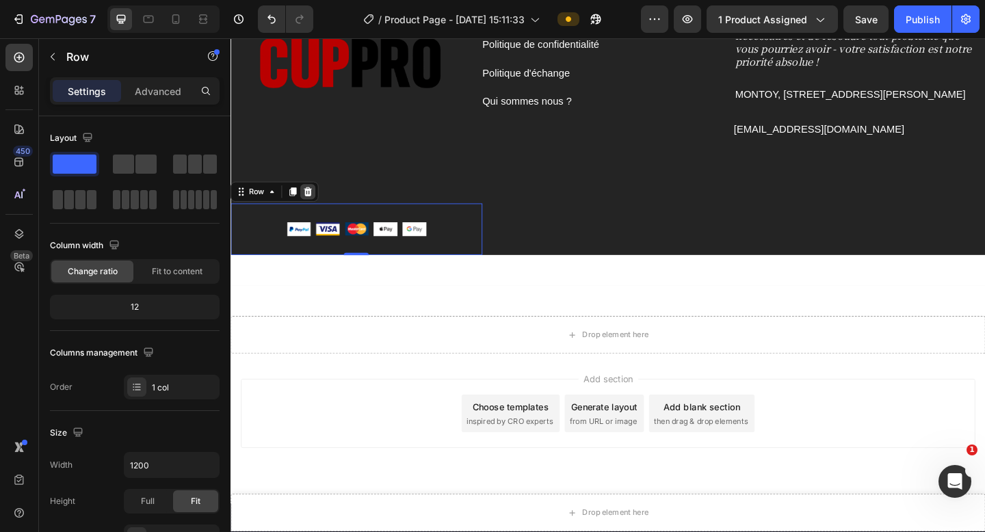
click at [313, 201] on icon at bounding box center [314, 205] width 11 height 11
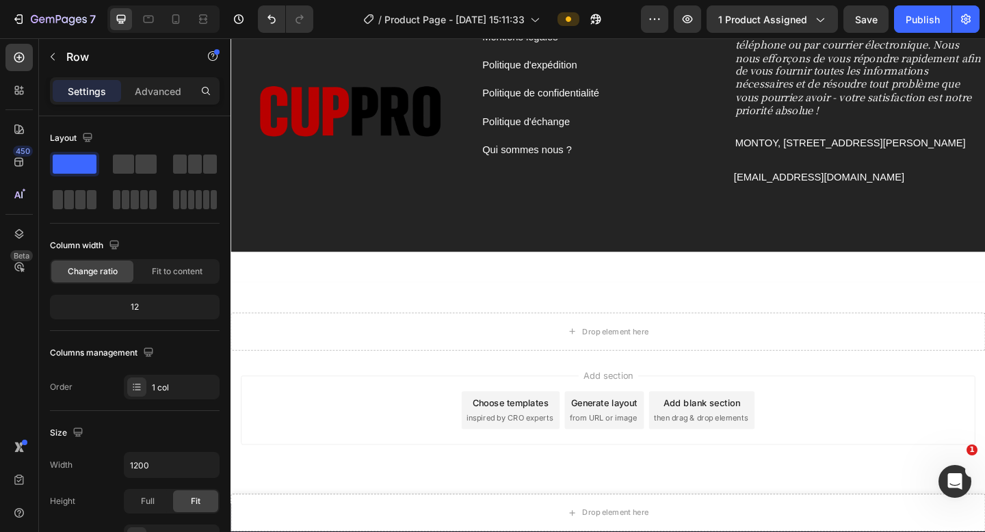
scroll to position [5190, 0]
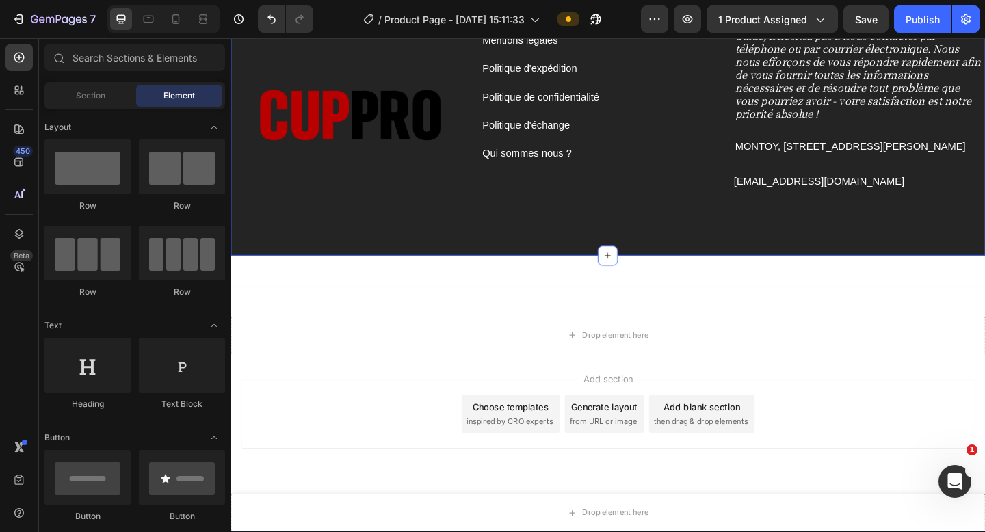
click at [630, 231] on div "Conditions Générales de Ventes Button Mentions légales Button Politique d'expéd…" at bounding box center [641, 130] width 274 height 290
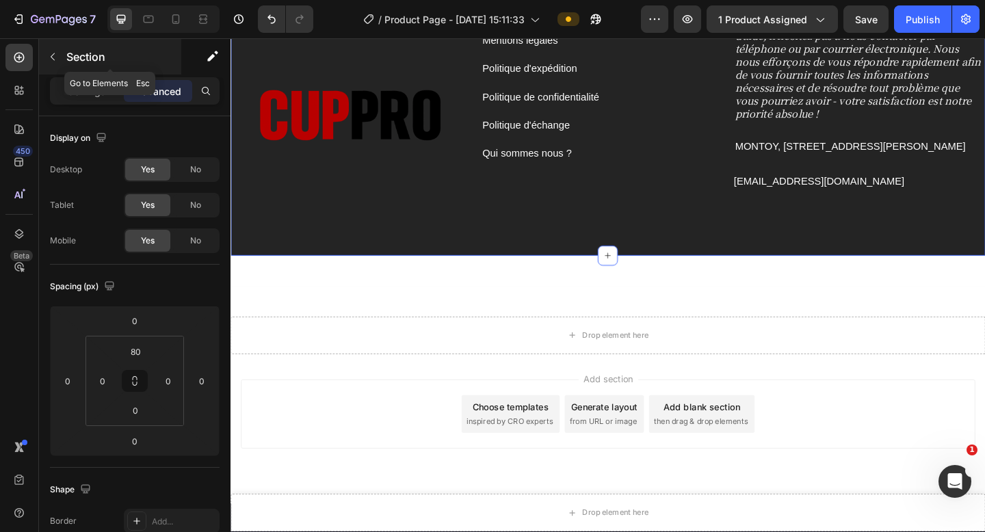
click at [47, 53] on button "button" at bounding box center [53, 57] width 22 height 22
click at [55, 55] on icon "button" at bounding box center [52, 56] width 11 height 11
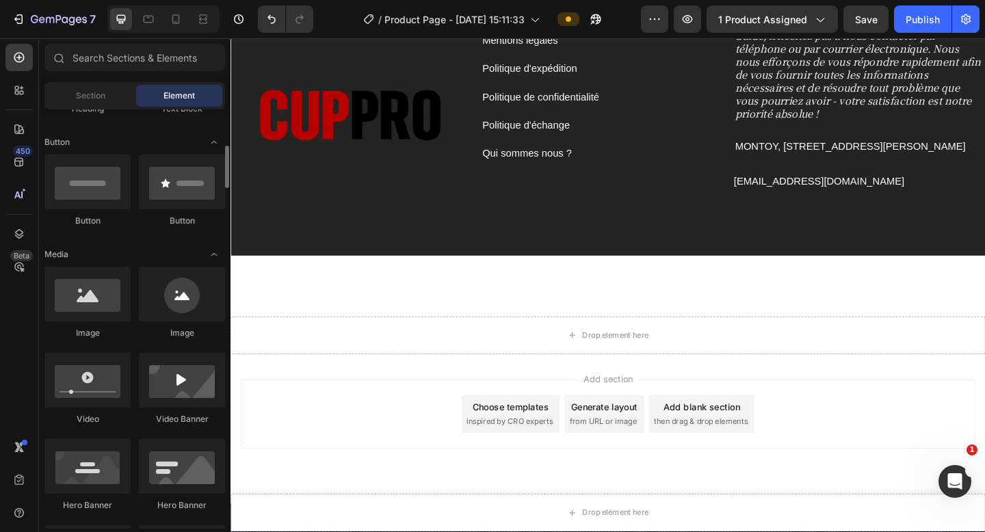
scroll to position [306, 0]
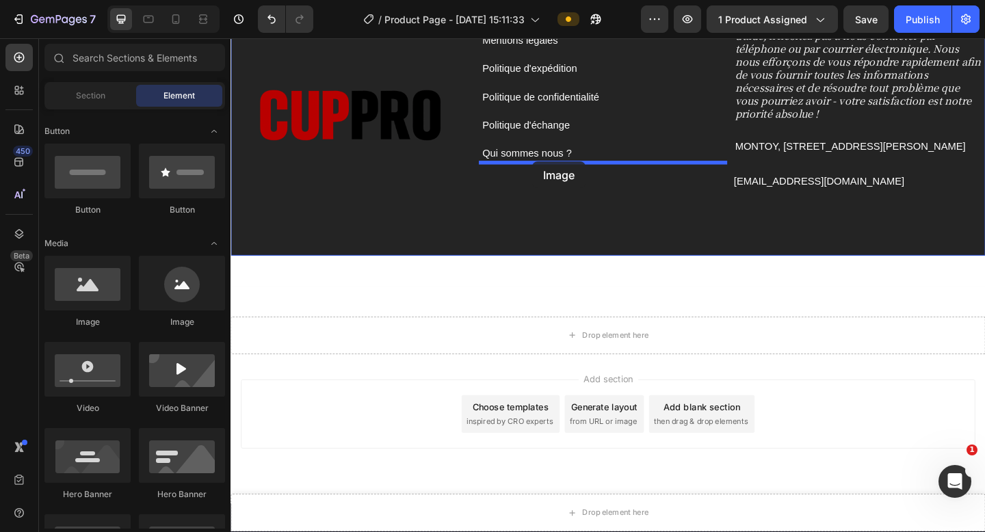
drag, startPoint x: 303, startPoint y: 335, endPoint x: 559, endPoint y: 172, distance: 303.3
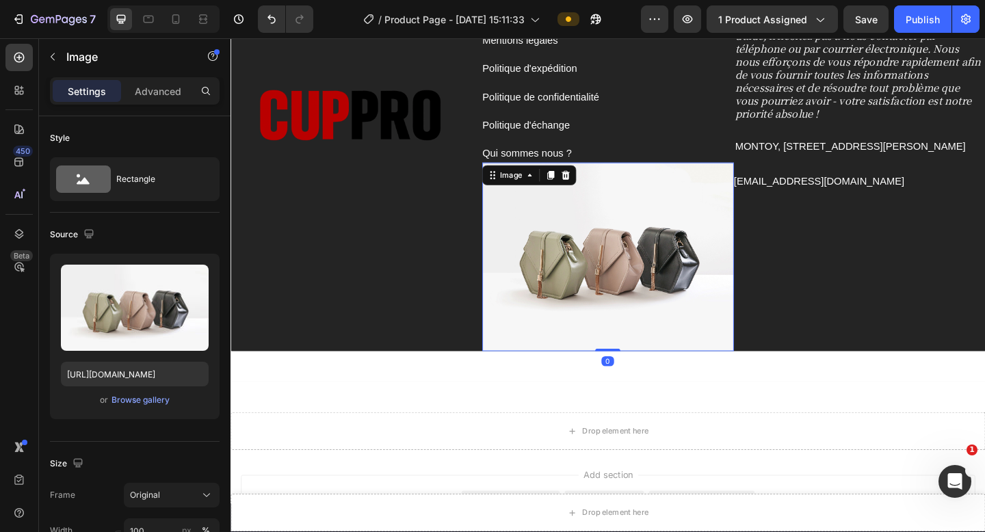
scroll to position [5295, 0]
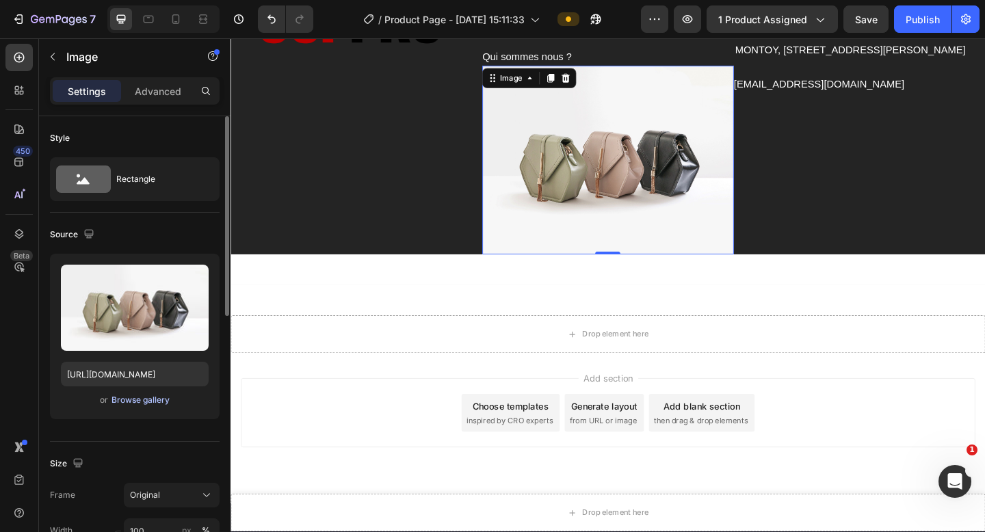
click at [141, 397] on div "Browse gallery" at bounding box center [141, 400] width 58 height 12
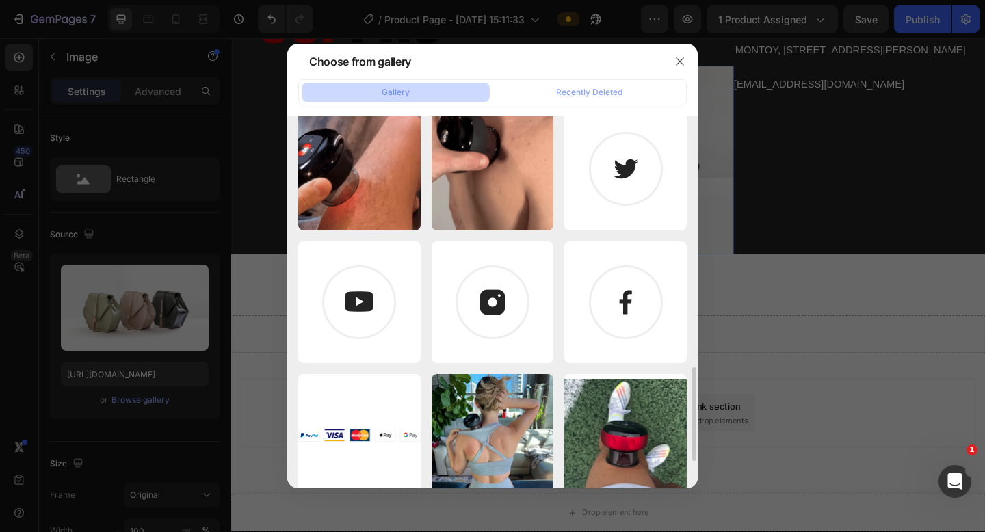
scroll to position [760, 0]
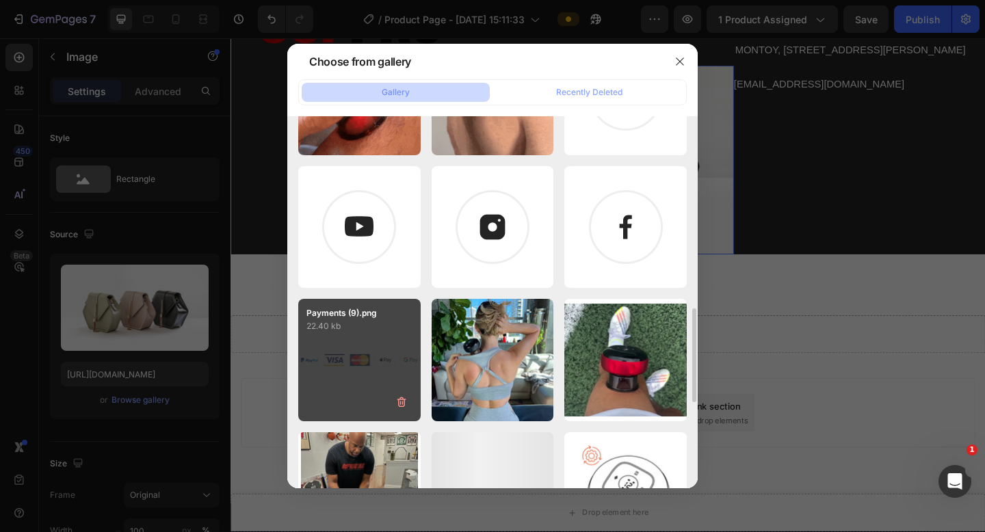
click at [374, 322] on p "22.40 kb" at bounding box center [359, 326] width 106 height 14
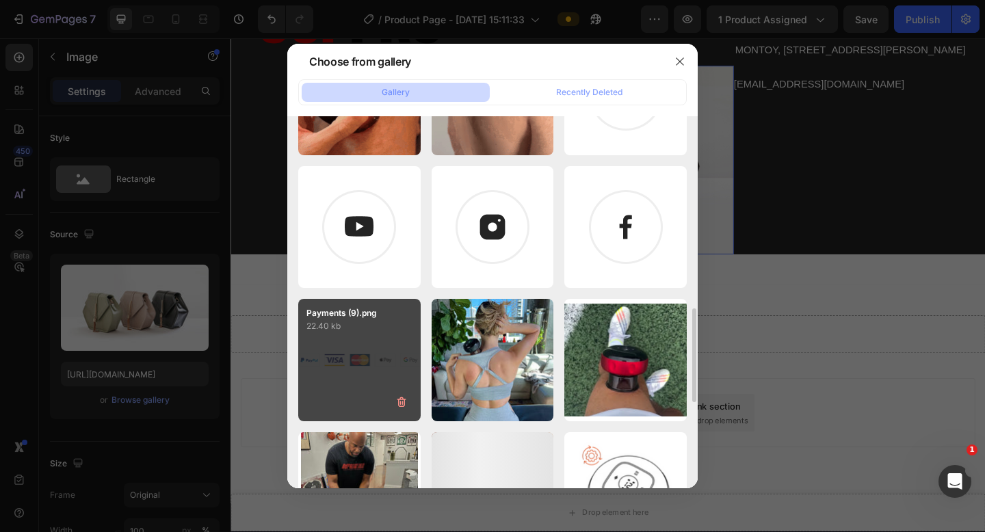
type input "https://cdn.shopify.com/s/files/1/0909/0043/1233/files/gempages_566151336815559…"
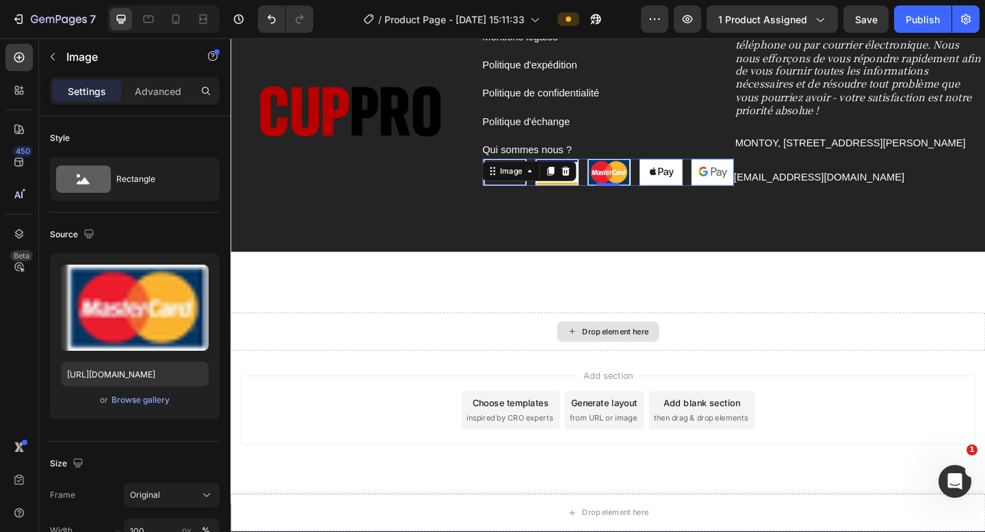
scroll to position [5190, 0]
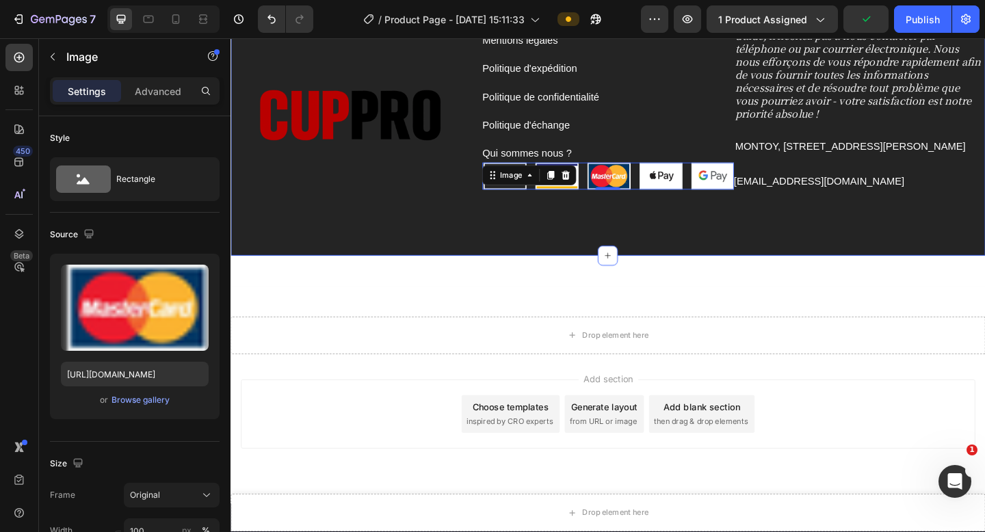
click at [579, 231] on div "Conditions Générales de Ventes Button Mentions légales Button Politique d'expéd…" at bounding box center [641, 130] width 274 height 290
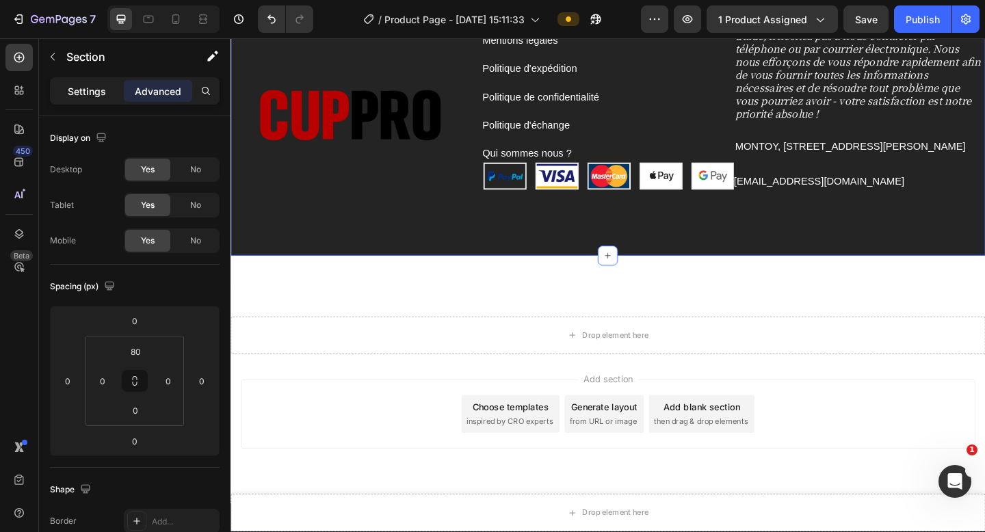
click at [91, 96] on p "Settings" at bounding box center [87, 91] width 38 height 14
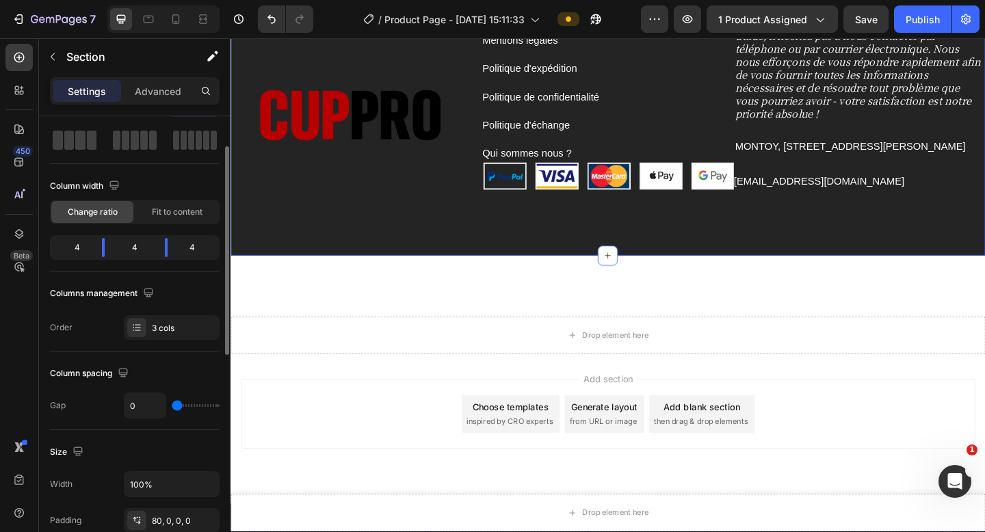
scroll to position [62, 0]
click at [157, 94] on p "Advanced" at bounding box center [158, 91] width 47 height 14
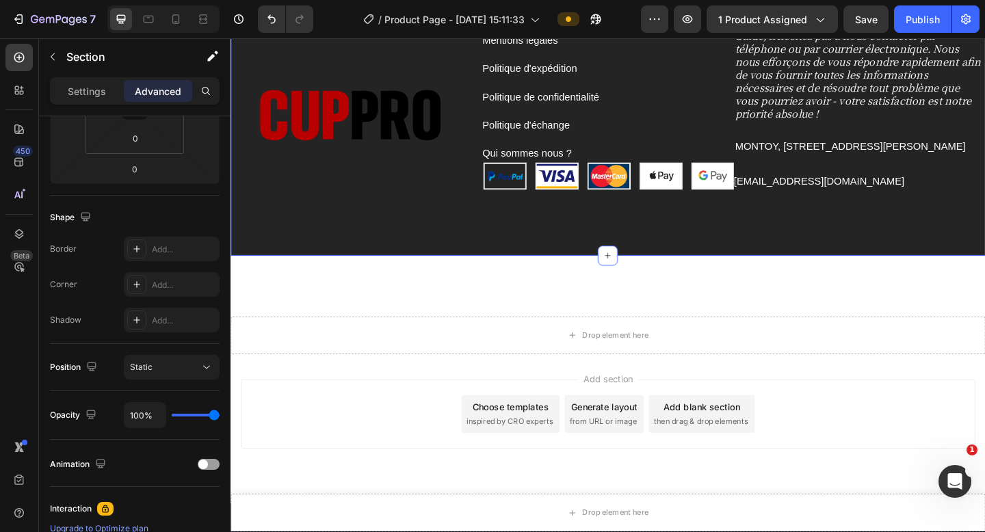
scroll to position [0, 0]
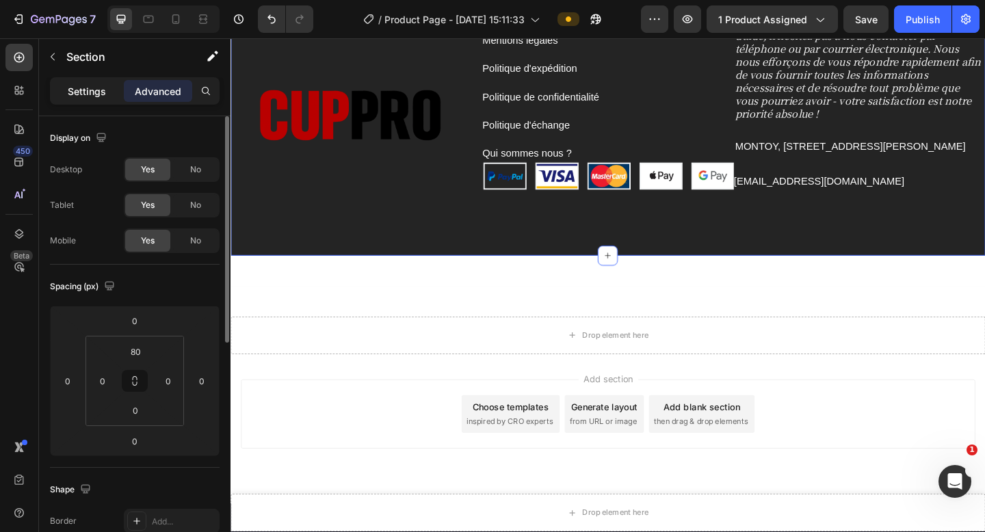
click at [92, 96] on p "Settings" at bounding box center [87, 91] width 38 height 14
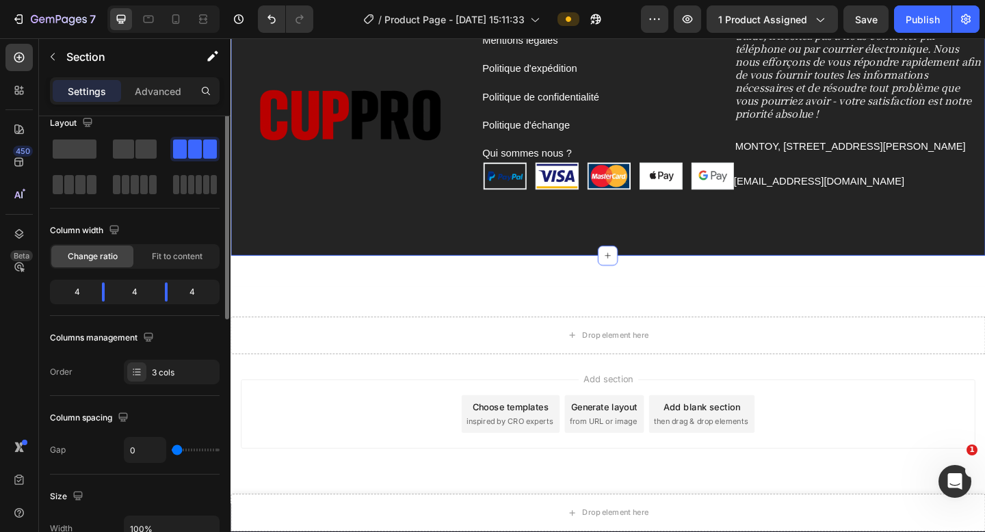
scroll to position [17, 0]
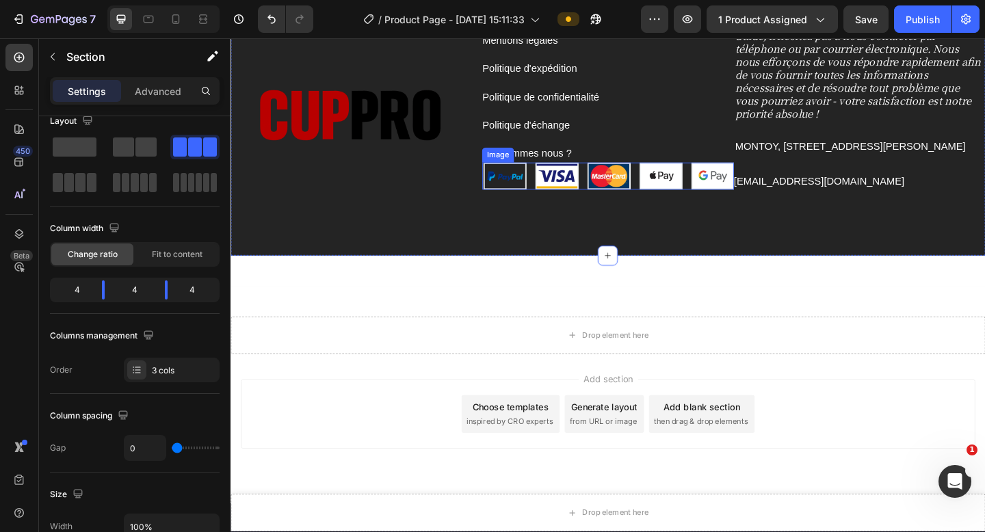
click at [553, 192] on img at bounding box center [641, 188] width 274 height 29
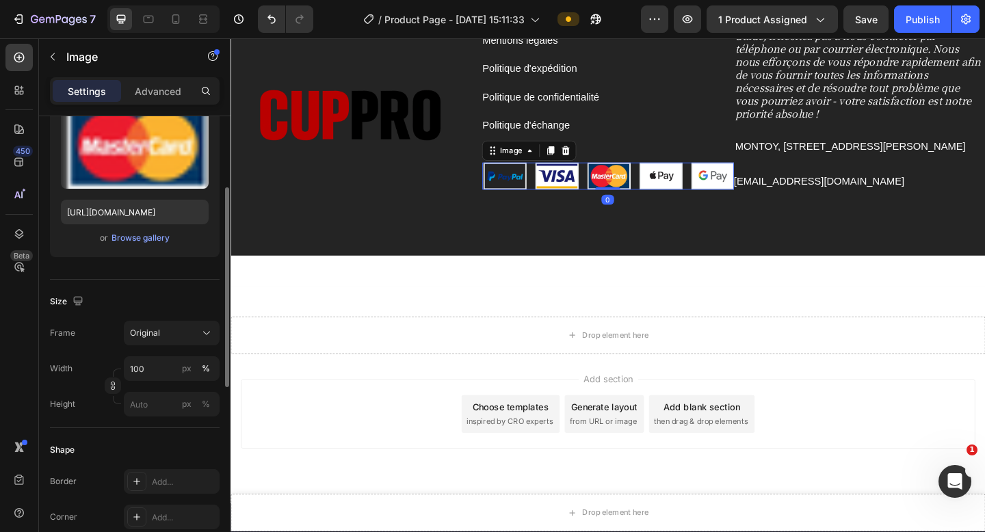
scroll to position [164, 0]
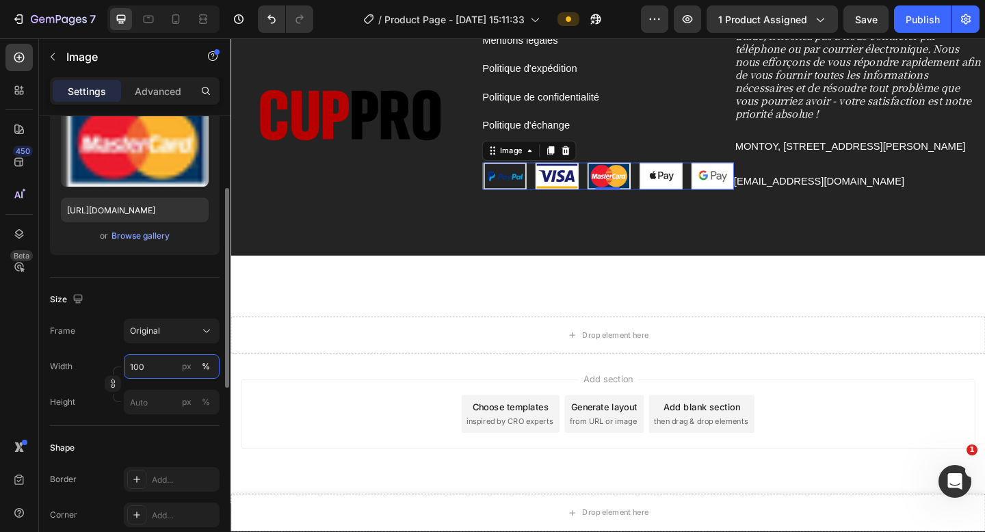
click at [167, 375] on input "100" at bounding box center [172, 366] width 96 height 25
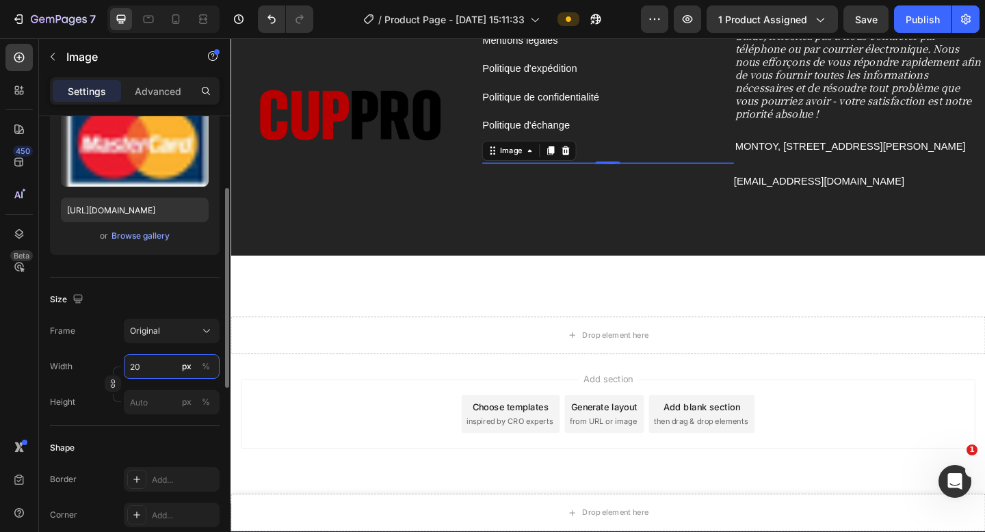
type input "2"
type input "250"
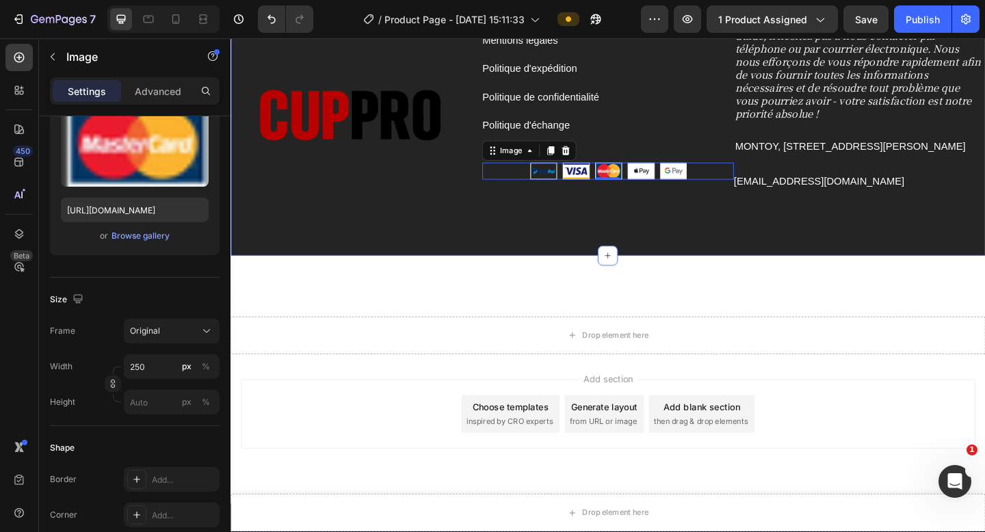
click at [635, 232] on div "Conditions Générales de Ventes Button Mentions légales Button Politique d'expéd…" at bounding box center [641, 130] width 274 height 290
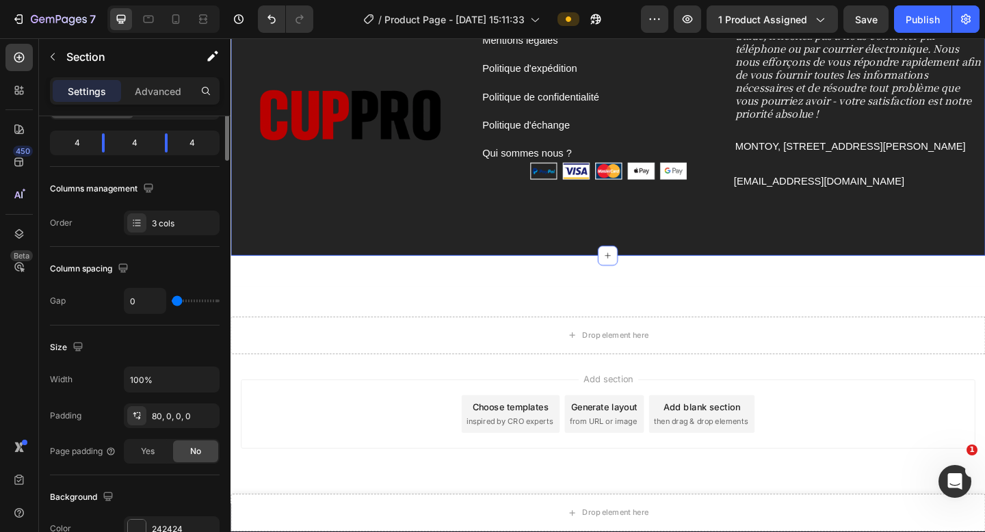
scroll to position [0, 0]
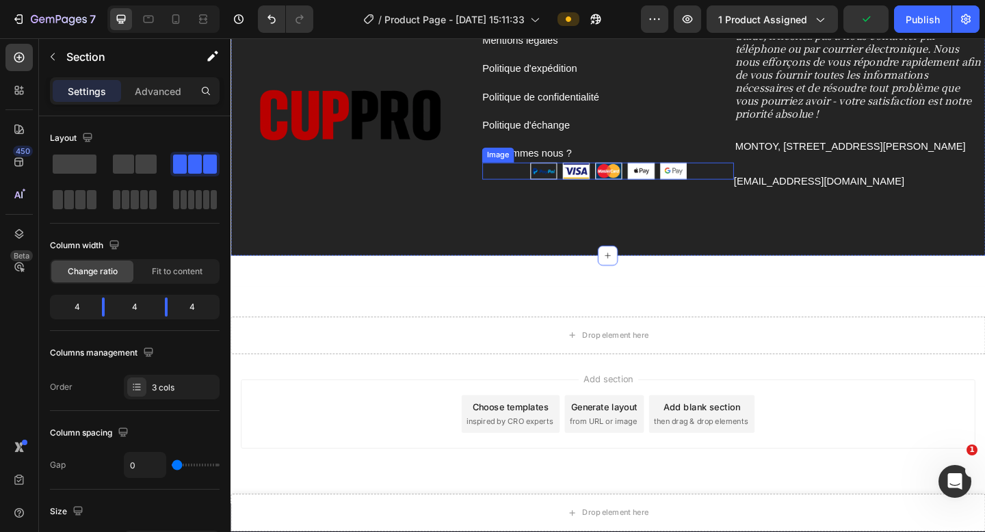
click at [618, 179] on img at bounding box center [640, 183] width 171 height 18
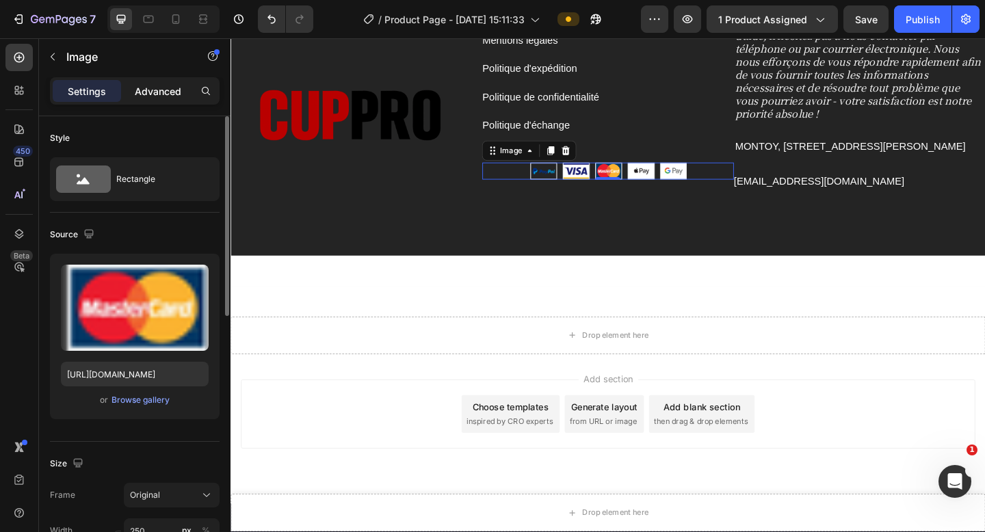
click at [161, 97] on p "Advanced" at bounding box center [158, 91] width 47 height 14
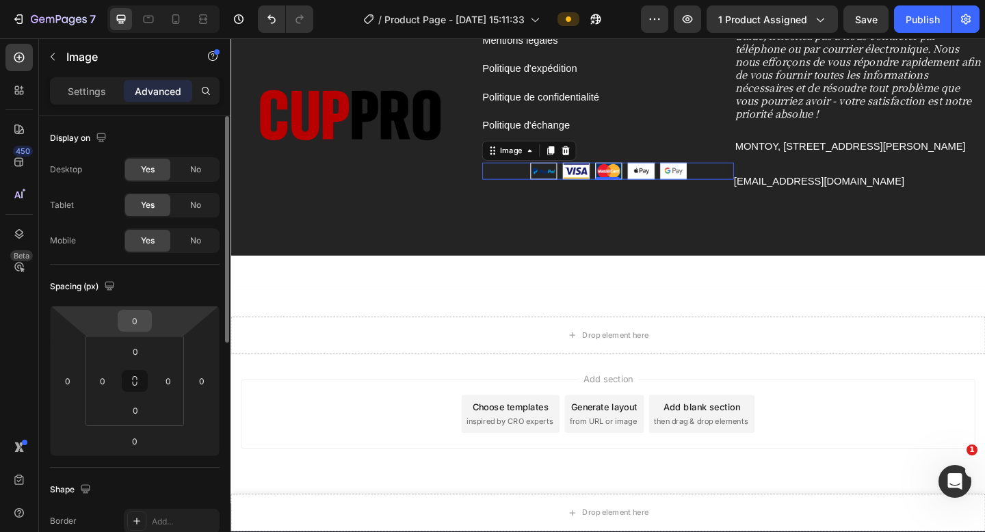
click at [143, 320] on input "0" at bounding box center [134, 321] width 27 height 21
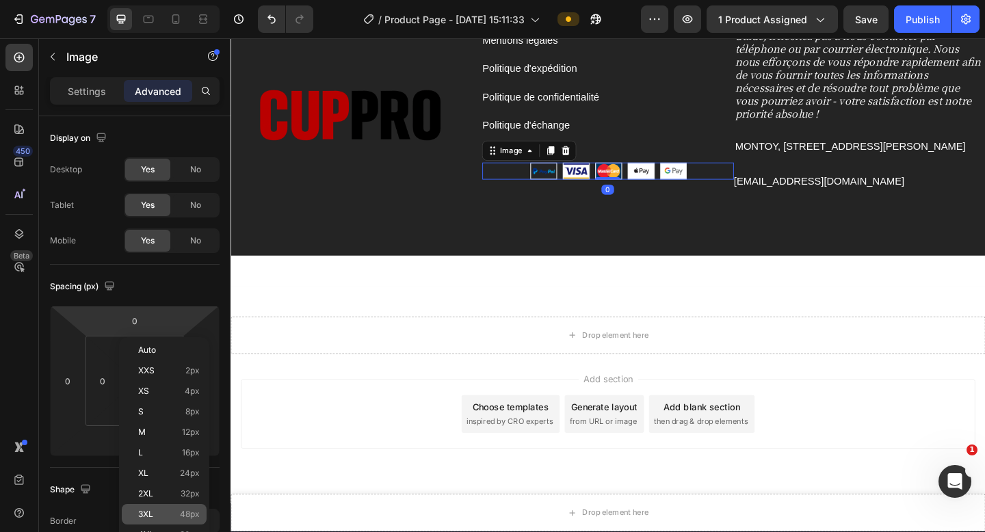
click at [189, 510] on span "48px" at bounding box center [190, 515] width 20 height 10
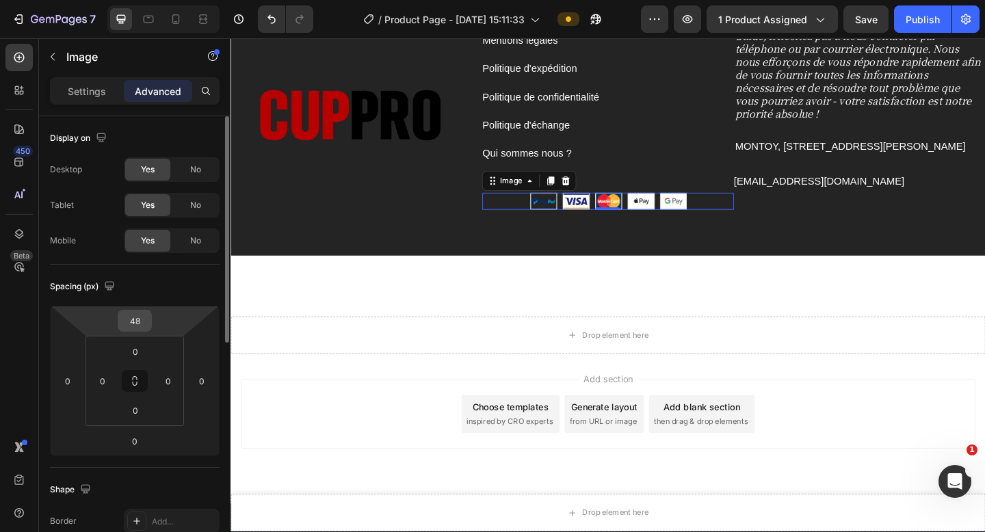
click at [151, 319] on div "48" at bounding box center [135, 321] width 34 height 22
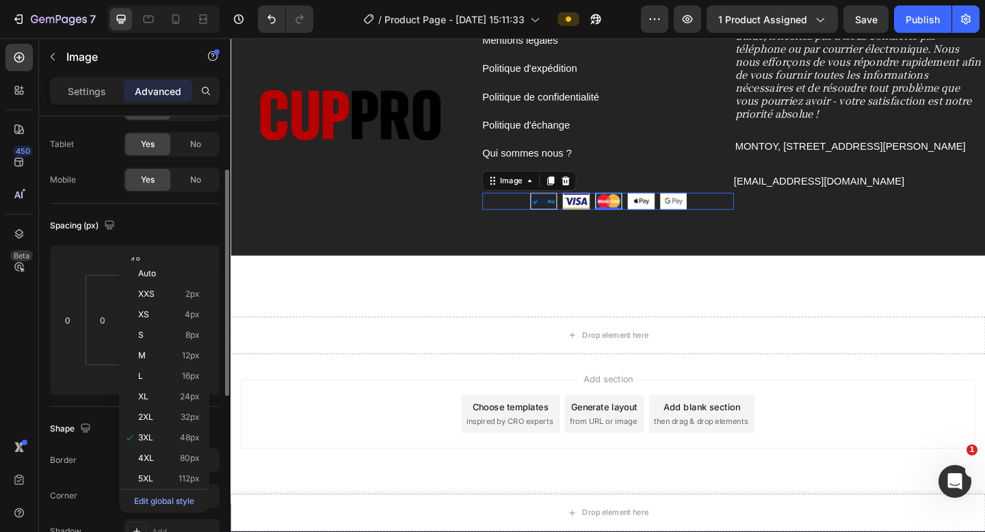
scroll to position [80, 0]
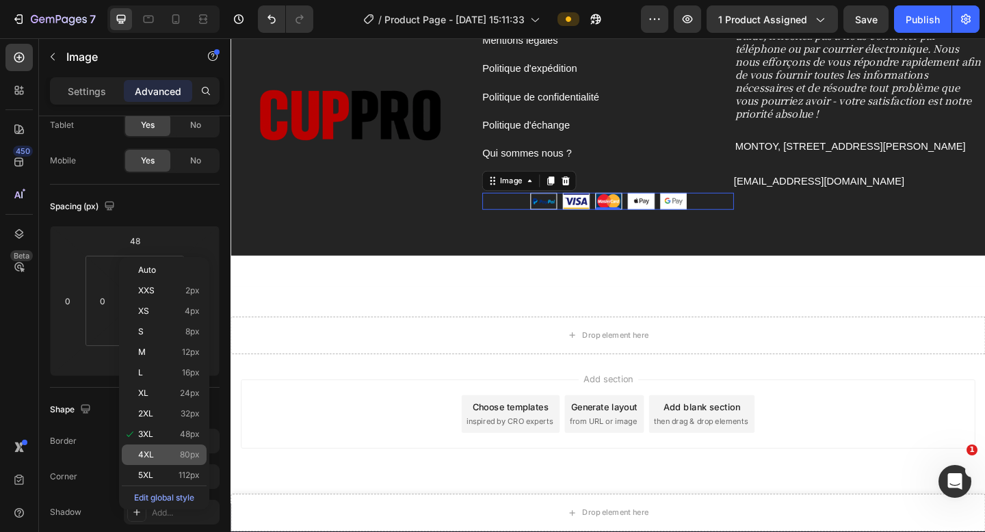
click at [179, 460] on div "4XL 80px" at bounding box center [164, 455] width 85 height 21
type input "80"
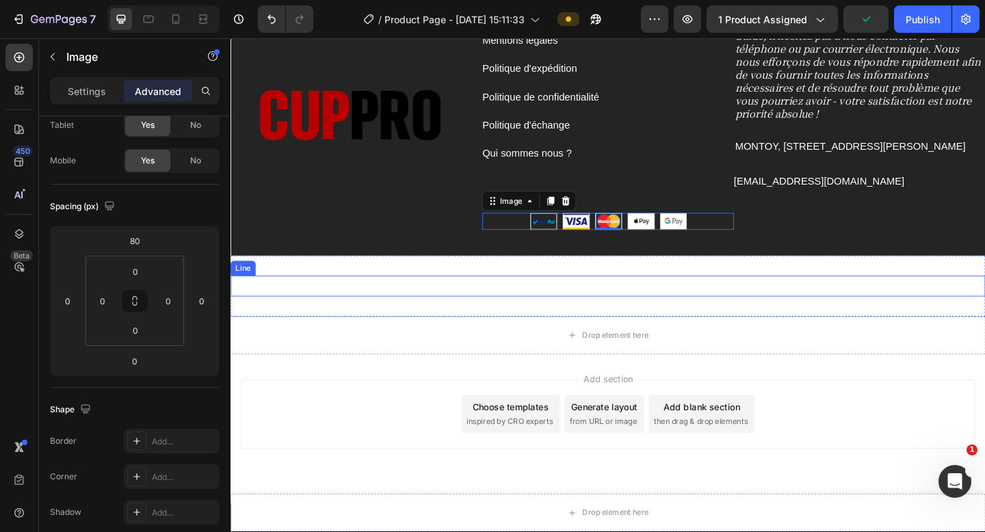
drag, startPoint x: 793, startPoint y: 305, endPoint x: 761, endPoint y: 322, distance: 36.4
click at [792, 304] on div "Title Line" at bounding box center [641, 308] width 821 height 23
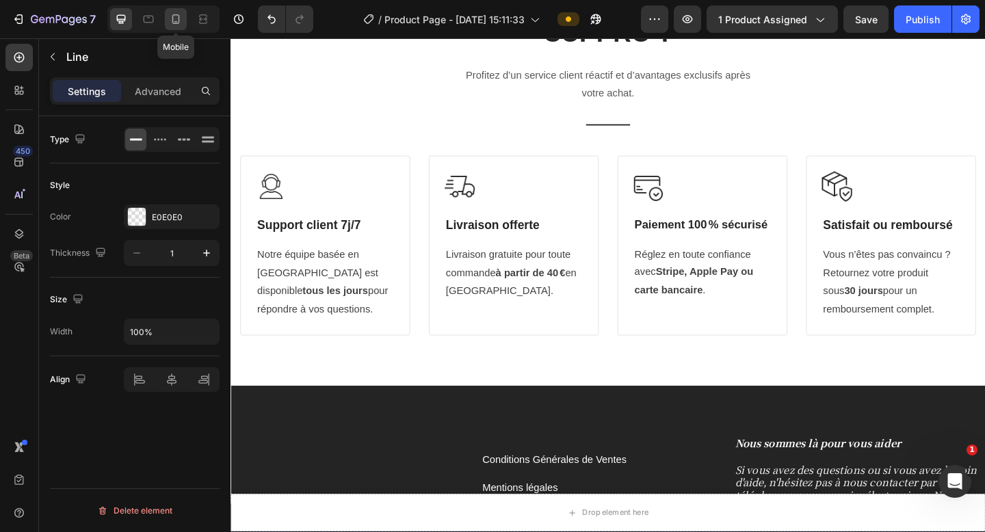
click at [177, 22] on icon at bounding box center [176, 19] width 14 height 14
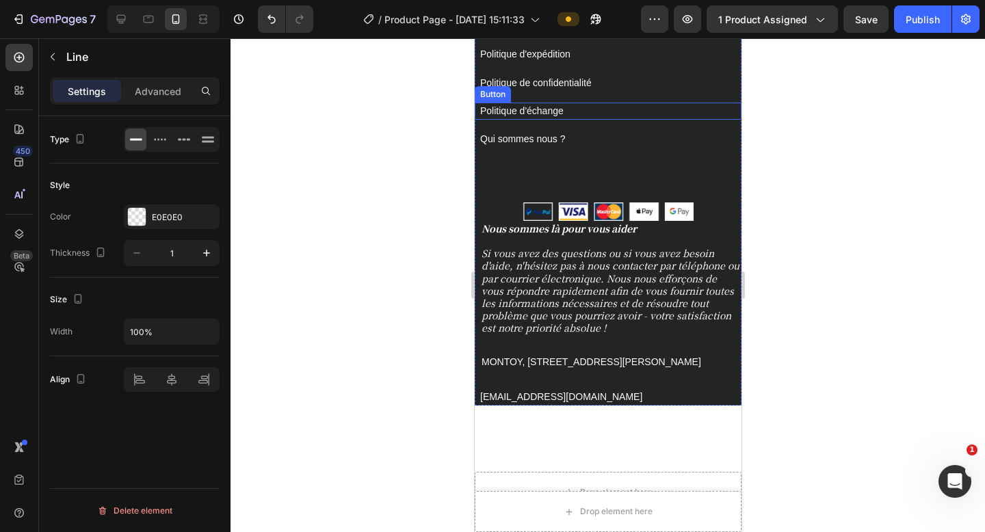
scroll to position [5636, 0]
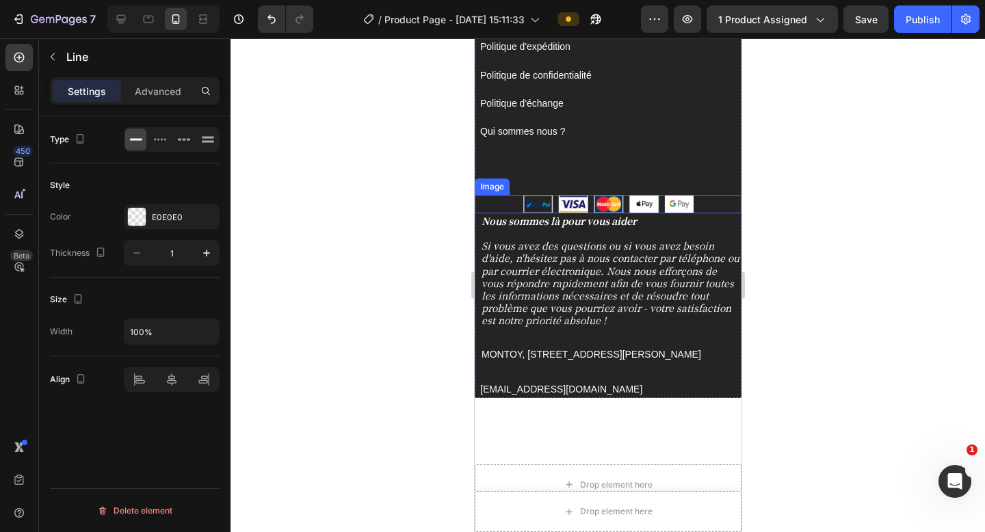
click at [694, 200] on div at bounding box center [607, 204] width 267 height 18
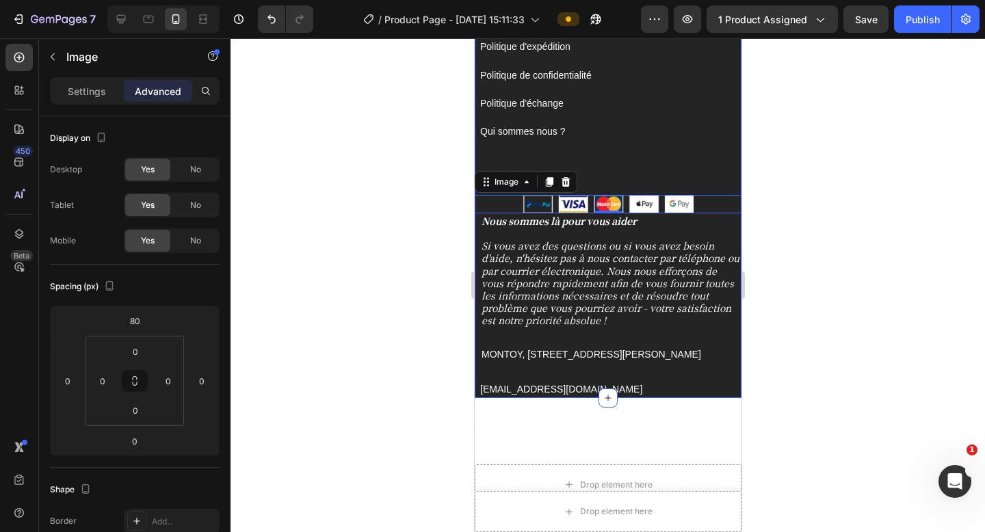
click at [707, 157] on div "Conditions Générales de Ventes Button Mentions légales Button Politique d'expéd…" at bounding box center [607, 89] width 267 height 247
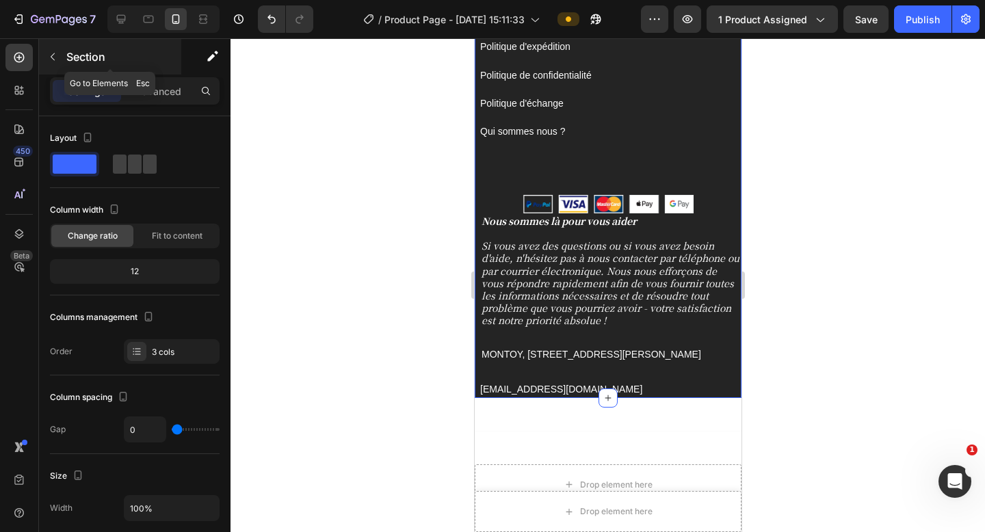
click at [60, 60] on button "button" at bounding box center [53, 57] width 22 height 22
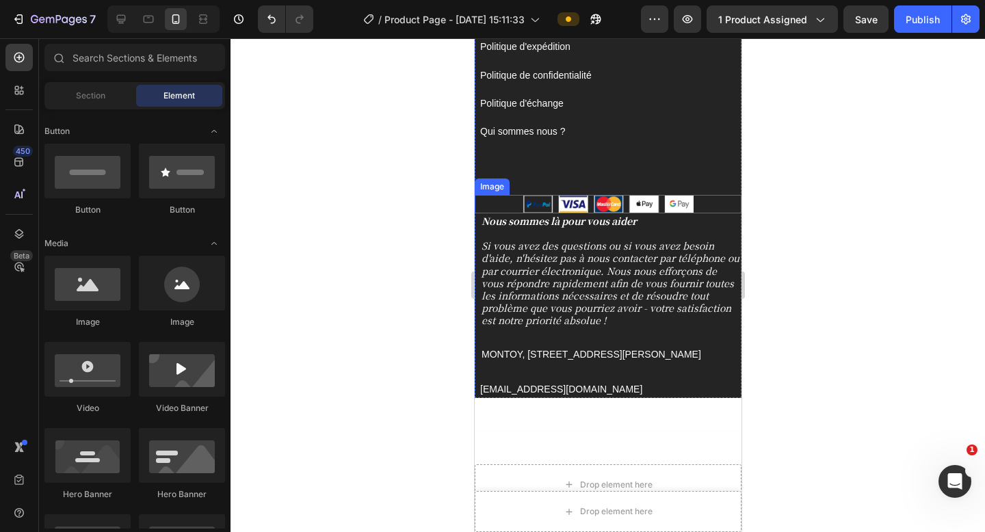
click at [696, 202] on div at bounding box center [607, 204] width 267 height 18
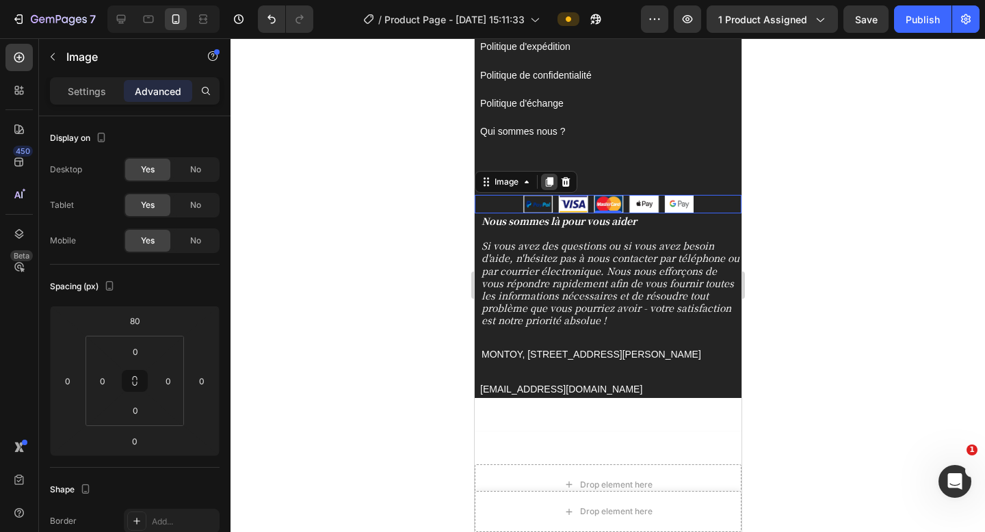
click at [550, 185] on icon at bounding box center [548, 181] width 11 height 11
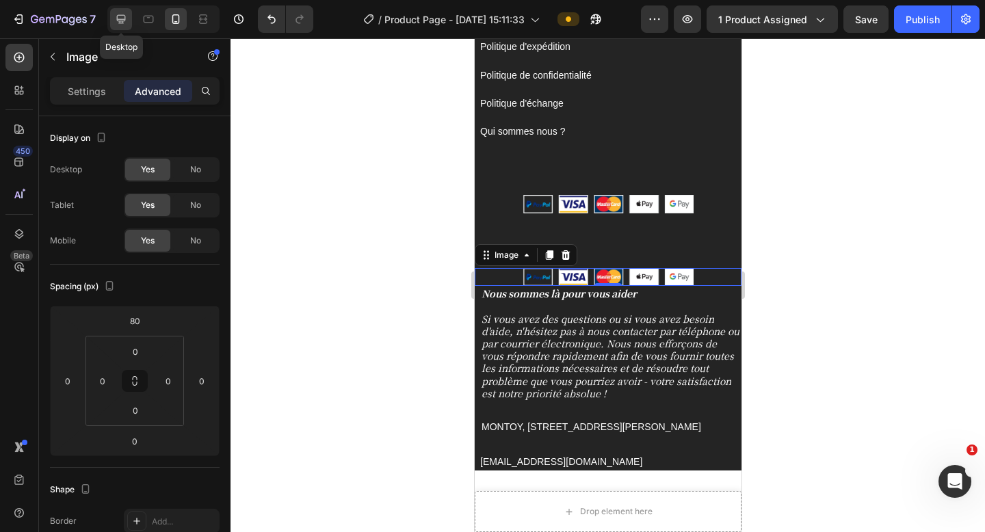
click at [125, 19] on icon at bounding box center [121, 19] width 9 height 9
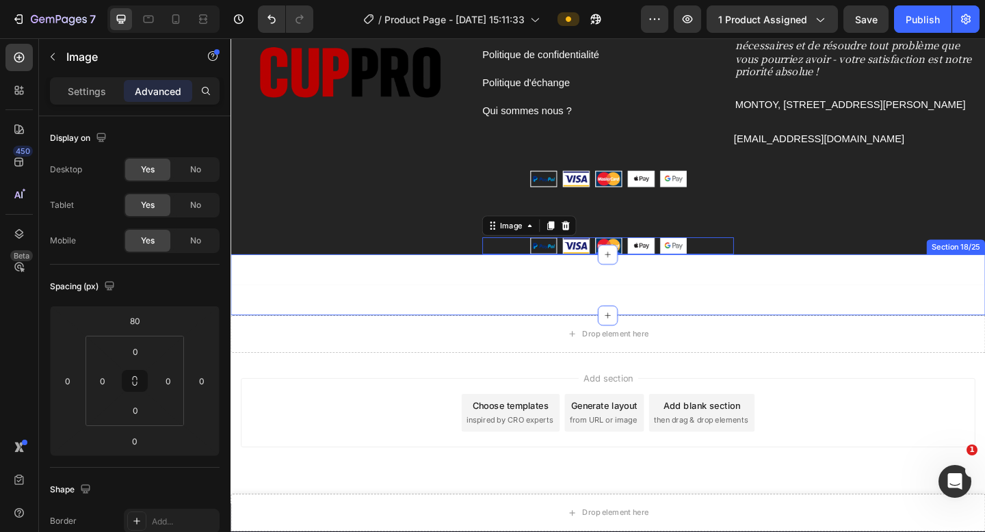
scroll to position [5714, 0]
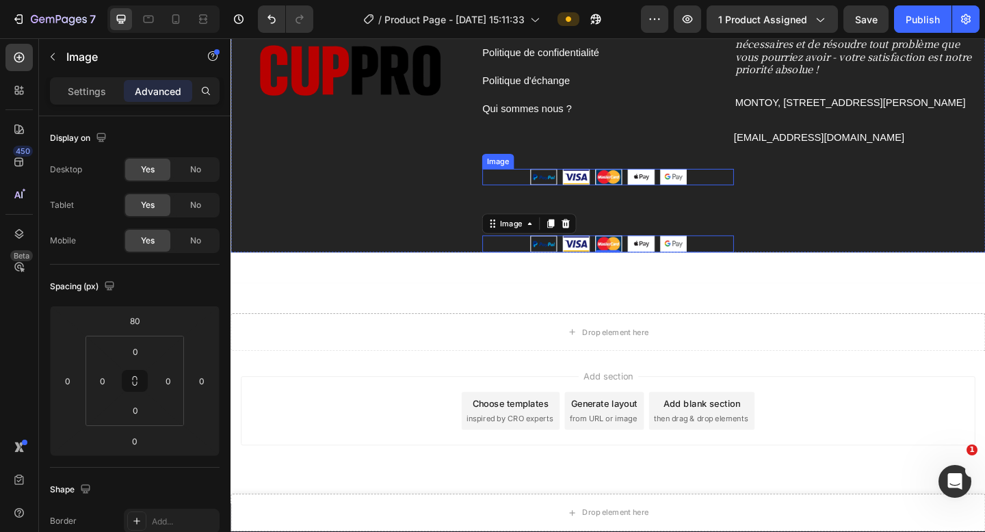
click at [733, 187] on div at bounding box center [641, 190] width 274 height 18
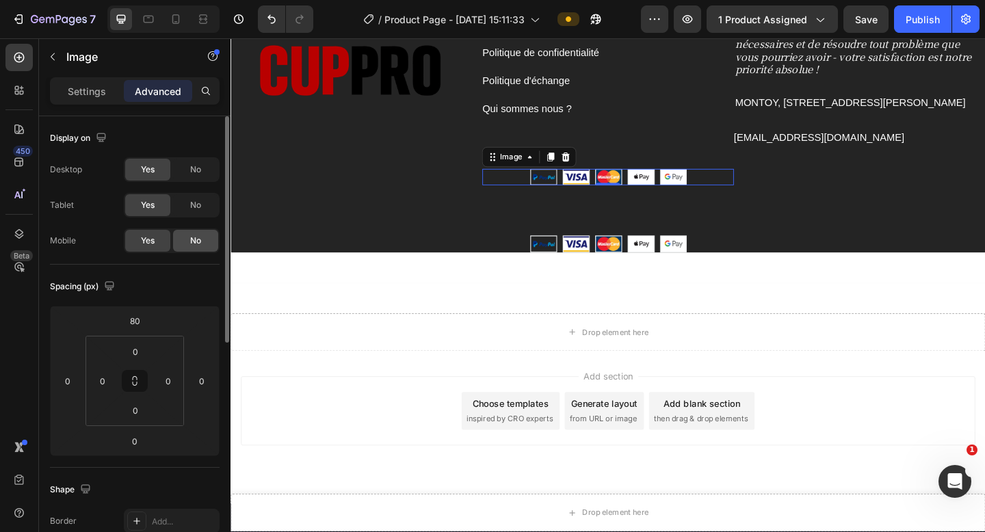
click at [202, 248] on div "No" at bounding box center [195, 241] width 45 height 22
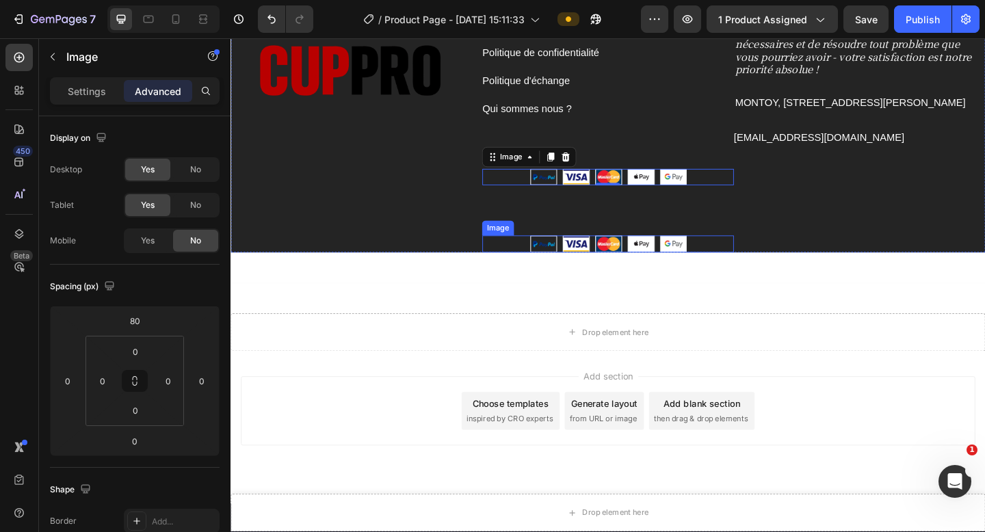
click at [732, 259] on div at bounding box center [641, 262] width 274 height 18
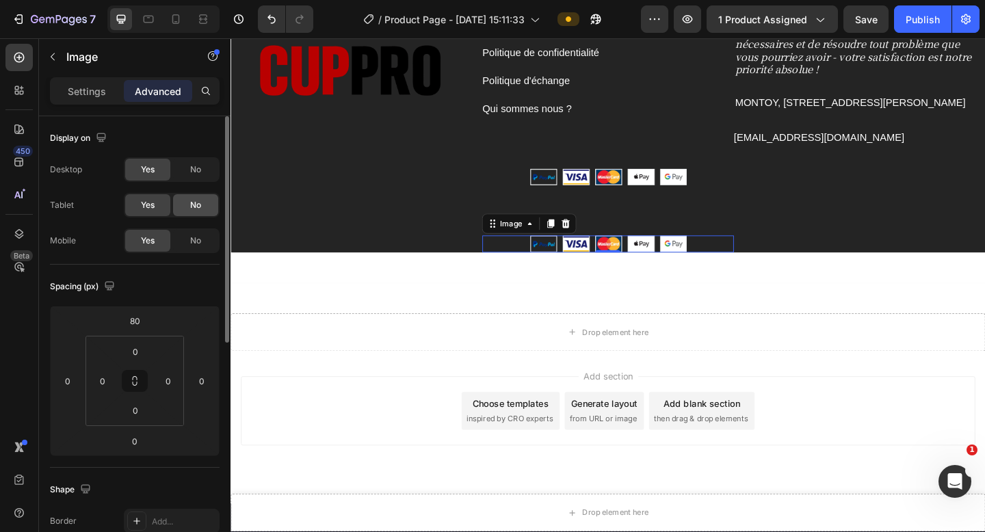
click at [183, 204] on div "No" at bounding box center [195, 205] width 45 height 22
click at [203, 166] on div "No" at bounding box center [195, 170] width 45 height 22
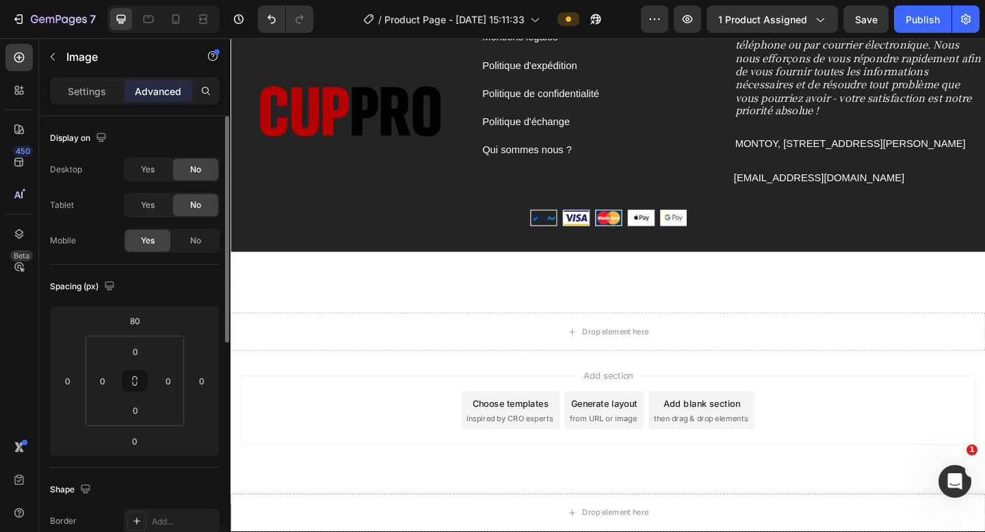
scroll to position [5665, 0]
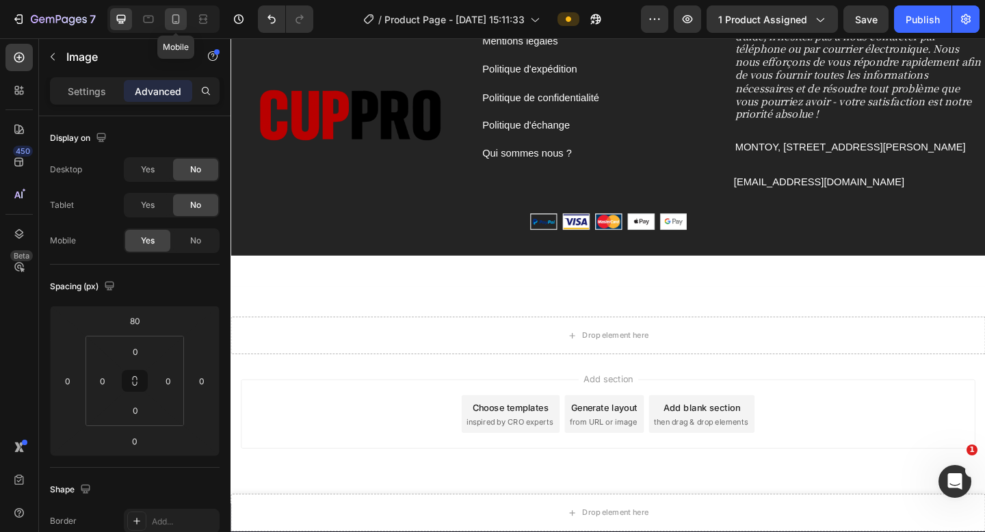
click at [173, 18] on icon at bounding box center [176, 19] width 14 height 14
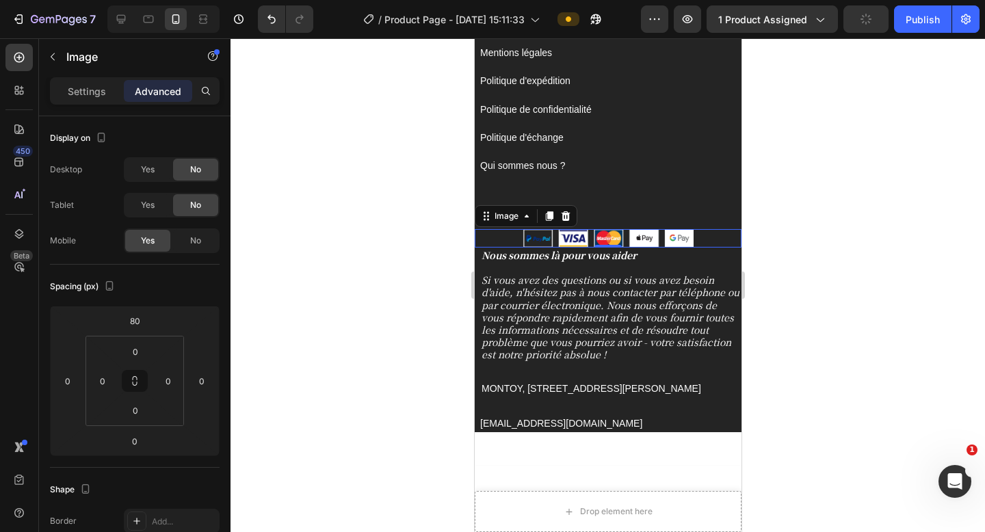
scroll to position [5744, 0]
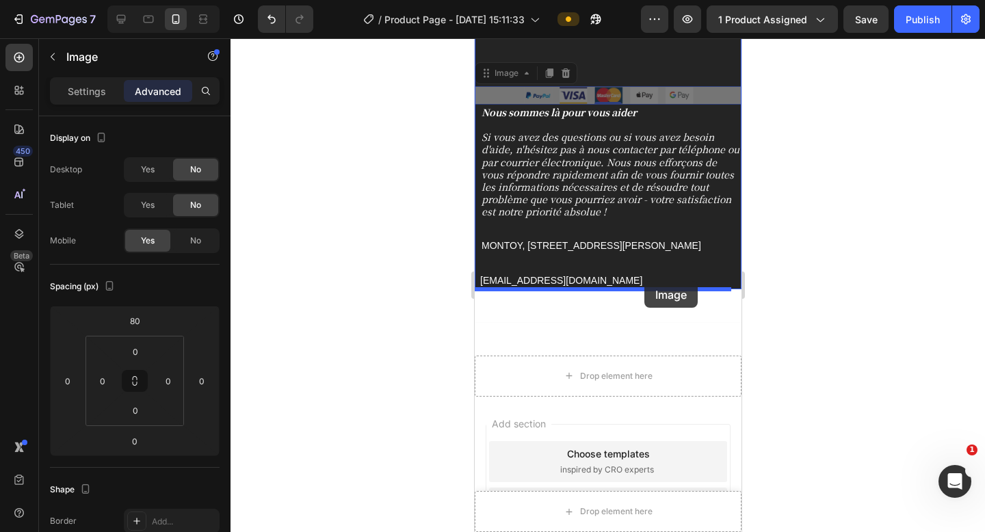
drag, startPoint x: 694, startPoint y: 97, endPoint x: 644, endPoint y: 281, distance: 190.9
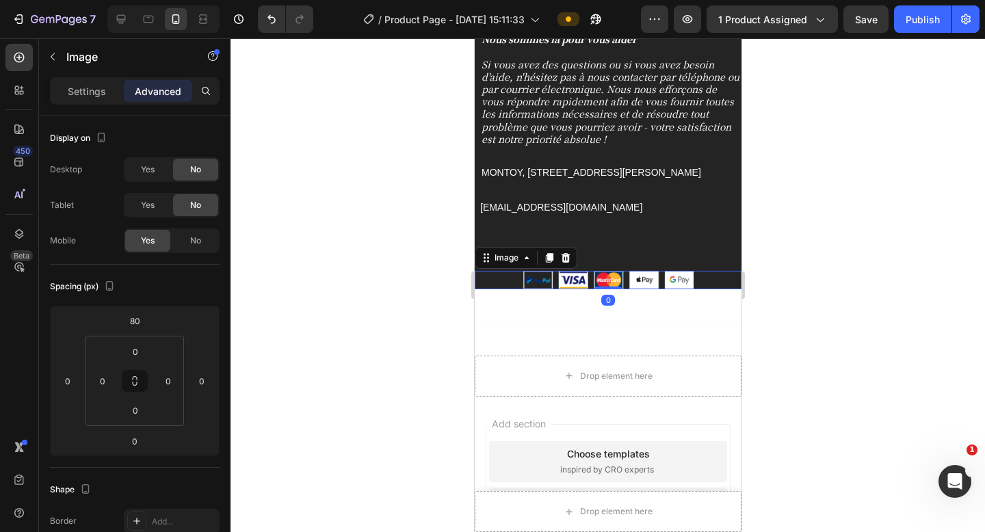
click at [804, 207] on div at bounding box center [608, 285] width 755 height 494
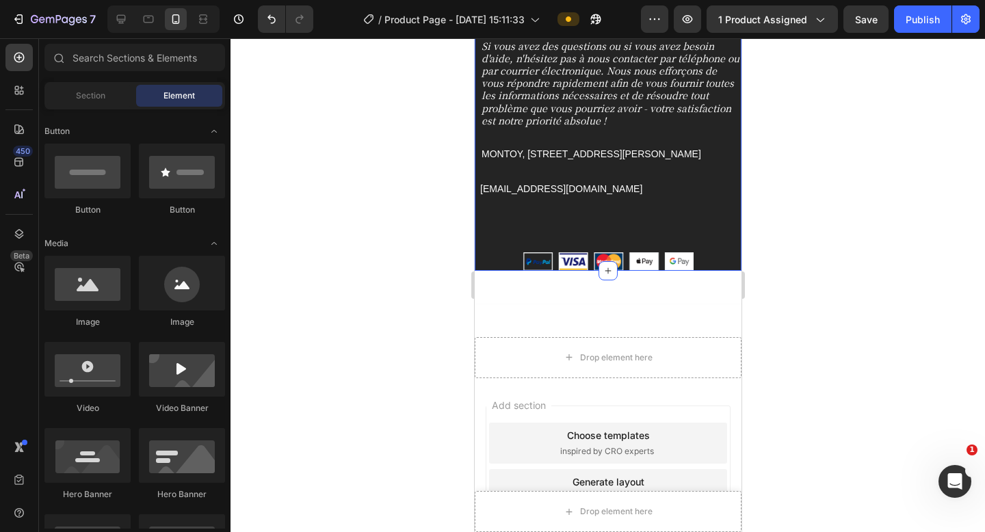
scroll to position [5756, 0]
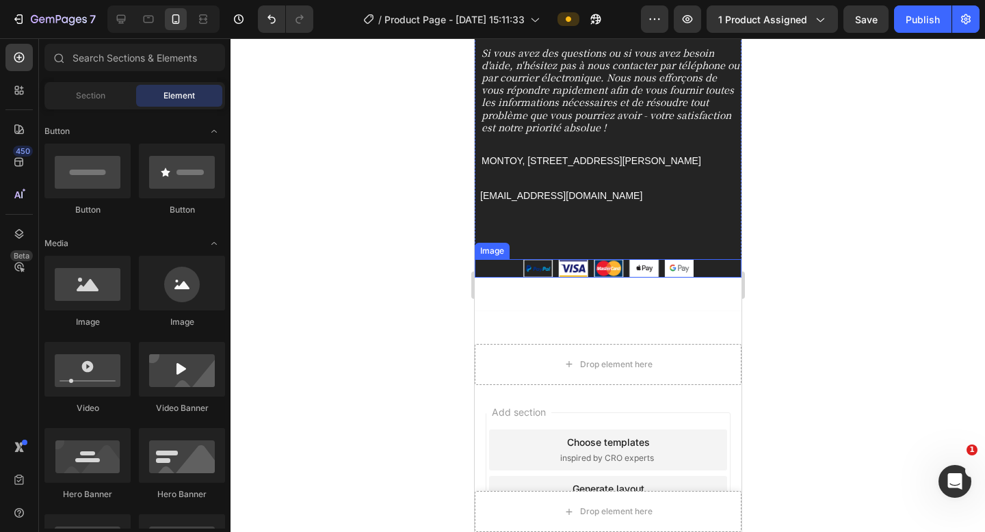
click at [692, 264] on div at bounding box center [607, 268] width 267 height 18
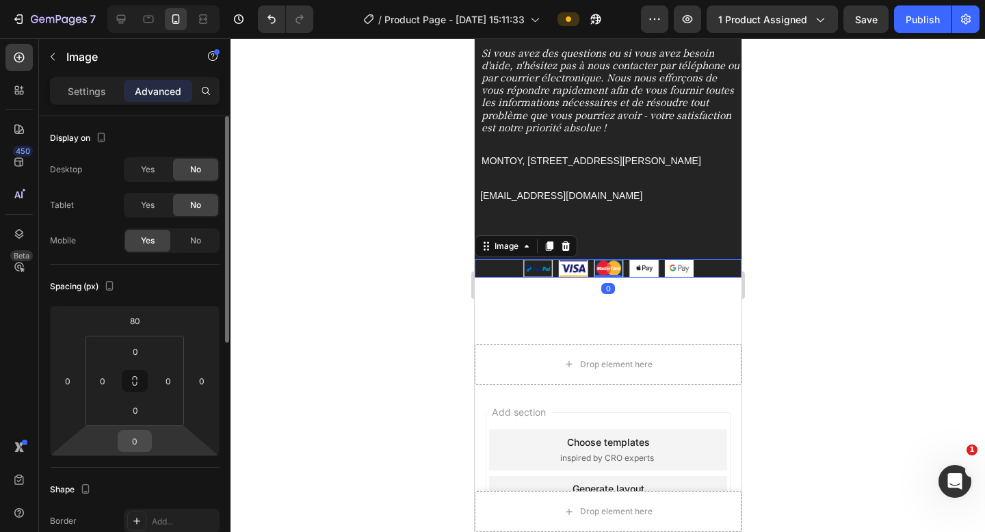
click at [146, 445] on input "0" at bounding box center [134, 441] width 27 height 21
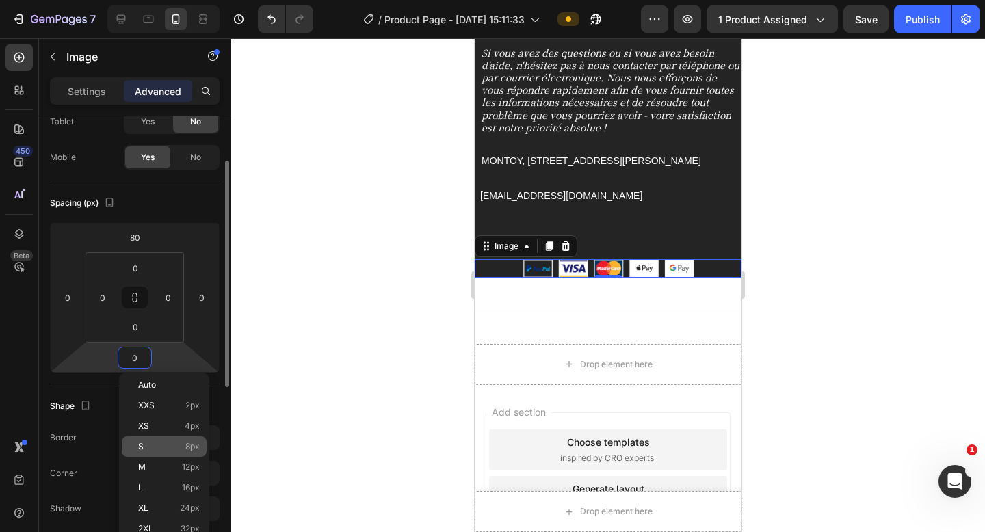
scroll to position [86, 0]
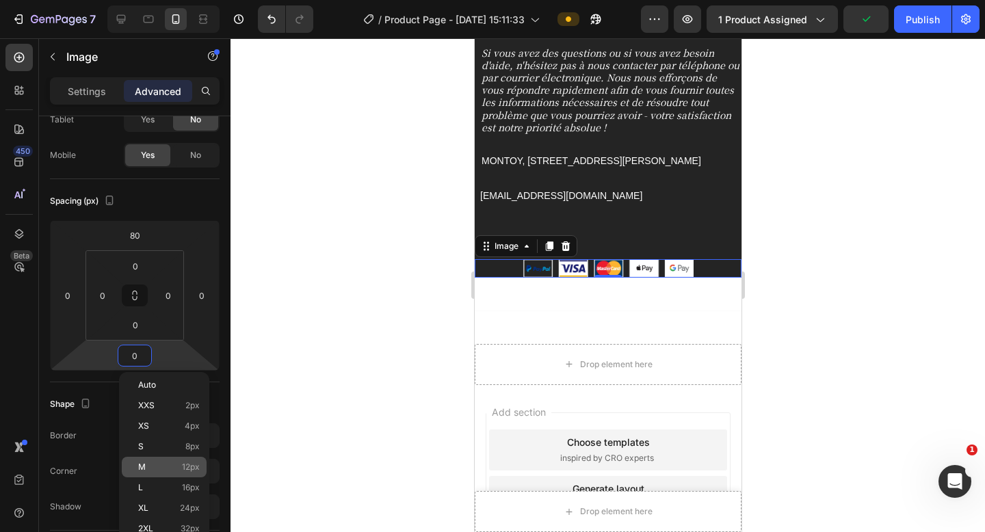
click at [175, 469] on p "M 12px" at bounding box center [169, 467] width 62 height 10
type input "12"
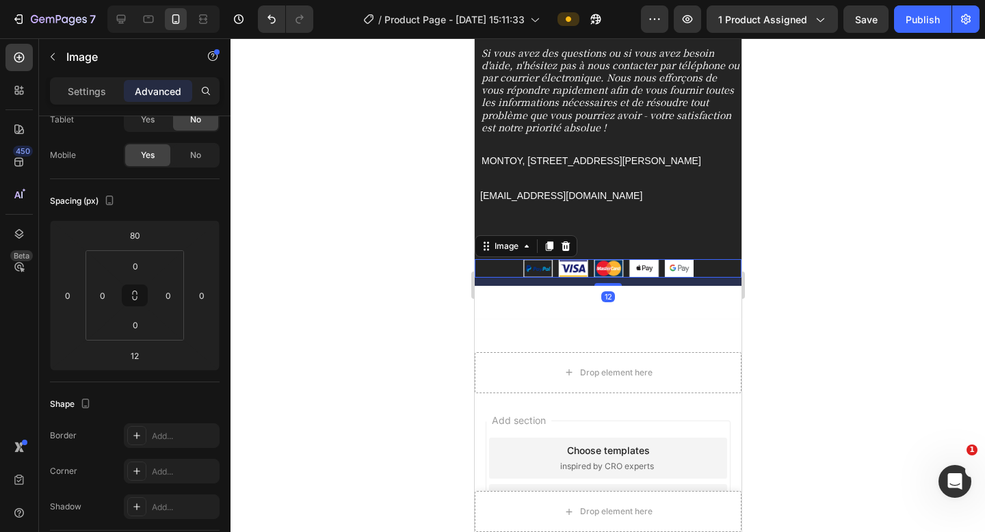
click at [902, 324] on div at bounding box center [608, 285] width 755 height 494
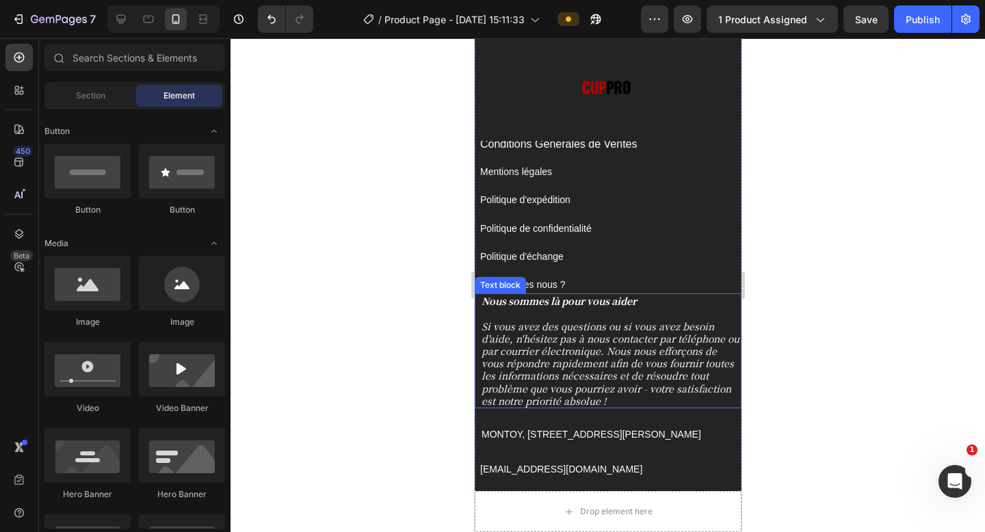
scroll to position [5472, 0]
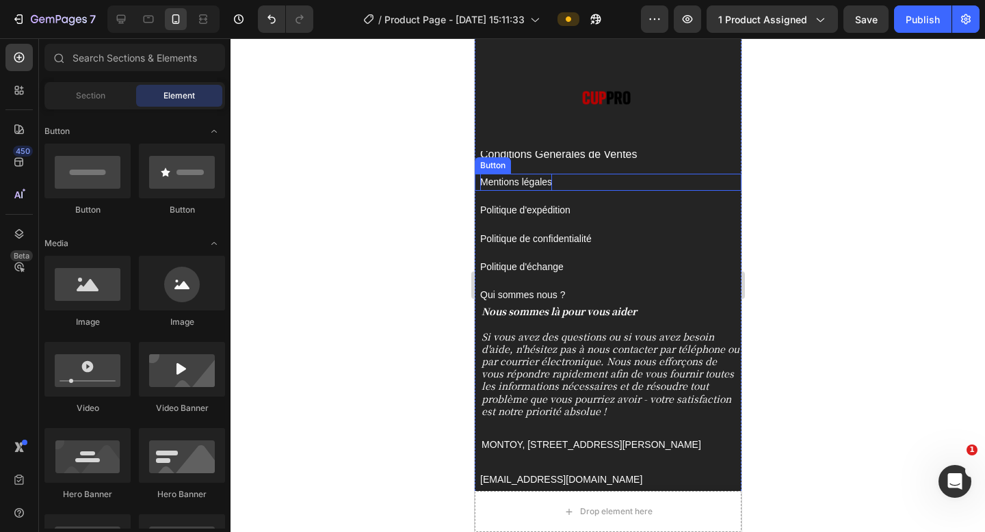
click at [538, 183] on p "Mentions légales" at bounding box center [516, 182] width 72 height 17
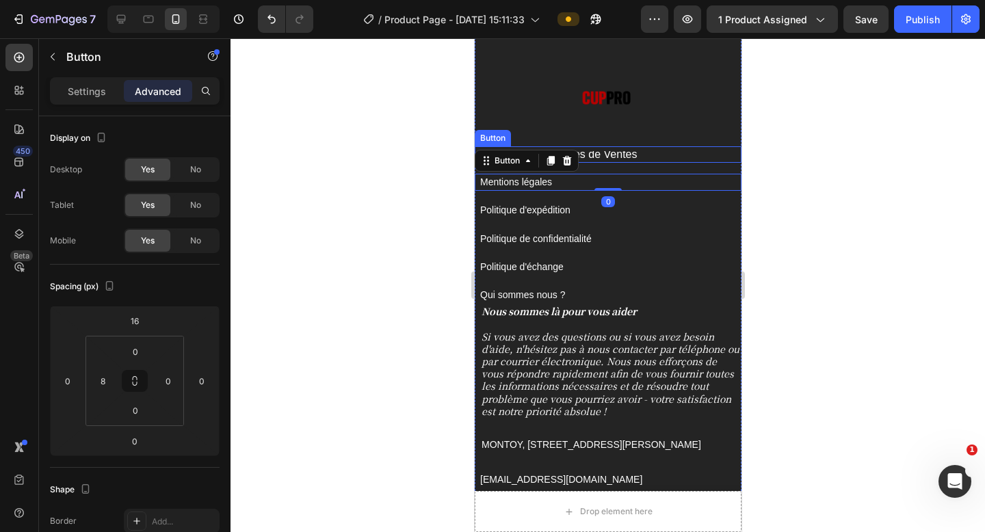
click at [666, 155] on div "Conditions Générales de Ventes Button" at bounding box center [607, 154] width 267 height 16
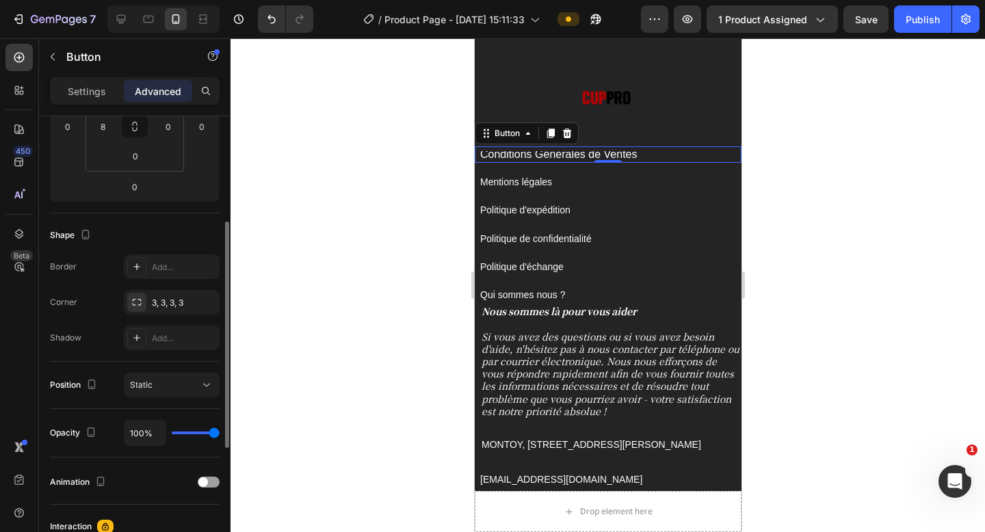
scroll to position [260, 0]
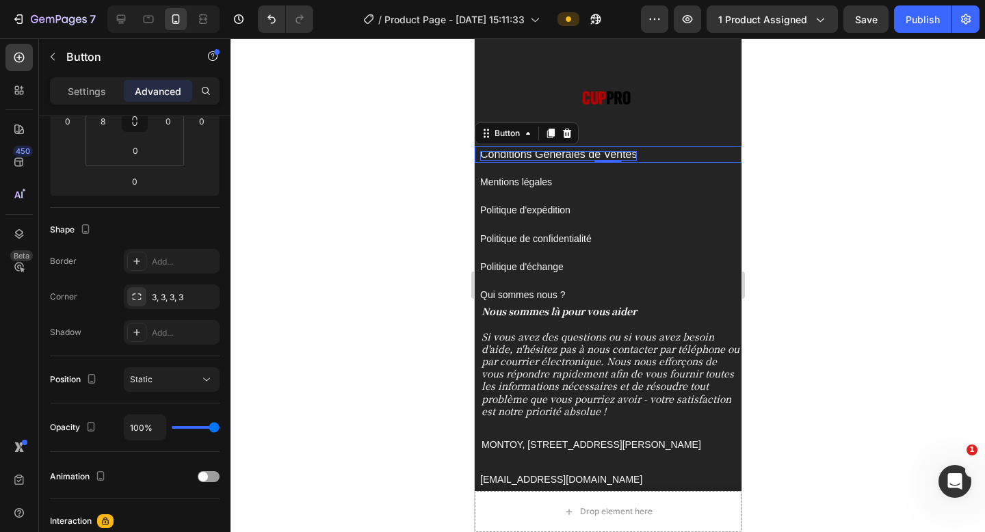
click at [592, 151] on span "Conditions Générales de Ventes" at bounding box center [558, 154] width 157 height 12
click at [103, 91] on p "Settings" at bounding box center [87, 91] width 38 height 14
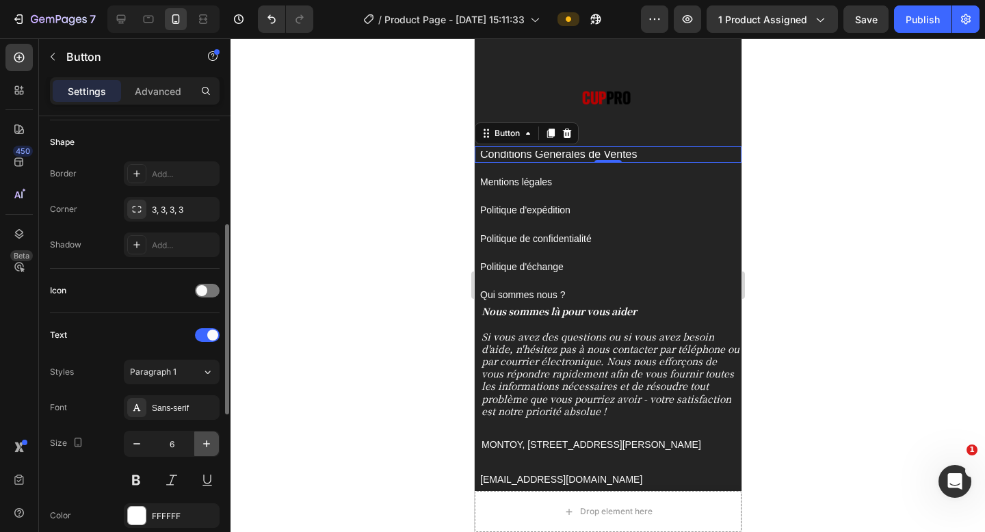
click at [204, 447] on icon "button" at bounding box center [207, 444] width 14 height 14
click at [205, 446] on icon "button" at bounding box center [207, 444] width 14 height 14
type input "8"
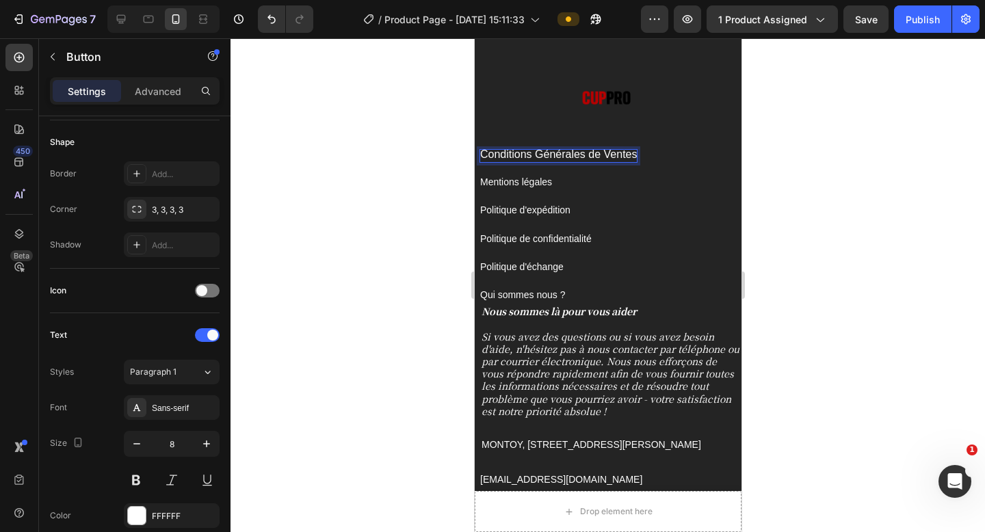
click at [564, 153] on span "Conditions Générales de Ventes" at bounding box center [558, 154] width 157 height 12
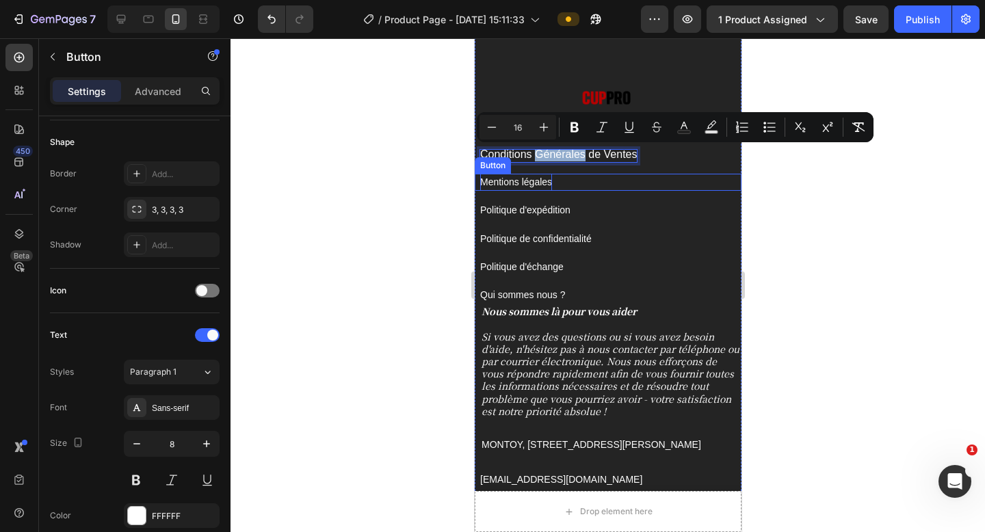
click at [521, 182] on p "Mentions légales" at bounding box center [516, 182] width 72 height 17
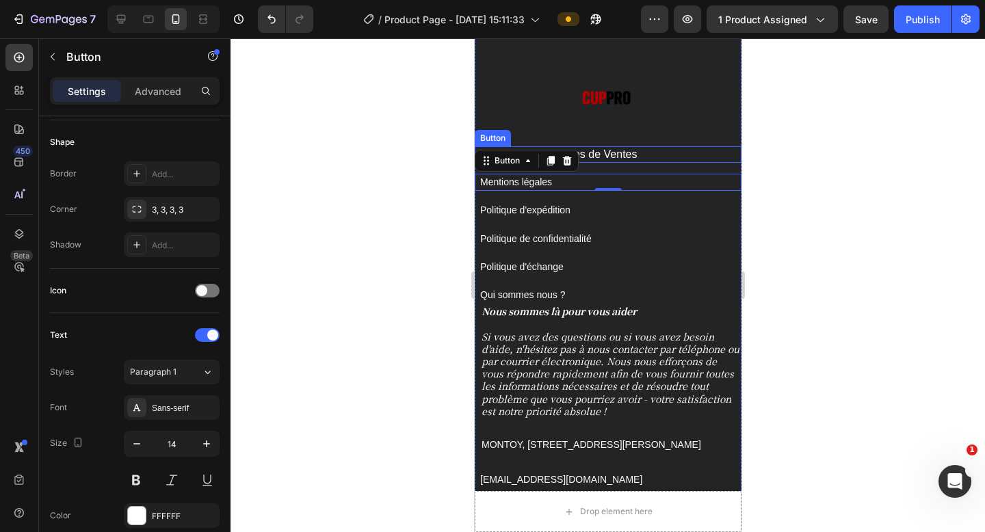
click at [638, 155] on div "Conditions Générales de Ventes Button" at bounding box center [607, 154] width 267 height 16
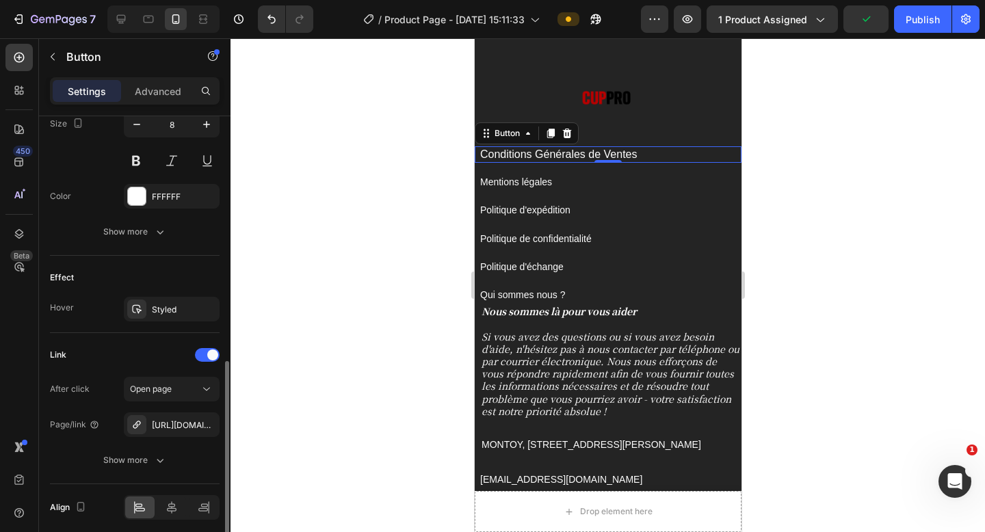
scroll to position [581, 0]
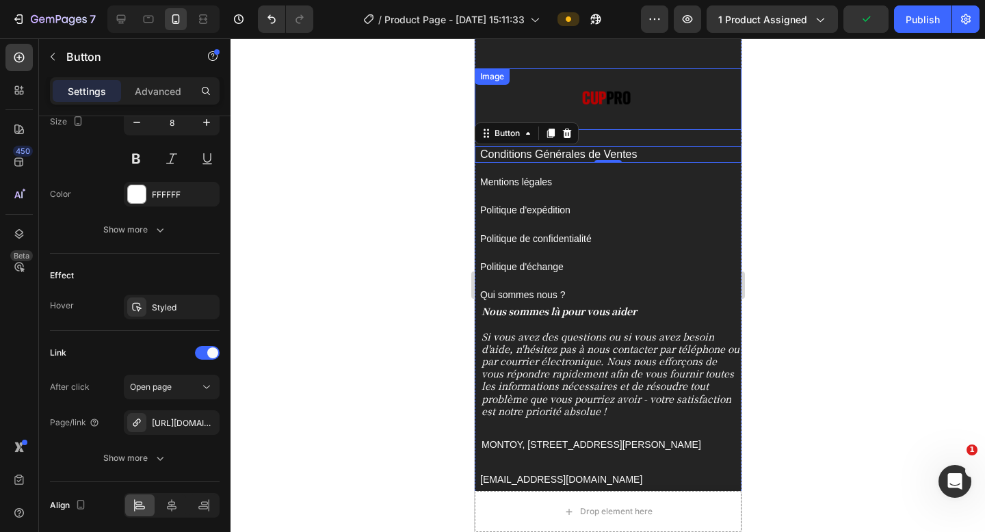
click at [712, 125] on div at bounding box center [607, 99] width 267 height 62
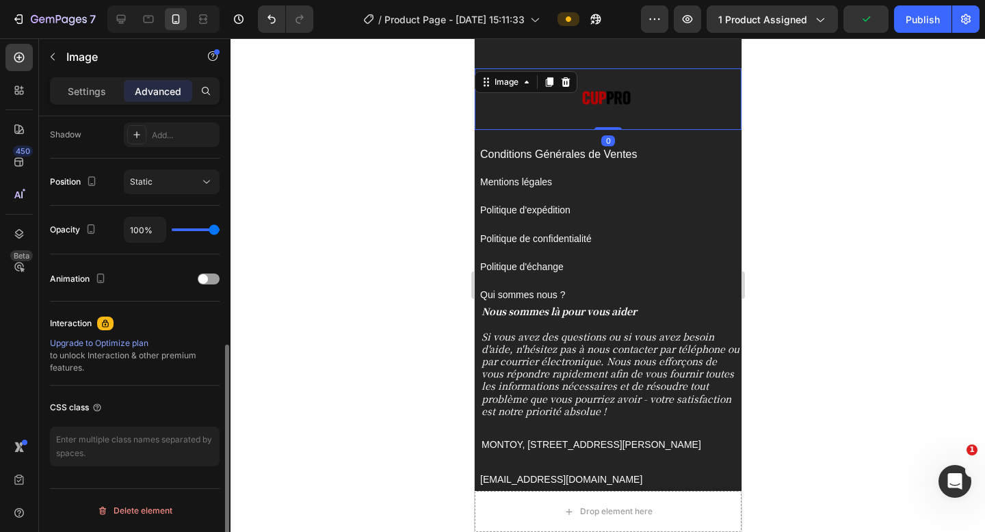
scroll to position [0, 0]
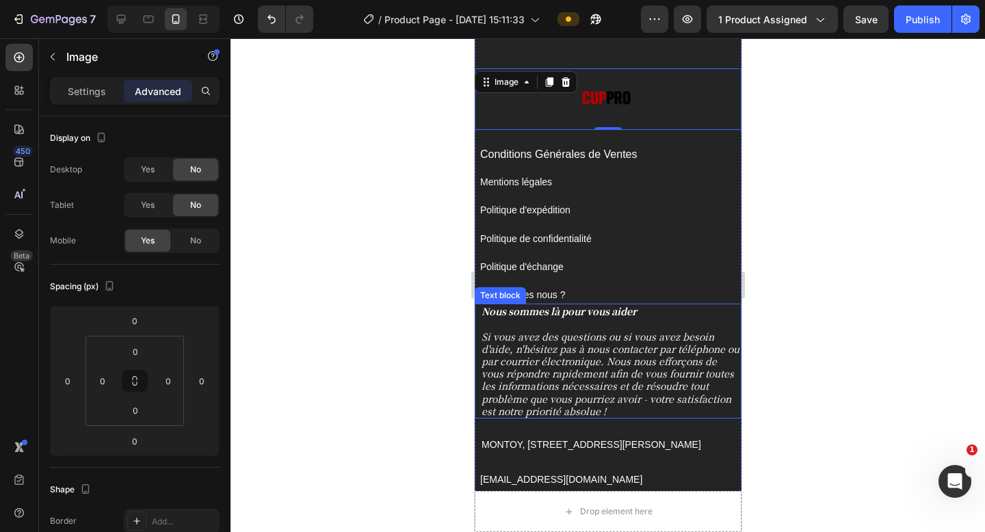
click at [566, 322] on p at bounding box center [610, 323] width 259 height 12
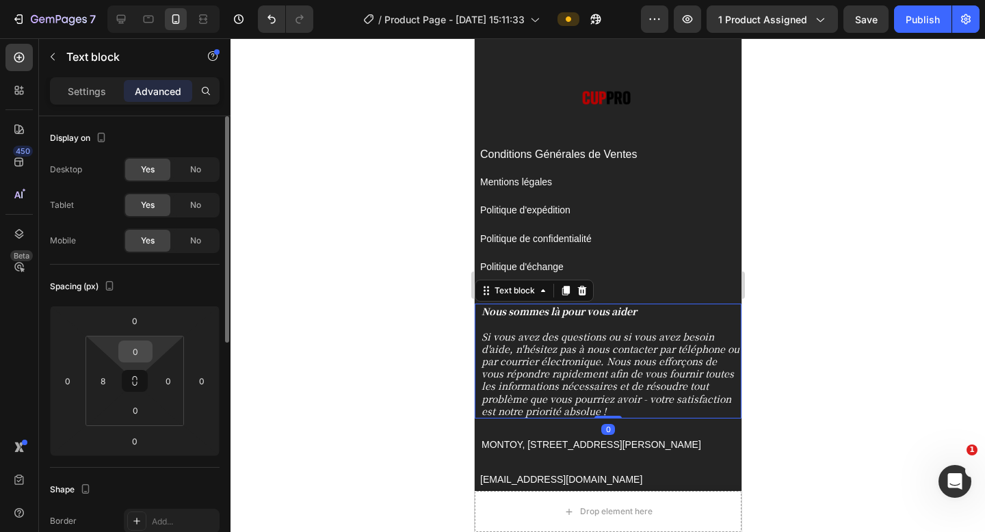
click at [146, 350] on input "0" at bounding box center [135, 351] width 27 height 21
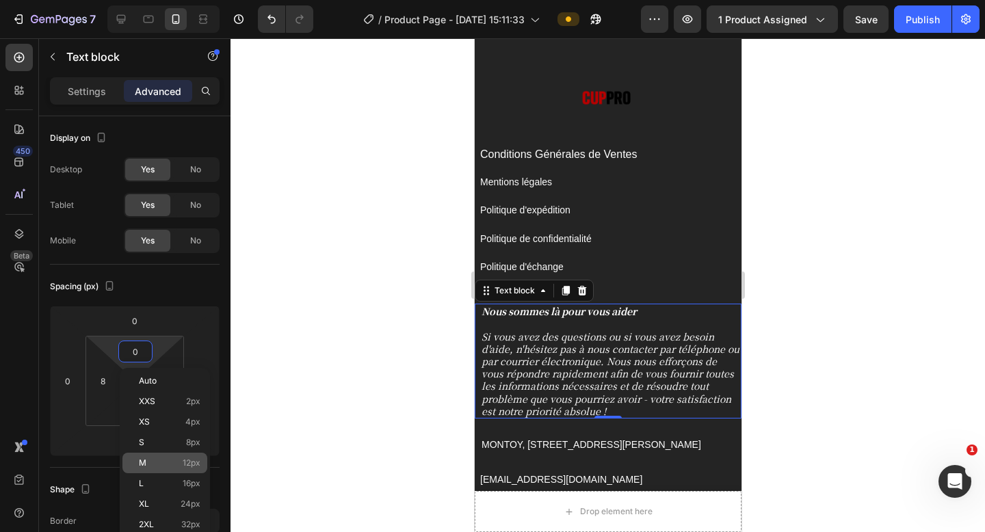
click at [187, 462] on span "12px" at bounding box center [192, 463] width 18 height 10
type input "12"
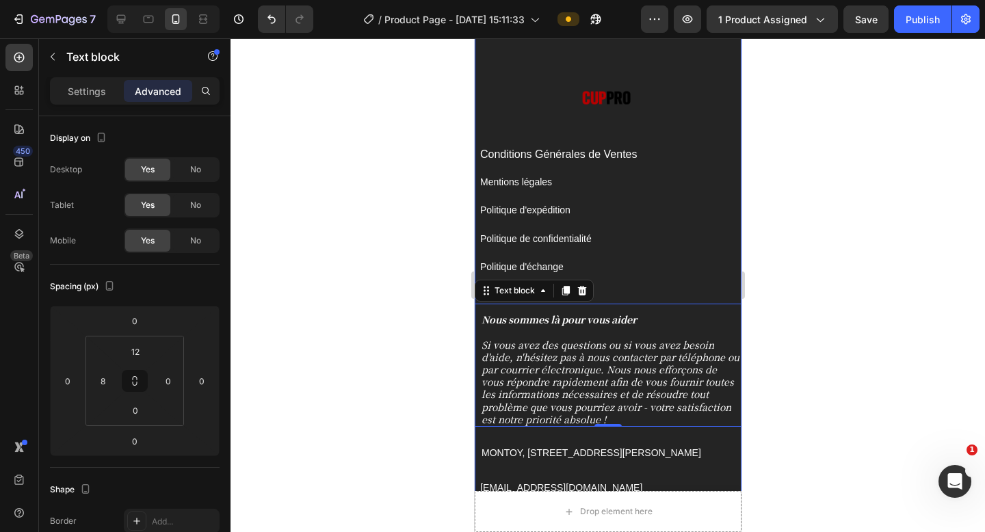
click at [636, 272] on div "Politique d'échange Button" at bounding box center [607, 267] width 267 height 17
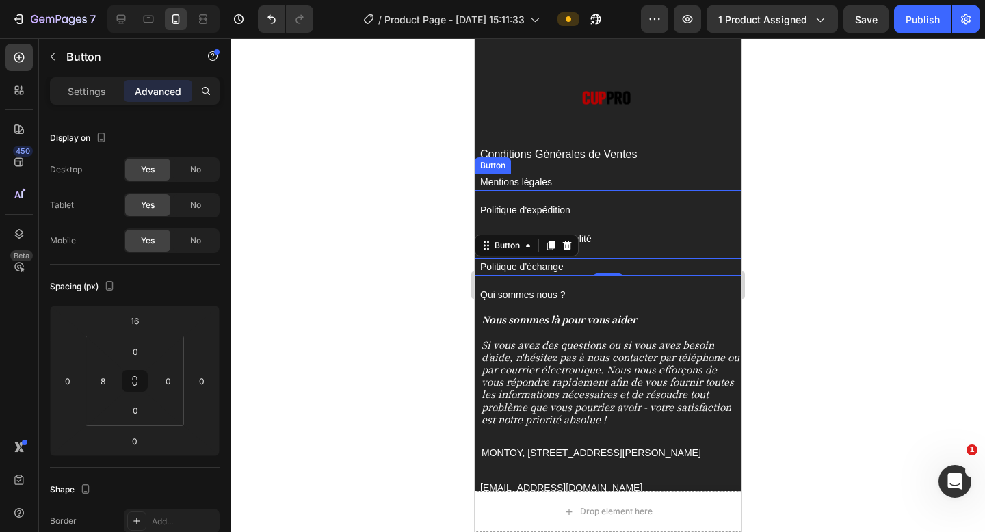
click at [674, 175] on div "Mentions légales Button" at bounding box center [607, 182] width 267 height 17
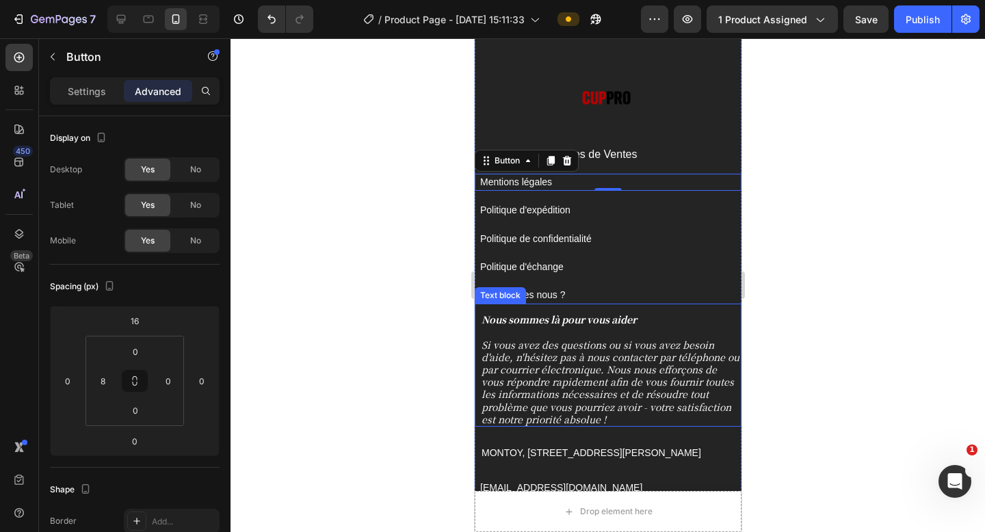
click at [570, 318] on strong "Nous sommes là pour vous aider" at bounding box center [558, 320] width 155 height 14
click at [569, 318] on strong "Nous sommes là pour vous aider" at bounding box center [558, 320] width 155 height 14
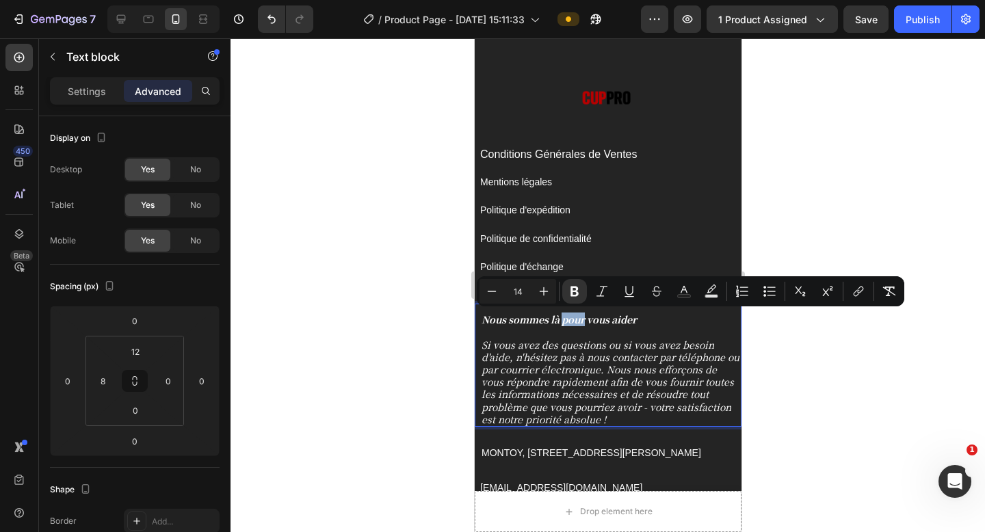
click at [603, 320] on strong "Nous sommes là pour vous aider" at bounding box center [558, 320] width 155 height 14
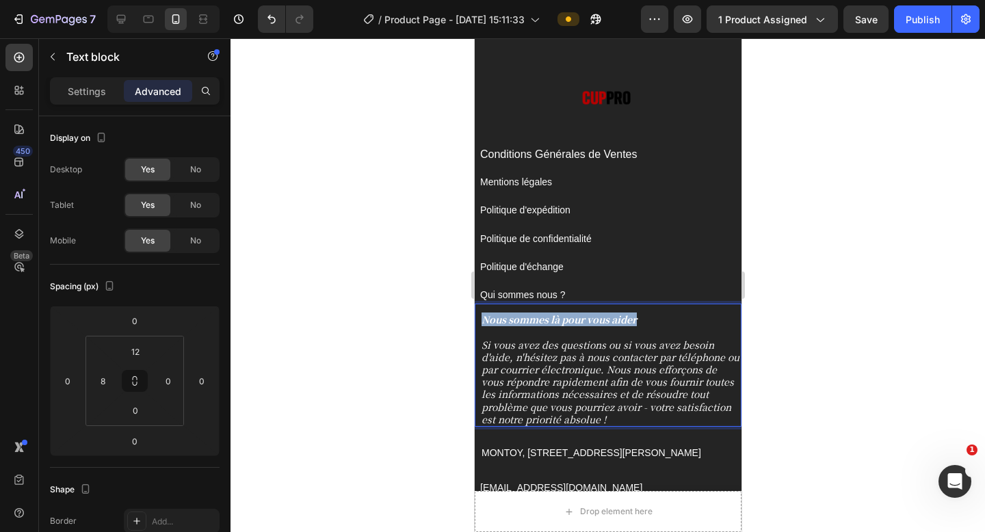
drag, startPoint x: 642, startPoint y: 322, endPoint x: 480, endPoint y: 322, distance: 162.1
click at [480, 322] on div "Nous sommes là pour vous aider Si vous avez des questions ou si vous avez besoi…" at bounding box center [610, 369] width 261 height 115
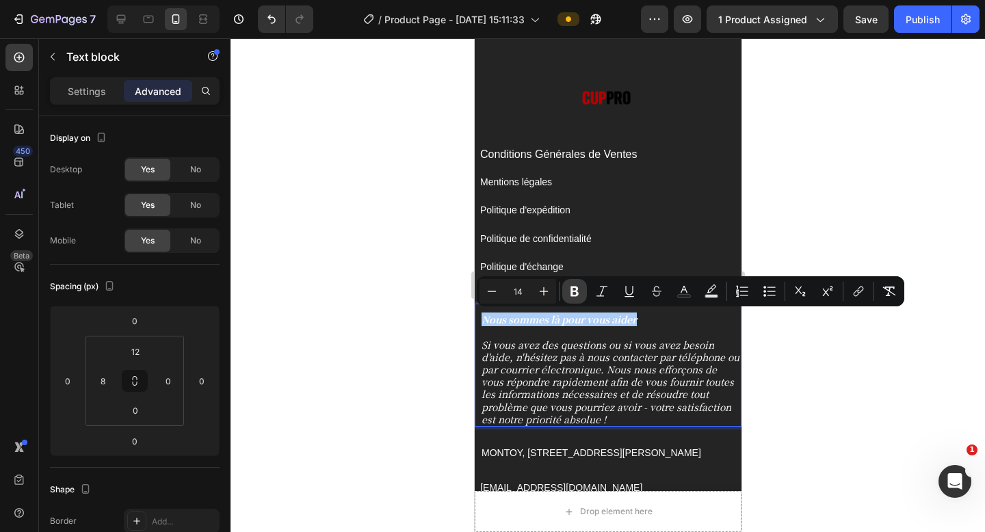
click at [573, 291] on icon "Editor contextual toolbar" at bounding box center [575, 292] width 8 height 10
click at [129, 23] on div at bounding box center [121, 19] width 22 height 22
type input "0"
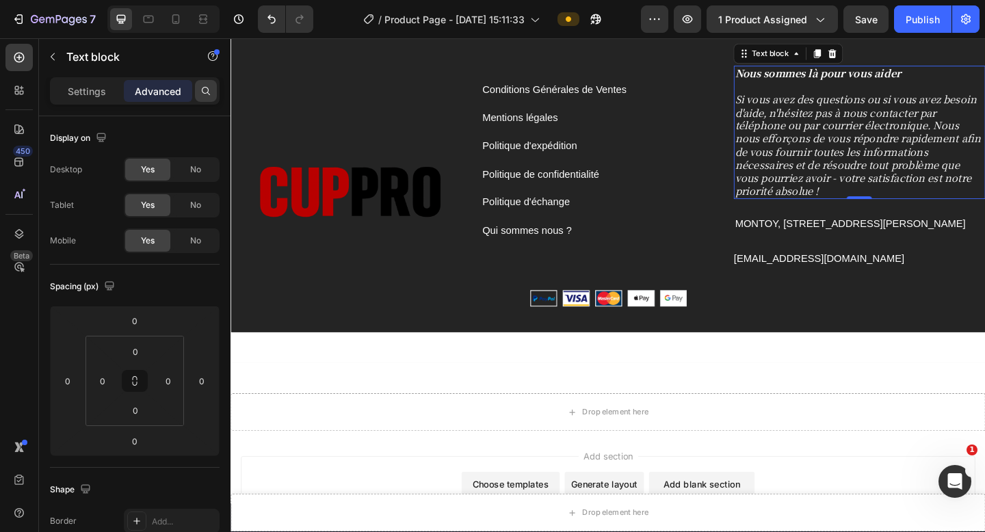
scroll to position [5564, 0]
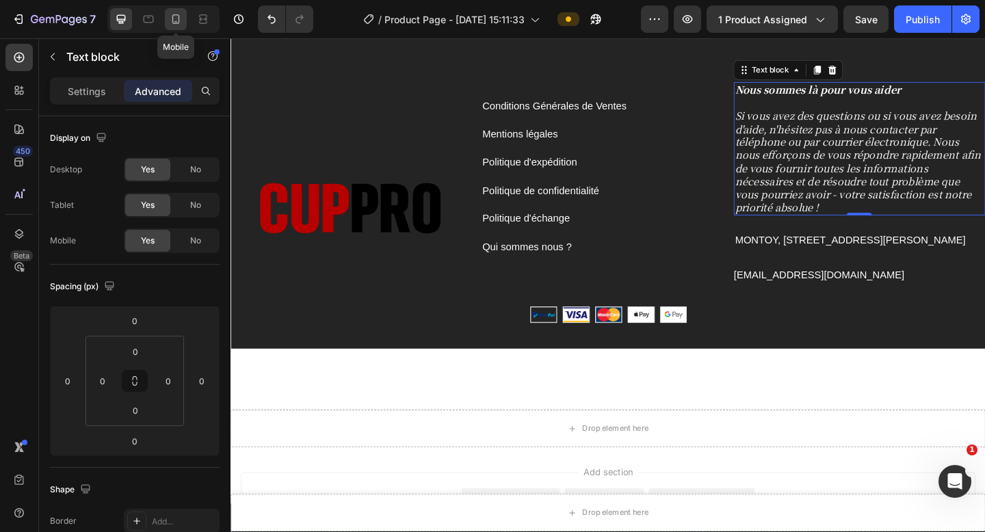
click at [177, 26] on div at bounding box center [176, 19] width 22 height 22
type input "12"
type input "8"
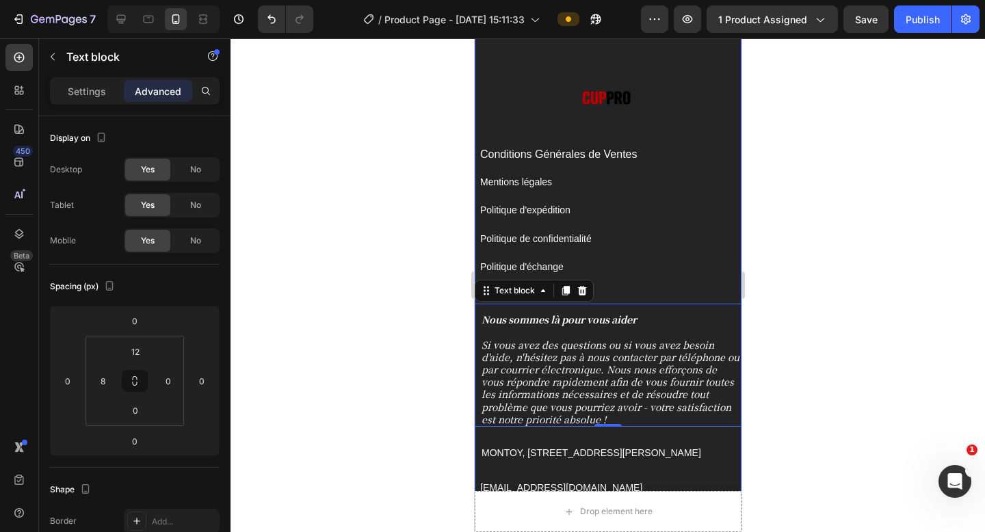
scroll to position [5471, 0]
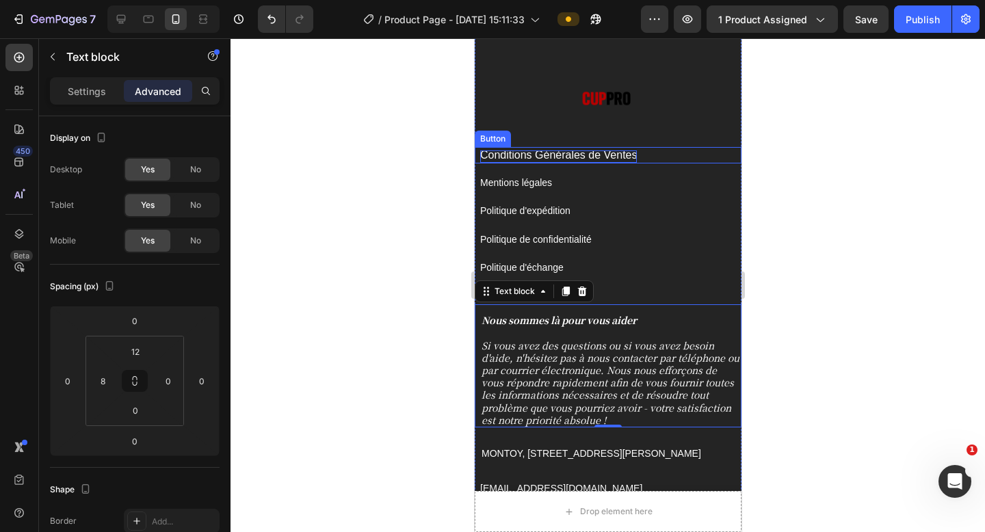
click at [586, 155] on span "Conditions Générales de Ventes" at bounding box center [558, 155] width 157 height 12
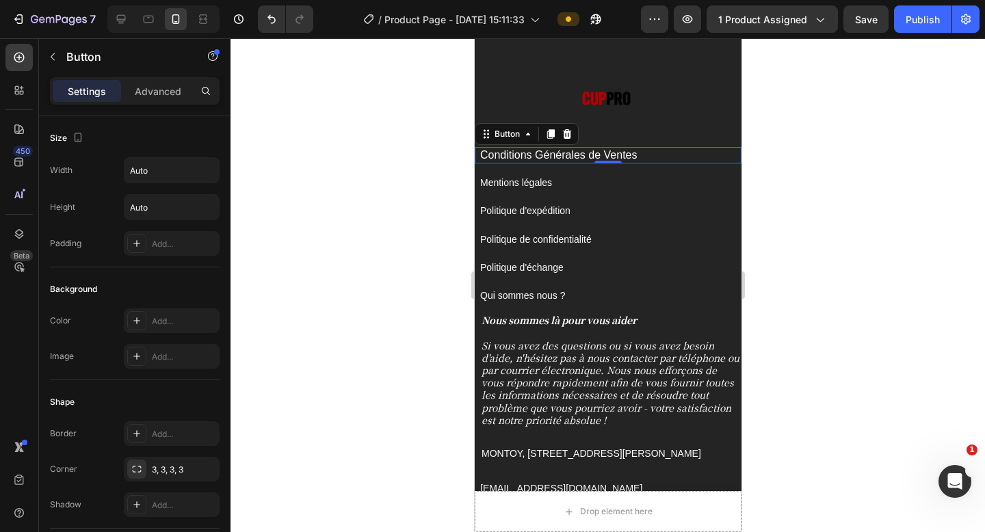
click at [648, 155] on div "Conditions Générales de Ventes Button 0" at bounding box center [607, 155] width 267 height 16
click at [120, 21] on icon at bounding box center [121, 19] width 9 height 9
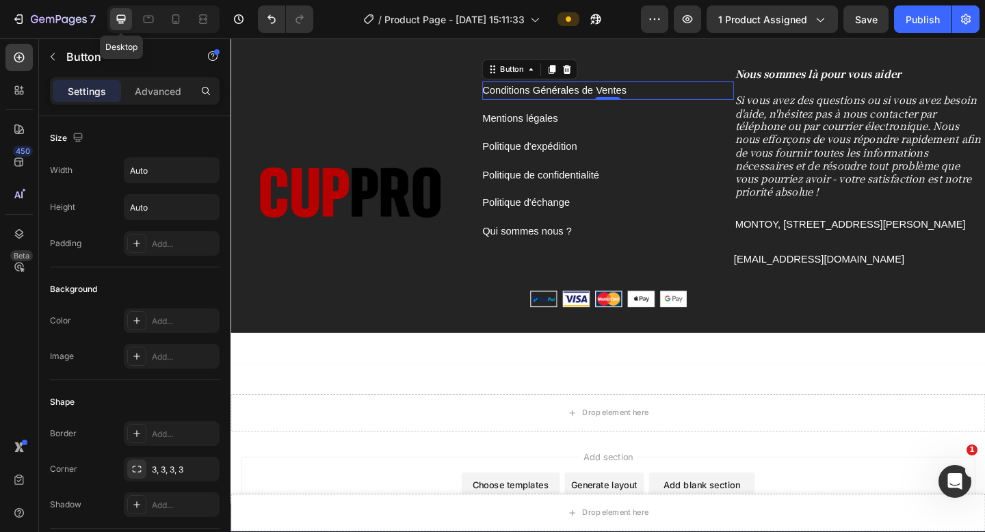
scroll to position [5580, 0]
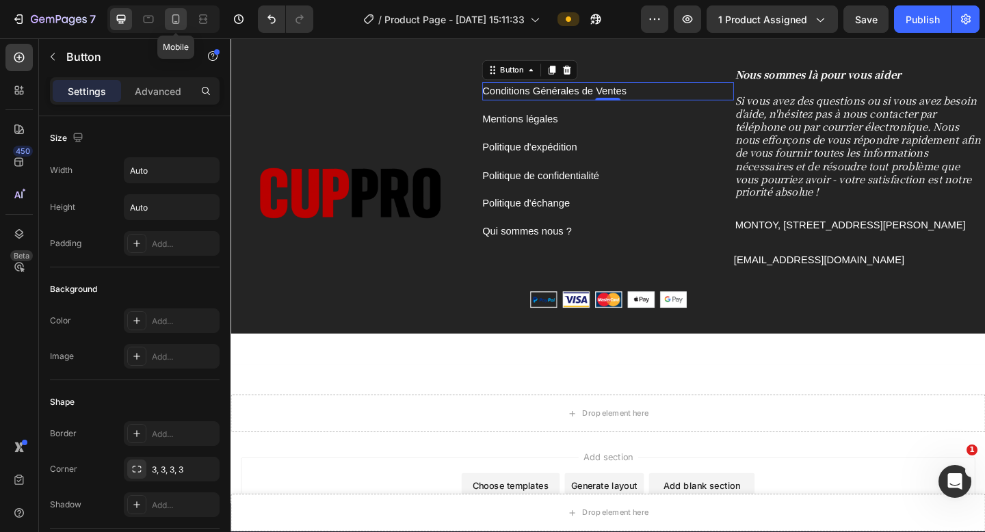
click at [167, 21] on div at bounding box center [176, 19] width 22 height 22
type input "8"
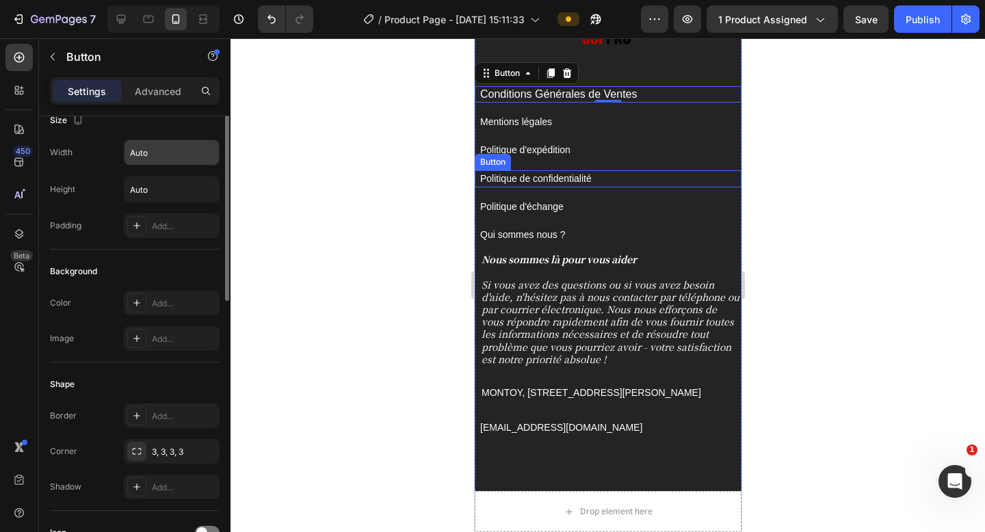
scroll to position [6, 0]
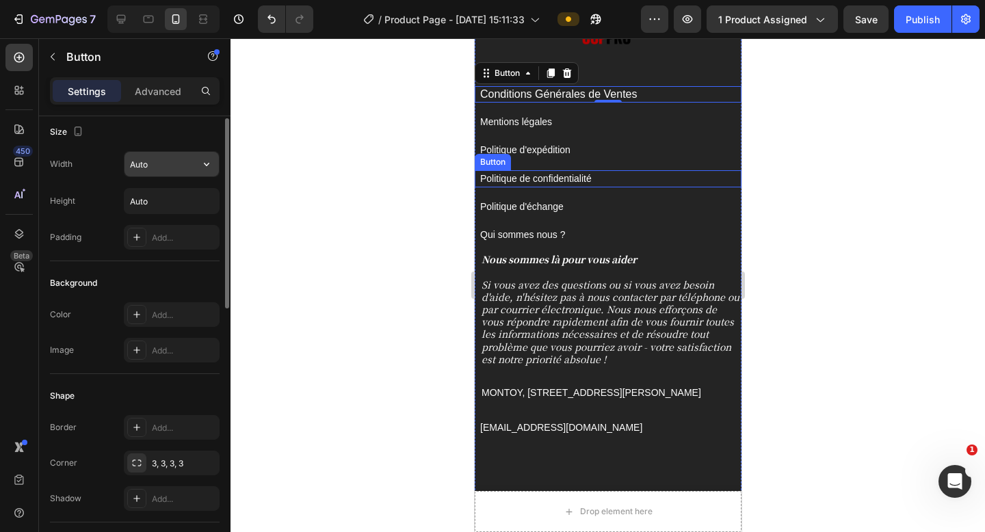
click at [209, 167] on icon "button" at bounding box center [207, 164] width 14 height 14
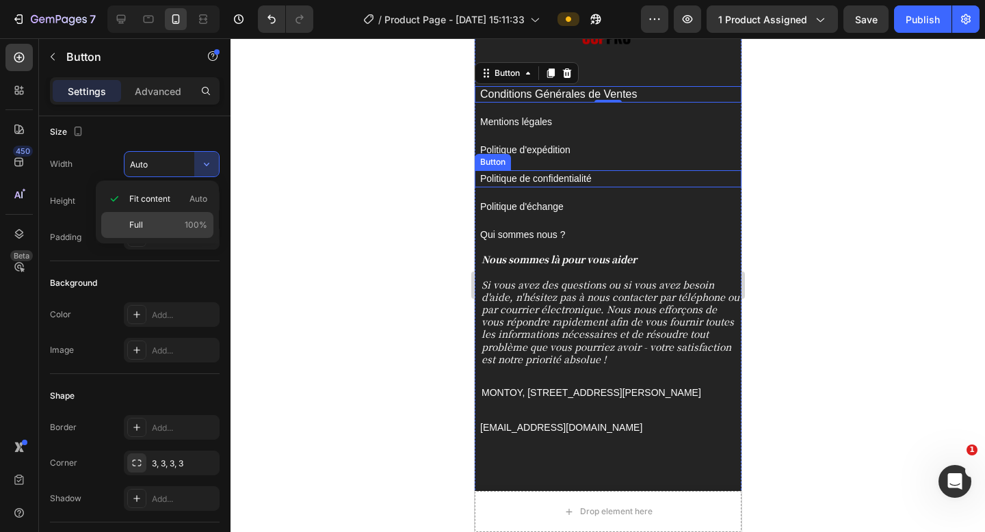
click at [180, 220] on p "Full 100%" at bounding box center [168, 225] width 78 height 12
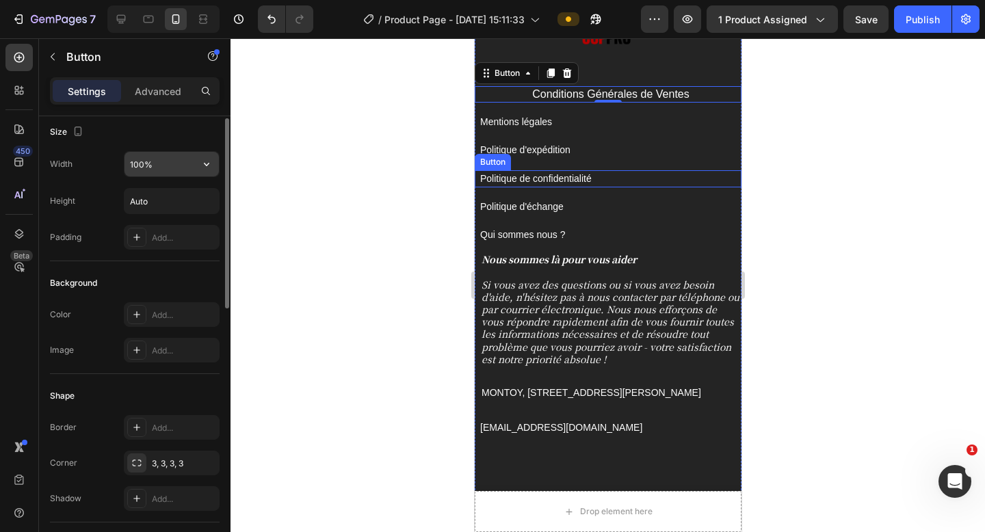
click at [189, 163] on input "100%" at bounding box center [172, 164] width 94 height 25
click at [207, 165] on icon "button" at bounding box center [206, 164] width 5 height 3
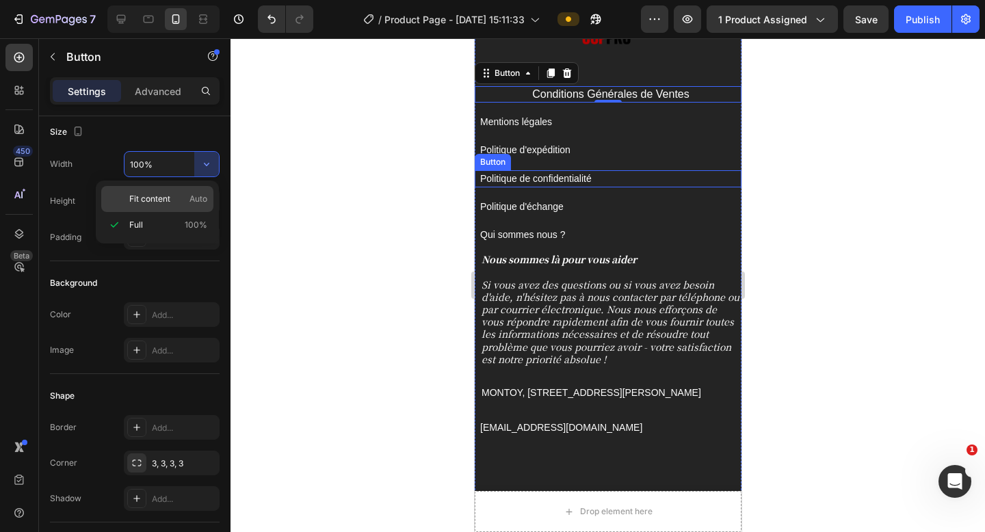
click at [178, 194] on p "Fit content Auto" at bounding box center [168, 199] width 78 height 12
type input "Auto"
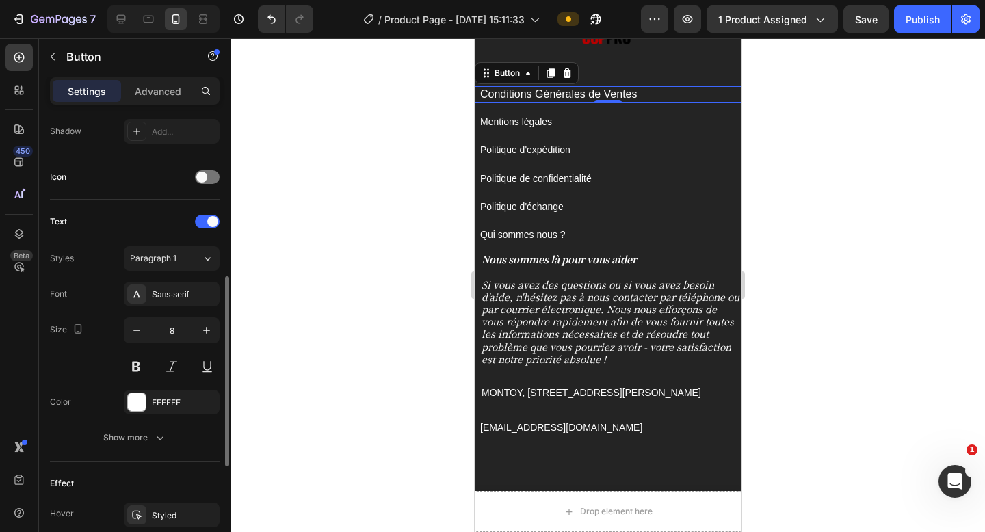
scroll to position [376, 0]
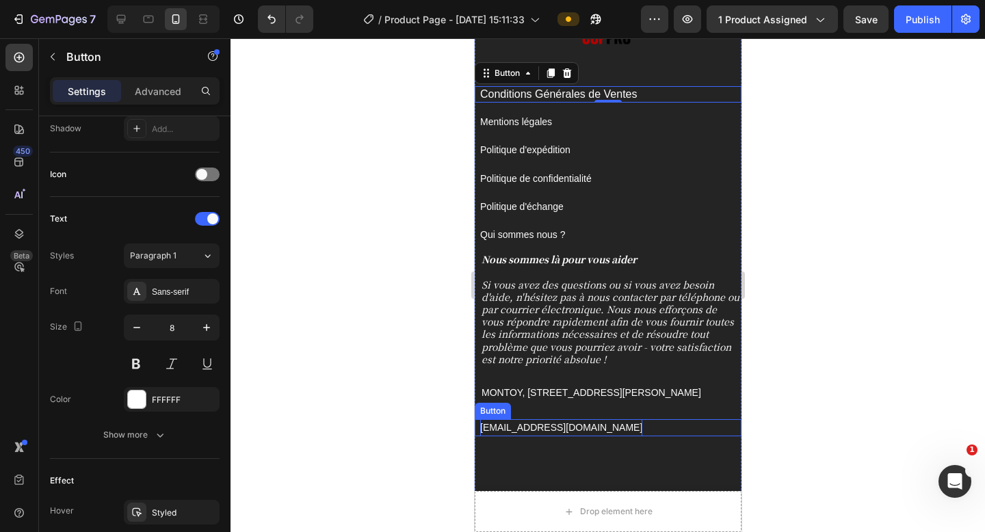
click at [534, 428] on p "[EMAIL_ADDRESS][DOMAIN_NAME]" at bounding box center [561, 427] width 162 height 17
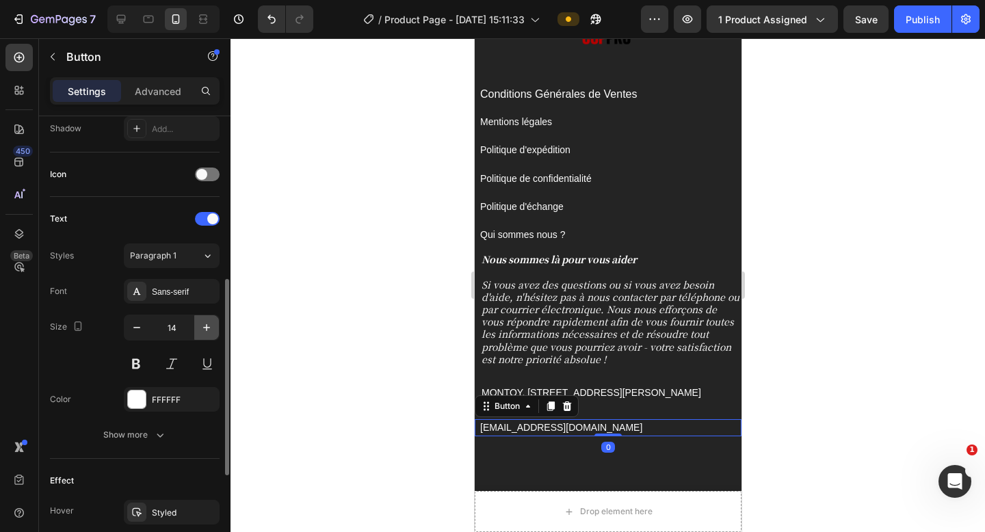
click at [209, 326] on icon "button" at bounding box center [207, 328] width 14 height 14
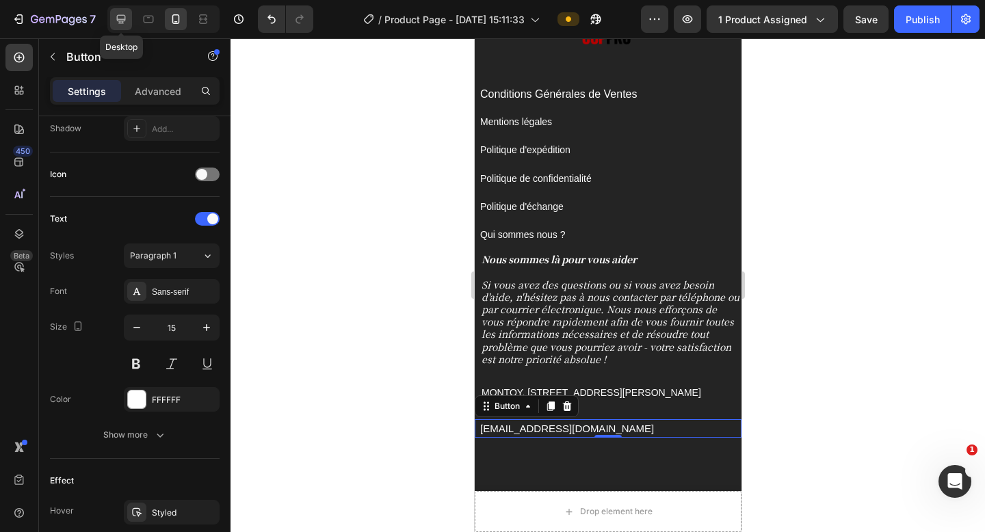
click at [128, 23] on div at bounding box center [121, 19] width 22 height 22
type input "16"
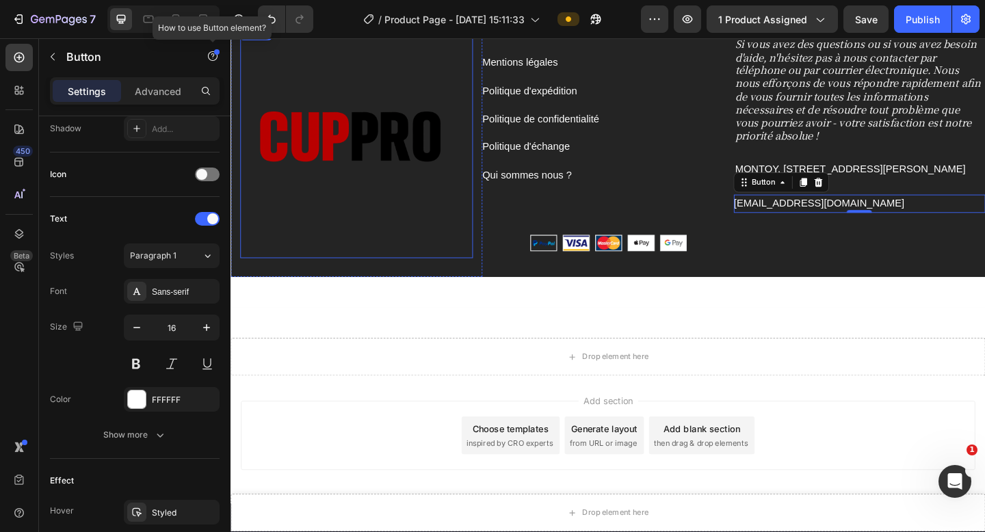
scroll to position [5665, 0]
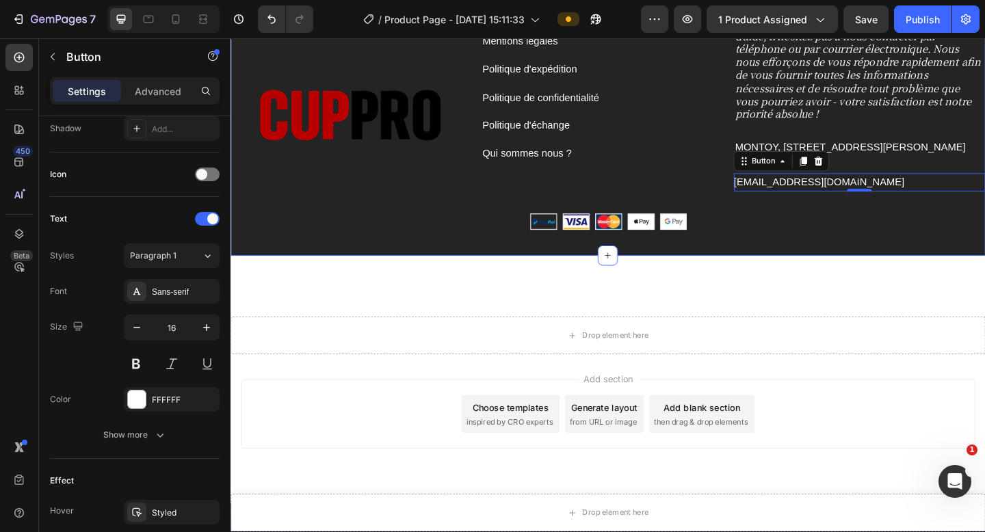
click at [950, 252] on div "Nous sommes là pour vous aider Si vous avez des questions ou si vous avez besoi…" at bounding box center [915, 130] width 274 height 290
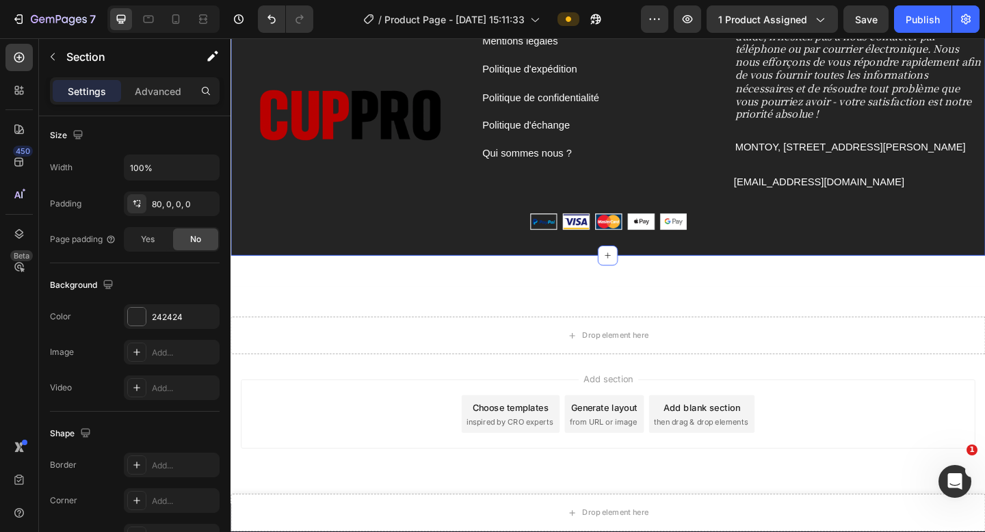
scroll to position [0, 0]
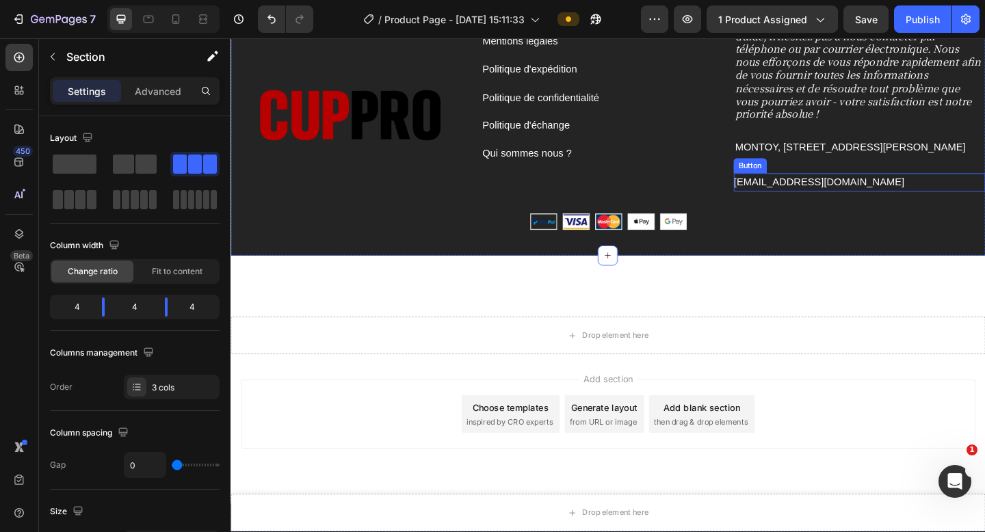
click at [904, 197] on div "contact@cup-pro.com Button" at bounding box center [915, 195] width 274 height 20
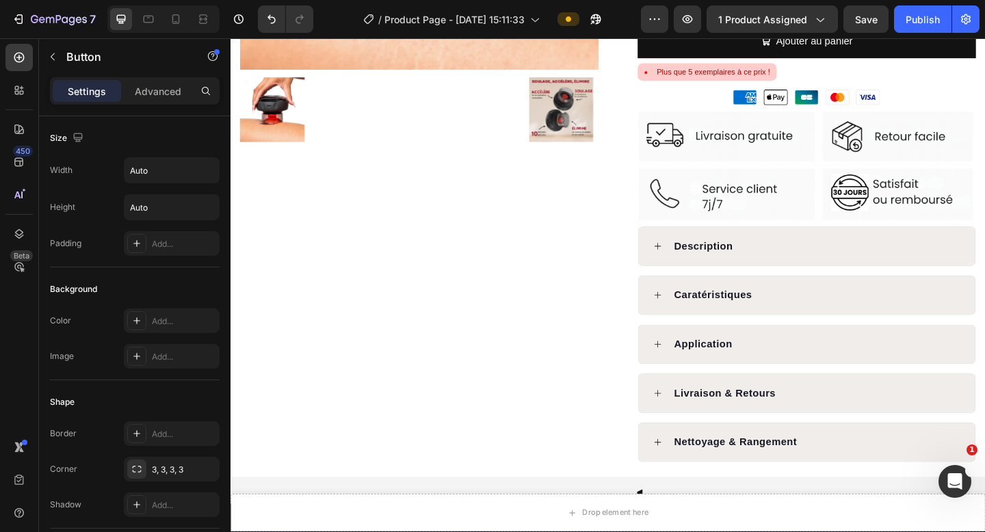
scroll to position [419, 0]
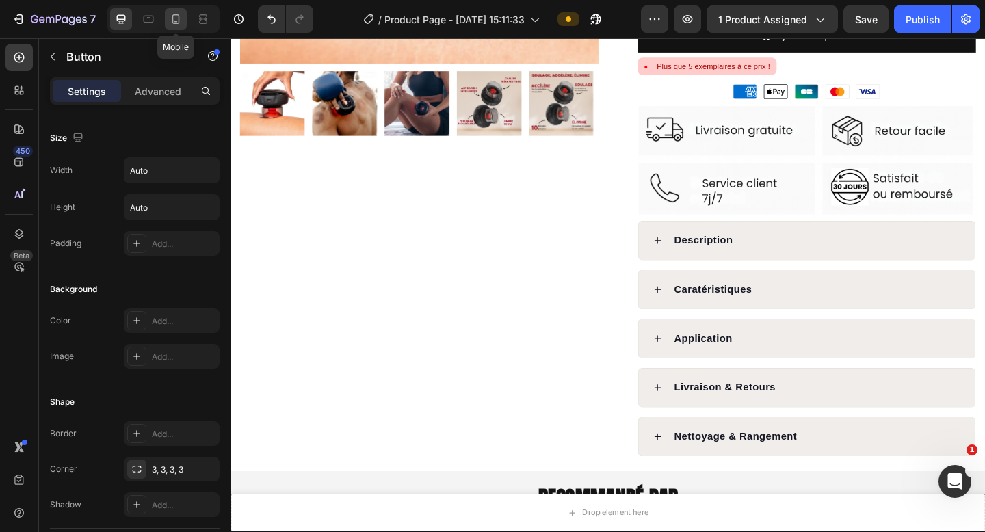
click at [183, 23] on div at bounding box center [176, 19] width 22 height 22
type input "15"
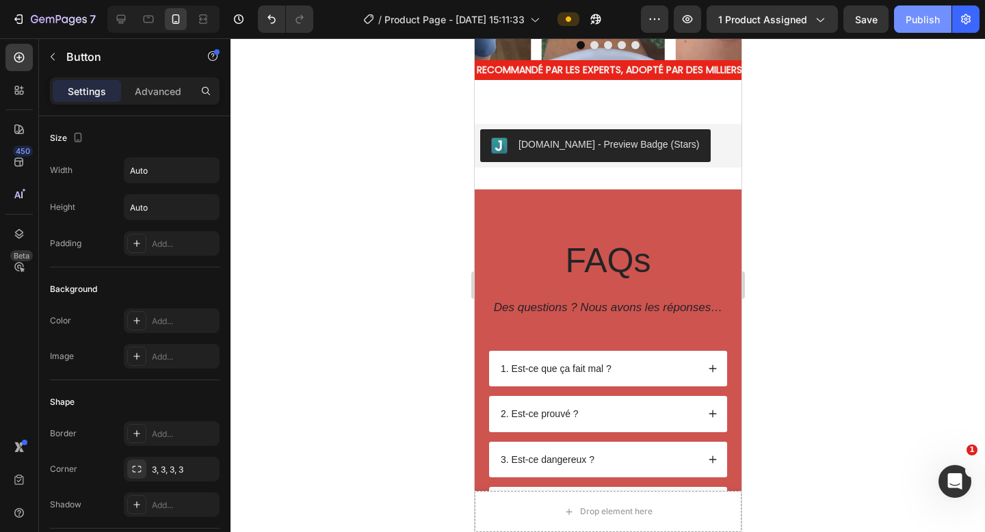
scroll to position [5120, 0]
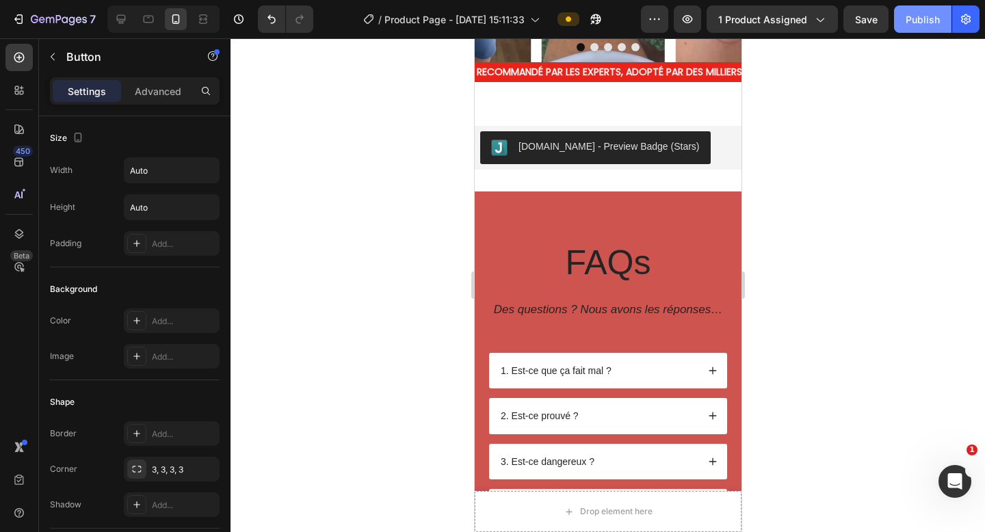
click at [915, 24] on div "Publish" at bounding box center [923, 19] width 34 height 14
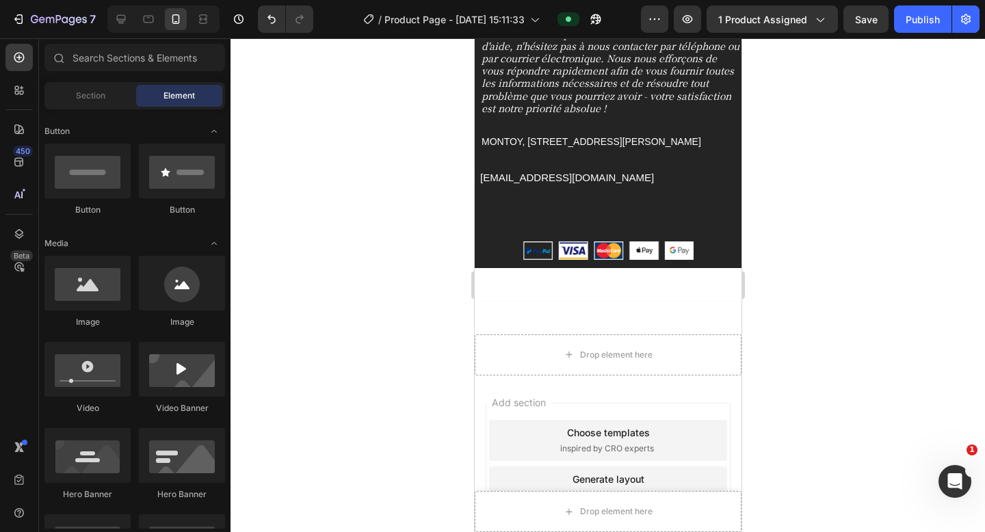
scroll to position [7557, 0]
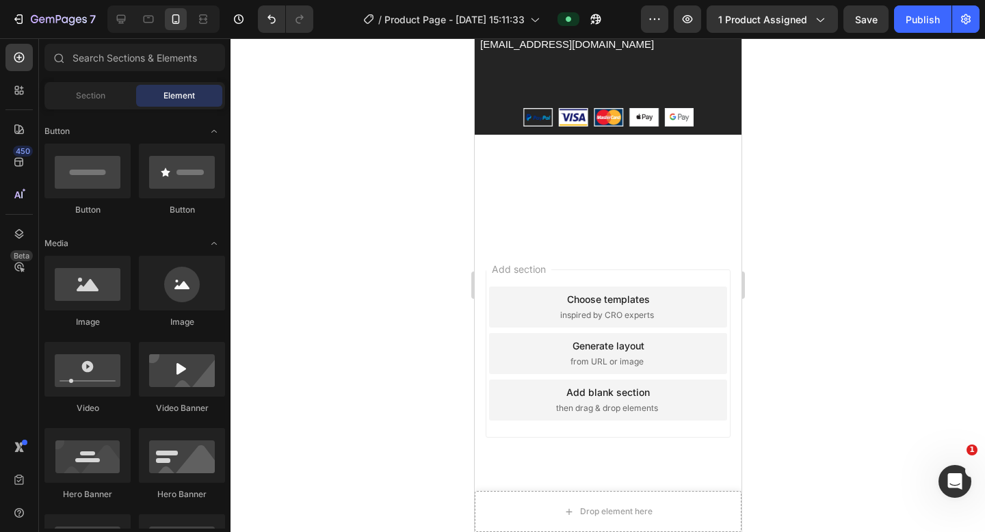
drag, startPoint x: 738, startPoint y: 370, endPoint x: 1279, endPoint y: 352, distance: 540.7
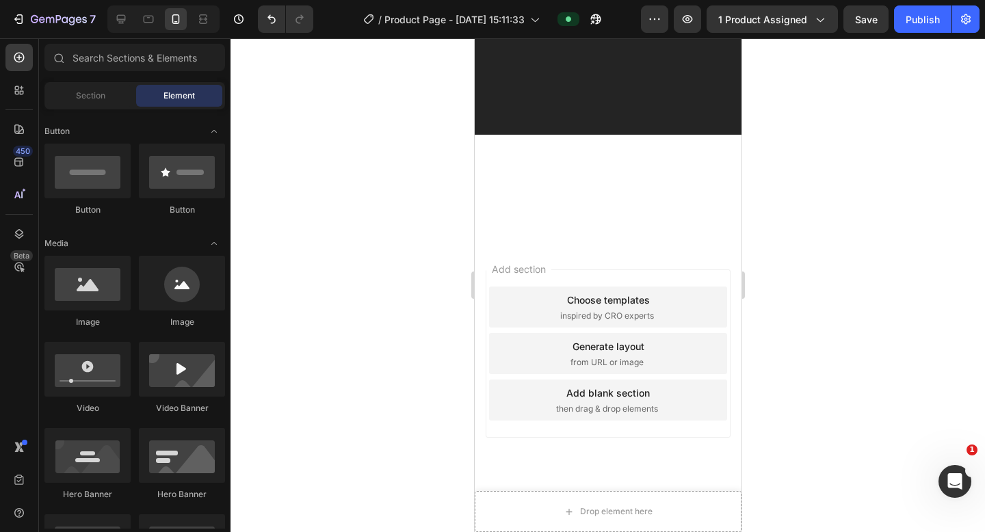
scroll to position [4574, 0]
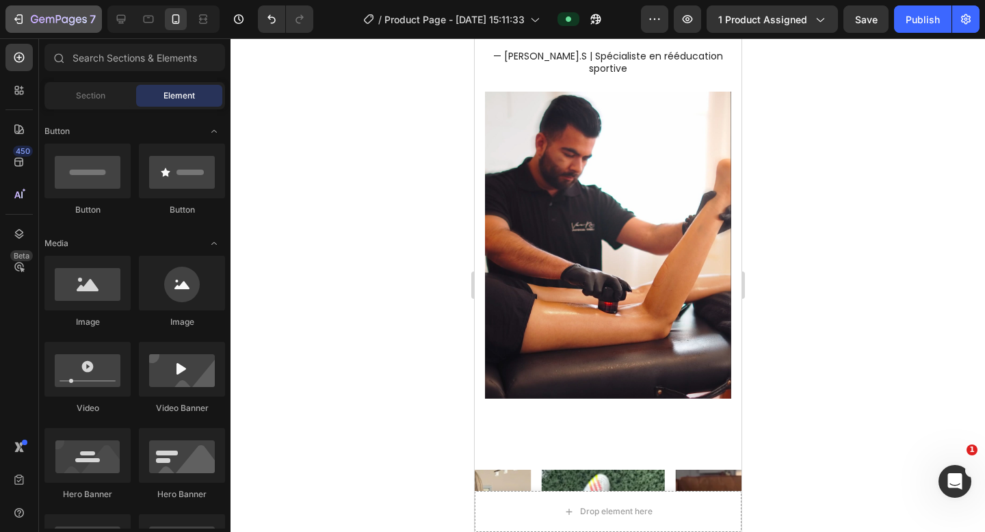
click at [27, 18] on div "7" at bounding box center [54, 19] width 84 height 16
